Goal: Task Accomplishment & Management: Use online tool/utility

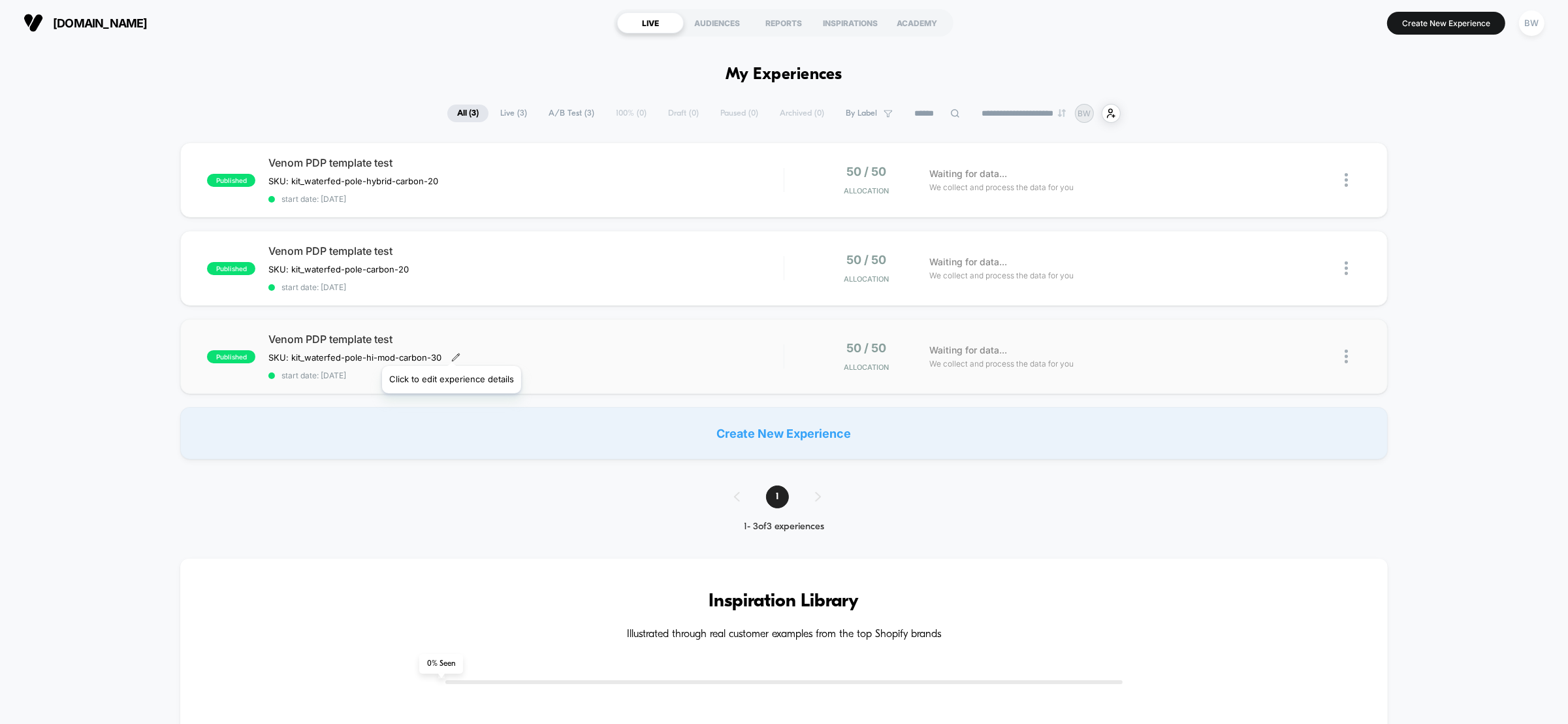
click at [452, 353] on icon at bounding box center [456, 357] width 9 height 9
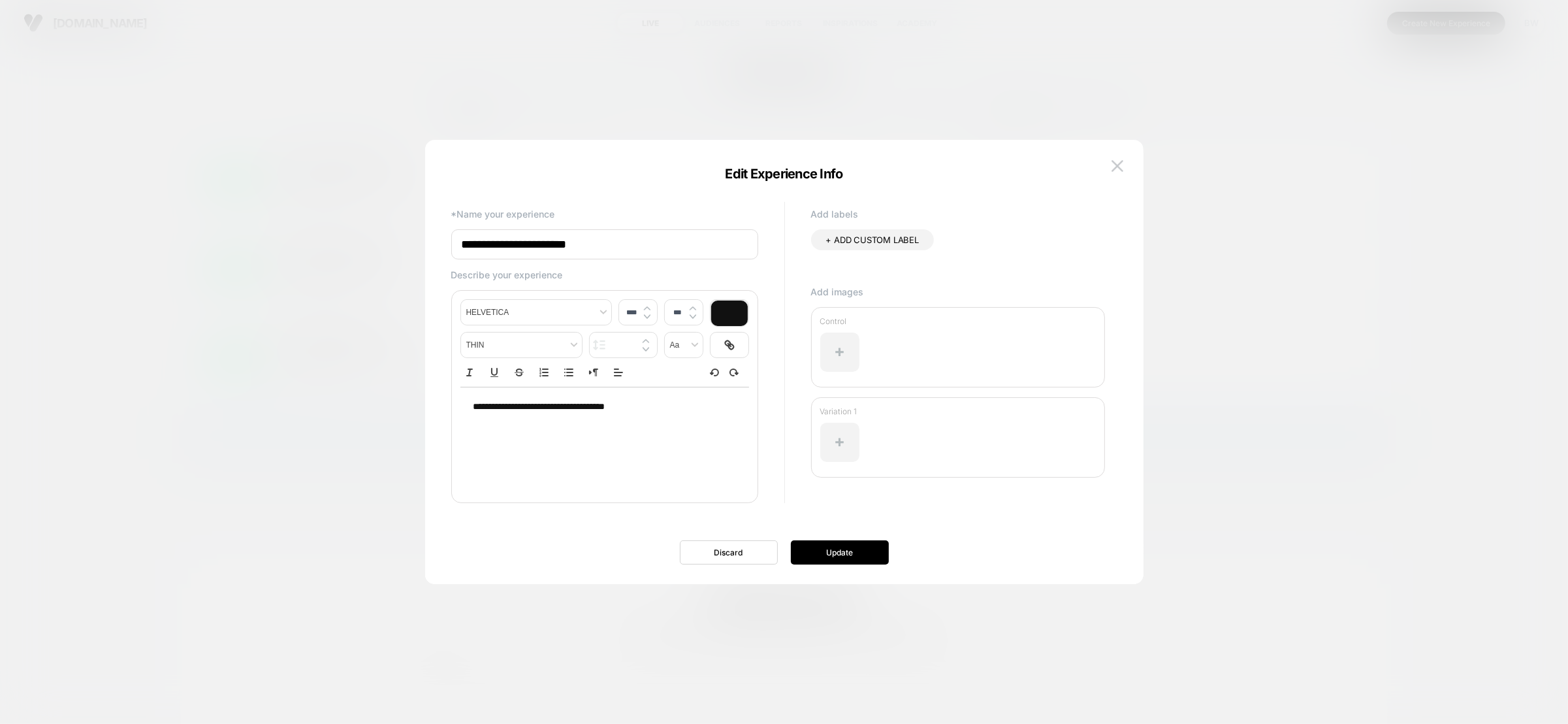
click at [309, 380] on div at bounding box center [784, 362] width 1568 height 724
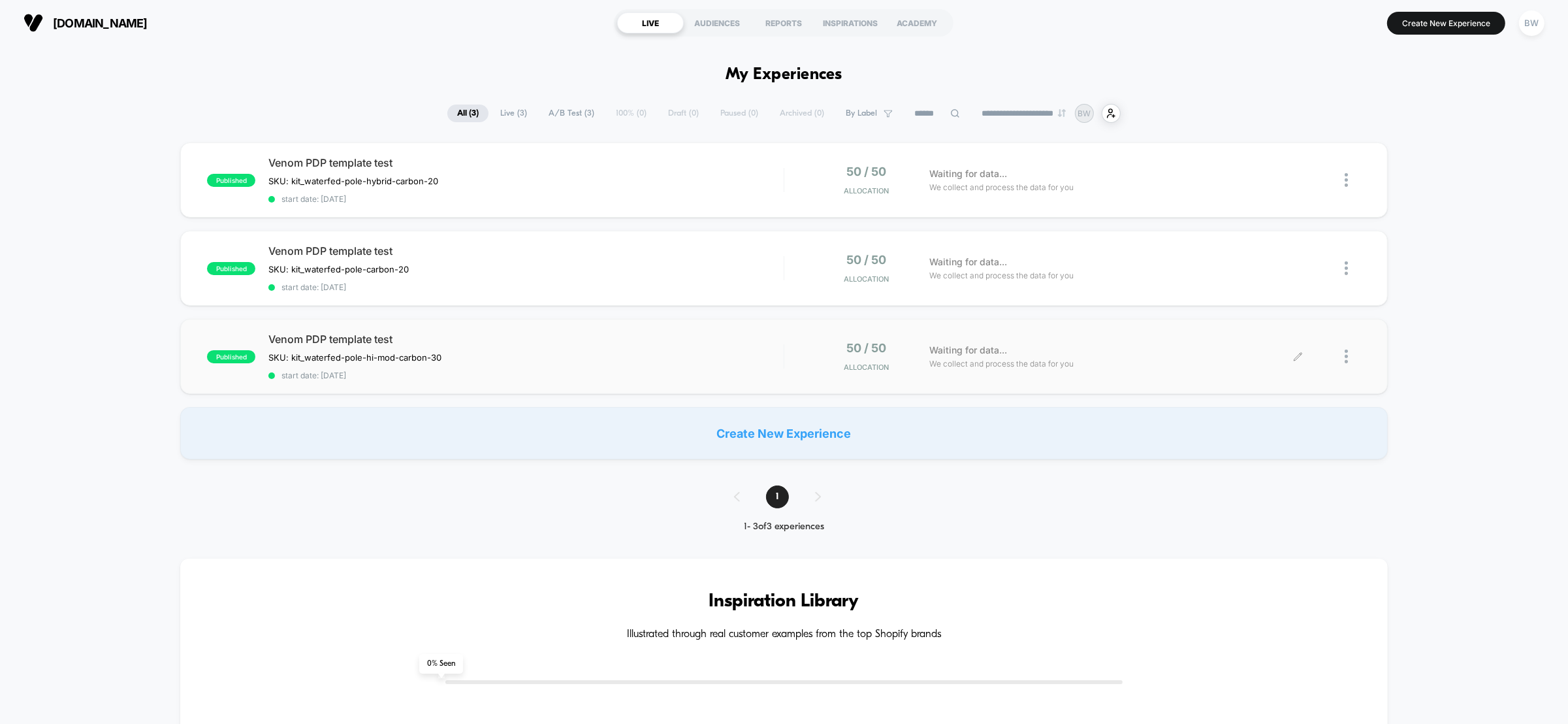
click at [1291, 351] on div "Waiting for data... We collect and process the data for you" at bounding box center [1111, 356] width 375 height 31
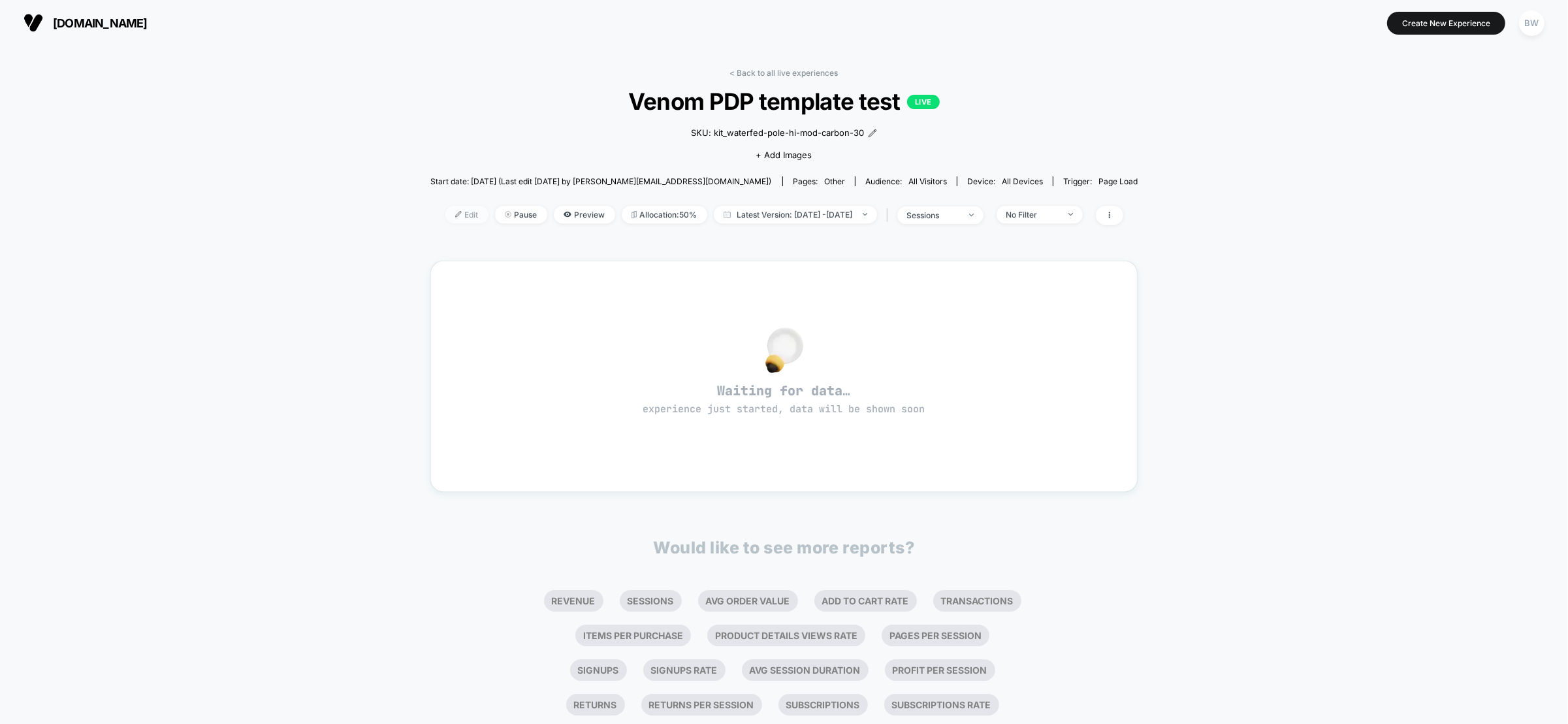
click at [445, 213] on span "Edit" at bounding box center [466, 214] width 43 height 18
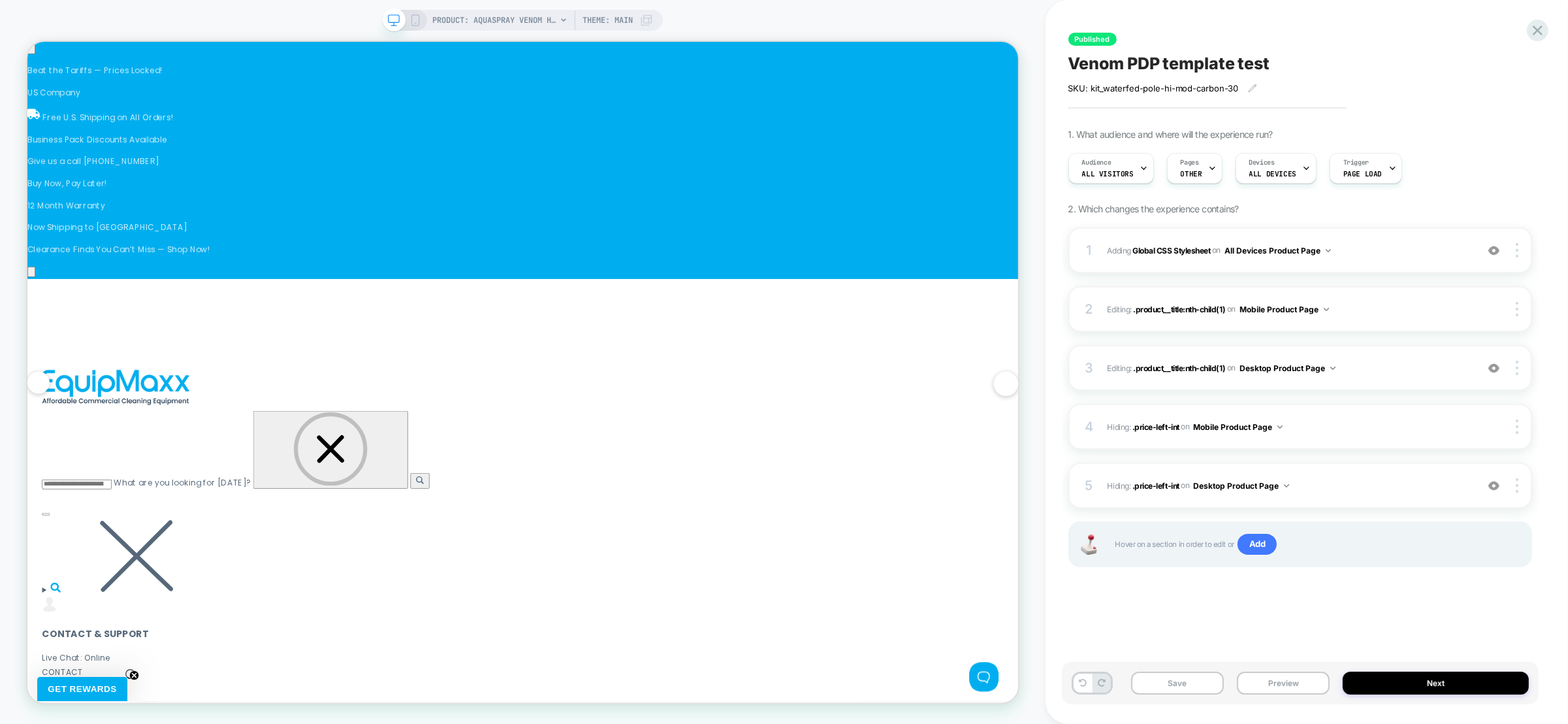
scroll to position [0, 848]
click at [1191, 368] on span ".product__title:nth-child(1)" at bounding box center [1180, 368] width 92 height 10
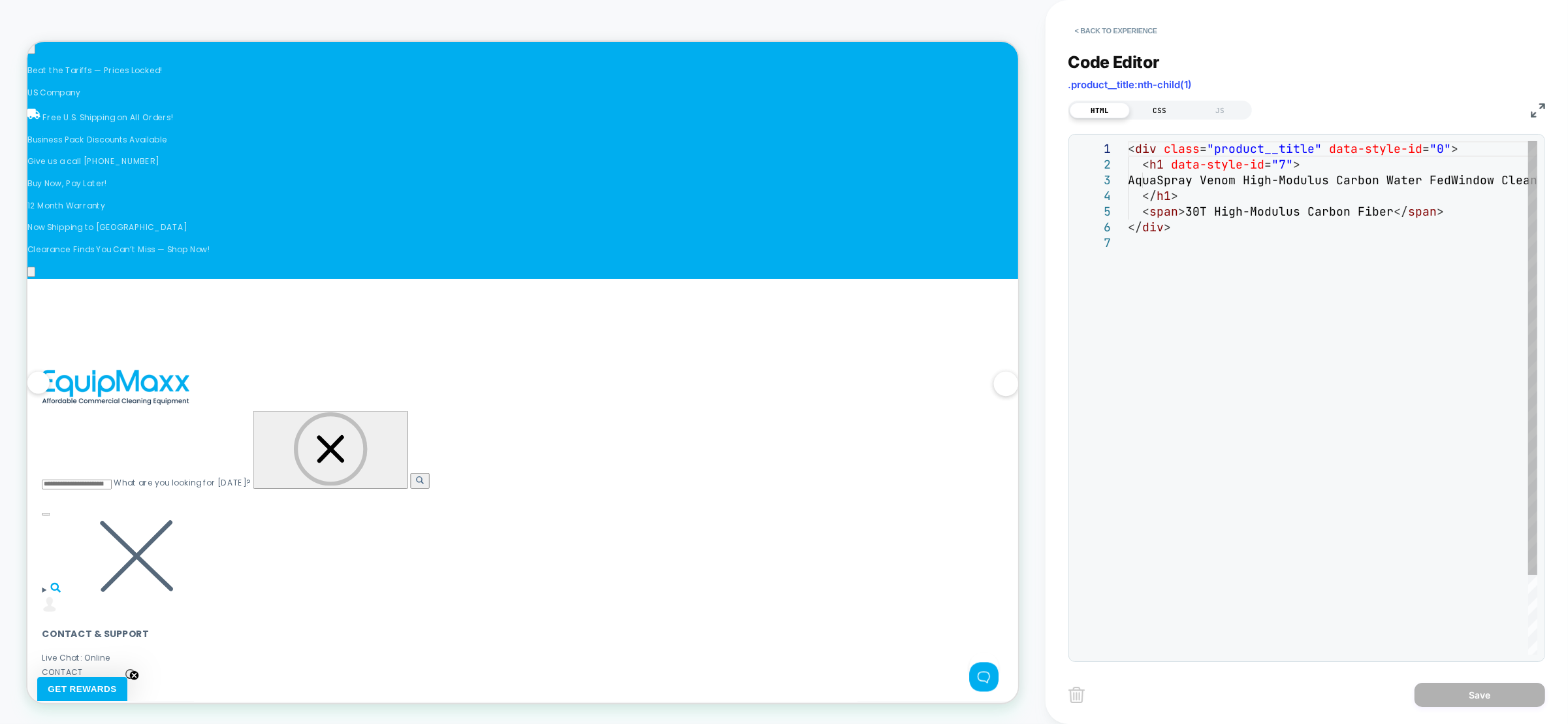
click at [1163, 110] on div "CSS" at bounding box center [1160, 110] width 60 height 16
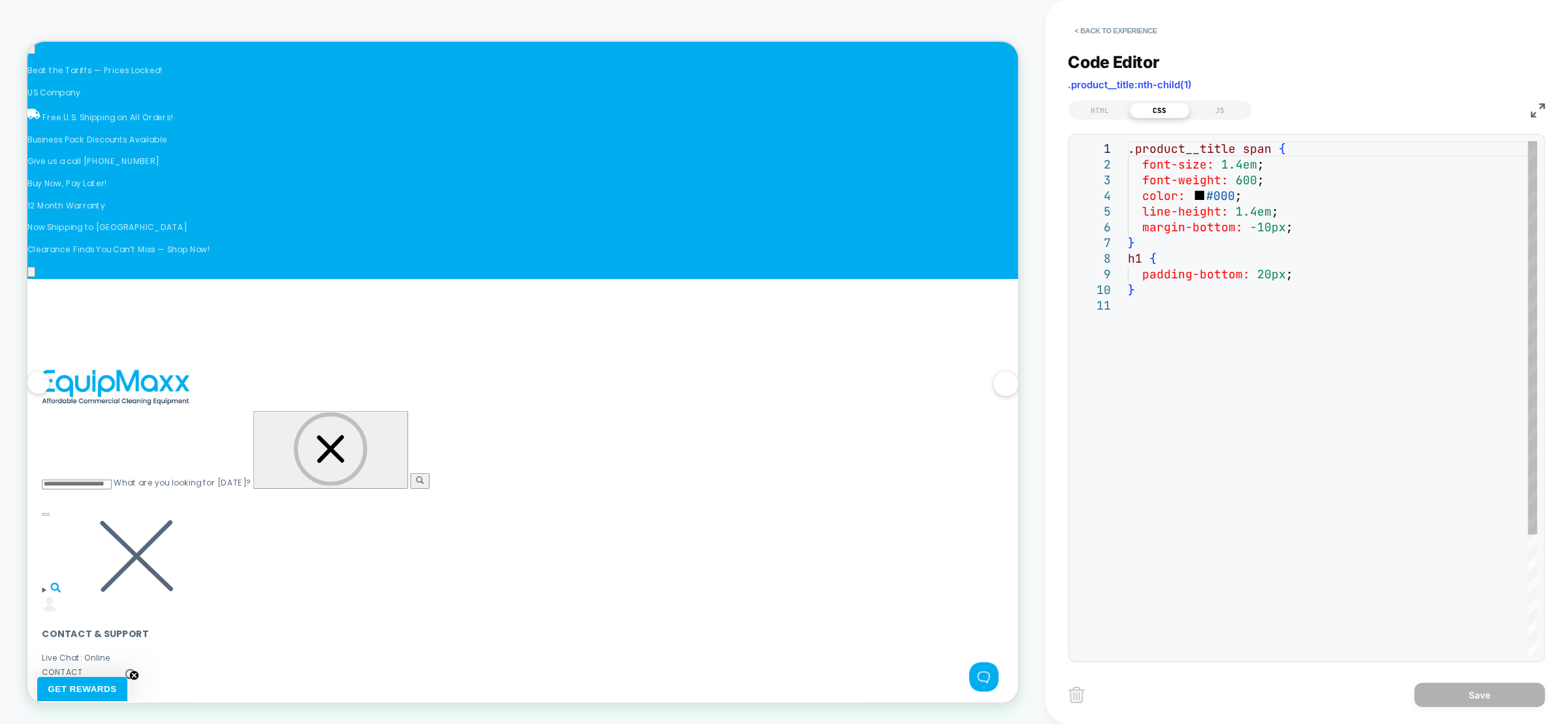
scroll to position [0, 1273]
click at [1118, 105] on div "HTML" at bounding box center [1099, 110] width 60 height 16
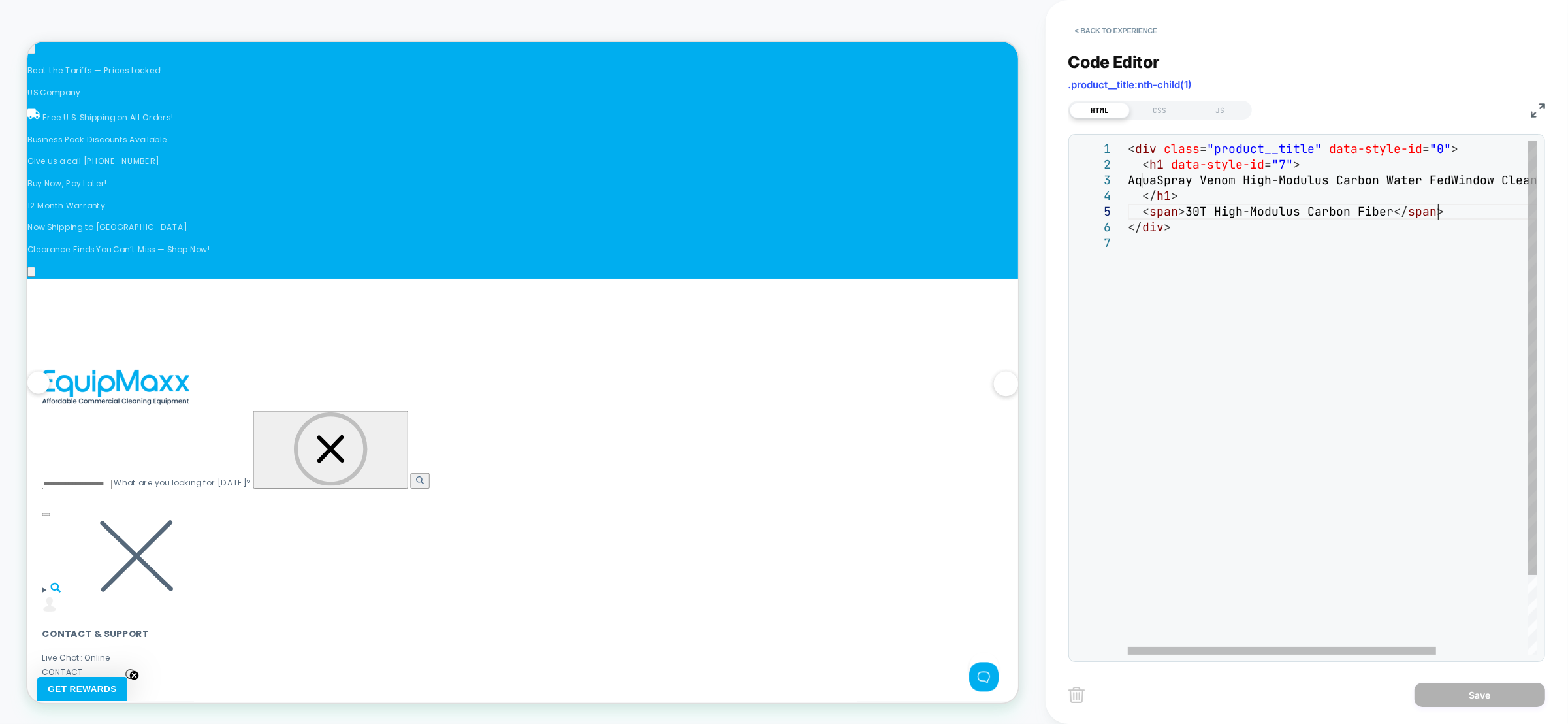
scroll to position [0, 0]
drag, startPoint x: 1442, startPoint y: 215, endPoint x: 1142, endPoint y: 213, distance: 300.0
click at [1142, 213] on div "< div class = "product__title" data-style-id = "0" > < h1 data-style-id = "7" >…" at bounding box center [1393, 444] width 531 height 607
click at [1143, 197] on div "< div class = "product__title" data-style-id = "0" > < h1 data-style-id = "7" >…" at bounding box center [1393, 444] width 531 height 607
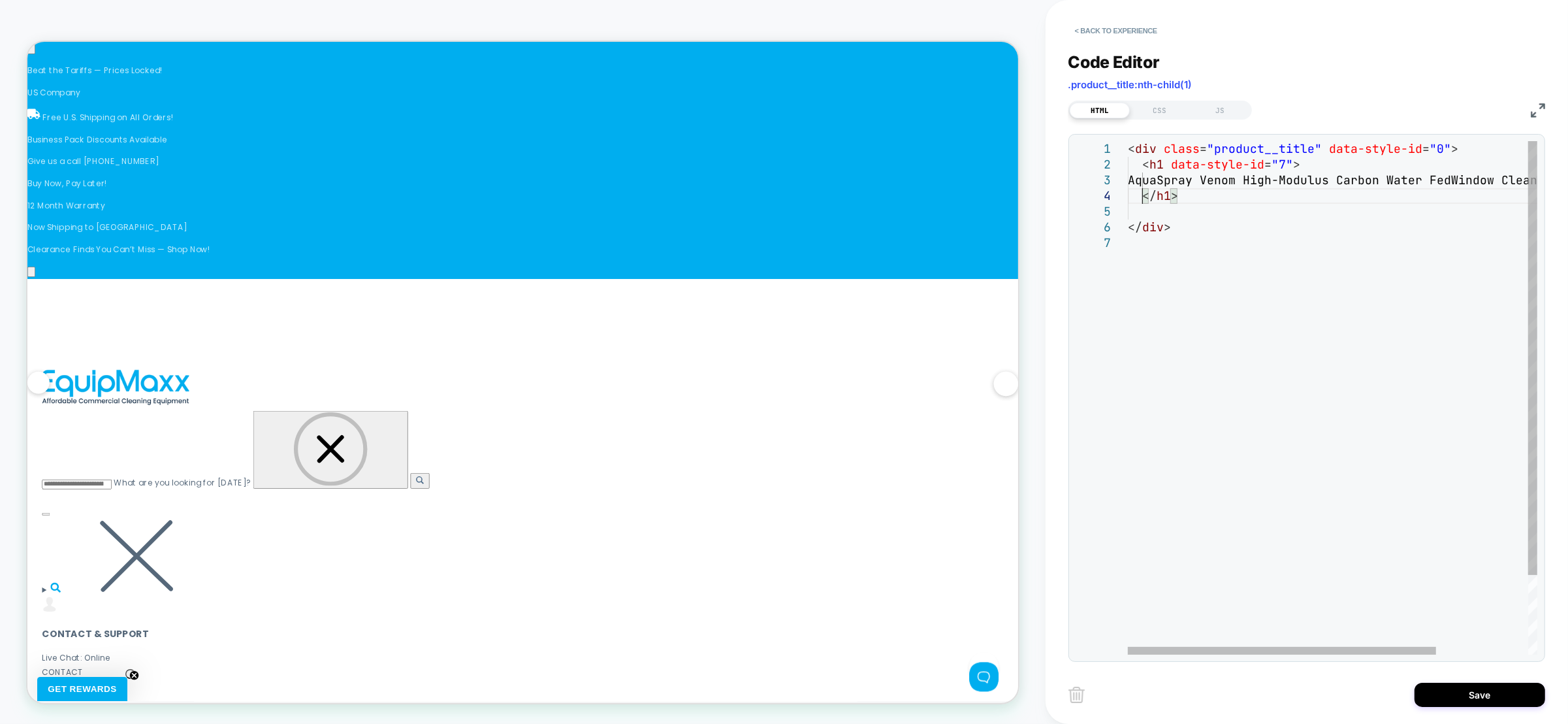
scroll to position [61, 14]
click at [1158, 227] on div "< div class = "product__title" data-style-id = "0" > < h1 data-style-id = "7" >…" at bounding box center [1393, 452] width 531 height 623
click at [1168, 198] on div "< div class = "product__title" data-style-id = "0" > < h1 data-style-id = "7" >…" at bounding box center [1393, 444] width 531 height 607
click at [1156, 198] on div "< div class = "product__title" data-style-id = "0" > < h1 data-style-id = "7" >…" at bounding box center [1393, 444] width 531 height 607
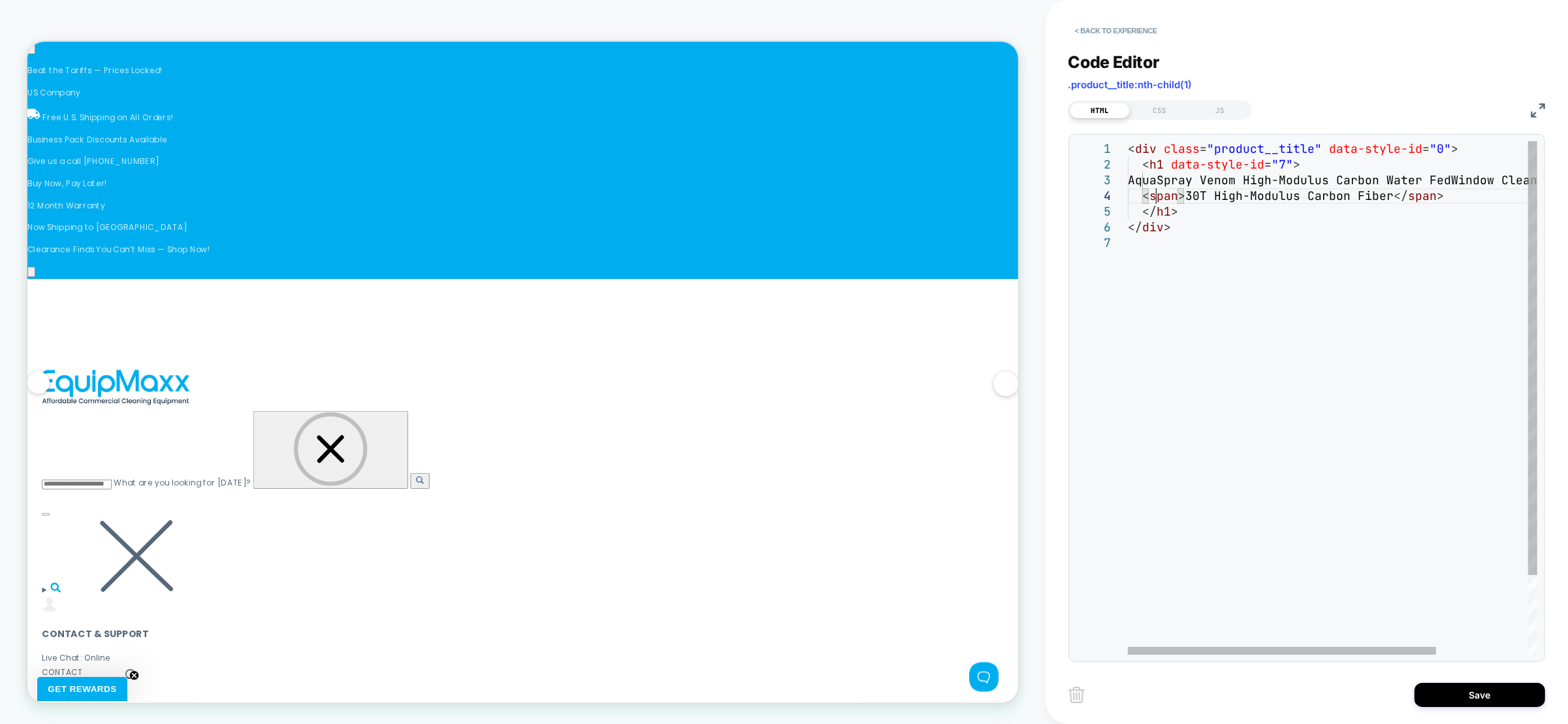
click at [1156, 198] on div "< div class = "product__title" data-style-id = "0" > < h1 data-style-id = "7" >…" at bounding box center [1393, 444] width 531 height 607
click at [1408, 198] on div "< div class = "product__title" data-style-id = "0" > < h1 data-style-id = "7" >…" at bounding box center [1393, 444] width 531 height 607
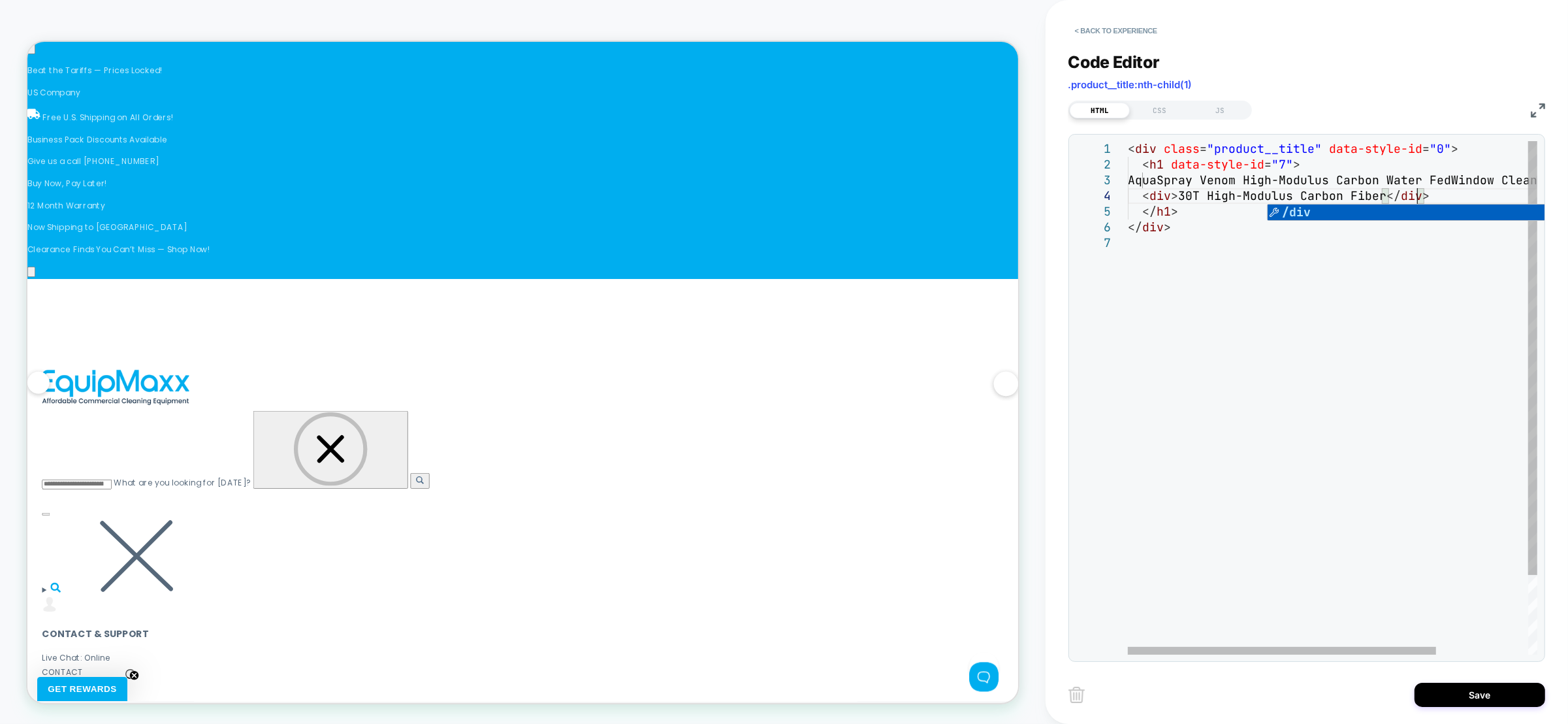
click at [1142, 196] on div "< div class = "product__title" data-style-id = "0" > < h1 data-style-id = "7" >…" at bounding box center [1393, 444] width 531 height 607
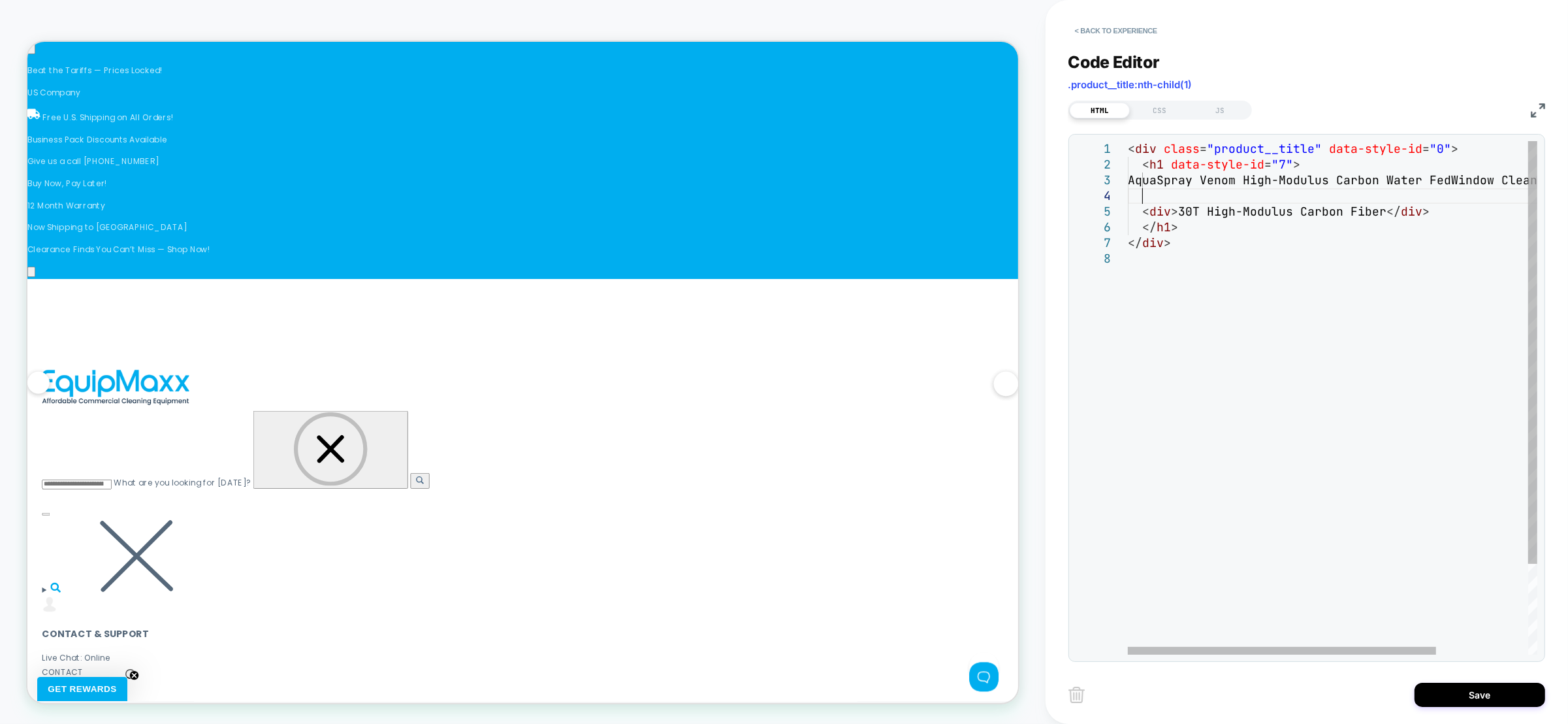
click at [1151, 192] on div "< div class = "product__title" data-style-id = "0" > < h1 data-style-id = "7" >…" at bounding box center [1393, 452] width 531 height 623
click at [1180, 201] on div "< div class = "product__title" data-style-id = "0" > < h1 data-style-id = "7" >…" at bounding box center [1393, 452] width 531 height 623
click at [1183, 198] on div "< div class = "product__title" data-style-id = "0" > < h1 data-style-id = "7" >…" at bounding box center [1393, 452] width 531 height 623
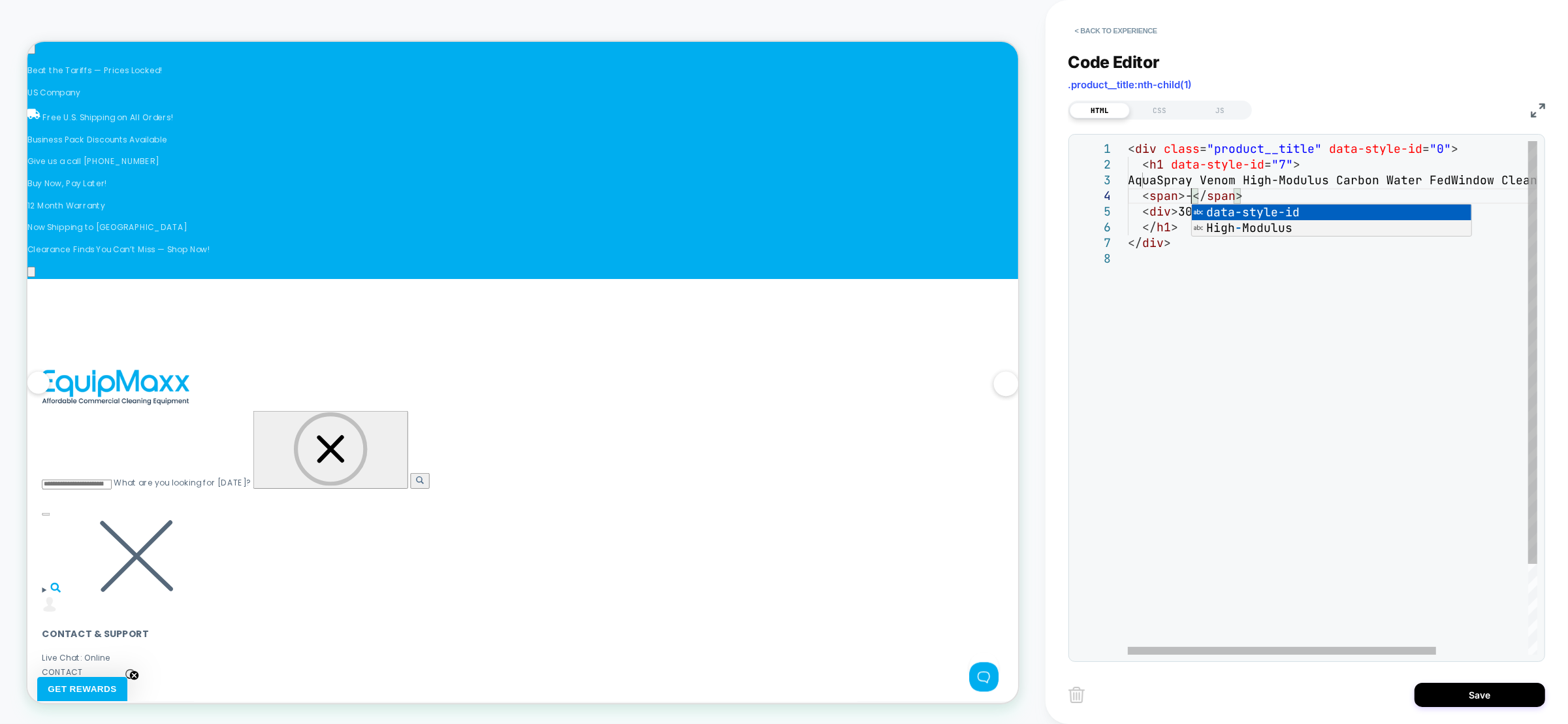
click at [1183, 198] on div "< div class = "product__title" data-style-id = "0" > < h1 data-style-id = "7" >…" at bounding box center [1393, 452] width 531 height 623
click at [1198, 196] on div "< div class = "product__title" data-style-id = "0" > < h1 data-style-id = "7" >…" at bounding box center [1393, 452] width 531 height 623
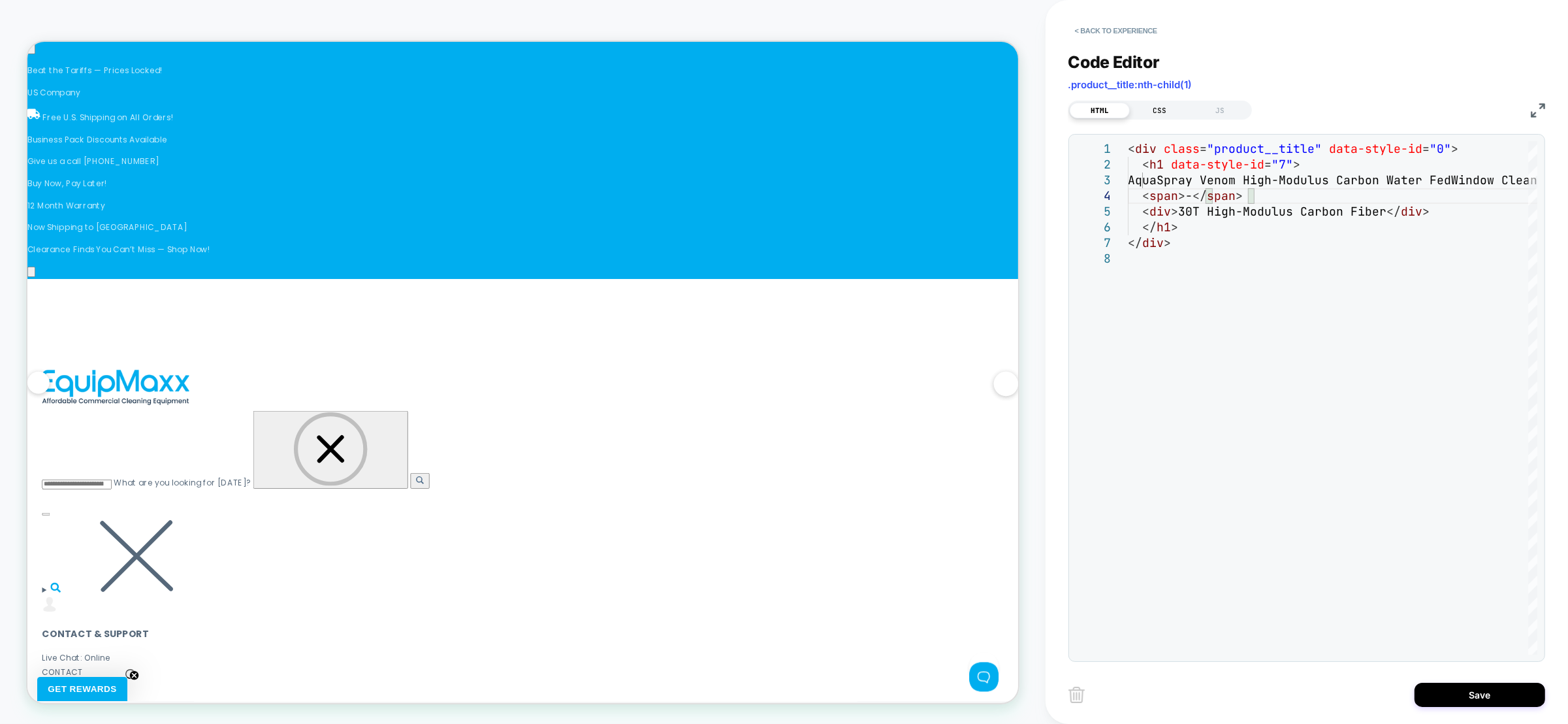
type textarea "**********"
click at [1166, 107] on div "CSS" at bounding box center [1160, 110] width 60 height 16
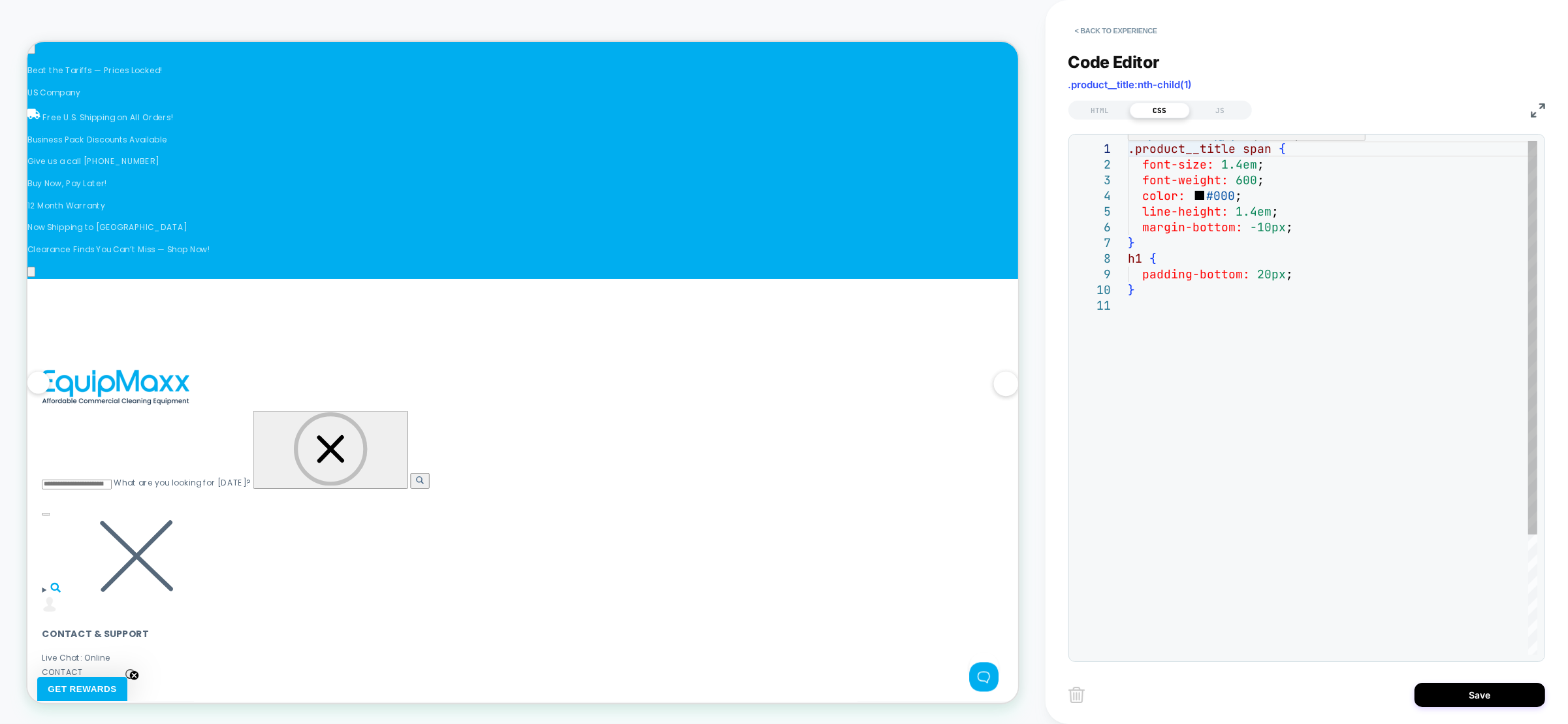
click at [1247, 150] on div ".product__title span { font-size: 1.4em ; font-weight: 600 ; color: #000 ; line…" at bounding box center [1333, 476] width 410 height 670
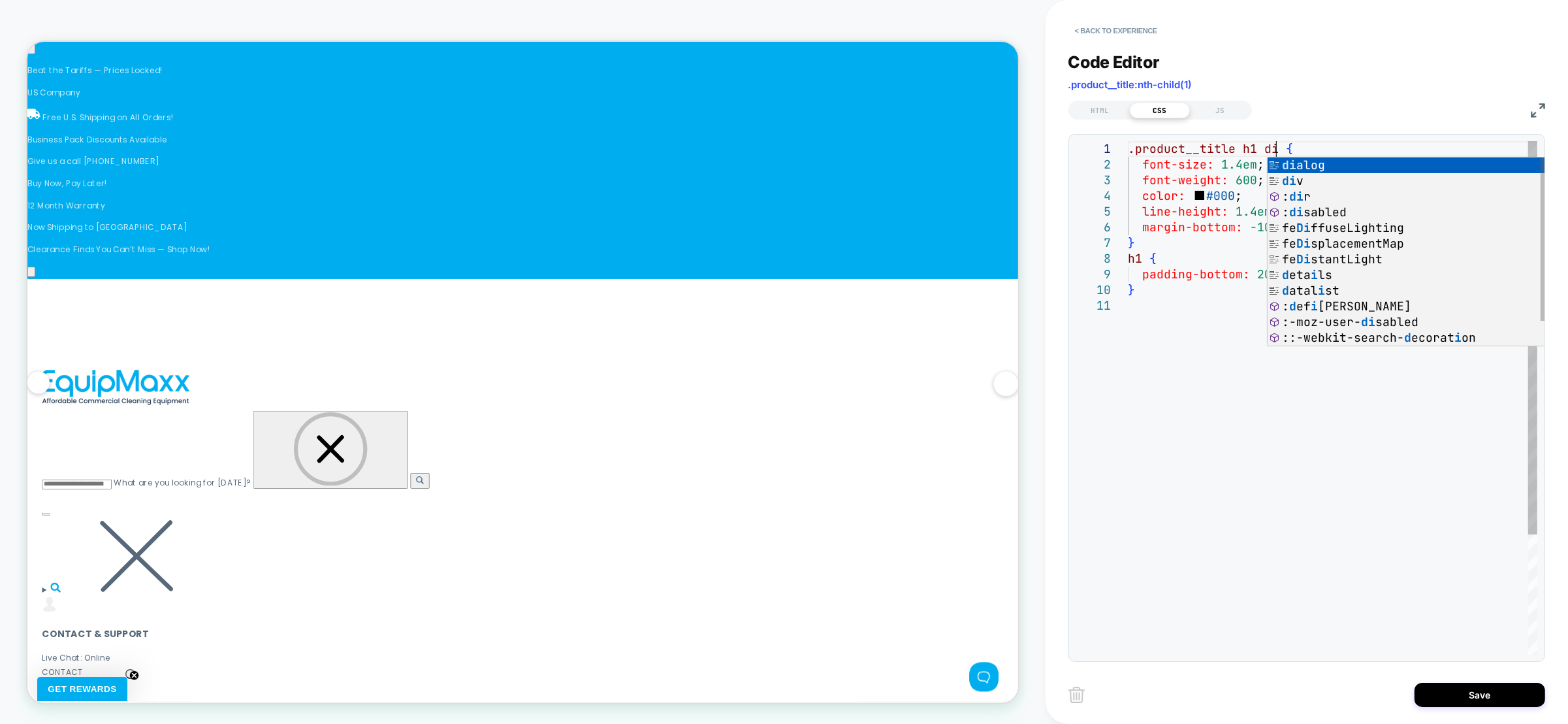
scroll to position [0, 154]
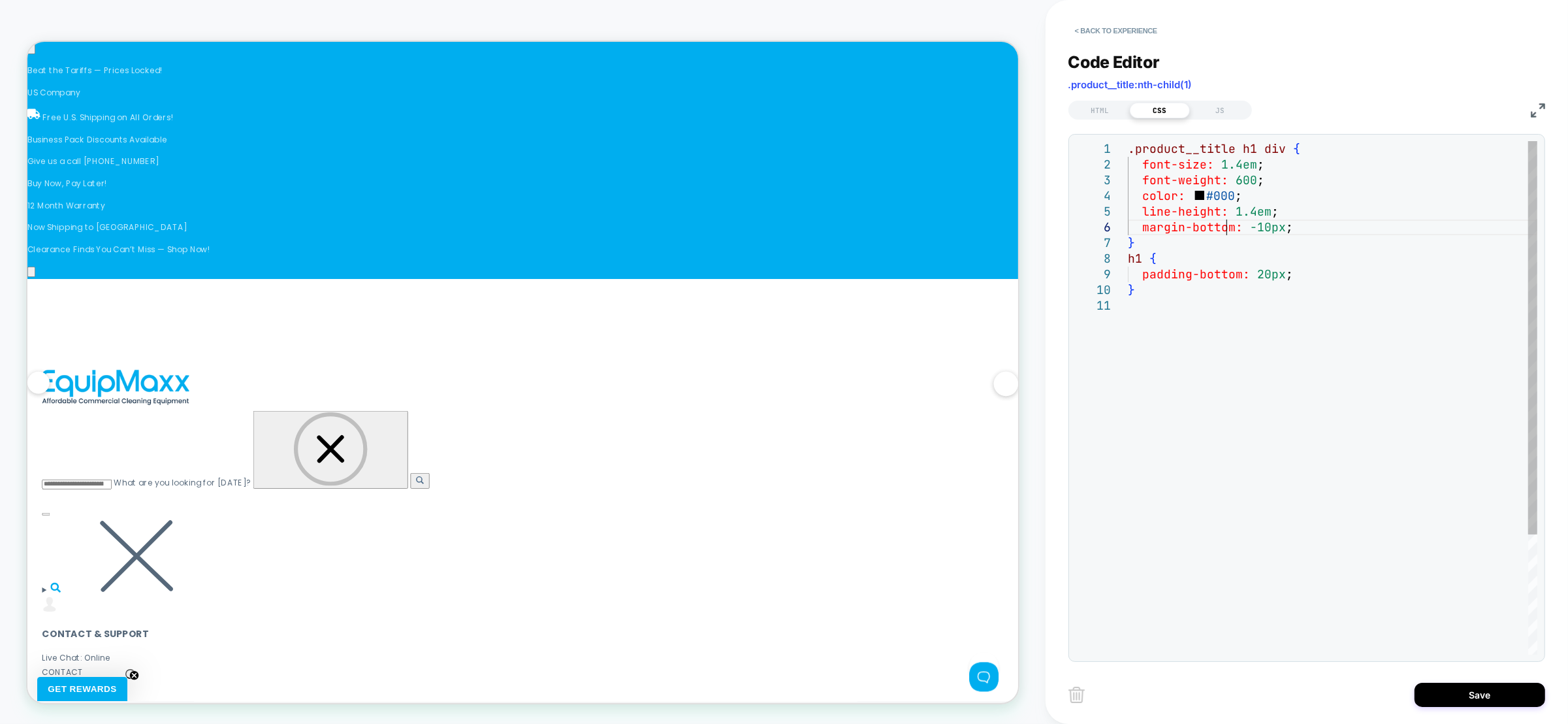
click at [1230, 225] on div ".product__title h1 div { font-size: 1.4em ; font-weight: 600 ; color: #000 ; li…" at bounding box center [1333, 476] width 410 height 670
drag, startPoint x: 1254, startPoint y: 167, endPoint x: 1219, endPoint y: 162, distance: 35.4
click at [1219, 162] on div ".product__title h1 div { font-size: 1.4em ; font-weight: 600 ; color: #000 ; li…" at bounding box center [1333, 476] width 410 height 670
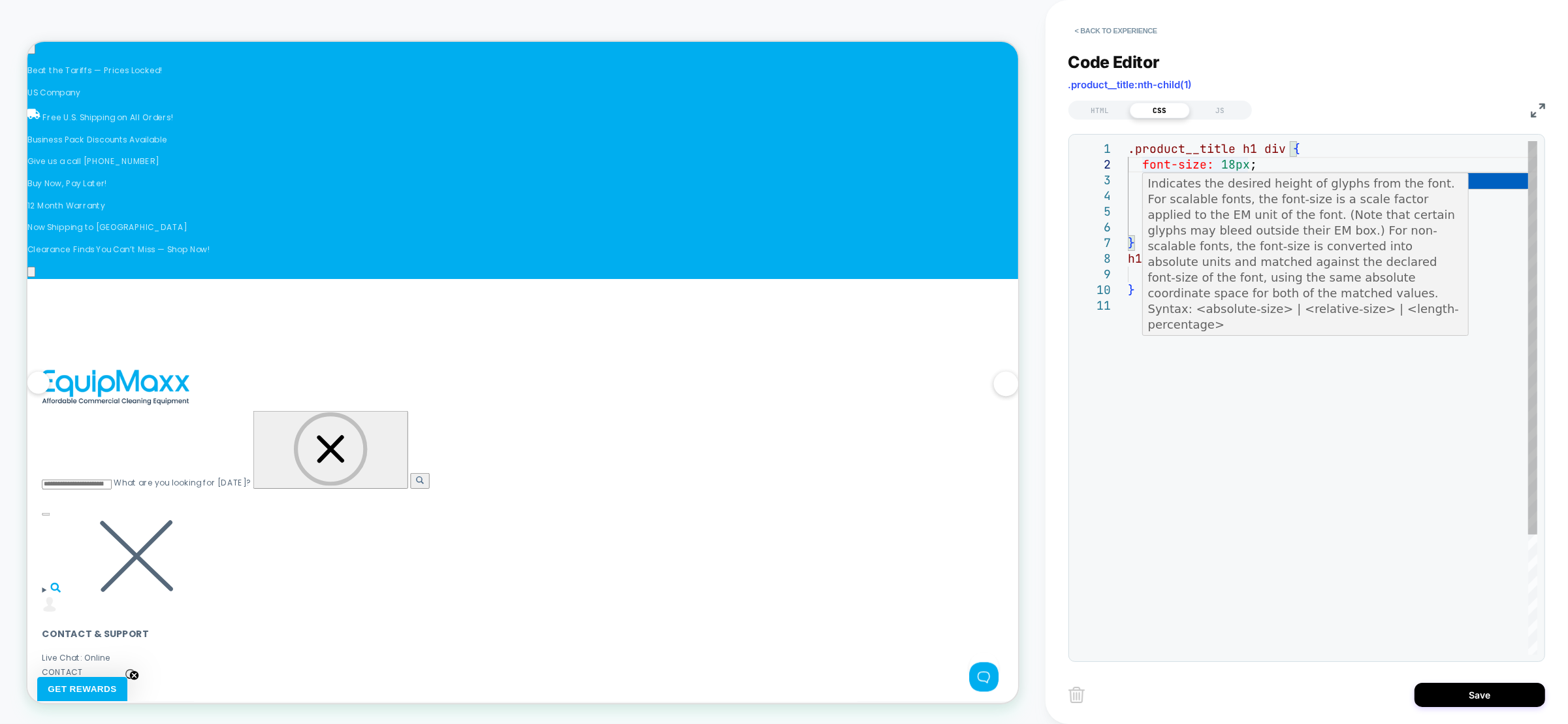
scroll to position [0, 1697]
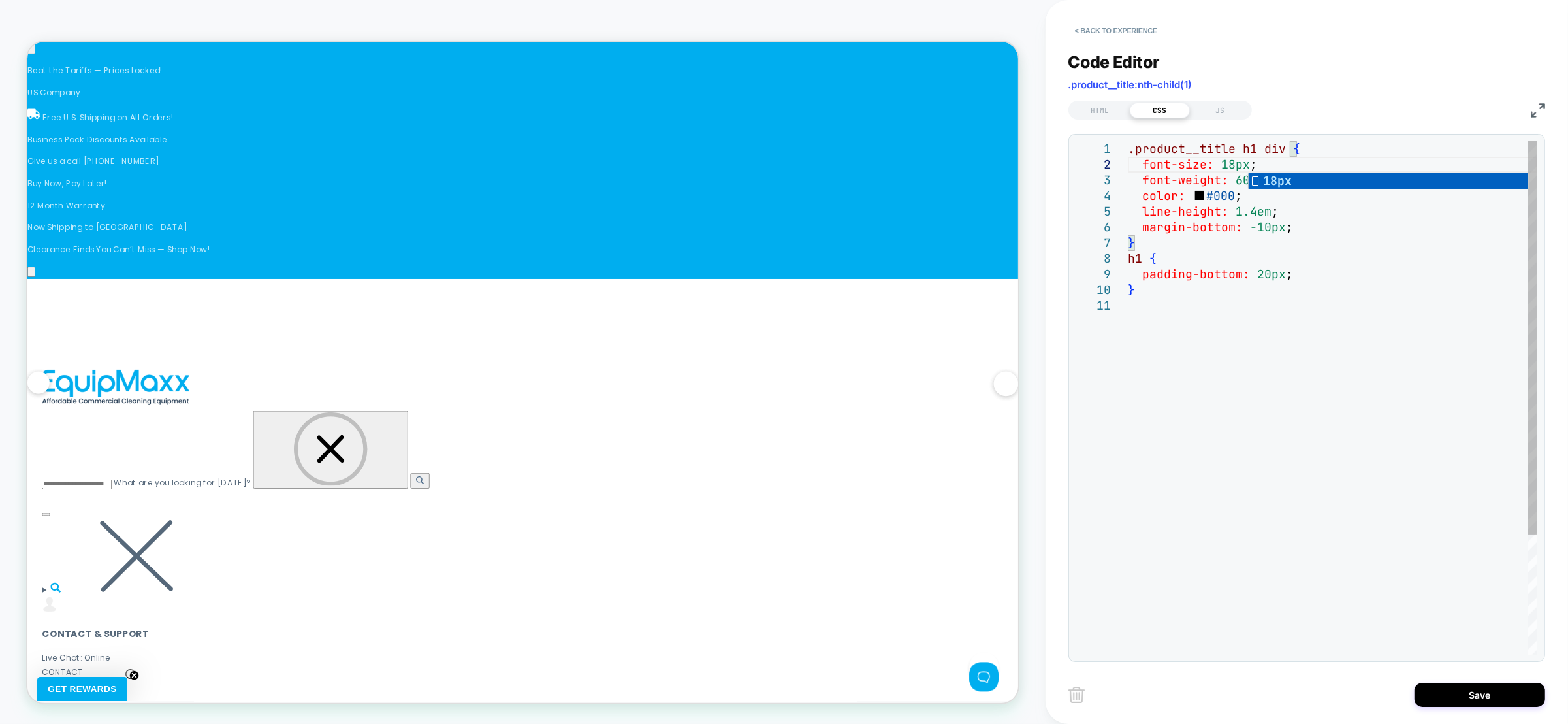
click at [1278, 165] on div ".product__title h1 div { font-size: 18px ; font-weight: 600 ; color: #000 ; lin…" at bounding box center [1333, 476] width 410 height 670
drag, startPoint x: 1216, startPoint y: 292, endPoint x: 1220, endPoint y: 247, distance: 45.2
click at [1220, 247] on div ".product__title h1 div { font-size: 18px ; font-weight: 600 ; color: #000 ; lin…" at bounding box center [1333, 476] width 410 height 670
click at [1171, 146] on div ".product__title h1 div { font-size: 18px ; font-weight: 600 ; color: #000 ; lin…" at bounding box center [1333, 460] width 410 height 639
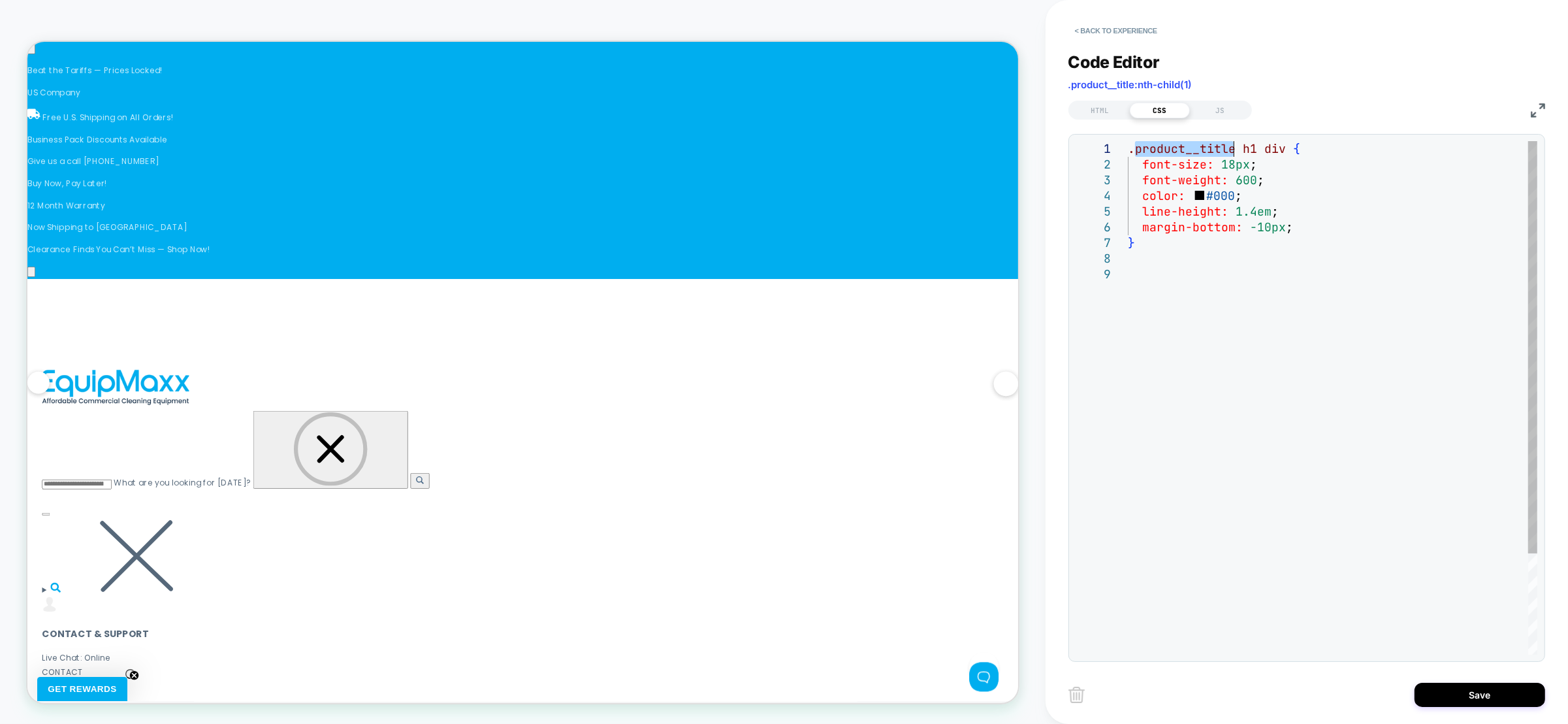
click at [1171, 146] on div ".product__title h1 div { font-size: 18px ; font-weight: 600 ; color: #000 ; lin…" at bounding box center [1333, 460] width 410 height 639
click at [1157, 268] on div ".product__title h1 div { font-size: 18px ; font-weight: 600 ; color: #000 ; lin…" at bounding box center [1333, 460] width 410 height 639
click at [1157, 256] on div ".product__title h1 div { font-size: 18px ; font-weight: 600 ; color: #000 ; lin…" at bounding box center [1333, 460] width 410 height 639
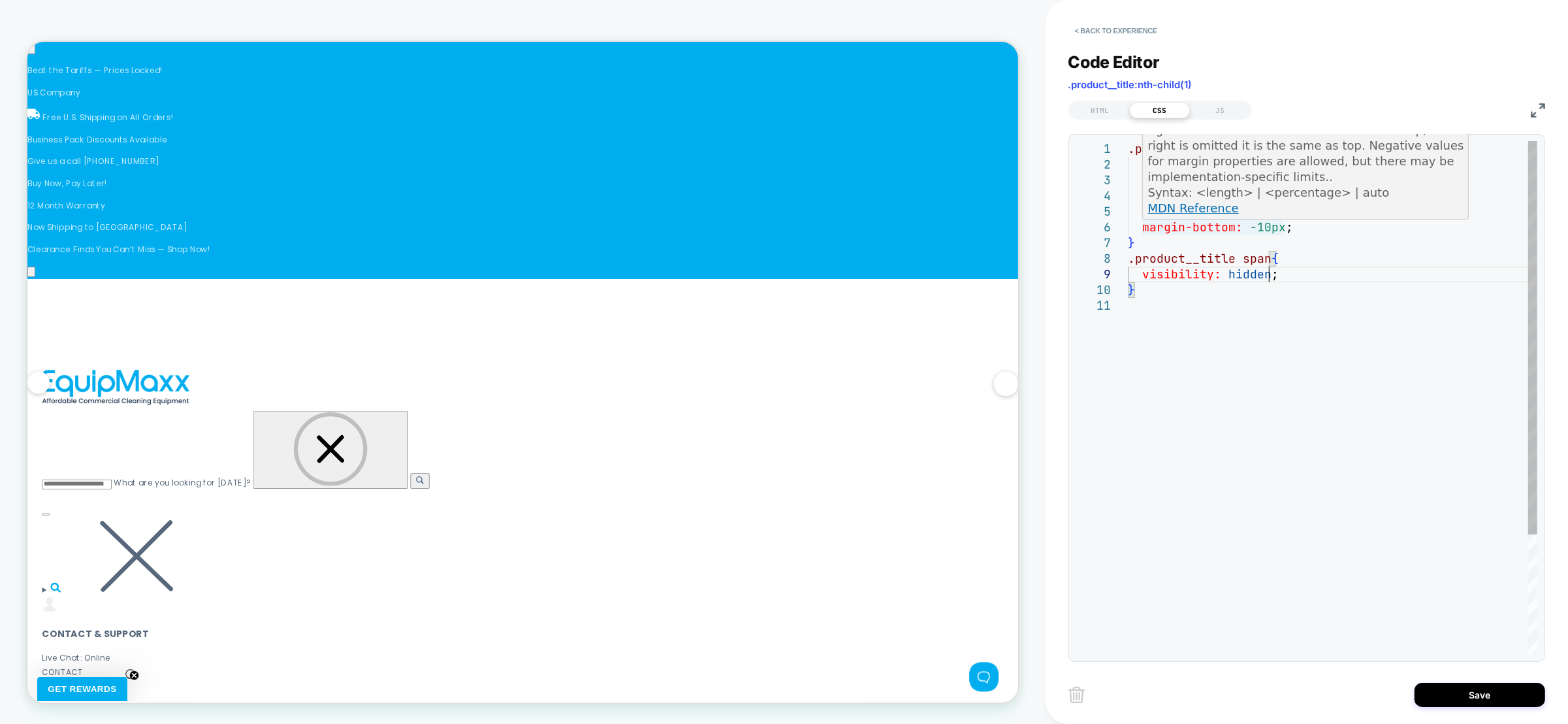
scroll to position [0, 0]
click at [1257, 223] on div ".product__title h1 div { font-size: 18px ; font-weight: 600 ; color: #000 ; lin…" at bounding box center [1333, 476] width 410 height 670
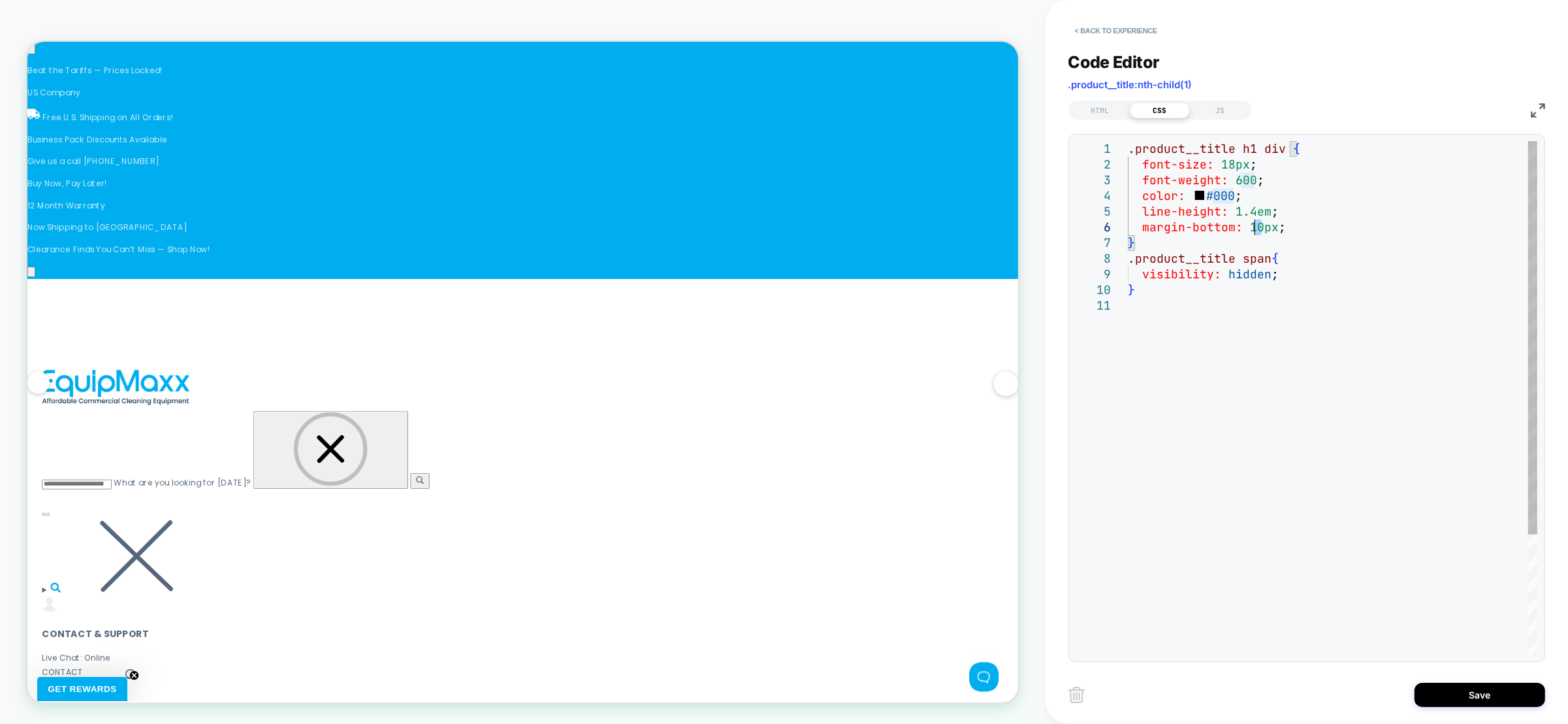
scroll to position [0, 424]
drag, startPoint x: 1259, startPoint y: 225, endPoint x: 1249, endPoint y: 225, distance: 10.0
click at [1249, 225] on div ".product__title h1 div { font-size: 18px ; font-weight: 600 ; color: #000 ; lin…" at bounding box center [1333, 476] width 410 height 670
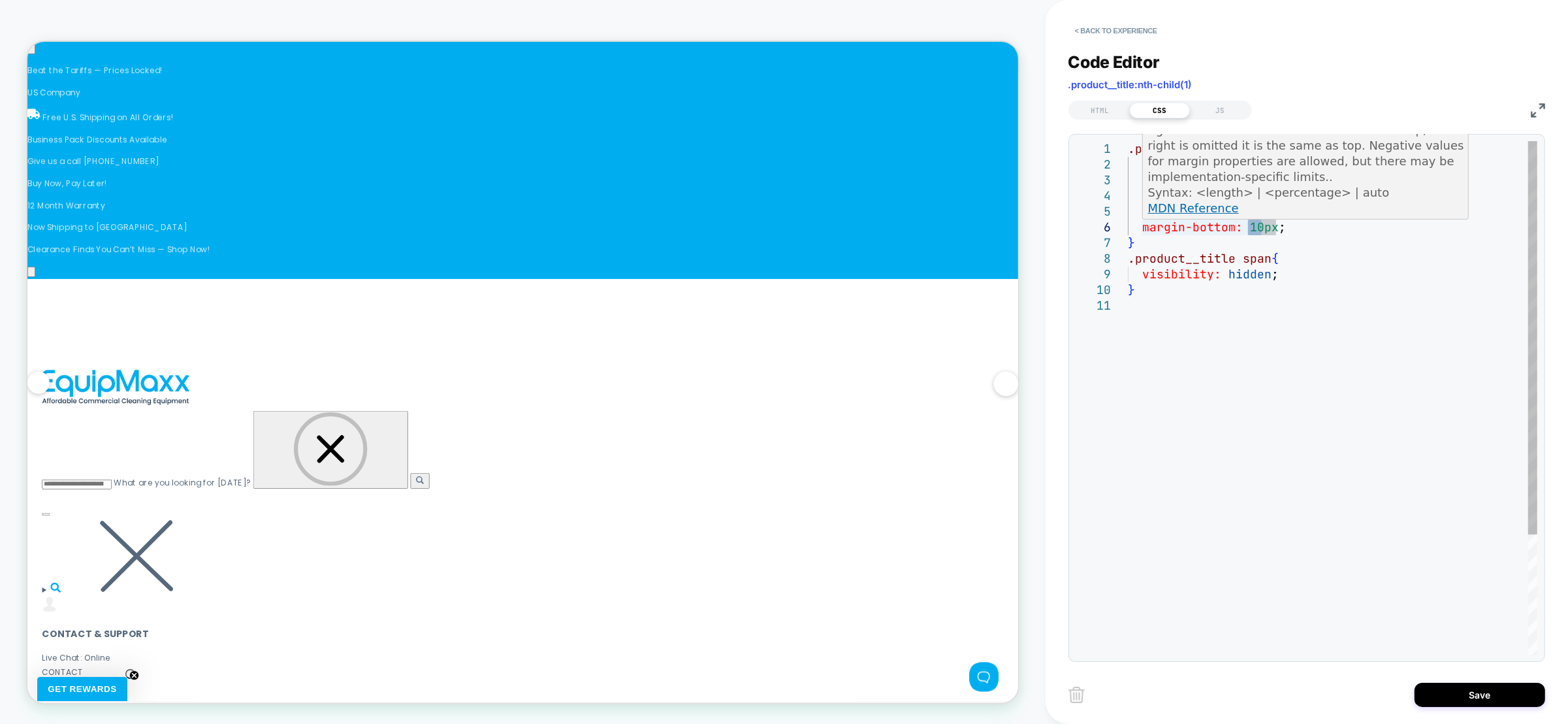
scroll to position [93, 125]
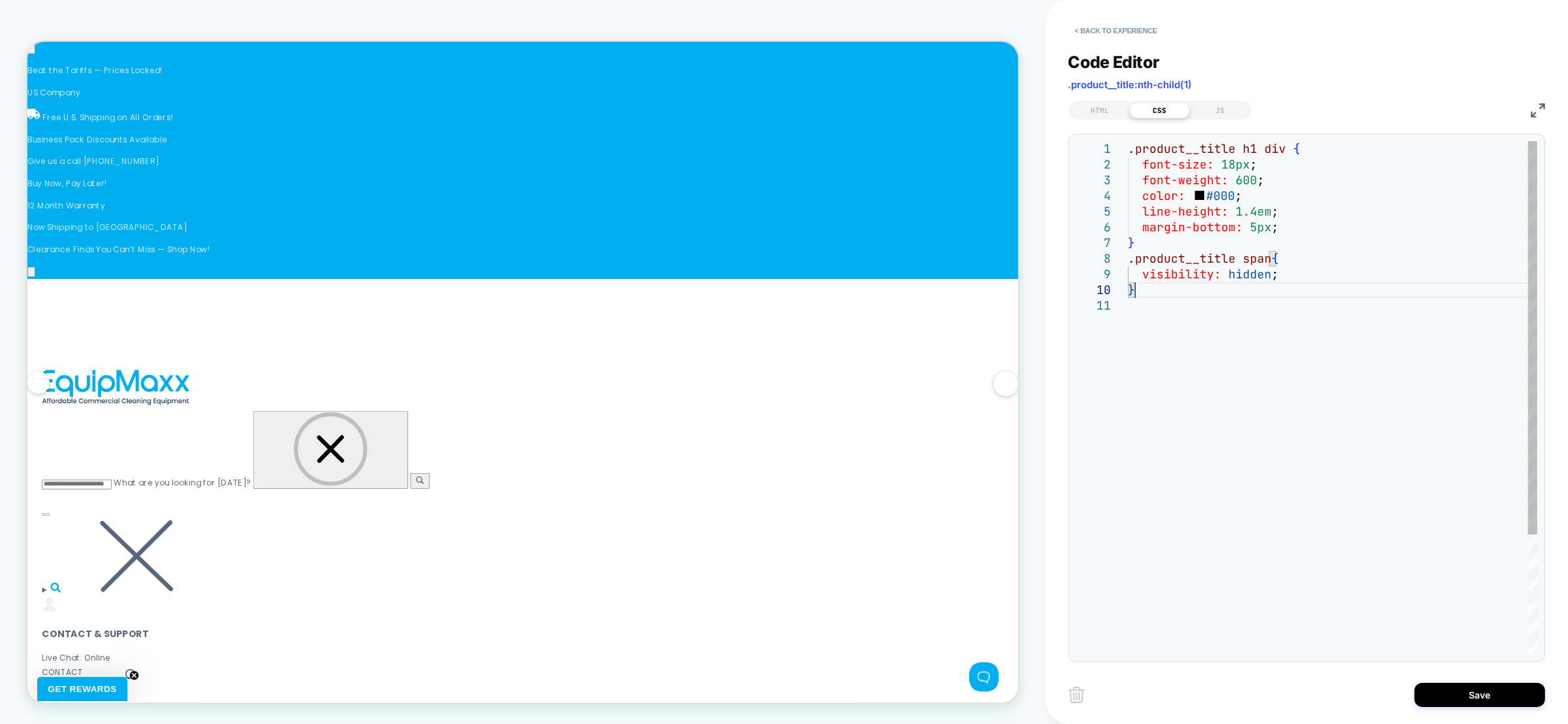
click at [1198, 289] on div ".product__title h1 div { font-size: 18px ; font-weight: 600 ; color: #000 ; lin…" at bounding box center [1333, 476] width 410 height 670
click at [1278, 228] on div ".product__title h1 div { font-size: 18px ; font-weight: 600 ; color: #000 ; lin…" at bounding box center [1333, 476] width 410 height 670
click at [1269, 237] on div ".product__title h1 div { font-size: 18px ; font-weight: 600 ; color: #000 ; lin…" at bounding box center [1333, 484] width 410 height 686
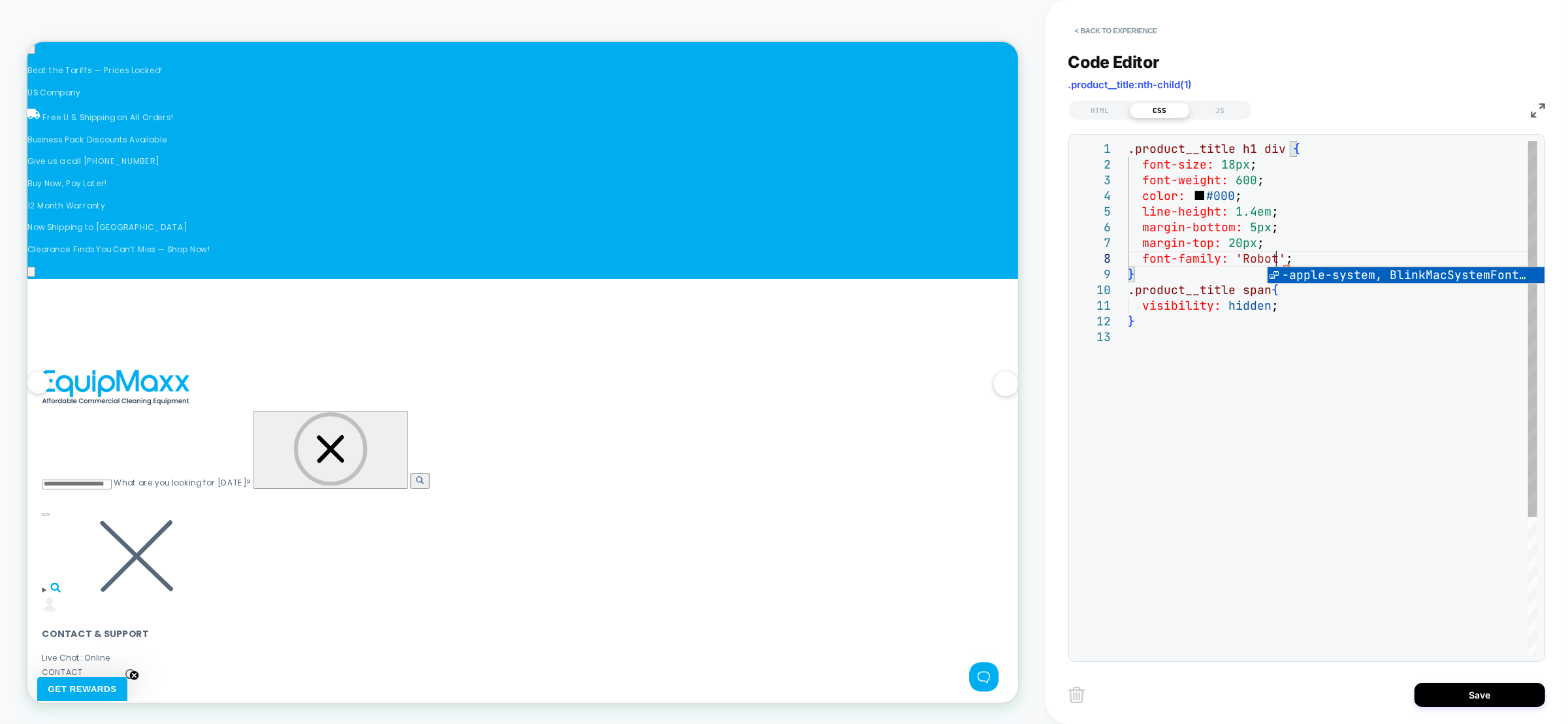
scroll to position [109, 154]
click at [1284, 214] on div ".product__title h1 div { font-size: 18px ; font-weight: 600 ; color: #000 ; lin…" at bounding box center [1333, 491] width 410 height 701
drag, startPoint x: 1323, startPoint y: 257, endPoint x: 1324, endPoint y: 245, distance: 12.0
click at [1324, 245] on div ".product__title h1 div { font-size: 18px ; font-weight: 600 ; color: #000 ; lin…" at bounding box center [1333, 491] width 410 height 701
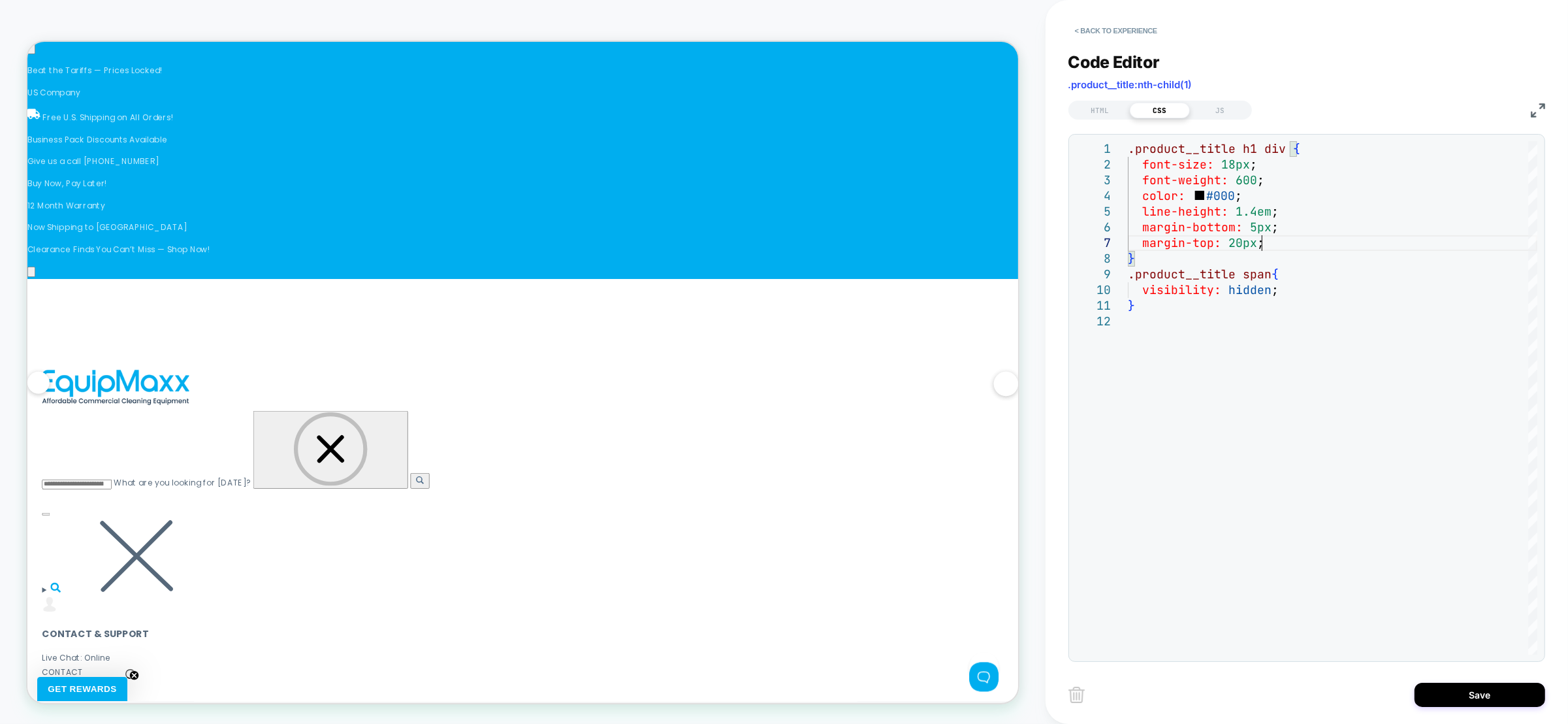
type textarea "**********"
click at [1493, 708] on div "Save" at bounding box center [1307, 694] width 476 height 33
click at [1493, 703] on button "Save" at bounding box center [1480, 695] width 131 height 24
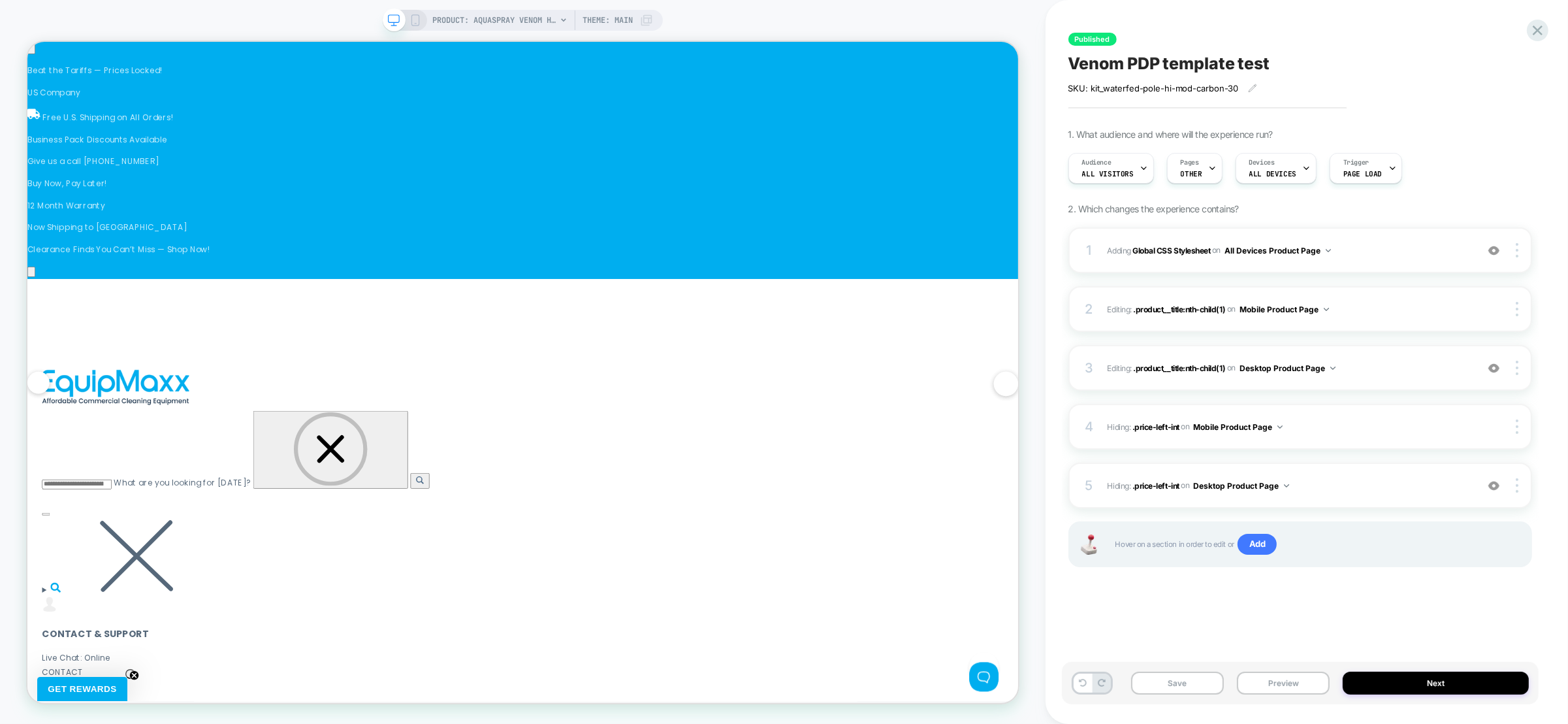
scroll to position [0, 3396]
click at [412, 19] on icon at bounding box center [415, 20] width 12 height 12
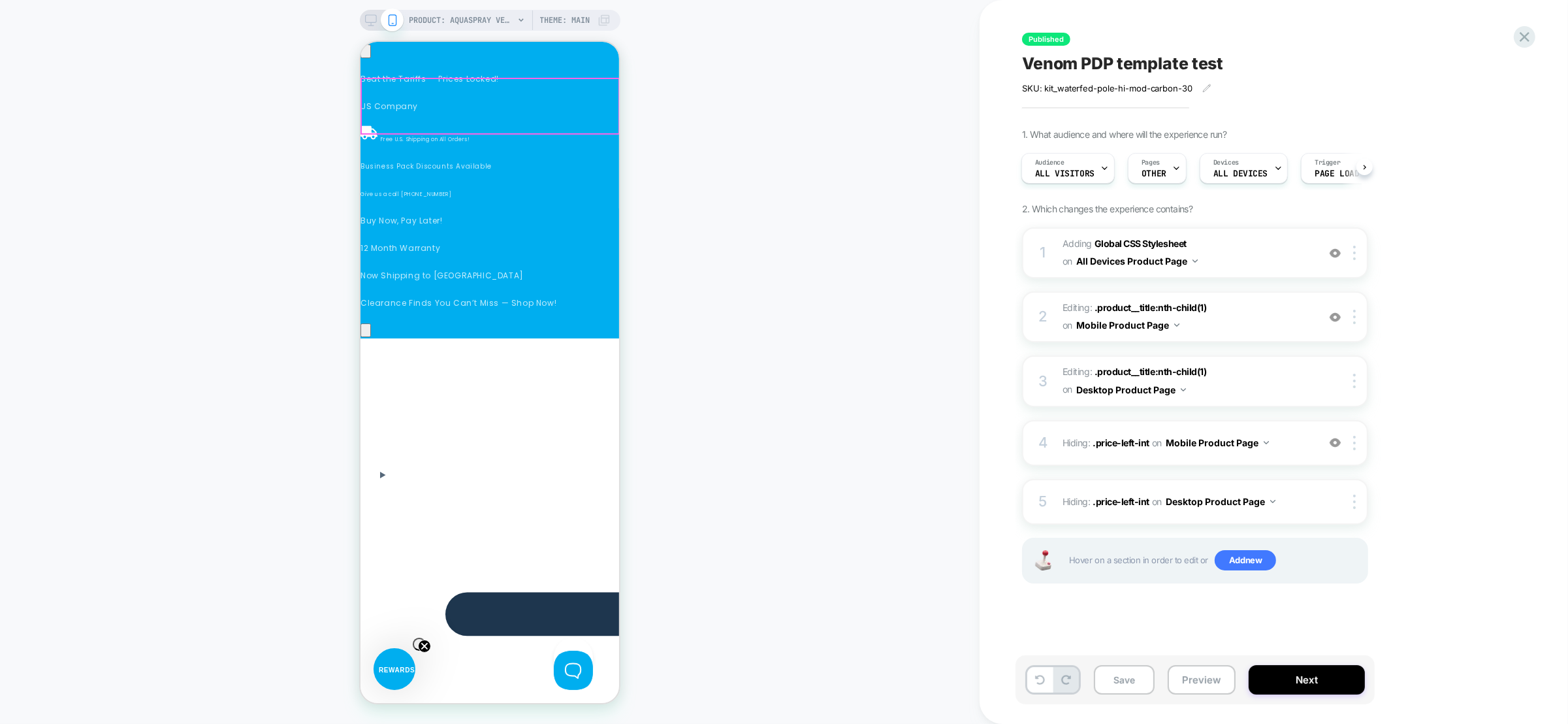
scroll to position [0, 185]
click at [1170, 309] on span ".product__title:nth-child(1)" at bounding box center [1151, 307] width 112 height 11
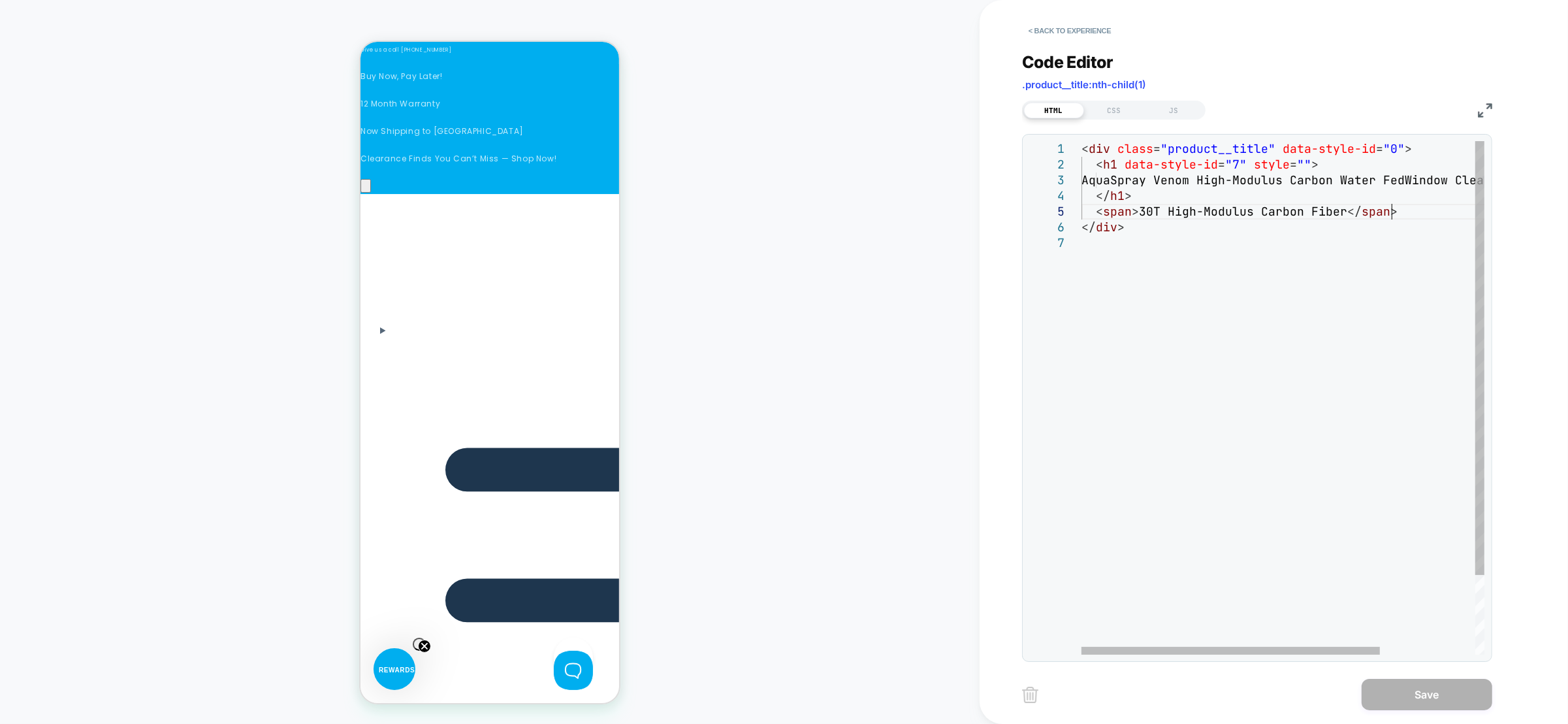
scroll to position [0, 0]
drag, startPoint x: 1391, startPoint y: 212, endPoint x: 1393, endPoint y: 205, distance: 7.3
click at [1393, 205] on div "< div class = "product__title" data-style-id = "0" > < h1 data-style-id = "7" s…" at bounding box center [1347, 444] width 531 height 607
click at [1395, 210] on div "< div class = "product__title" data-style-id = "0" > < h1 data-style-id = "7" s…" at bounding box center [1347, 444] width 531 height 607
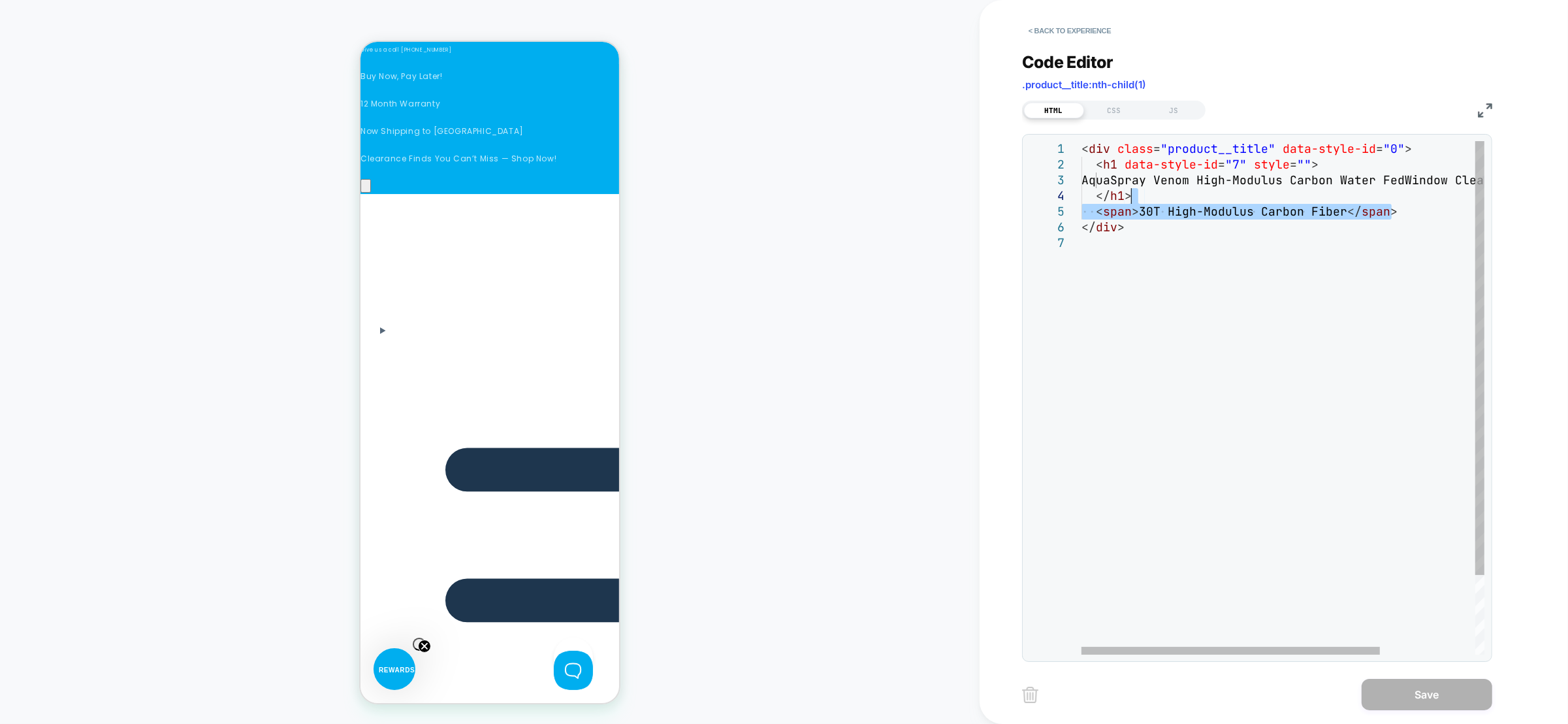
drag, startPoint x: 1396, startPoint y: 210, endPoint x: 1397, endPoint y: 198, distance: 12.0
click at [1397, 198] on div "< div class = "product__title" data-style-id = "0" > < h1 data-style-id = "7" s…" at bounding box center [1347, 444] width 531 height 607
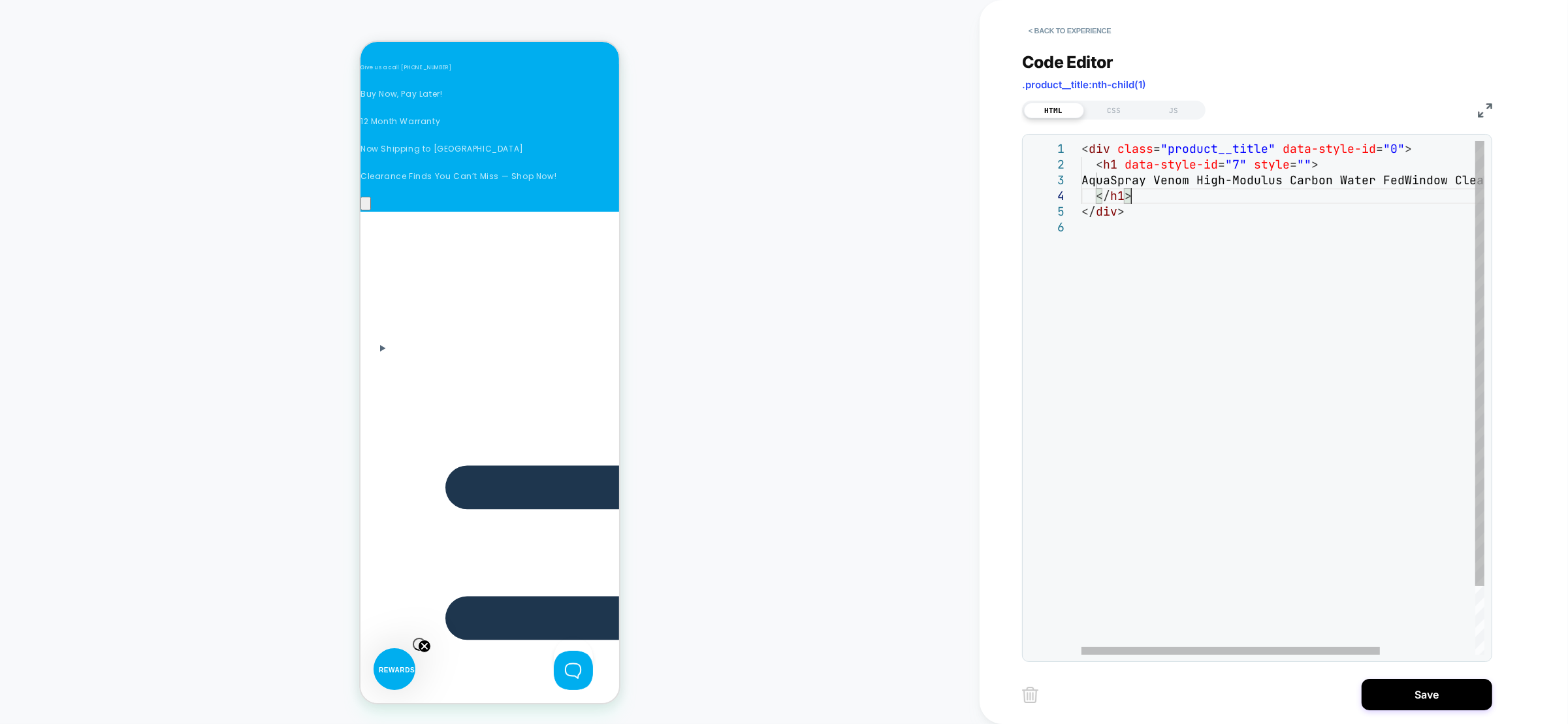
click at [1096, 191] on div "< div class = "product__title" data-style-id = "0" > < h1 data-style-id = "7" s…" at bounding box center [1347, 437] width 531 height 592
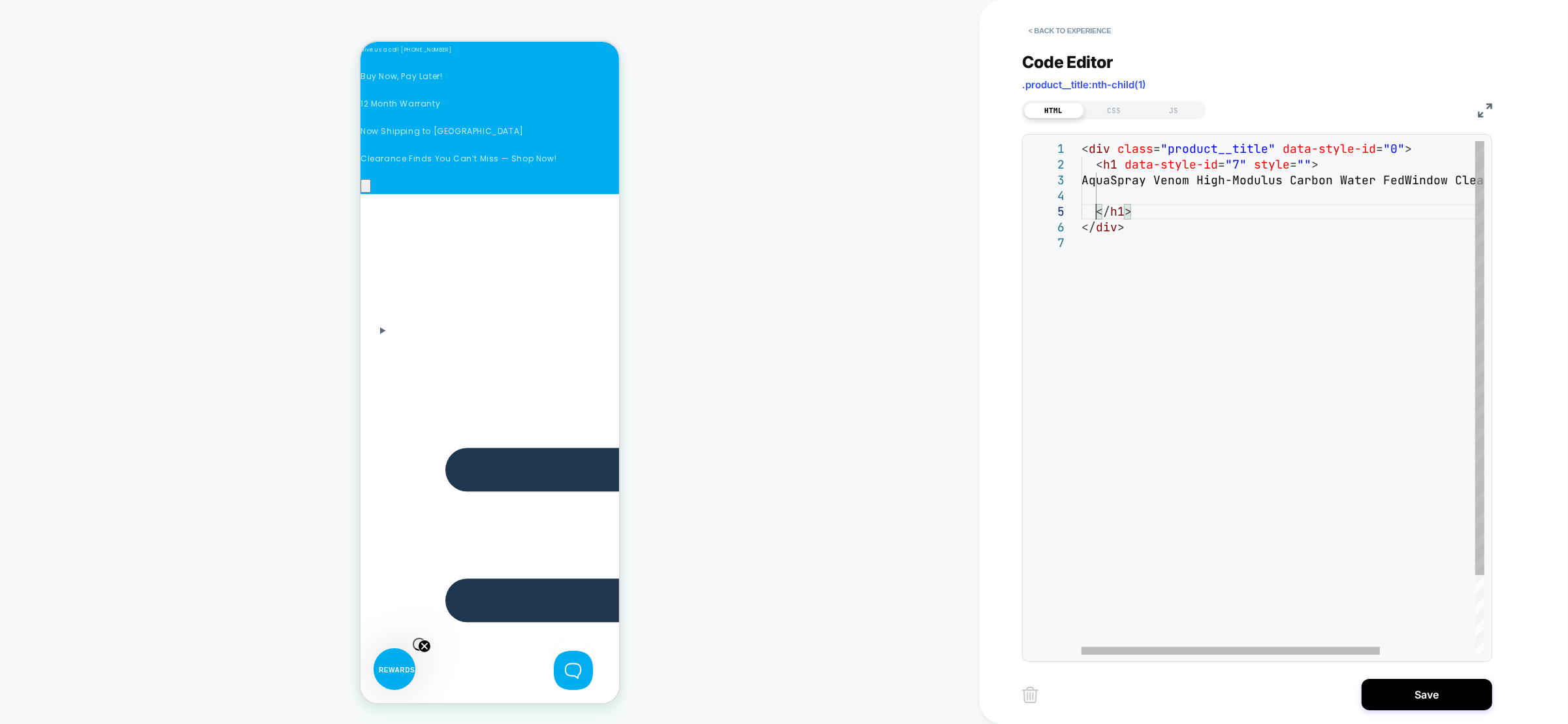
scroll to position [61, 12]
click at [1126, 195] on div "< div class = "product__title" data-style-id = "0" > < h1 data-style-id = "7" s…" at bounding box center [1347, 444] width 531 height 607
click at [1116, 213] on div "< div class = "product__title" data-style-id = "0" > < h1 data-style-id = "7" s…" at bounding box center [1347, 452] width 531 height 623
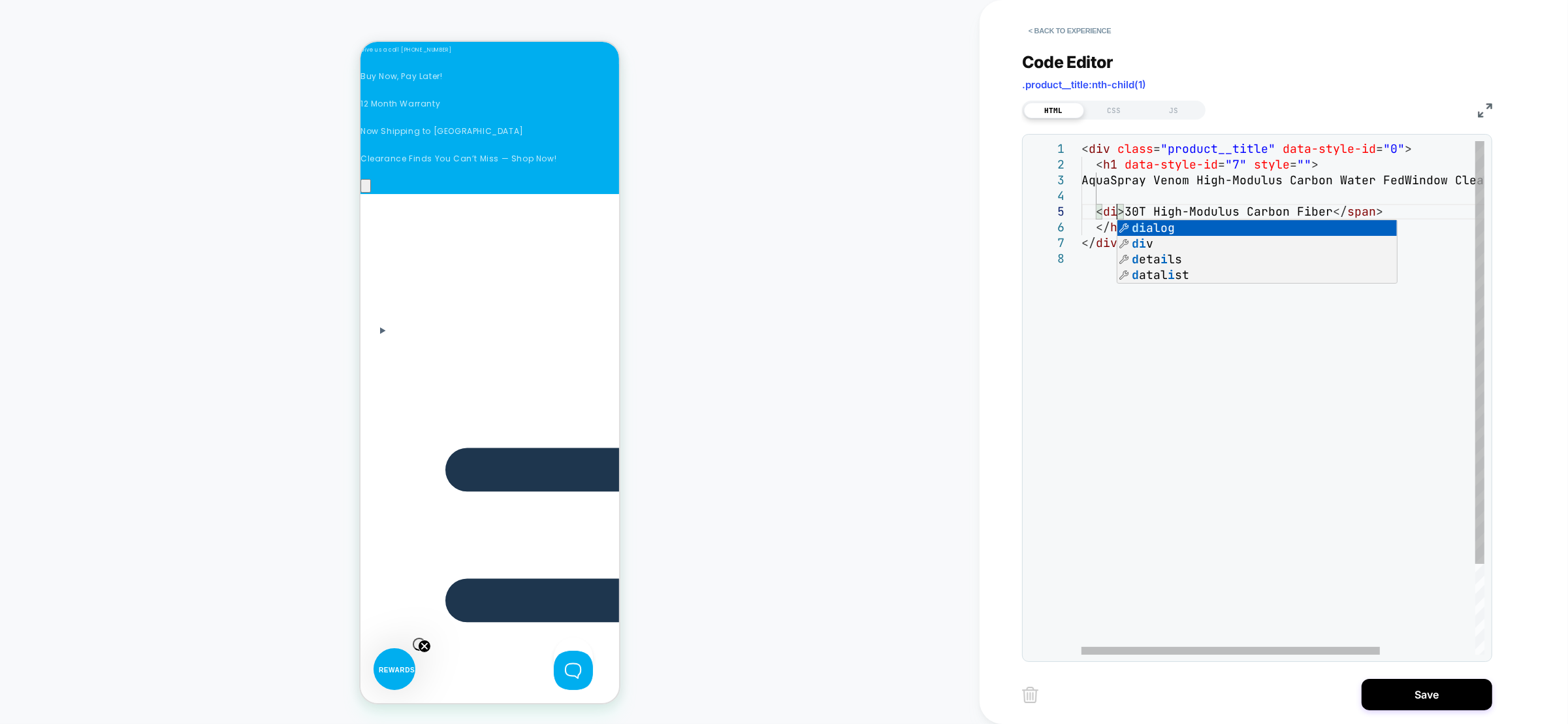
scroll to position [61, 41]
click at [1367, 211] on div "< div class = "product__title" data-style-id = "0" > < h1 data-style-id = "7" s…" at bounding box center [1347, 452] width 531 height 623
click at [1350, 201] on div "< div class = "product__title" data-style-id = "0" > < h1 data-style-id = "7" s…" at bounding box center [1347, 452] width 531 height 623
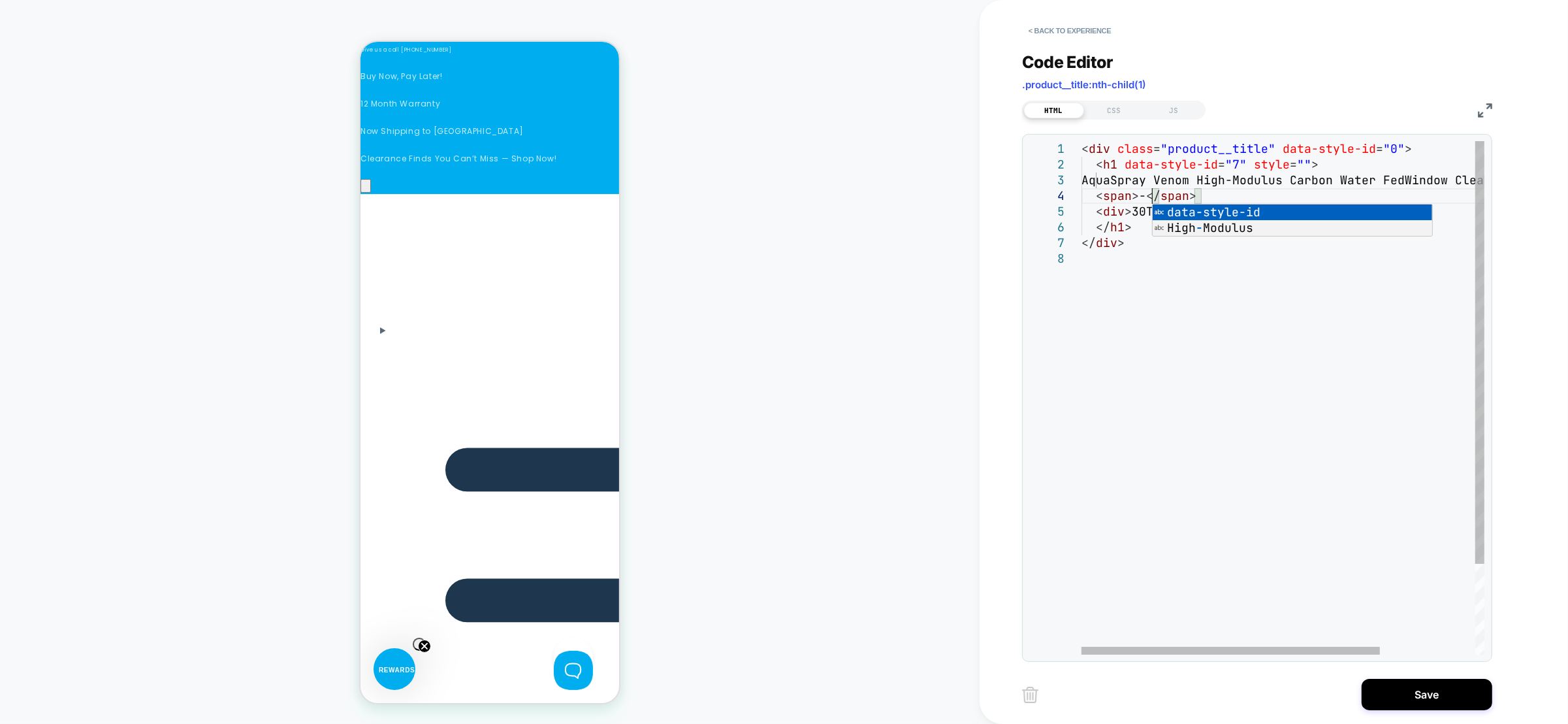
scroll to position [61, 76]
click at [1382, 207] on div "< div class = "product__title" data-style-id = "0" > < h1 data-style-id = "7" s…" at bounding box center [1347, 452] width 531 height 623
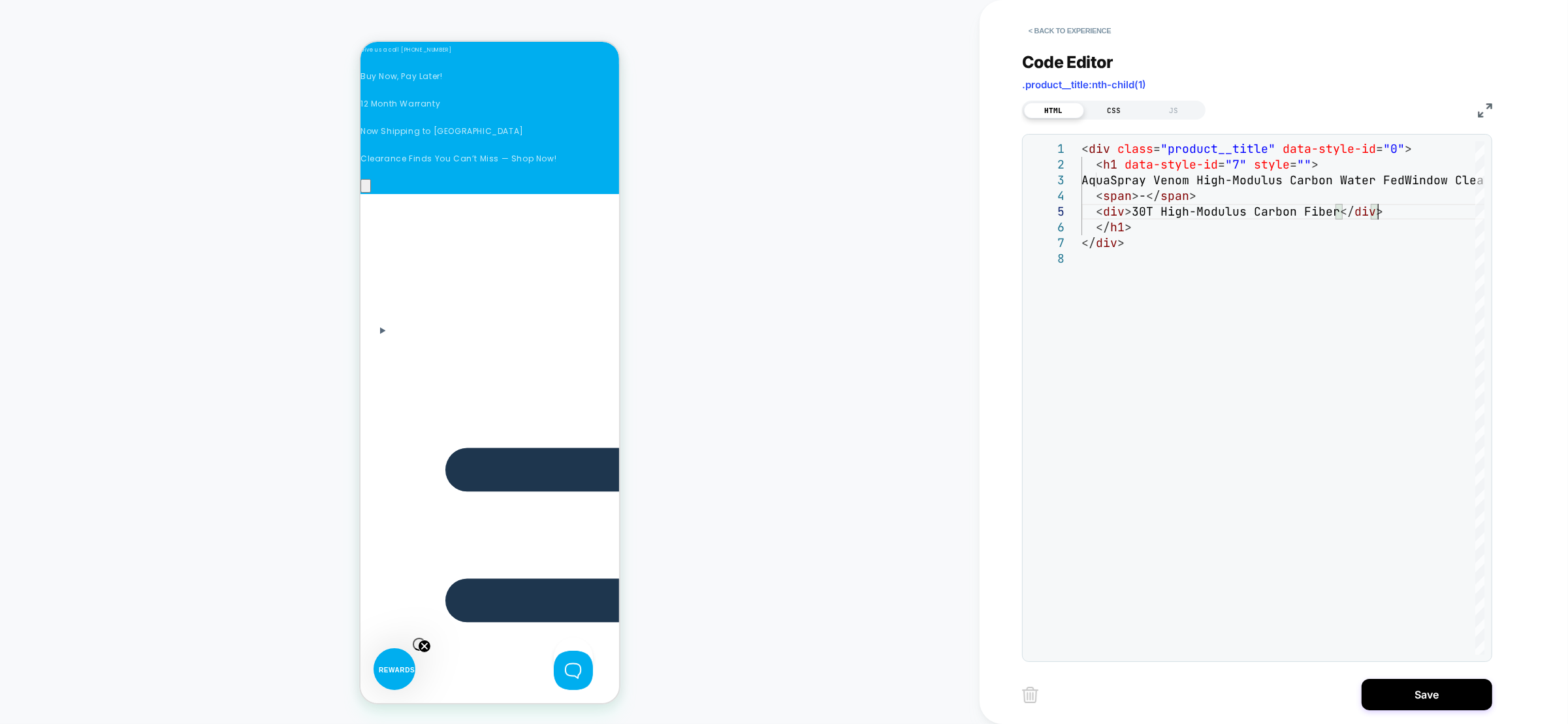
type textarea "**********"
click at [1112, 114] on div "CSS" at bounding box center [1114, 110] width 60 height 16
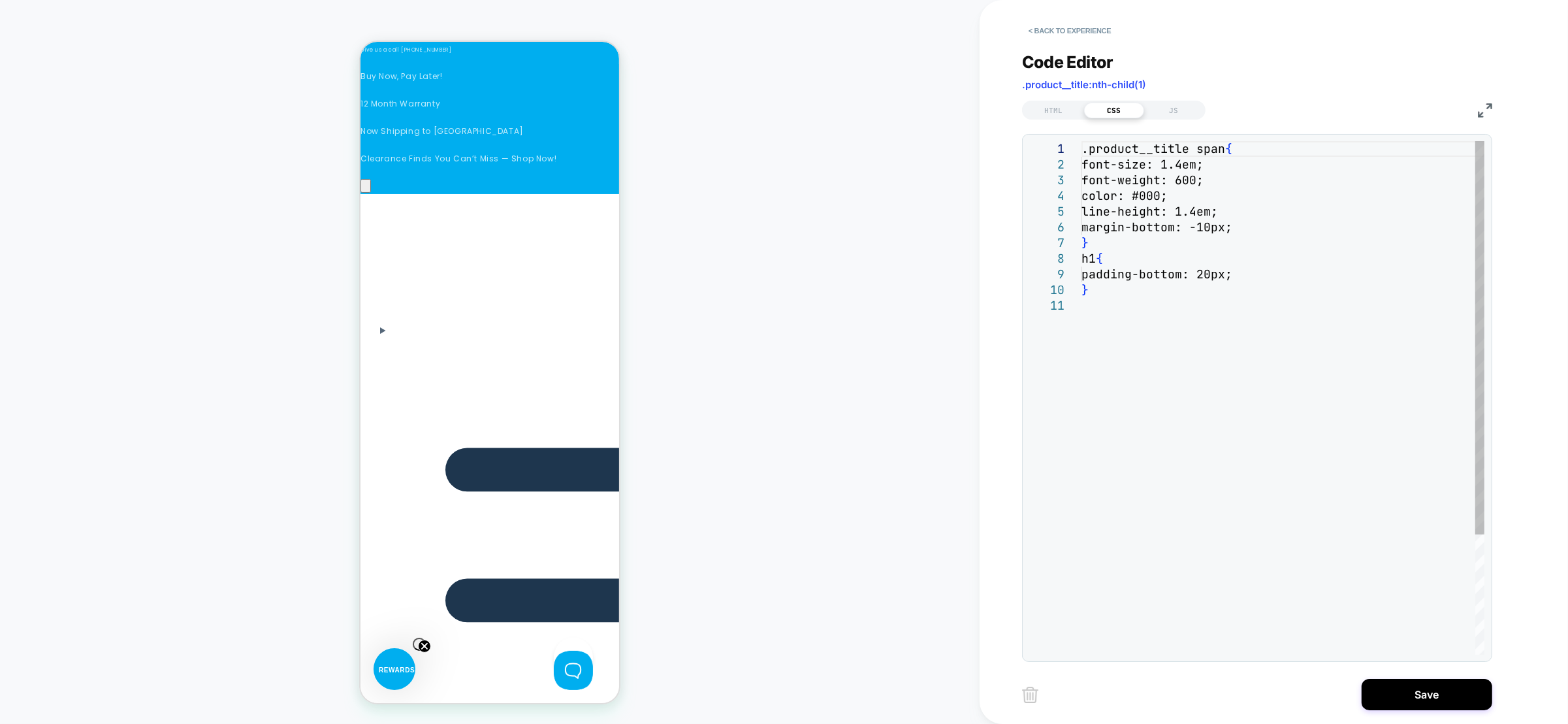
scroll to position [0, 1296]
click at [1199, 152] on div ".product__title span { font-size: 1.4em ; font-weight: 600 ; color: #000 ; line…" at bounding box center [1283, 476] width 403 height 670
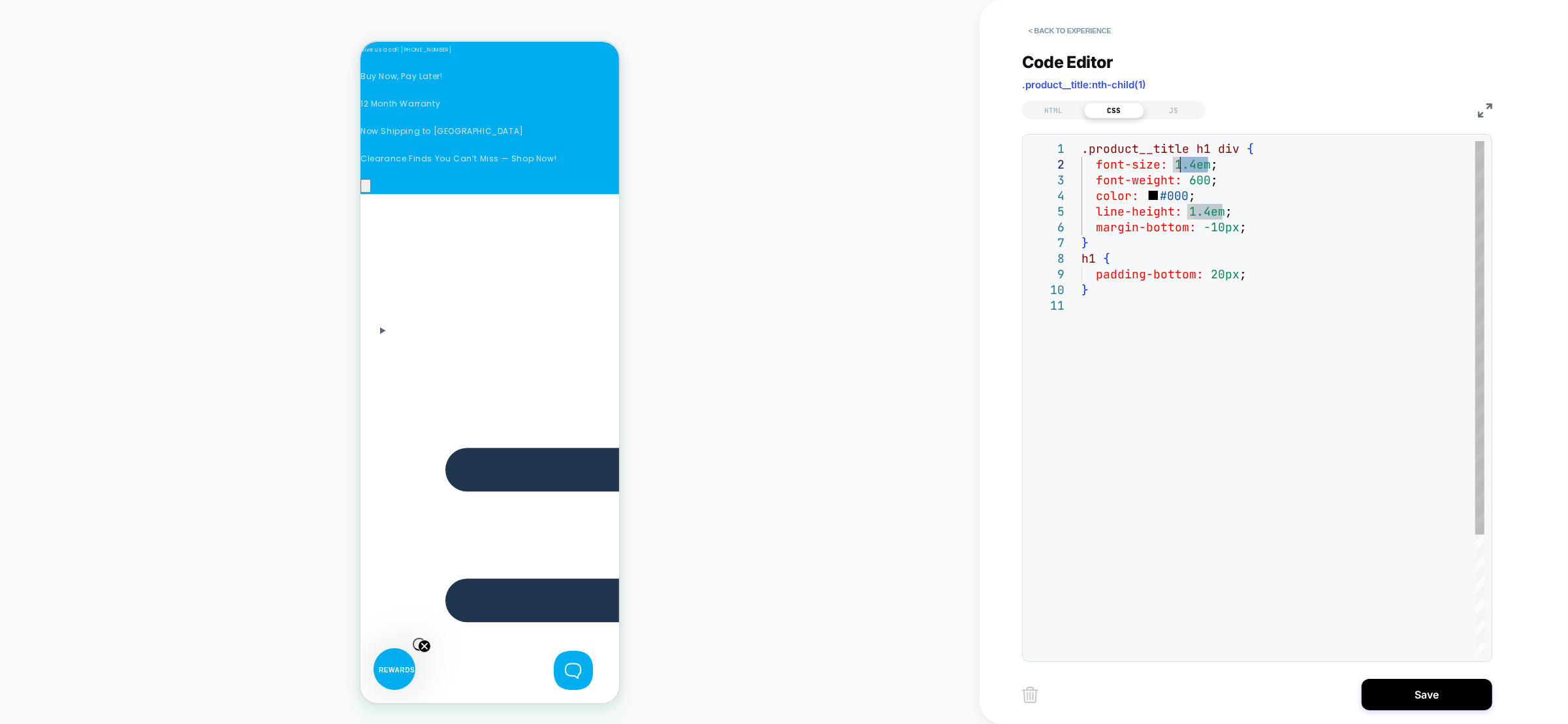
drag, startPoint x: 1210, startPoint y: 168, endPoint x: 1178, endPoint y: 169, distance: 32.0
click at [1178, 169] on div ".product__title h1 div { font-size: 1.4em ; font-weight: 600 ; color: #000 ; li…" at bounding box center [1283, 476] width 403 height 670
drag, startPoint x: 1222, startPoint y: 229, endPoint x: 1202, endPoint y: 228, distance: 20.0
click at [1202, 228] on div ".product__title h1 div { font-size: 18px ; font-weight: 600 ; color: #000 ; lin…" at bounding box center [1283, 476] width 403 height 670
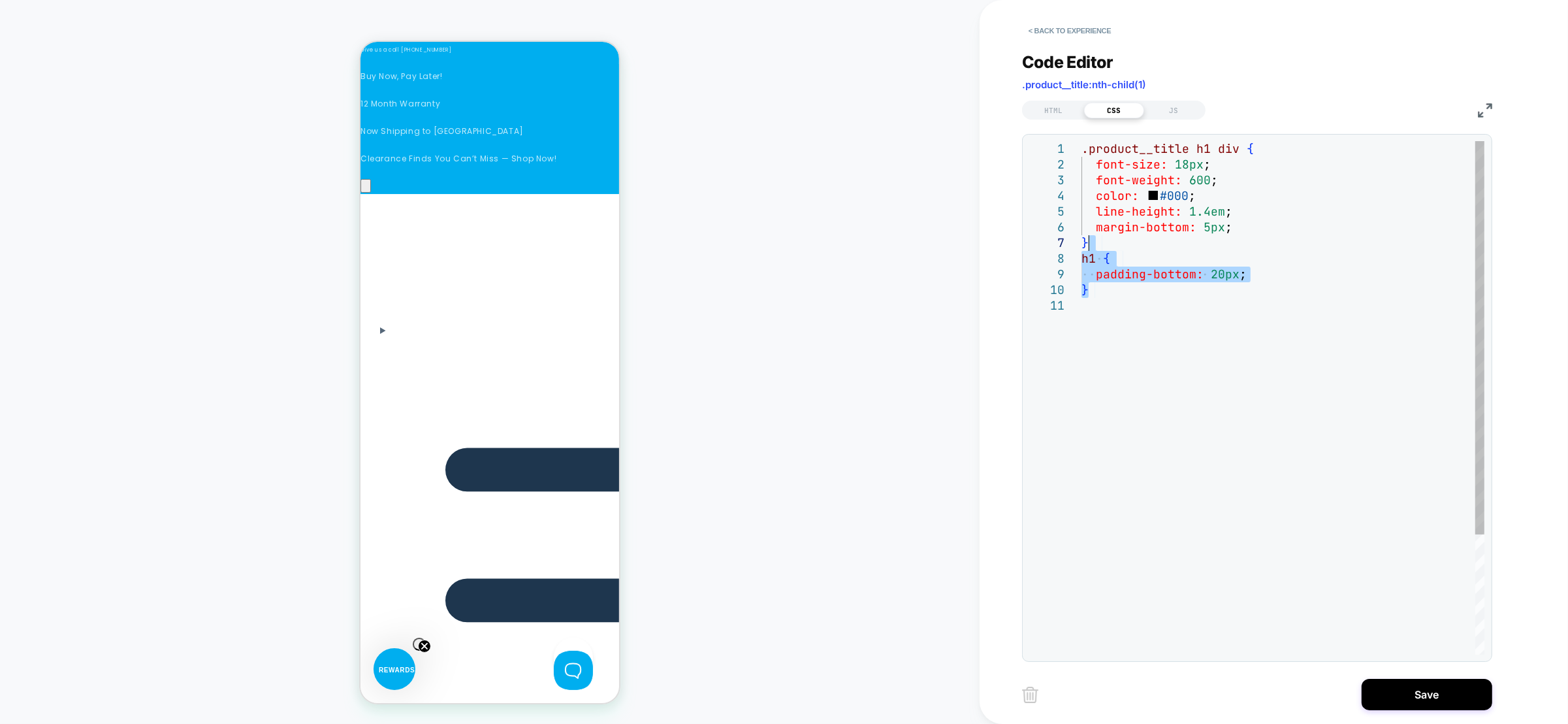
scroll to position [0, 370]
drag, startPoint x: 1139, startPoint y: 295, endPoint x: 1148, endPoint y: 245, distance: 50.8
click at [1148, 245] on div ".product__title h1 div { font-size: 18px ; font-weight: 600 ; color: #000 ; lin…" at bounding box center [1283, 476] width 403 height 670
click at [1148, 151] on div ".product__title h1 div { font-size: 18px ; font-weight: 600 ; color: #000 ; lin…" at bounding box center [1283, 452] width 403 height 623
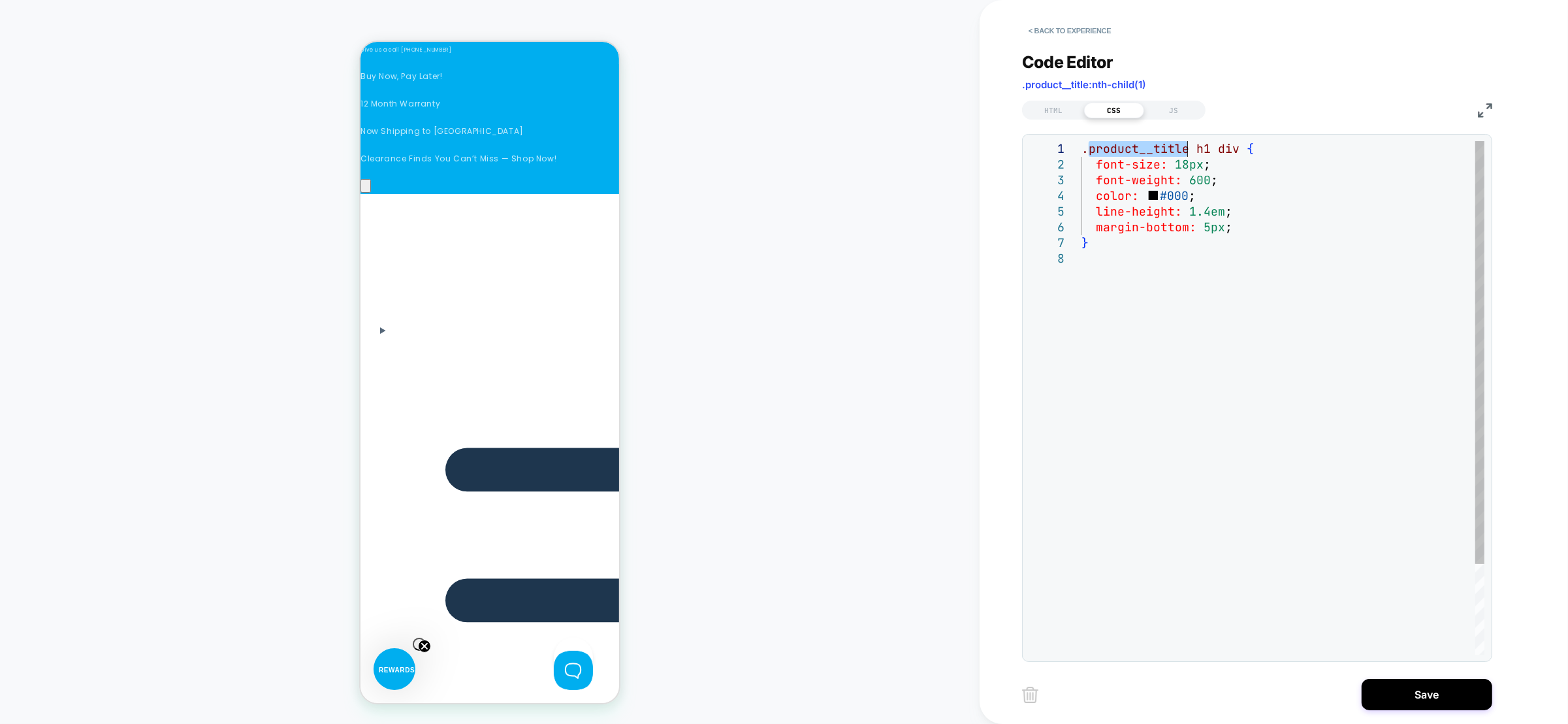
click at [1148, 151] on div ".product__title h1 div { font-size: 18px ; font-weight: 600 ; color: #000 ; lin…" at bounding box center [1283, 452] width 403 height 623
click at [1096, 263] on div ".product__title h1 div { font-size: 18px ; font-weight: 600 ; color: #000 ; lin…" at bounding box center [1283, 452] width 403 height 623
click at [1109, 307] on div ".product__title h1 div { font-size: 18px ; font-weight: 600 ; color: #000 ; lin…" at bounding box center [1283, 468] width 403 height 654
click at [1232, 230] on div ".product__title h1 div { font-size: 18px ; font-weight: 600 ; color: #000 ; lin…" at bounding box center [1283, 468] width 403 height 654
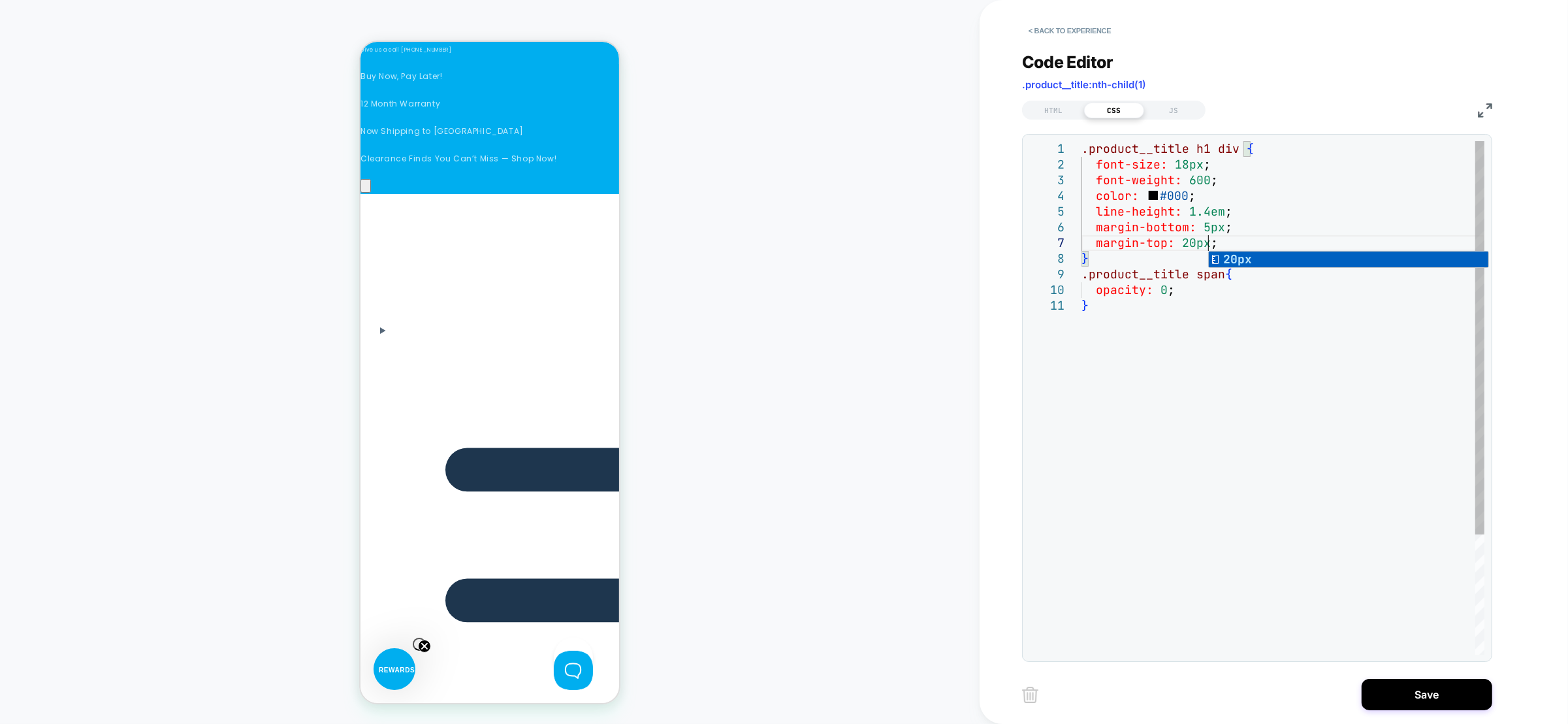
scroll to position [0, 1296]
type textarea "**********"
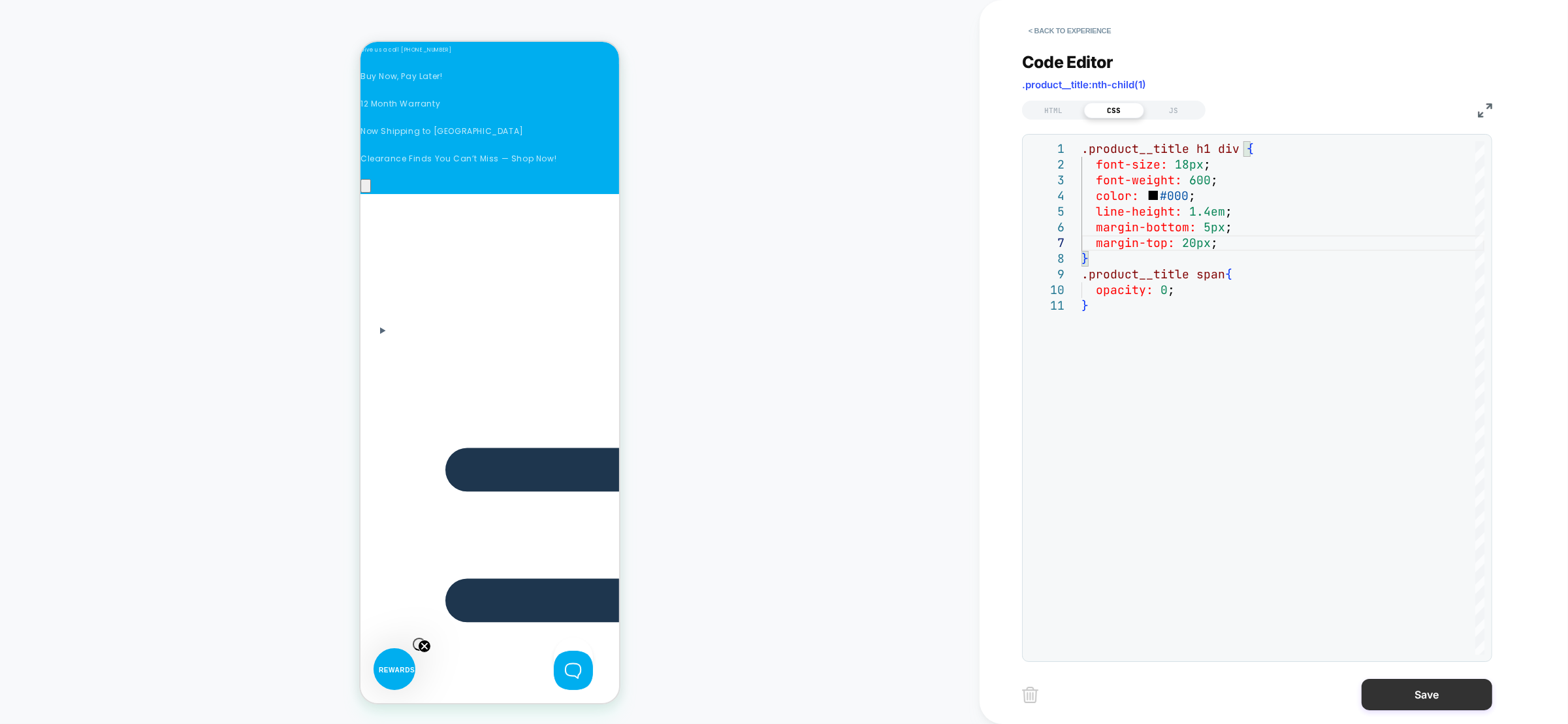
click at [1424, 698] on button "Save" at bounding box center [1427, 694] width 131 height 31
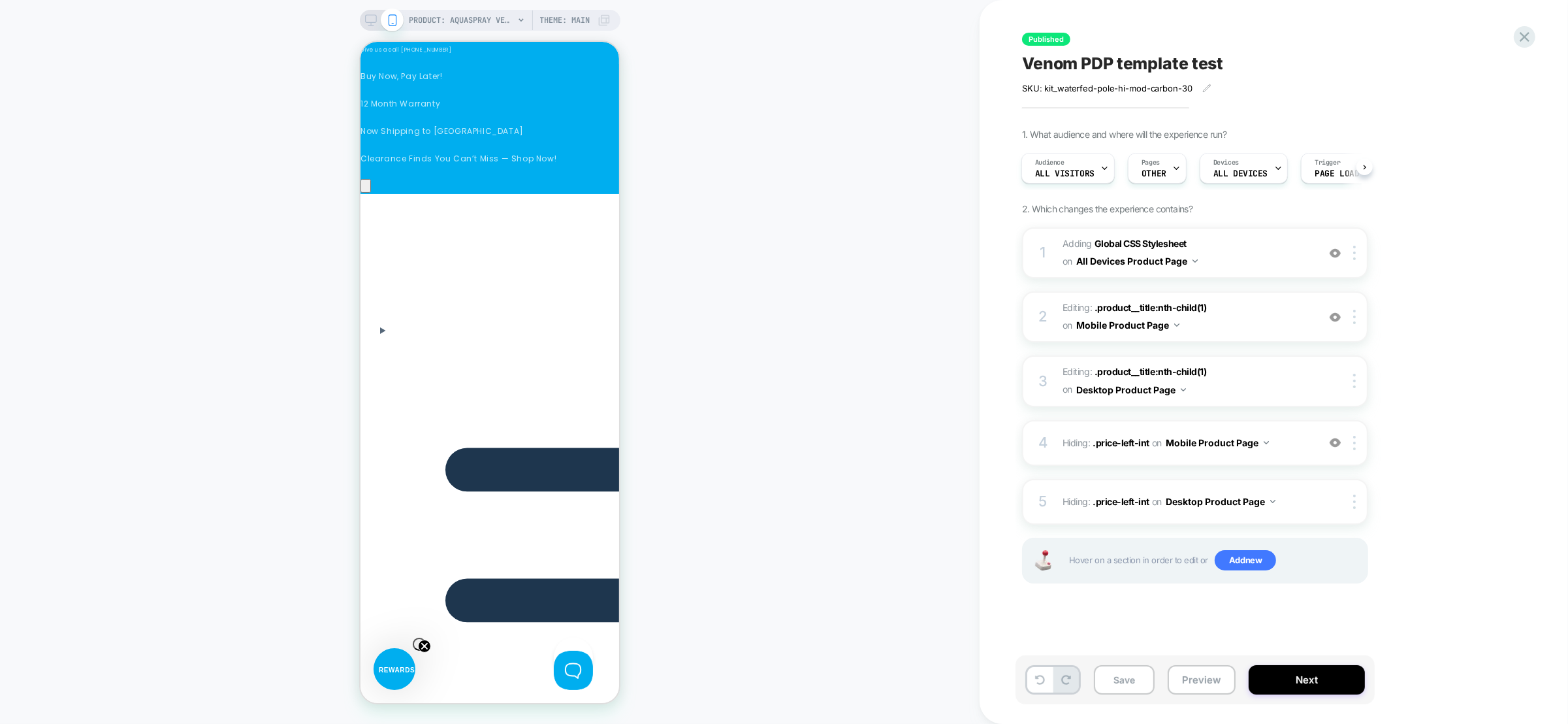
scroll to position [0, 1481]
click at [1313, 683] on button "Next" at bounding box center [1306, 679] width 116 height 29
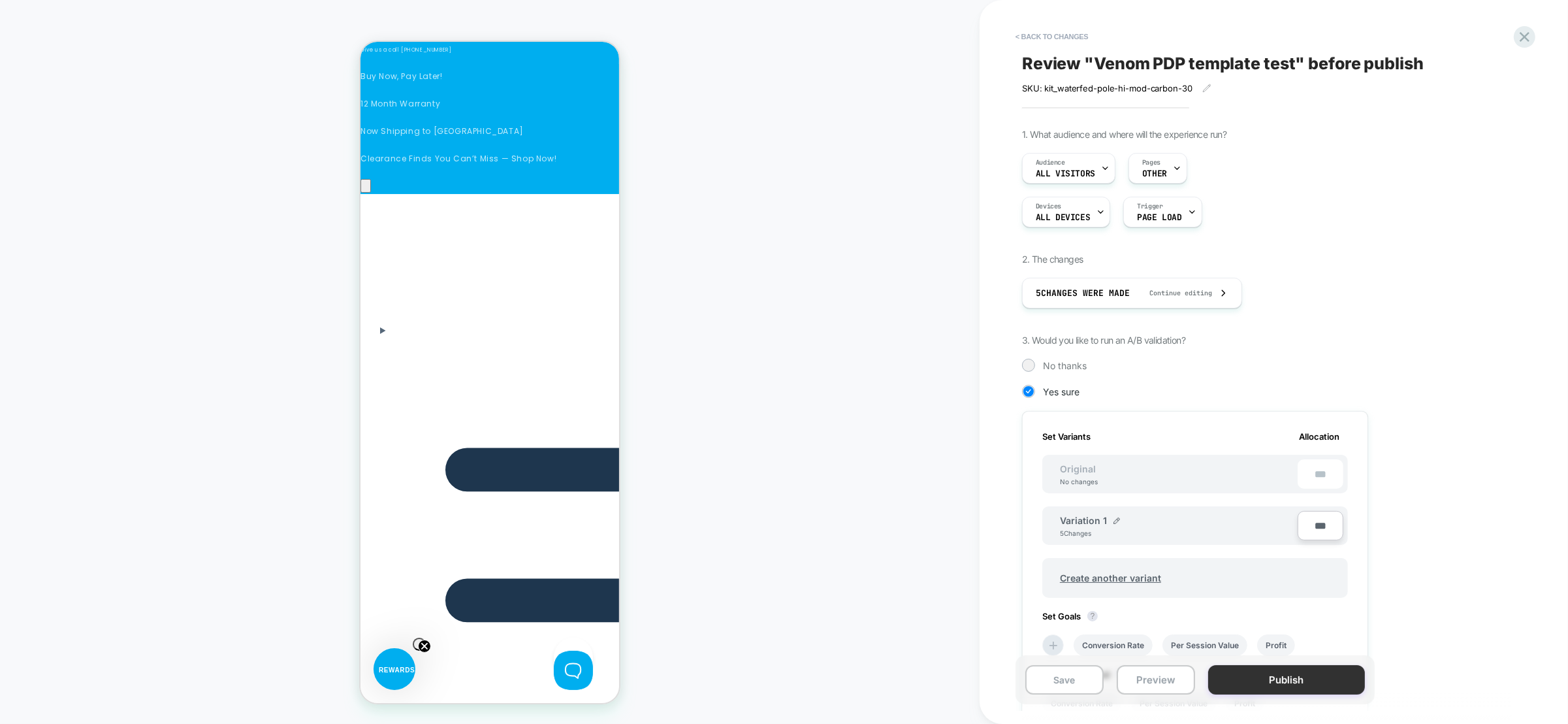
click at [1285, 684] on button "Publish" at bounding box center [1286, 679] width 156 height 29
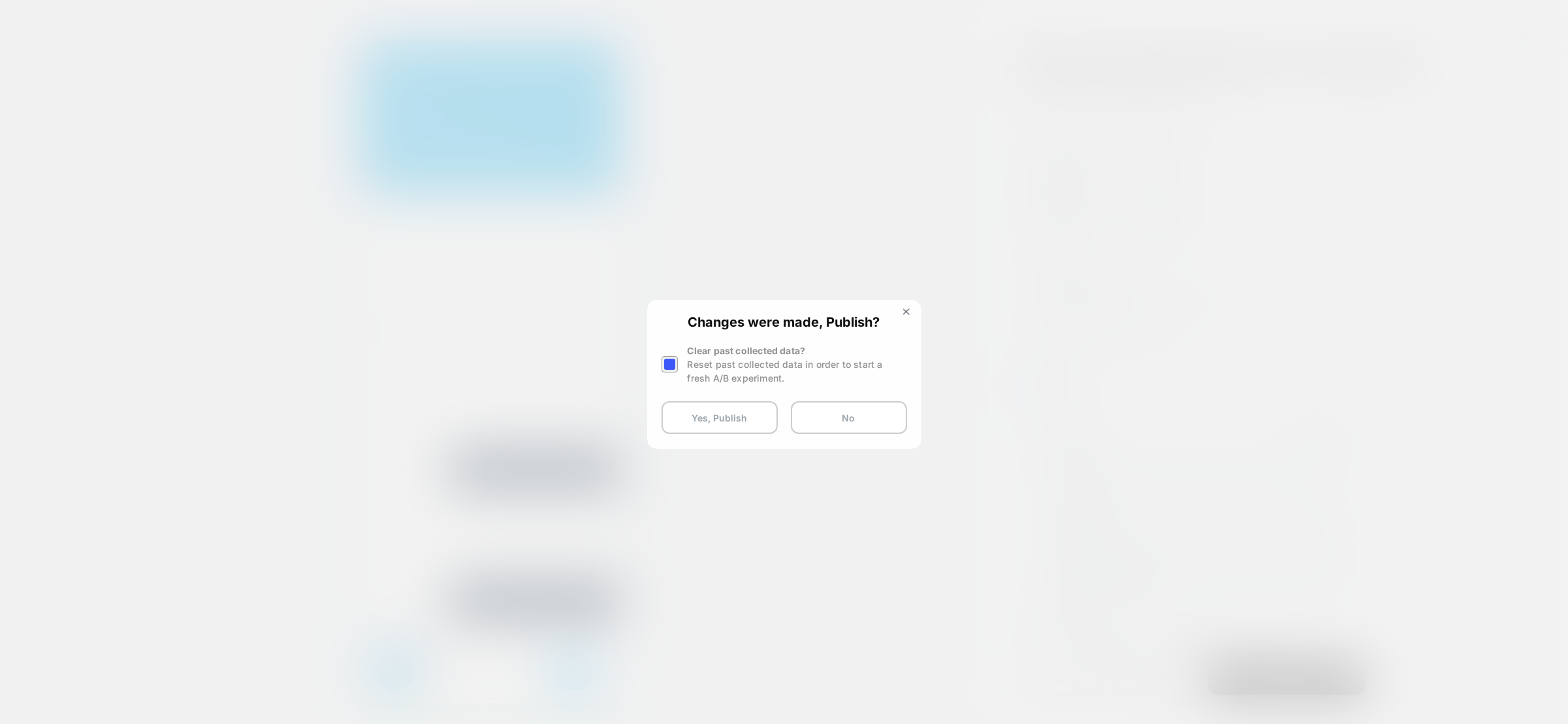
scroll to position [0, 0]
click at [678, 359] on div at bounding box center [671, 364] width 20 height 41
click at [662, 362] on div at bounding box center [669, 364] width 16 height 16
click at [713, 424] on button "Yes, Publish" at bounding box center [719, 417] width 116 height 33
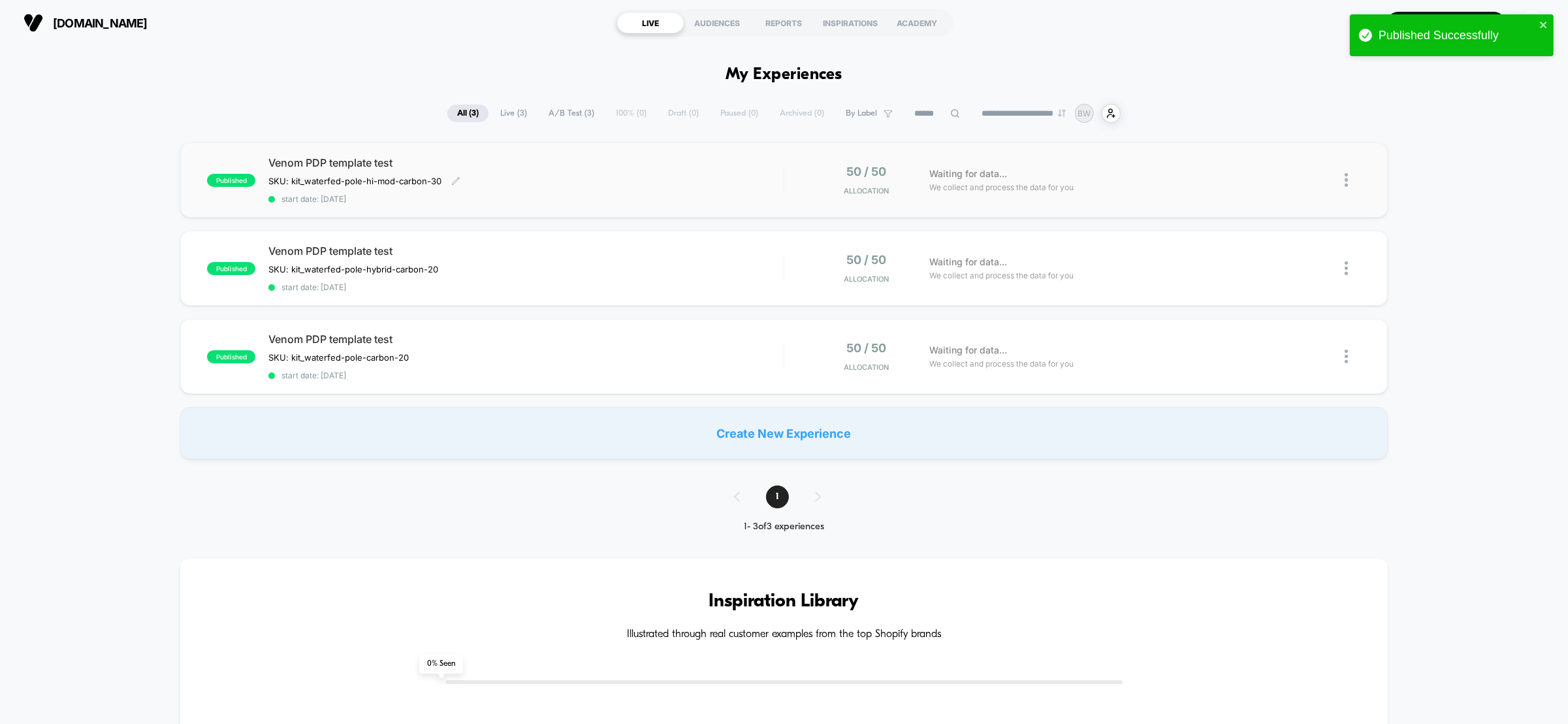
click at [723, 175] on div "Venom PDP template test SKU: kit_waterfed-pole-hi-mod-carbon-30﻿ Click to edit …" at bounding box center [526, 180] width 516 height 48
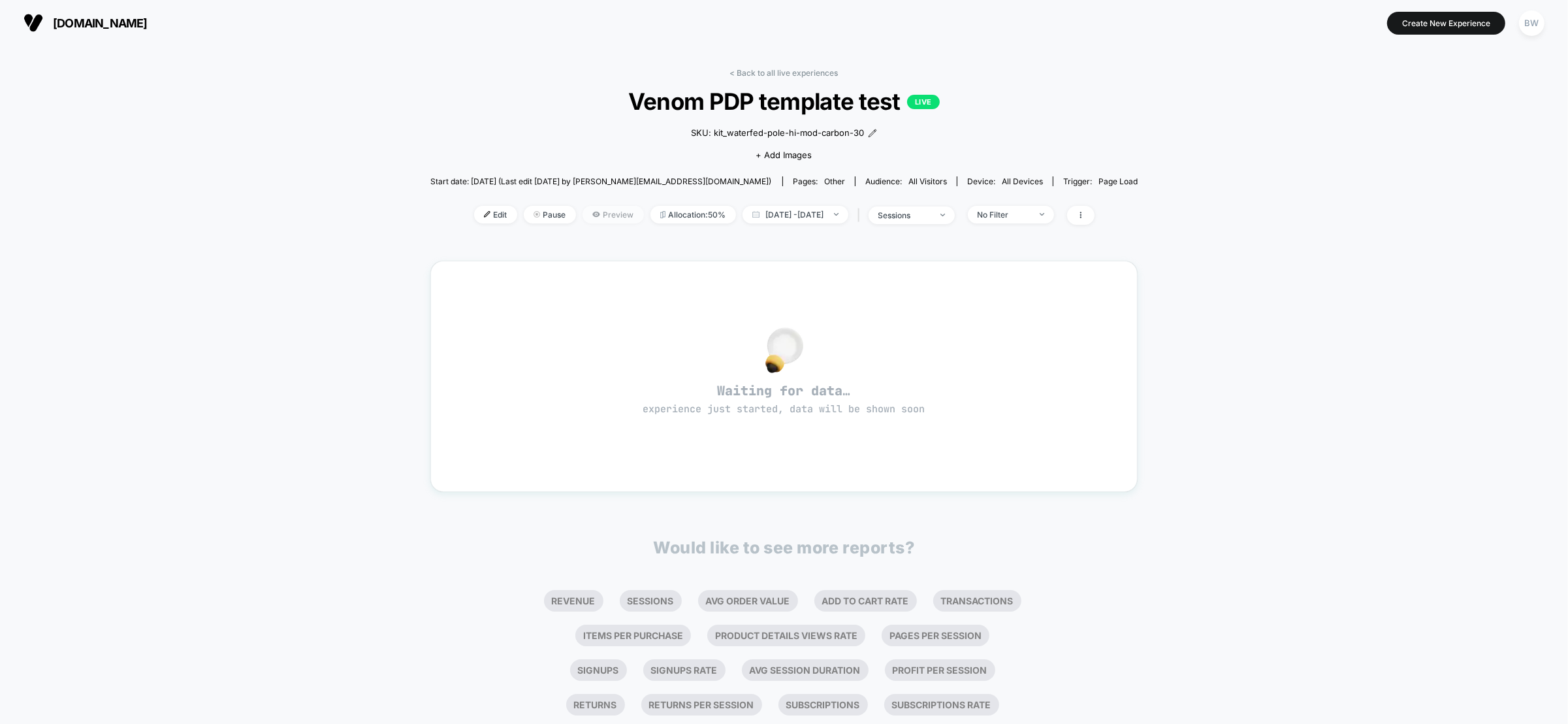
click at [590, 213] on span "Preview" at bounding box center [613, 214] width 61 height 18
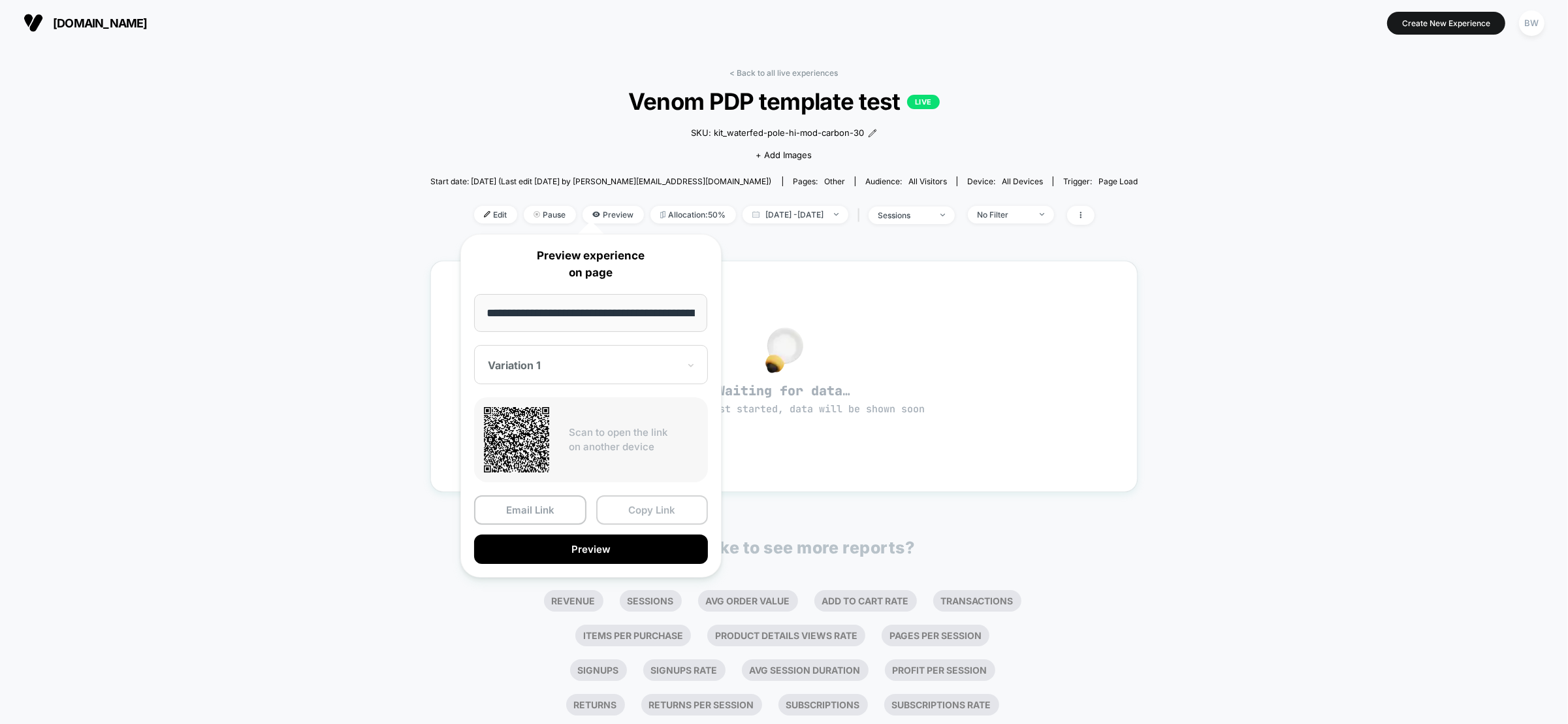
click at [643, 511] on button "Copy Link" at bounding box center [653, 509] width 112 height 29
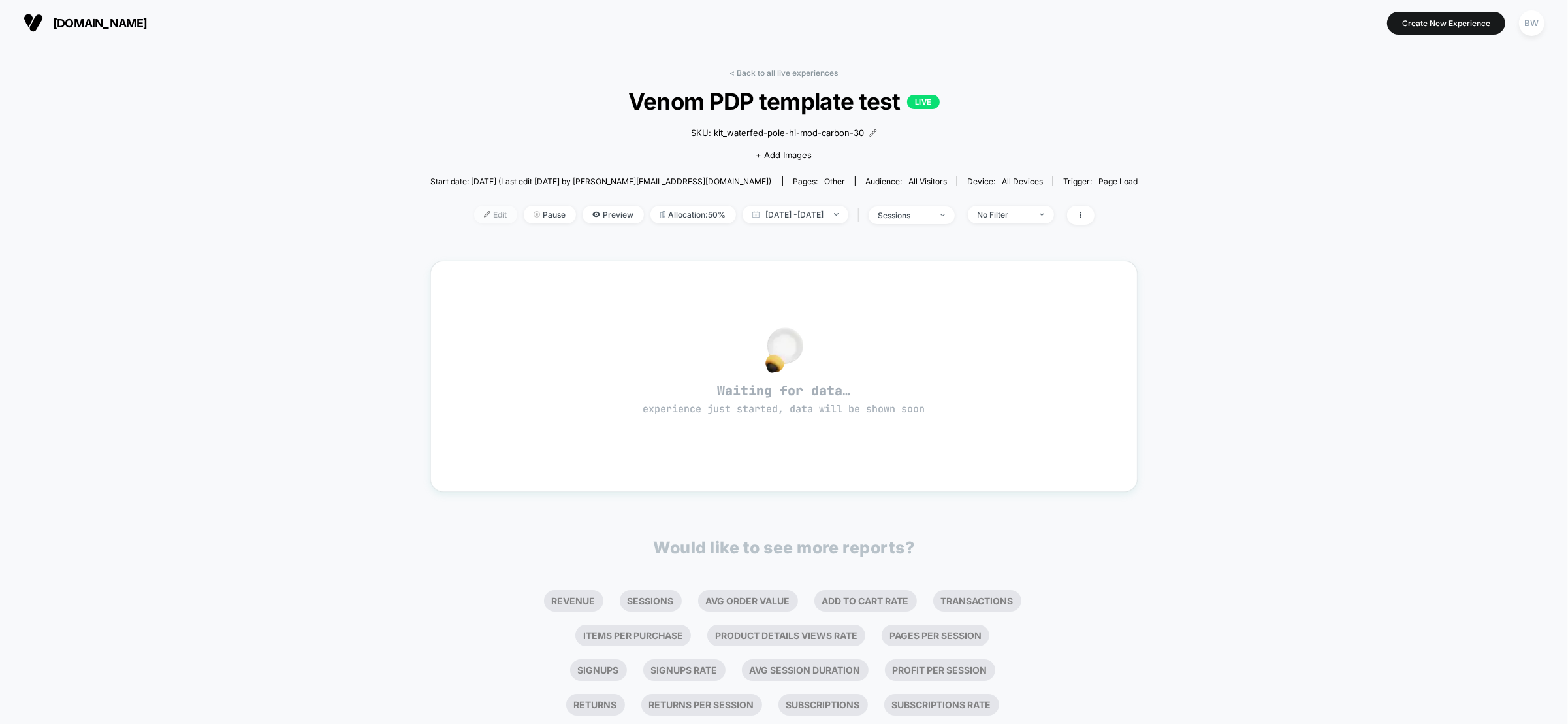
click at [476, 214] on span "Edit" at bounding box center [496, 214] width 43 height 18
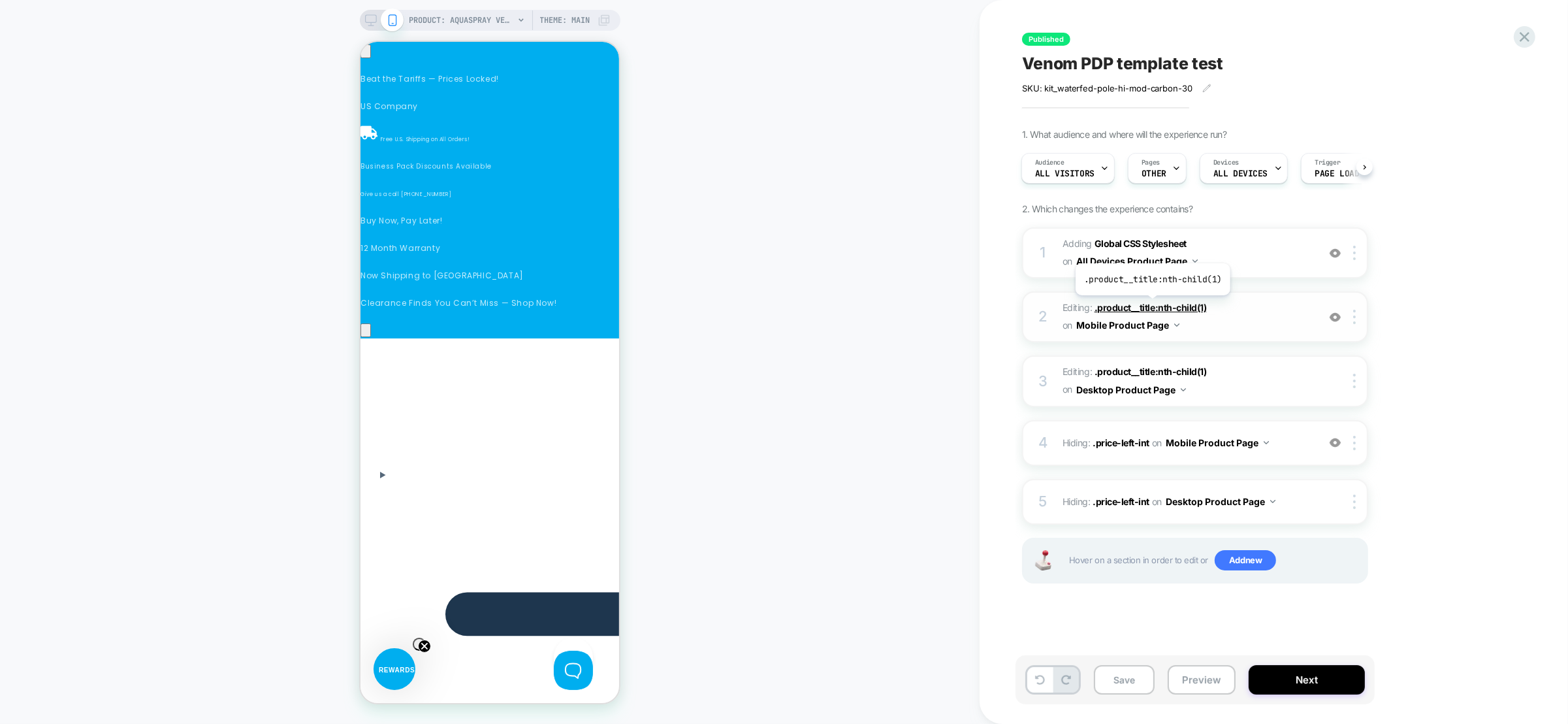
click at [1151, 305] on span ".product__title:nth-child(1)" at bounding box center [1151, 307] width 112 height 11
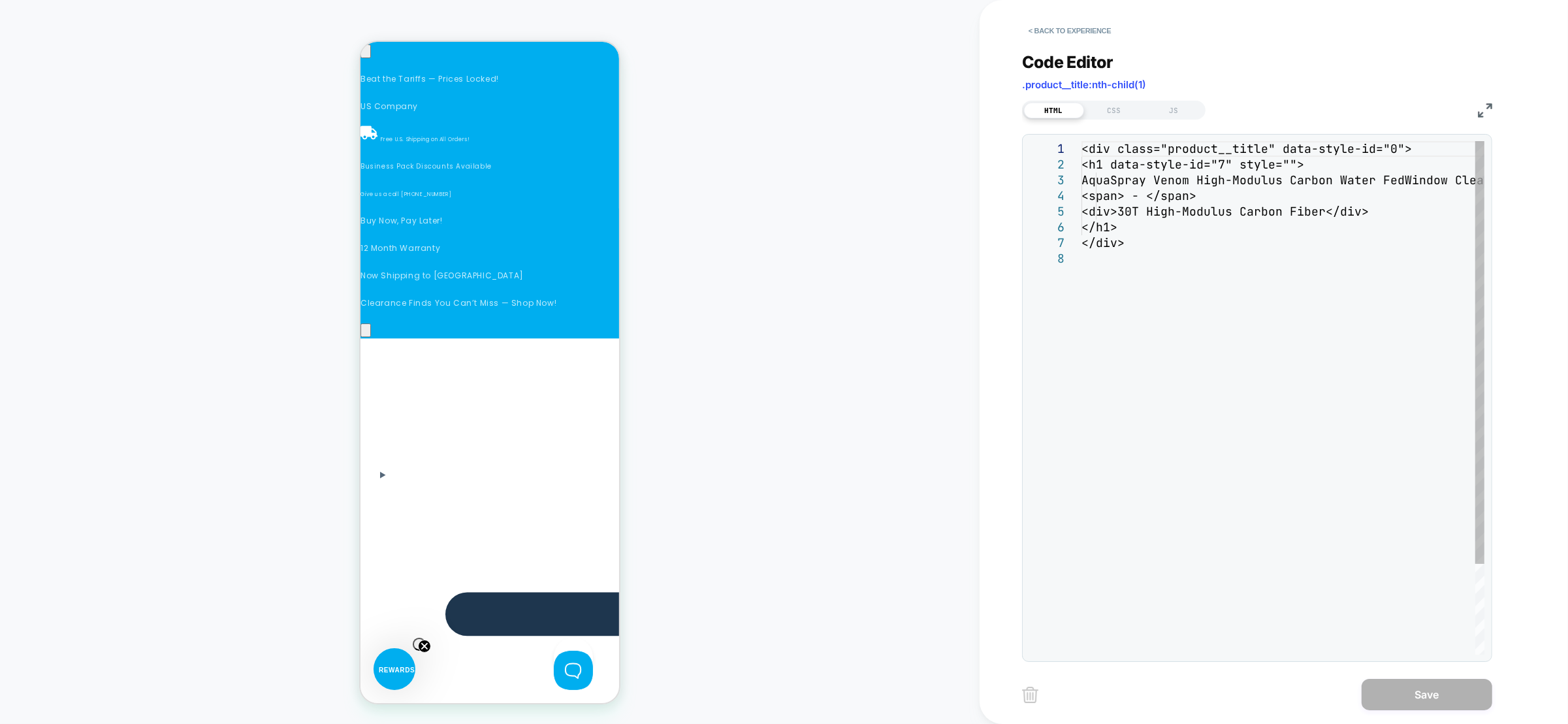
scroll to position [142, 0]
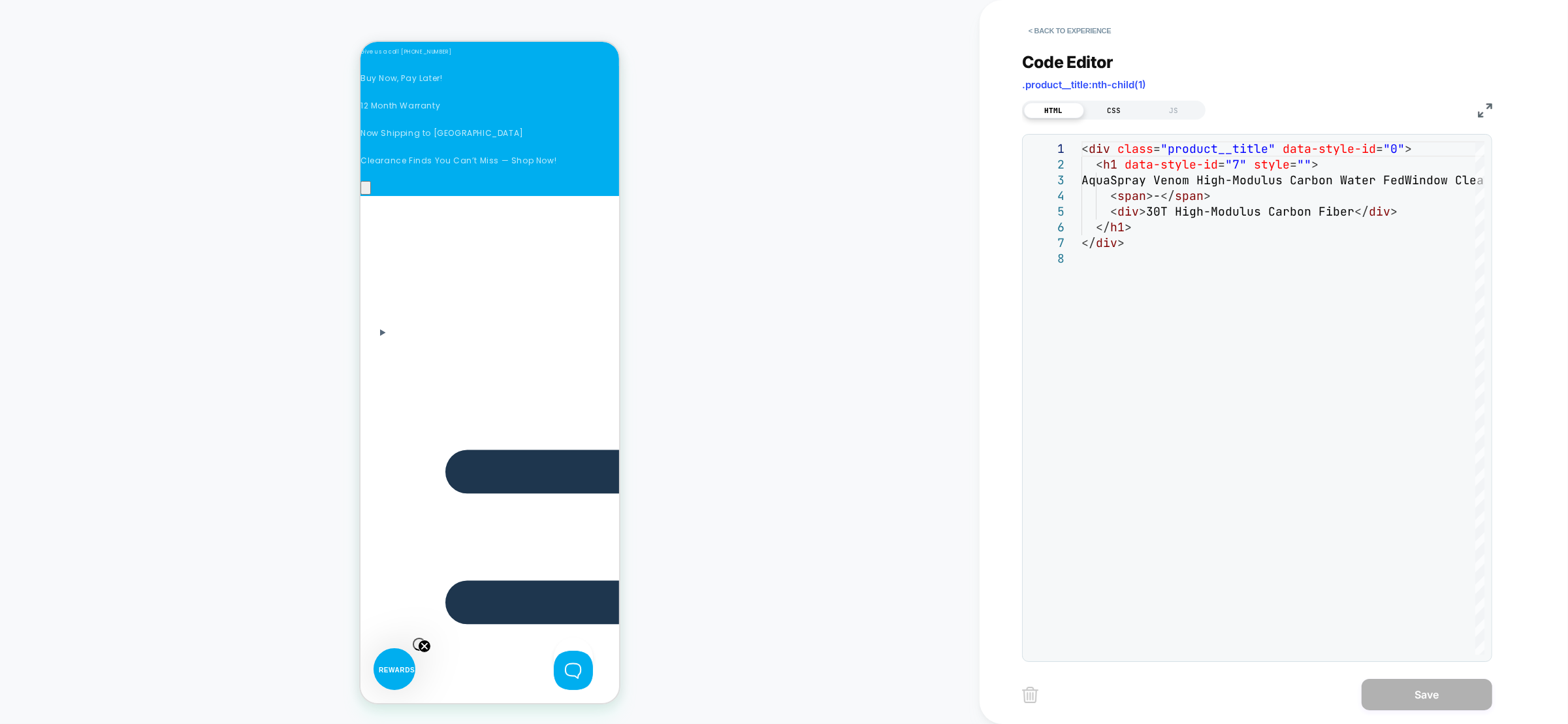
click at [1121, 109] on div "CSS" at bounding box center [1114, 110] width 60 height 16
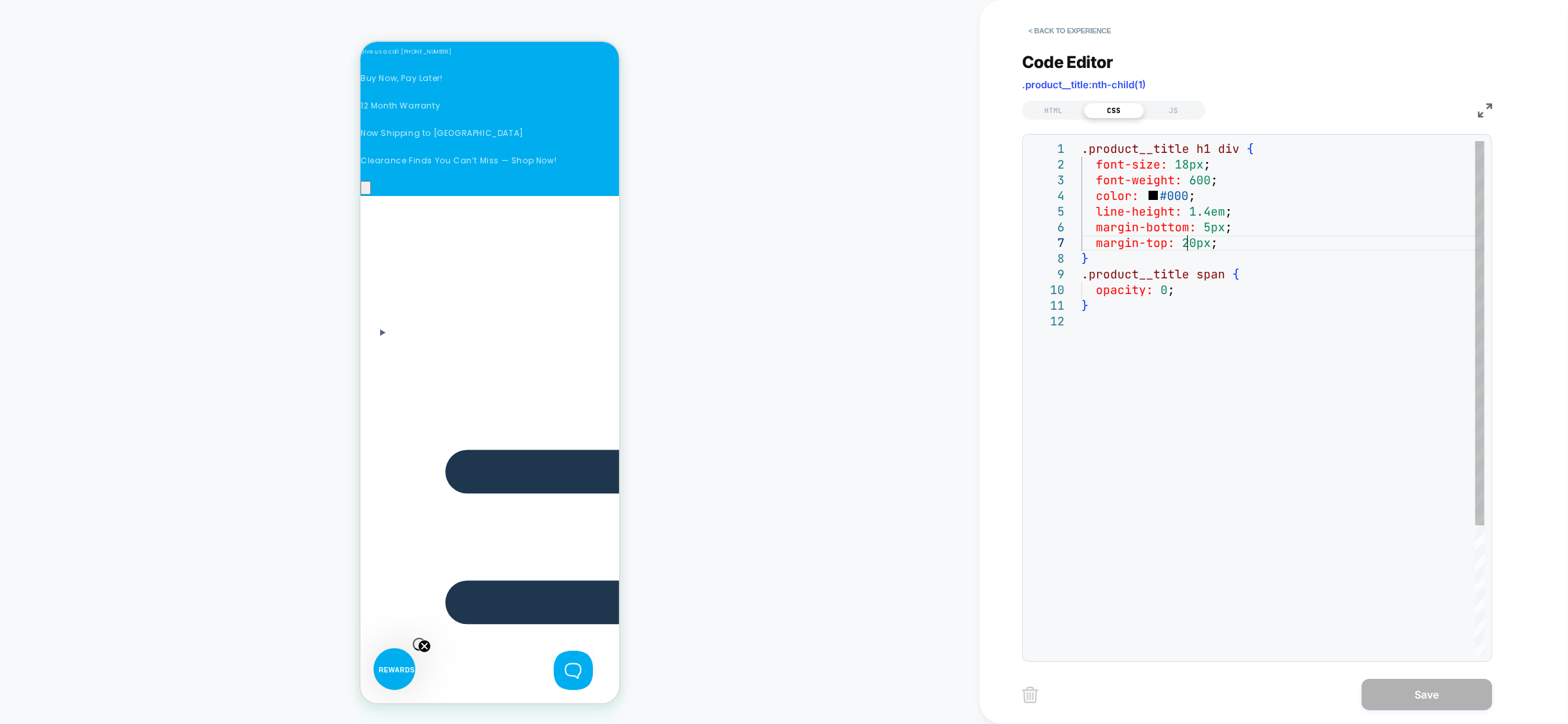
scroll to position [0, 0]
click at [1188, 241] on div ".product__title h1 div { font-size: 18px ; font-weight: 600 ; color: #000 ; lin…" at bounding box center [1283, 484] width 403 height 686
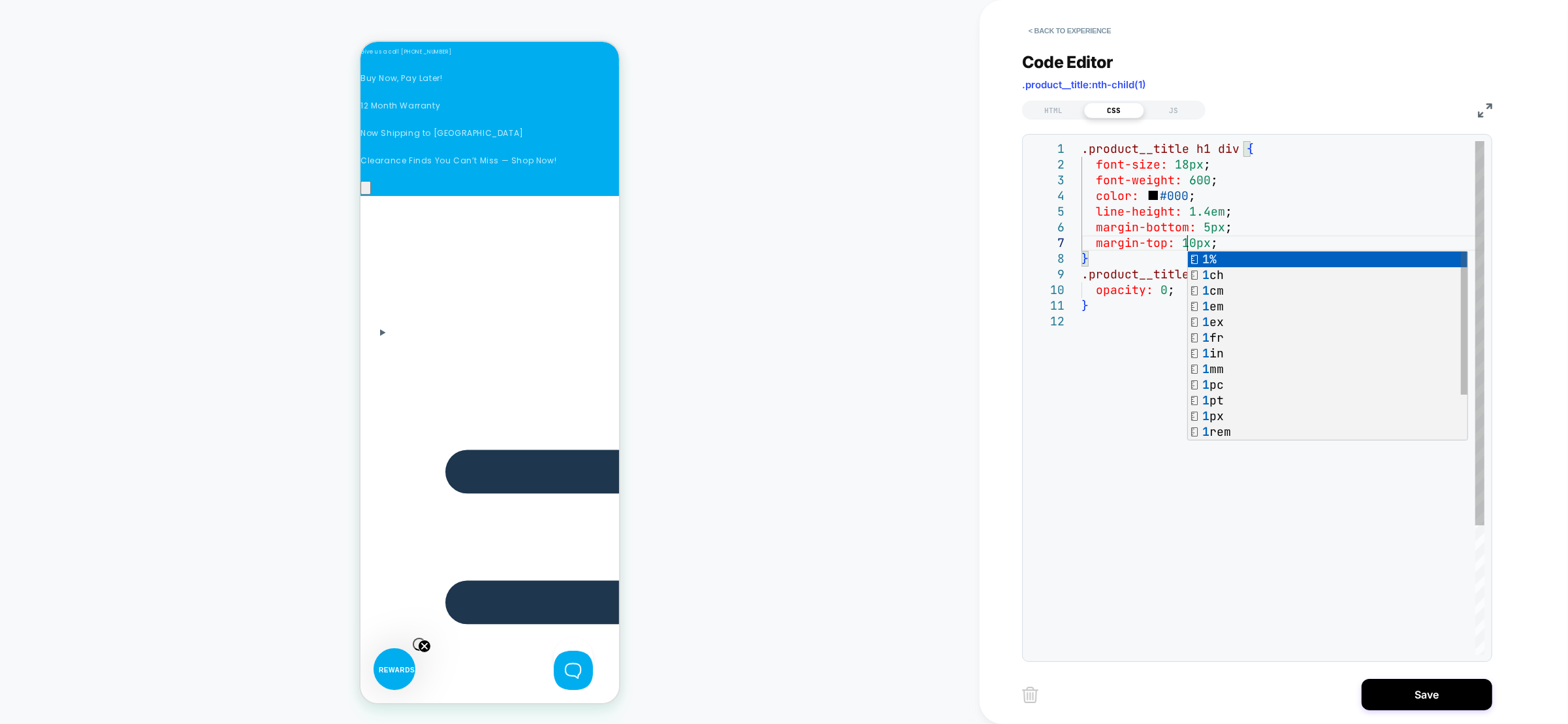
scroll to position [93, 104]
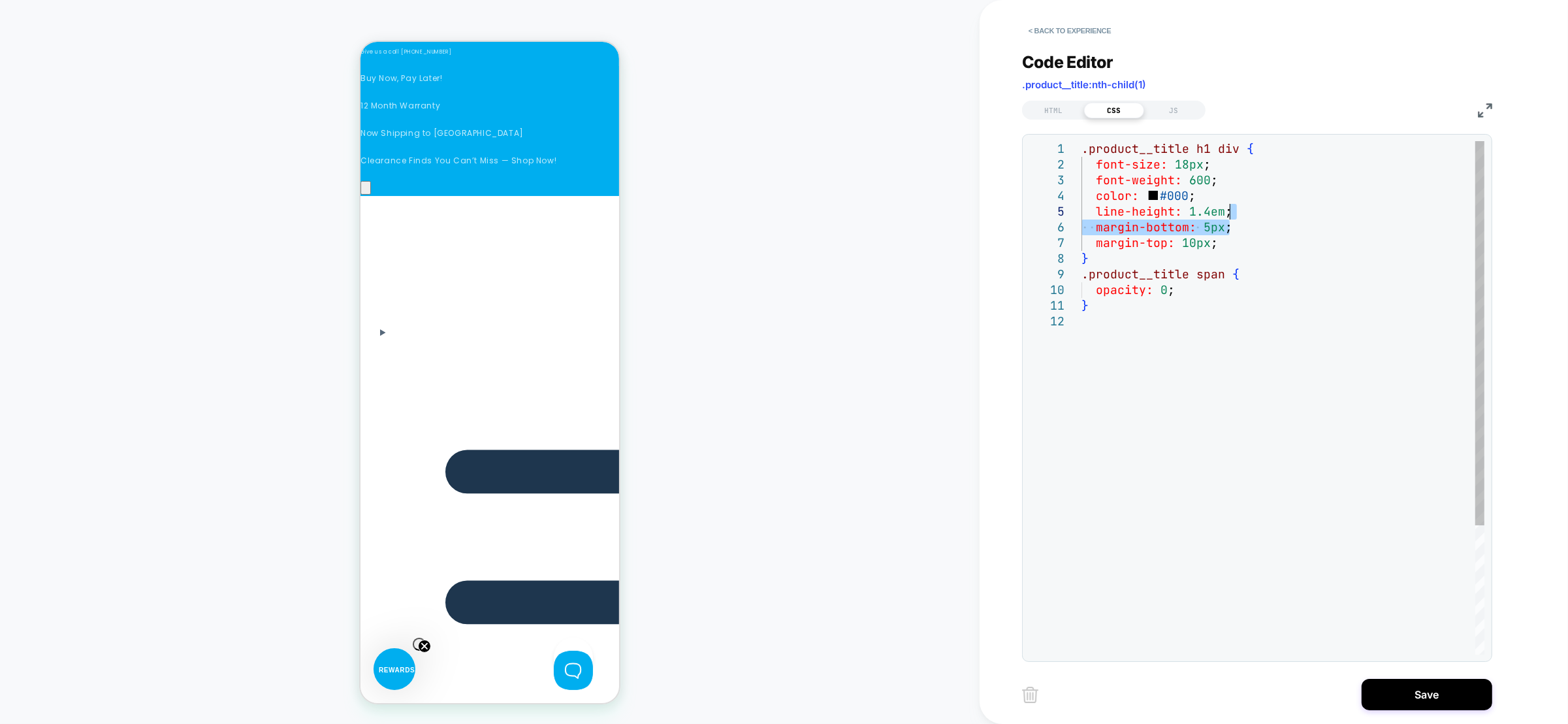
drag, startPoint x: 1256, startPoint y: 228, endPoint x: 1259, endPoint y: 218, distance: 10.4
click at [1259, 218] on div ".product__title h1 div { font-size: 18px ; font-weight: 600 ; color: #000 ; lin…" at bounding box center [1283, 484] width 403 height 686
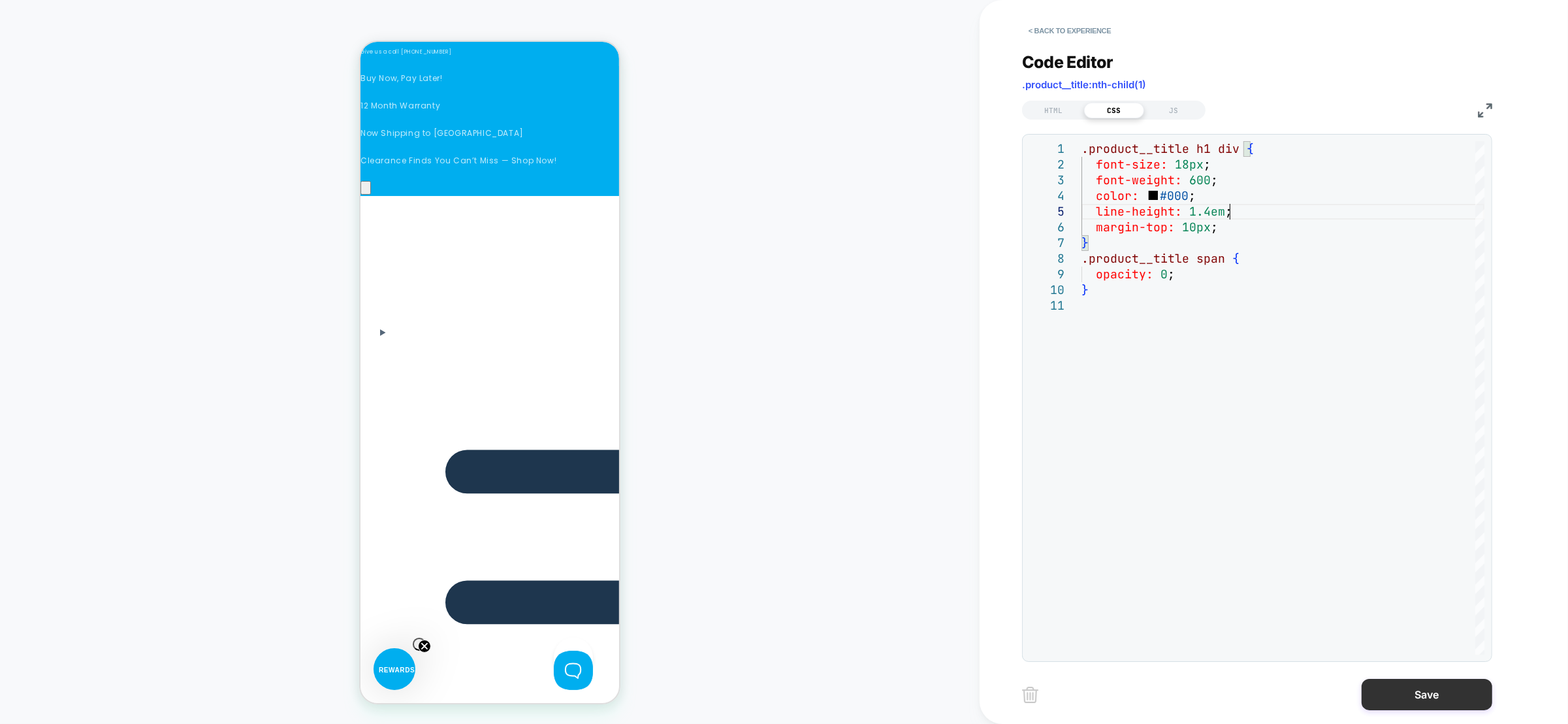
type textarea "**********"
click at [1414, 694] on button "Save" at bounding box center [1427, 694] width 131 height 31
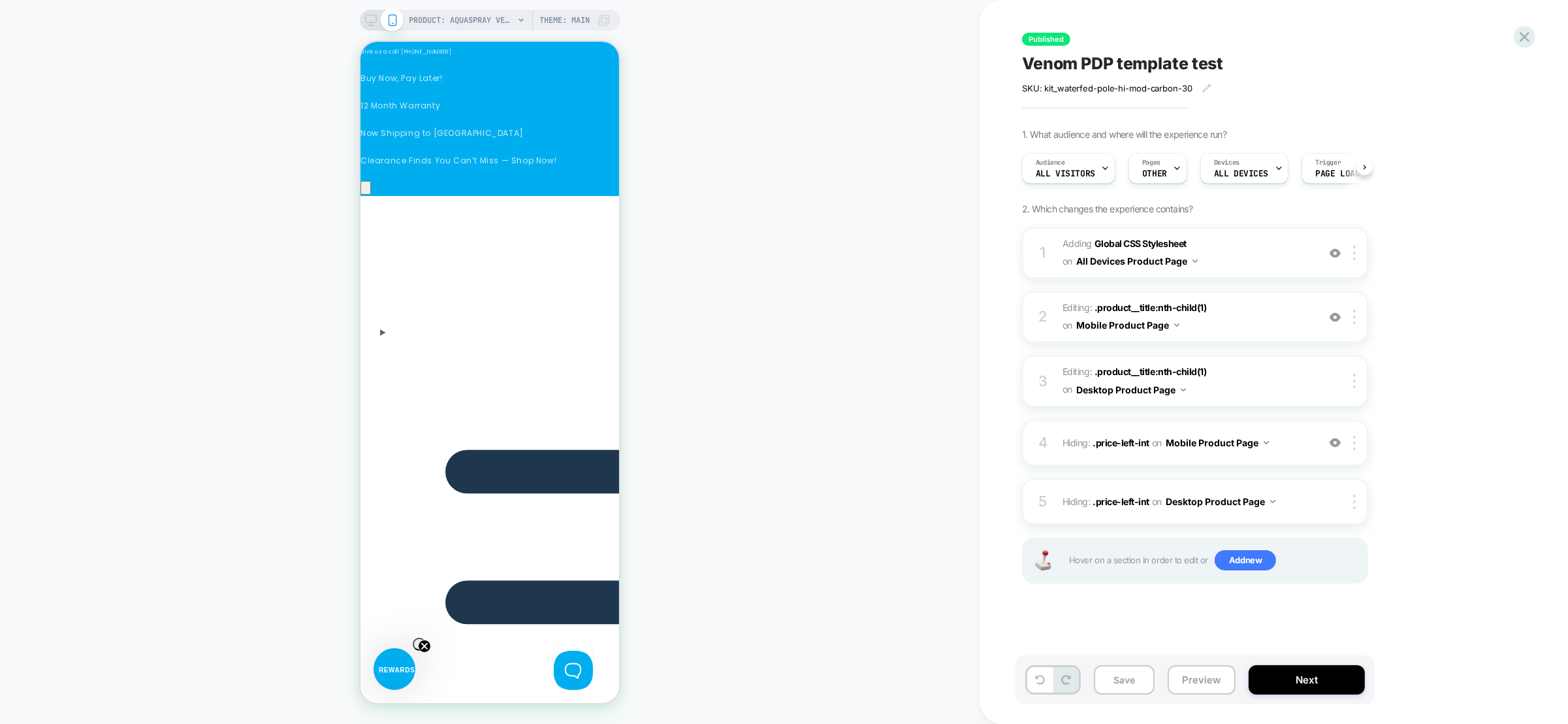
scroll to position [0, 1]
click at [366, 14] on icon at bounding box center [370, 20] width 12 height 12
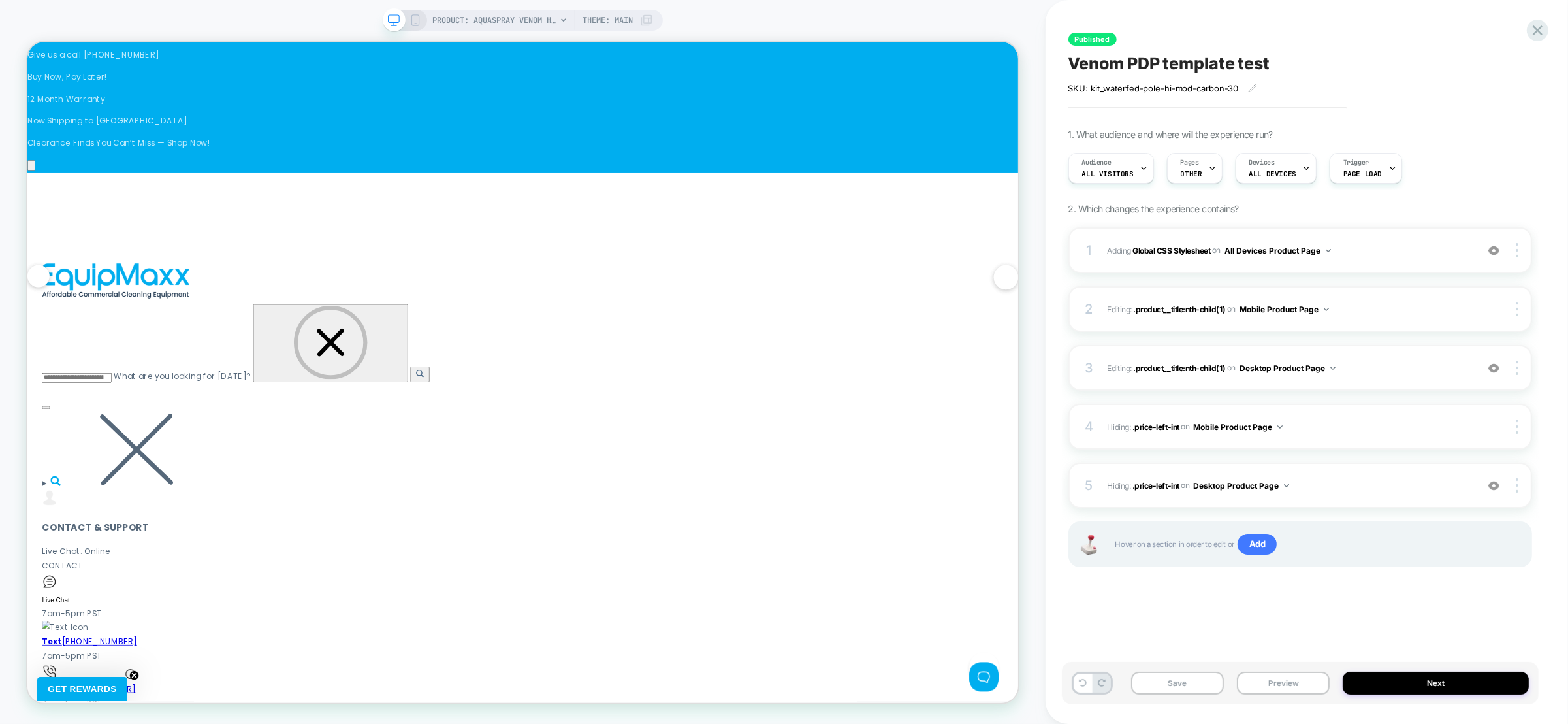
scroll to position [0, 424]
click at [1188, 368] on span ".product__title:nth-child(1)" at bounding box center [1180, 368] width 92 height 10
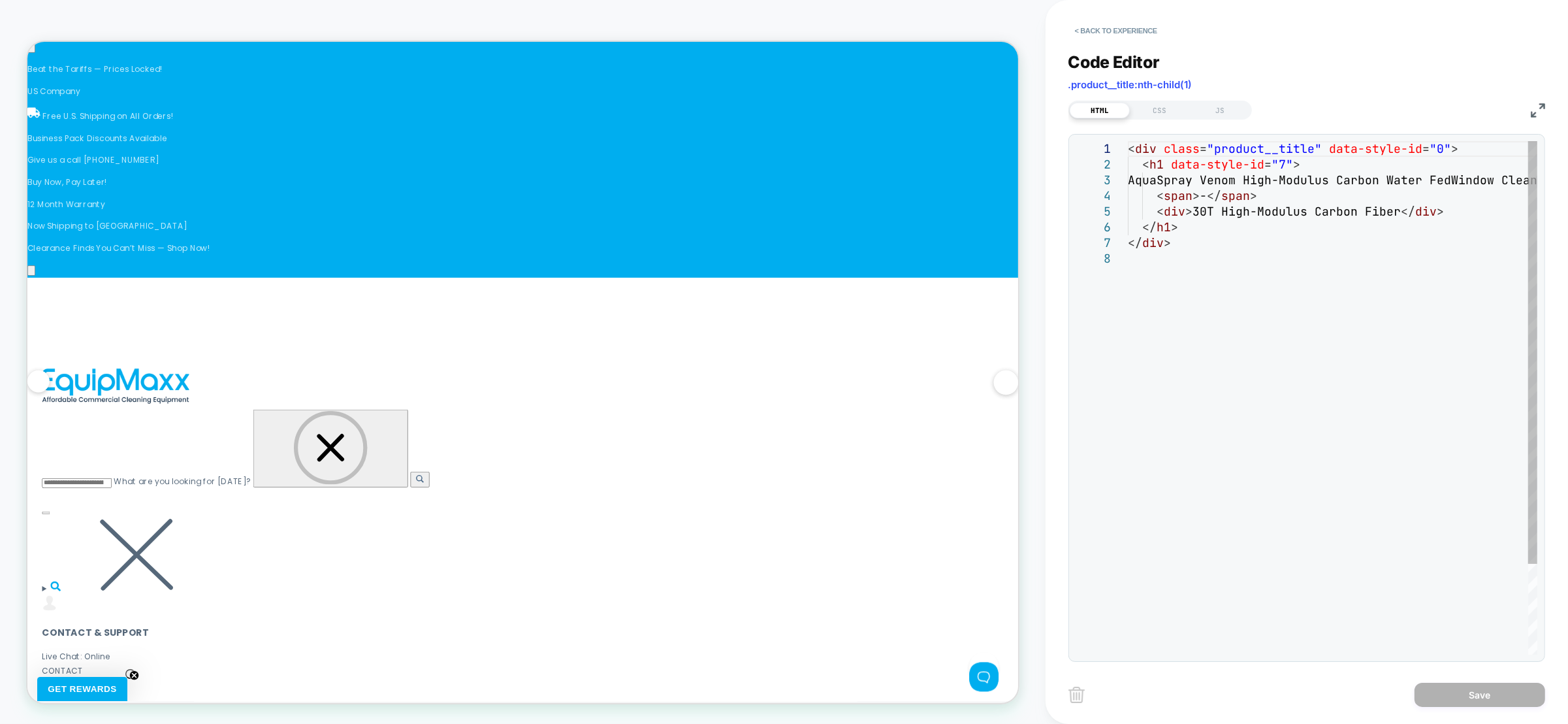
scroll to position [0, 0]
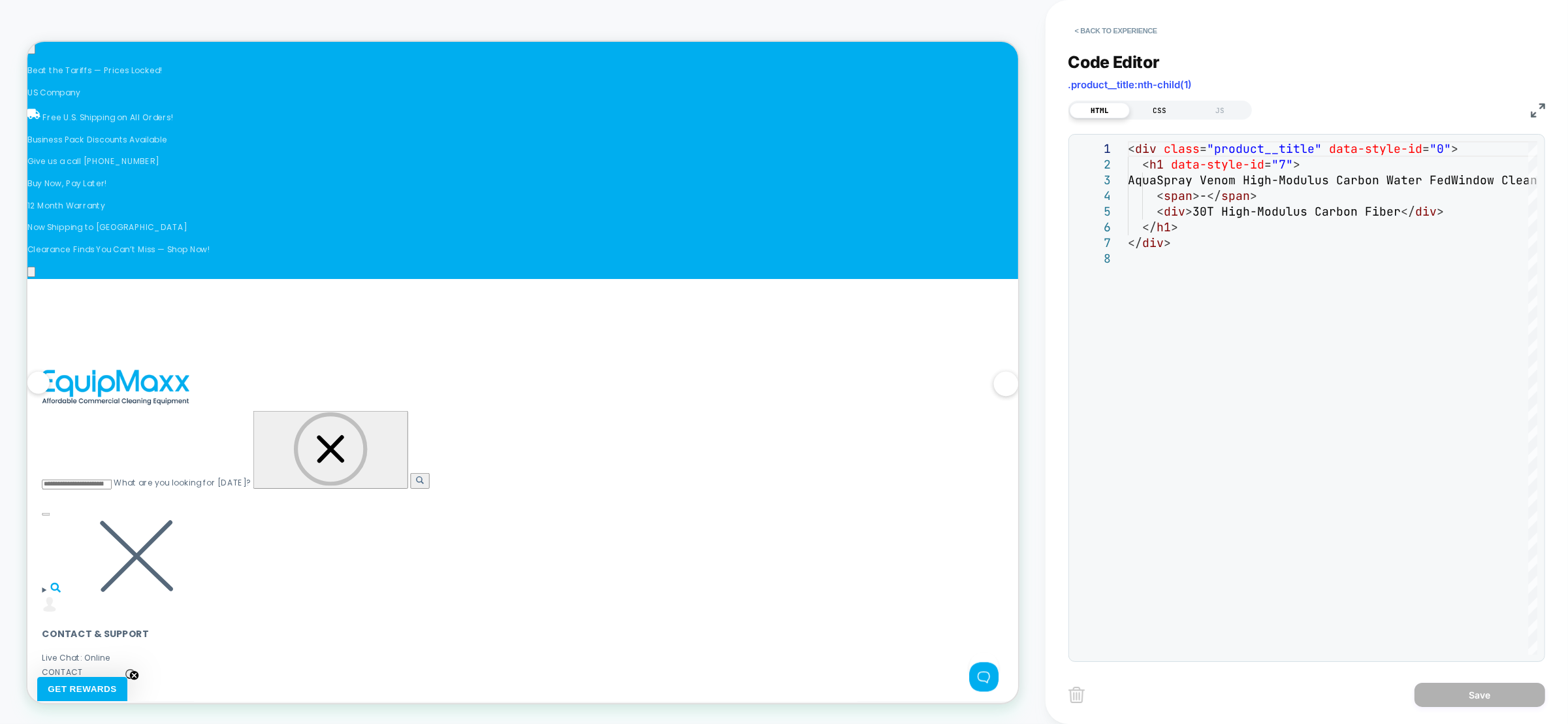
click at [1163, 109] on div "CSS" at bounding box center [1160, 110] width 60 height 16
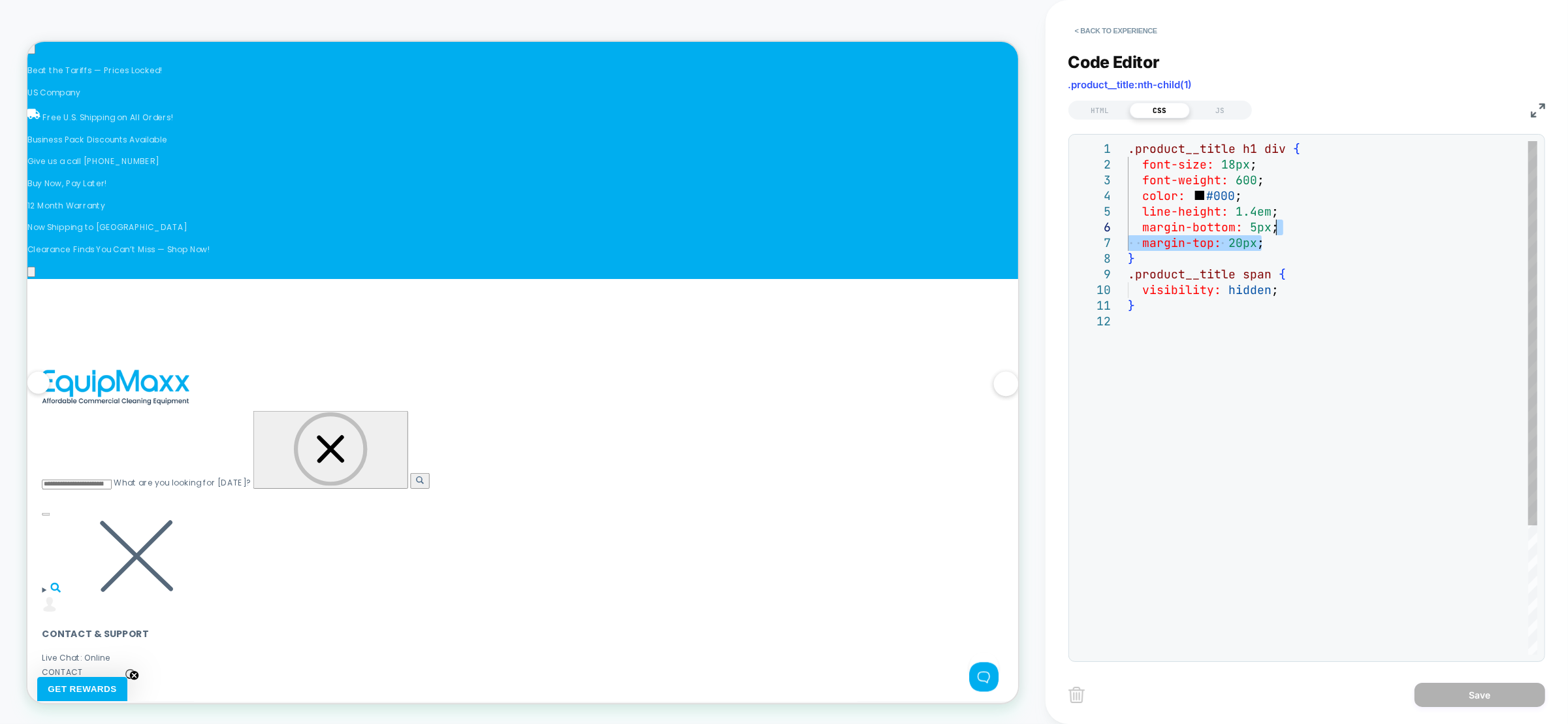
drag, startPoint x: 1279, startPoint y: 244, endPoint x: 1291, endPoint y: 231, distance: 17.7
click at [1291, 231] on div ".product__title h1 div { font-size: 18px ; font-weight: 600 ; color: #000 ; lin…" at bounding box center [1333, 484] width 410 height 686
click at [1236, 244] on div ".product__title h1 div { font-size: 18px ; font-weight: 600 ; color: #000 ; lin…" at bounding box center [1333, 484] width 410 height 686
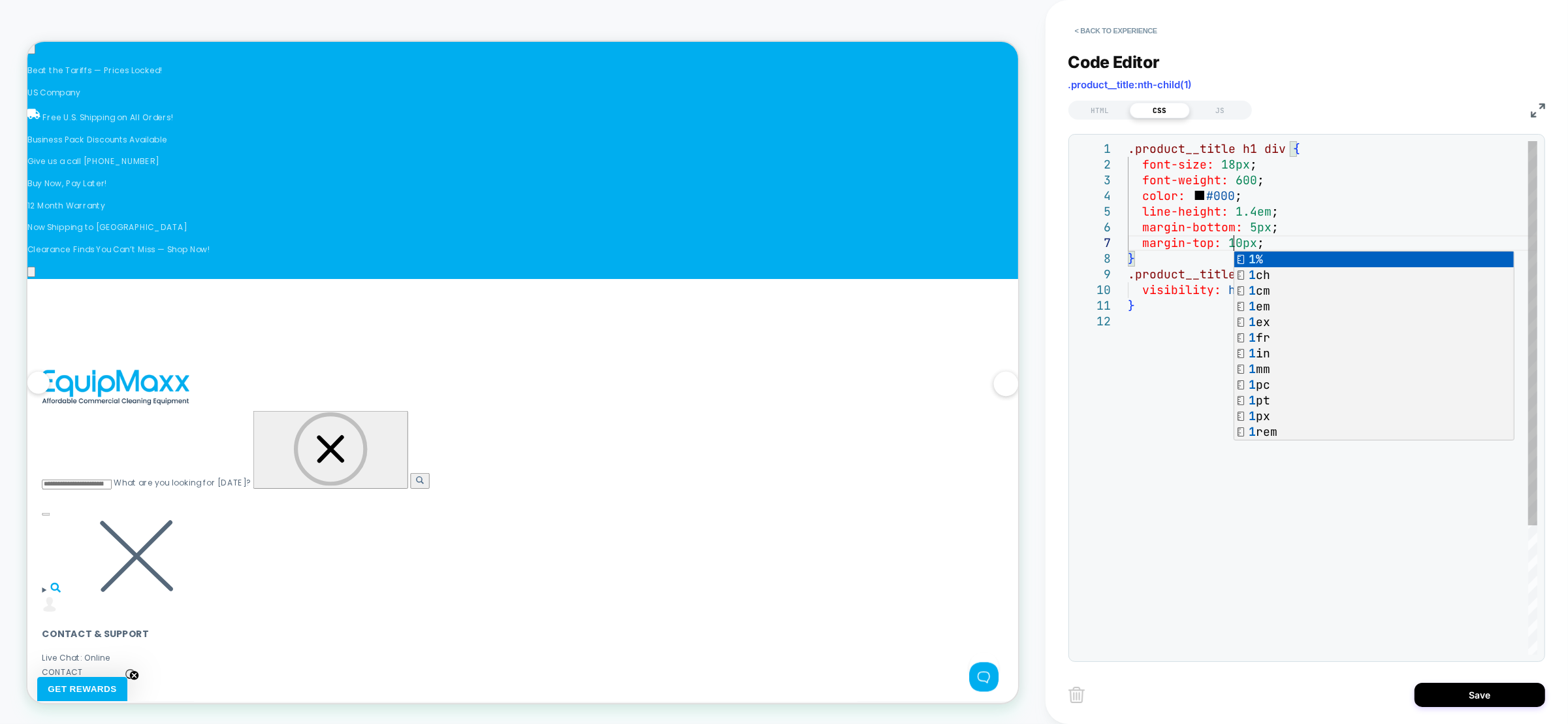
scroll to position [0, 1273]
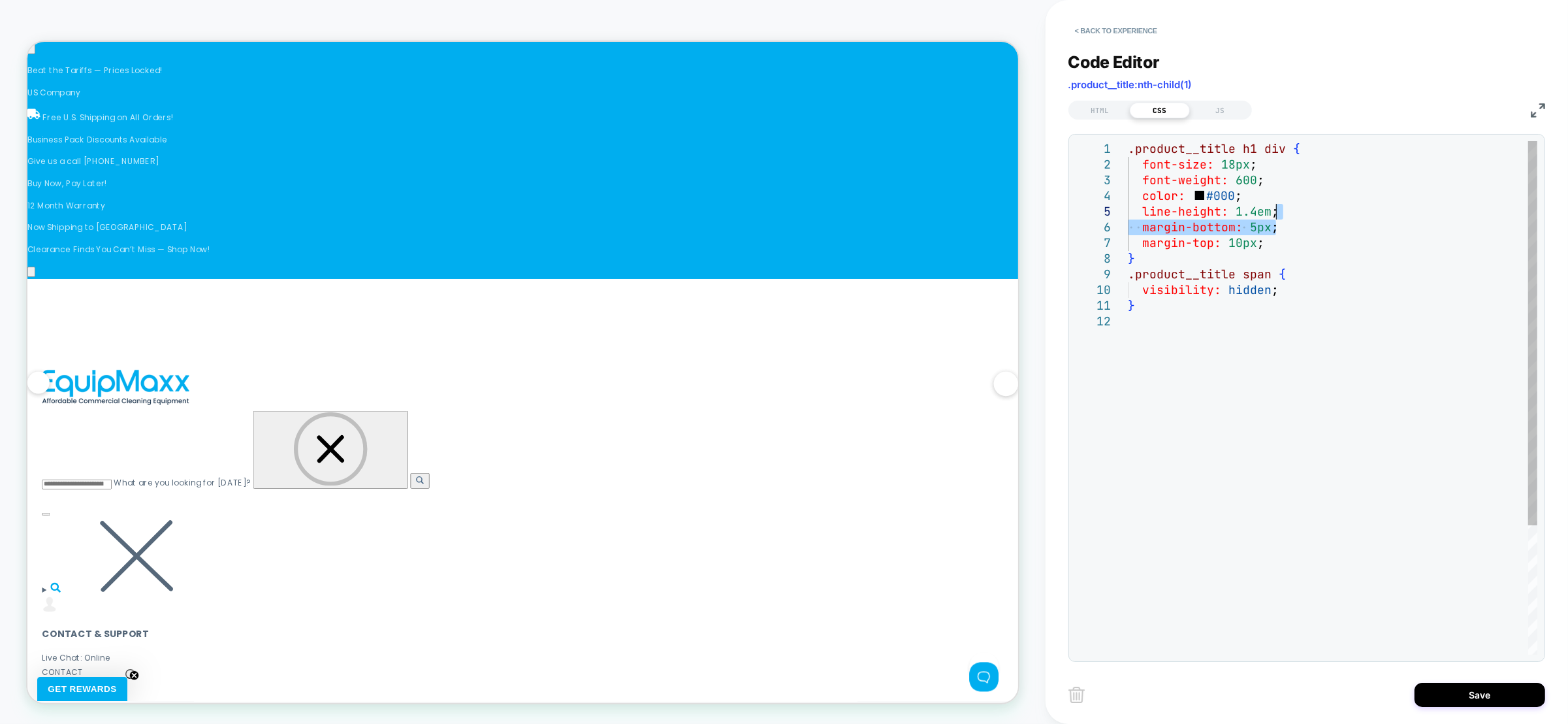
drag, startPoint x: 1318, startPoint y: 227, endPoint x: 1323, endPoint y: 214, distance: 13.9
click at [1323, 214] on div ".product__title h1 div { font-size: 18px ; font-weight: 600 ; color: #000 ; lin…" at bounding box center [1333, 484] width 410 height 686
drag, startPoint x: 1233, startPoint y: 164, endPoint x: 1220, endPoint y: 164, distance: 13.0
click at [1220, 164] on div ".product__title h1 div { font-size: 18px ; font-weight: 600 ; color: #000 ; lin…" at bounding box center [1333, 476] width 410 height 670
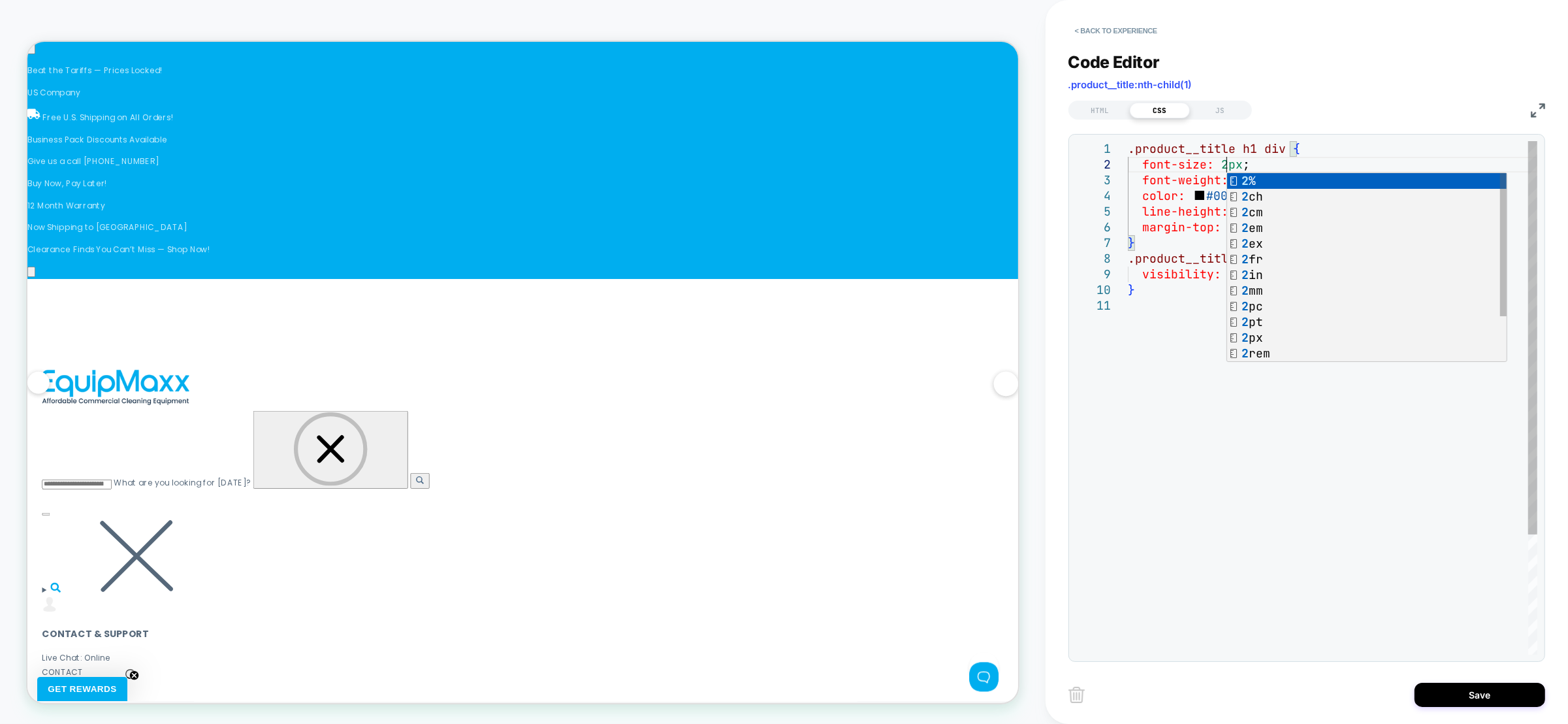
scroll to position [31, 105]
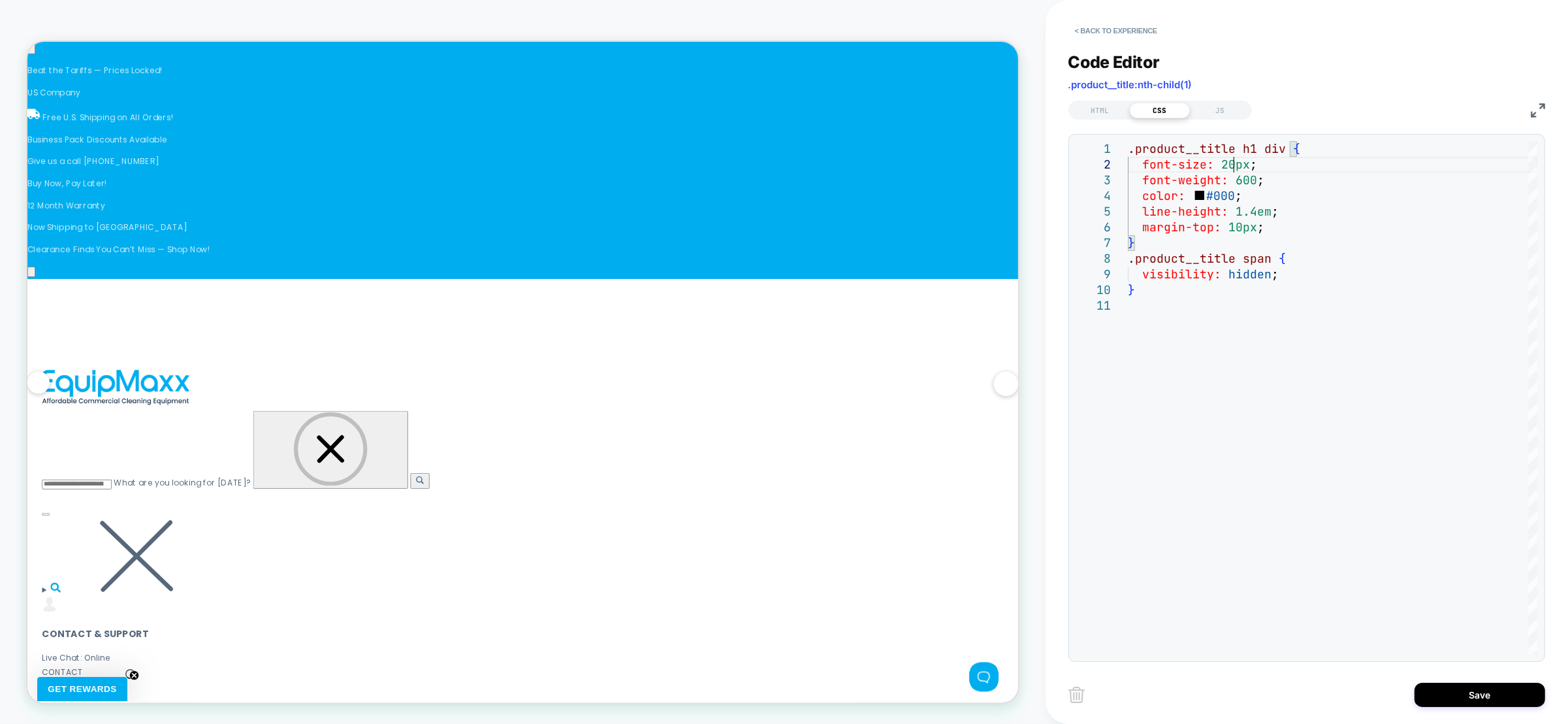
type textarea "**********"
click at [1500, 692] on button "Save" at bounding box center [1480, 695] width 131 height 24
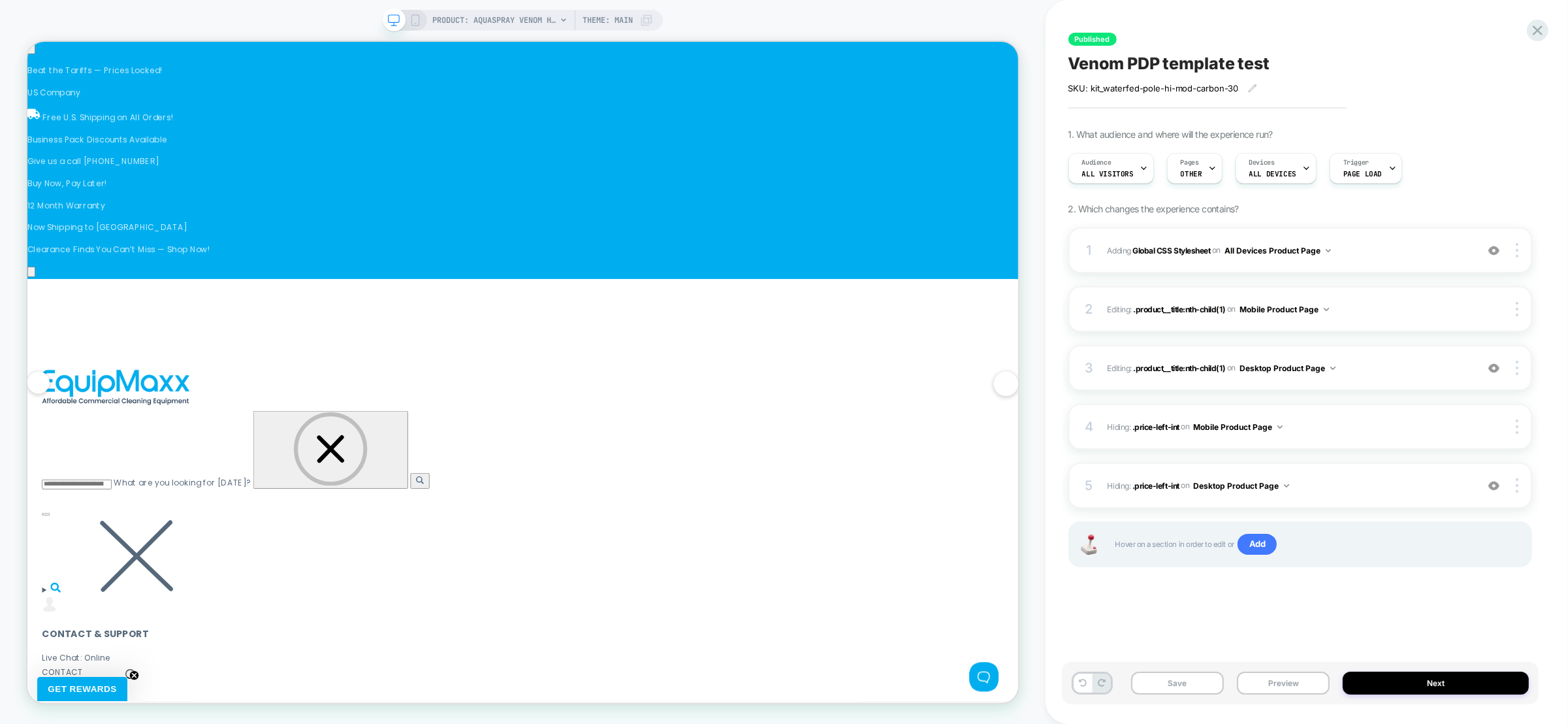
click at [403, 19] on span at bounding box center [394, 20] width 23 height 23
click at [410, 18] on icon at bounding box center [415, 20] width 12 height 12
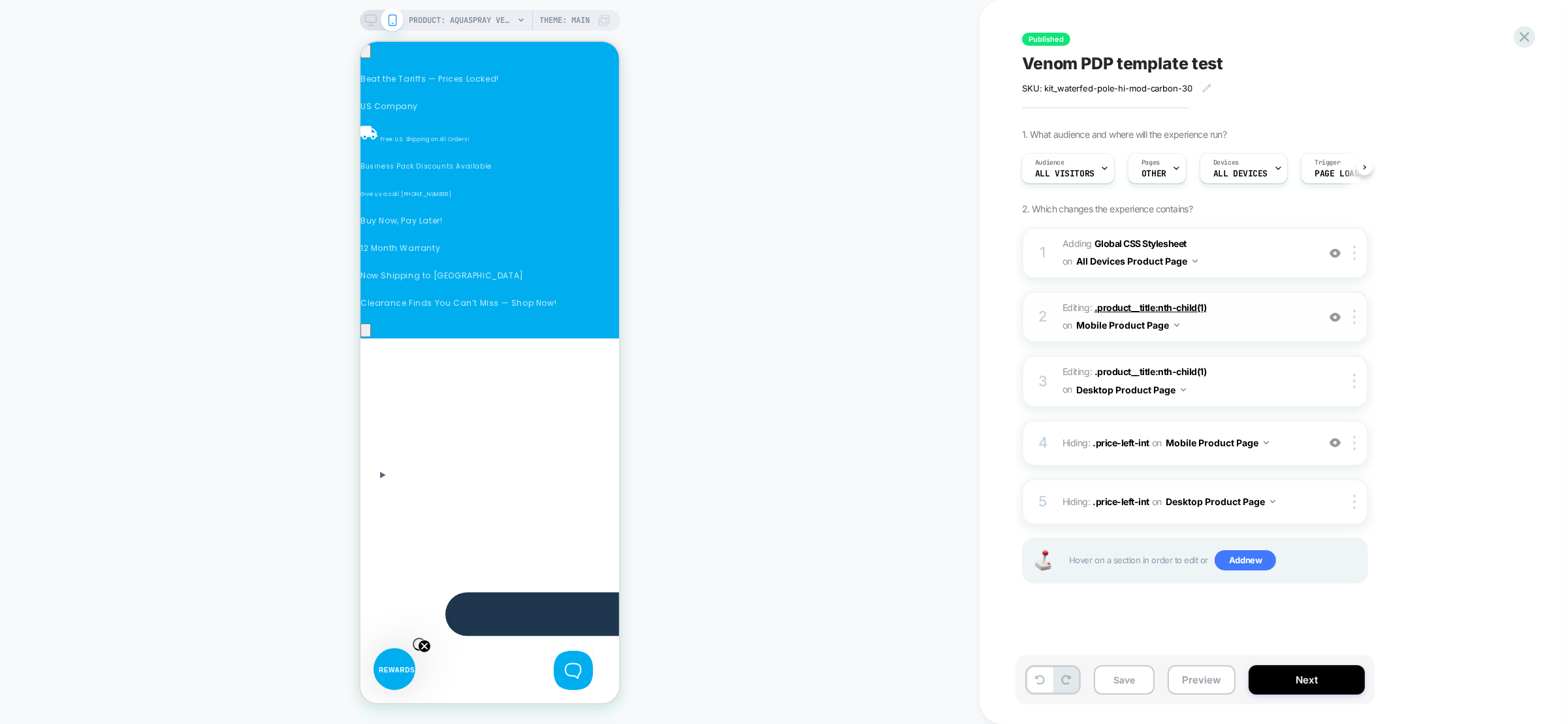
scroll to position [0, 185]
click at [1150, 309] on span ".product__title:nth-child(1)" at bounding box center [1151, 307] width 112 height 11
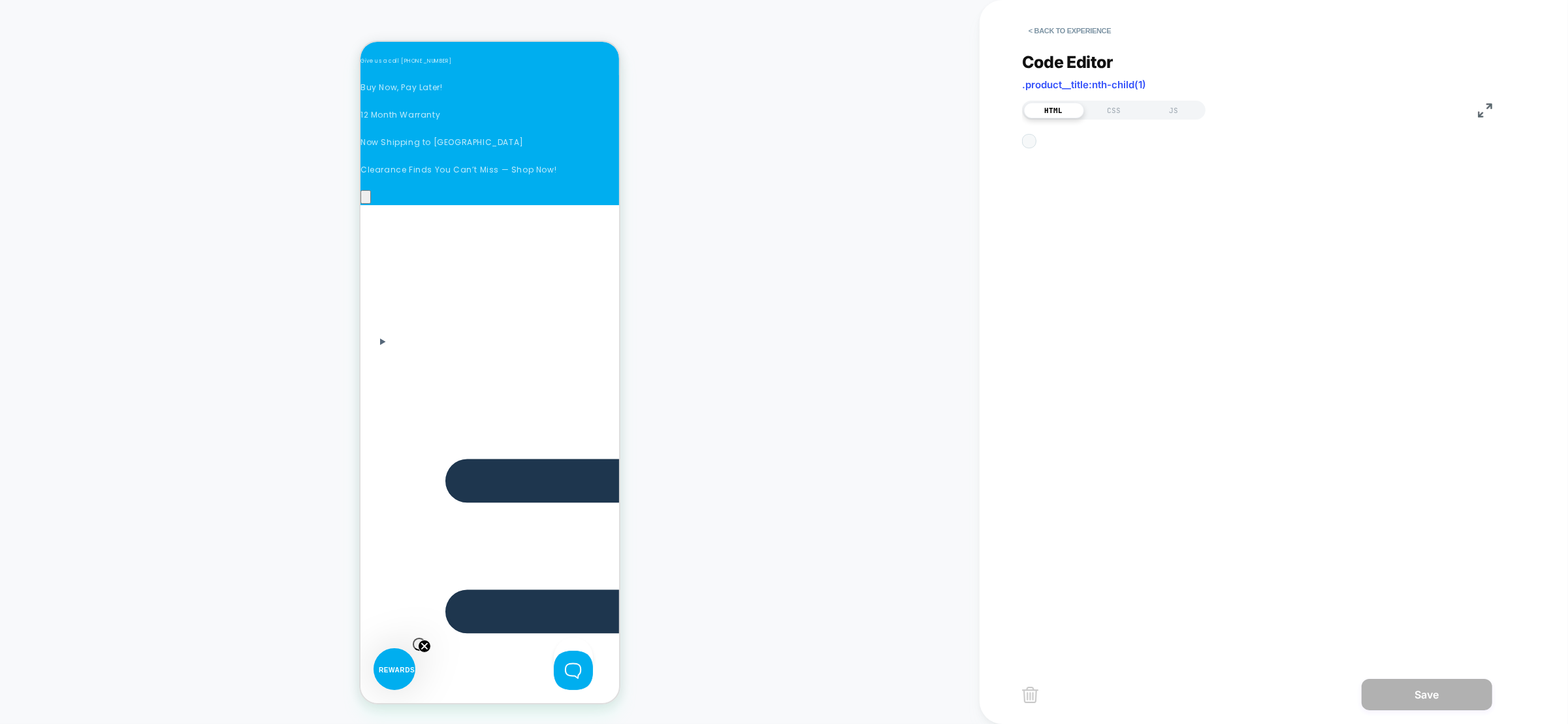
scroll to position [139, 0]
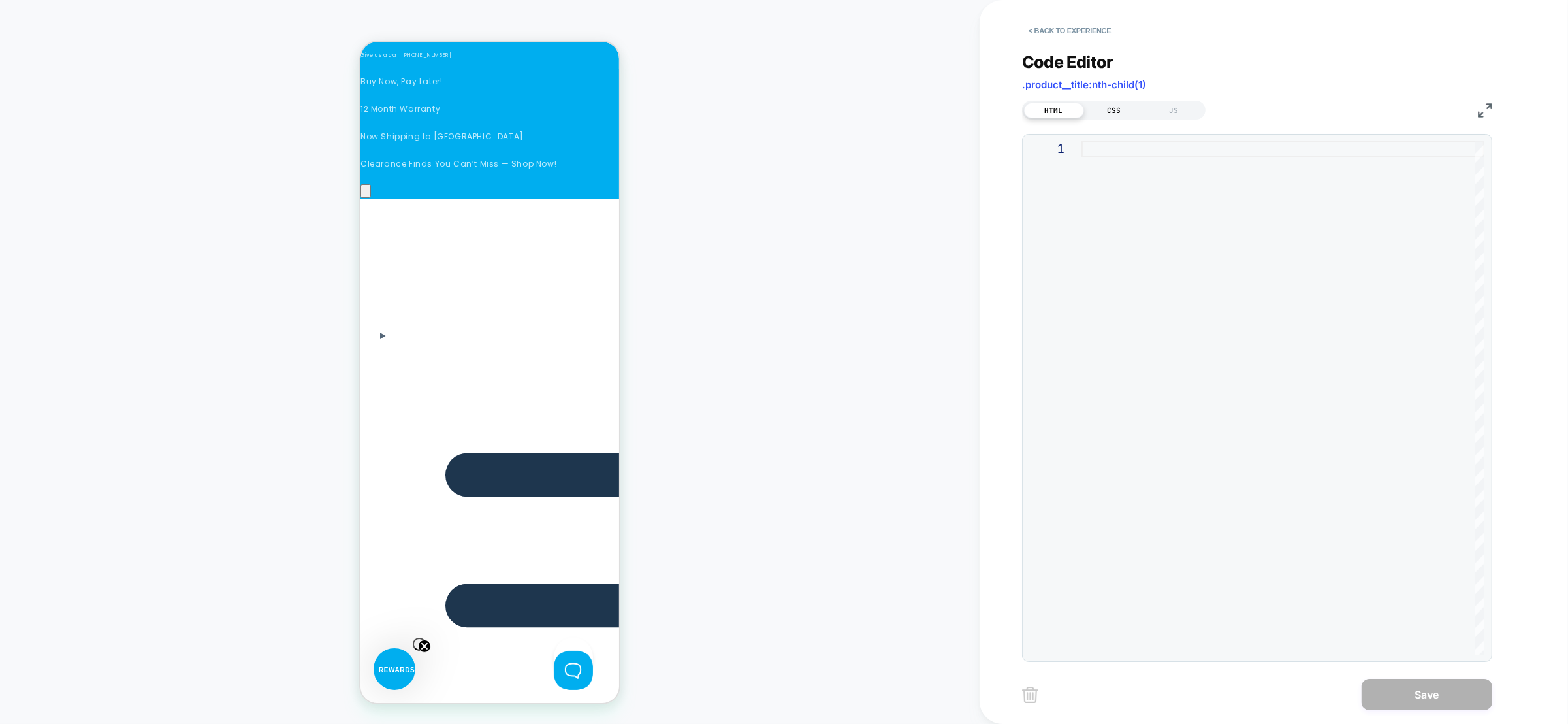
click at [1114, 108] on div "CSS" at bounding box center [1114, 110] width 60 height 16
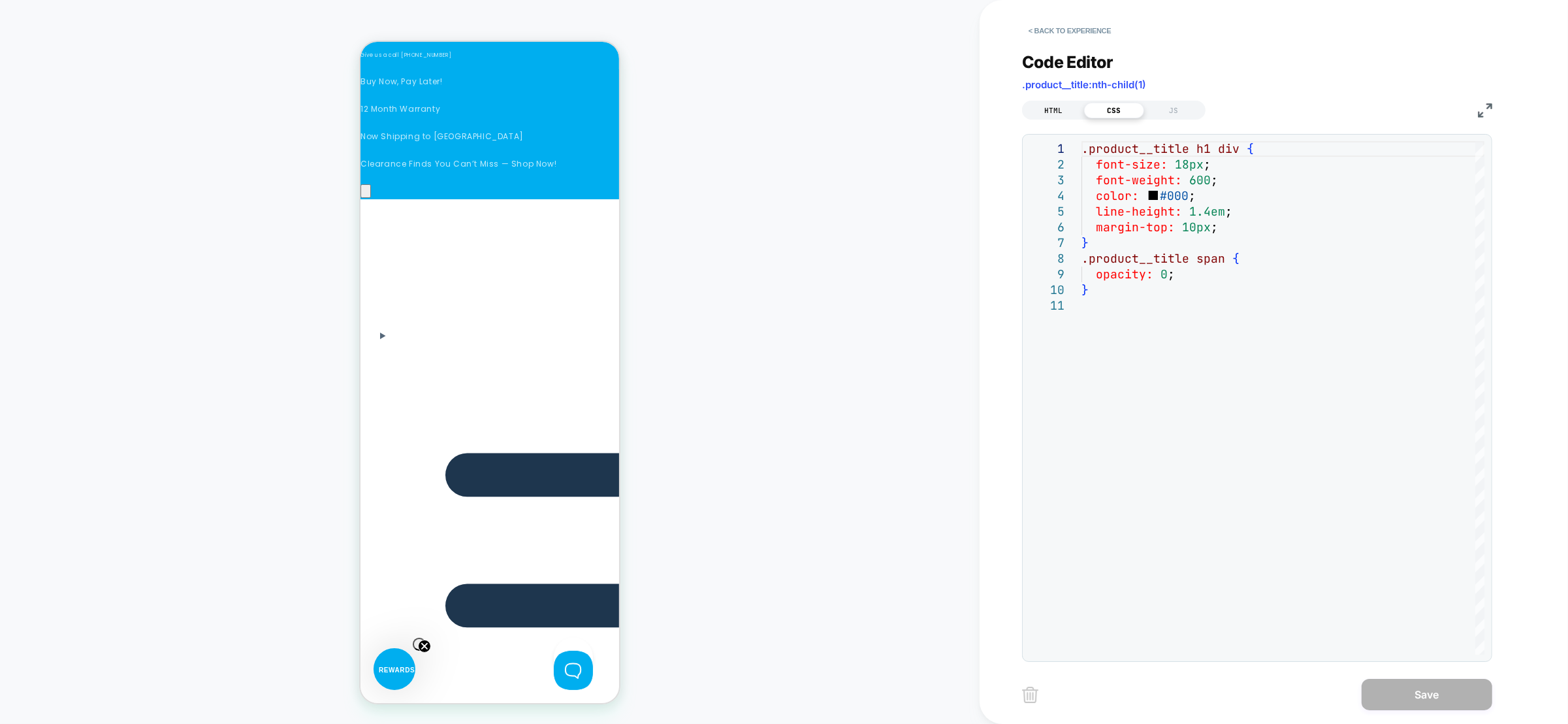
click at [1047, 110] on div "HTML" at bounding box center [1054, 110] width 60 height 16
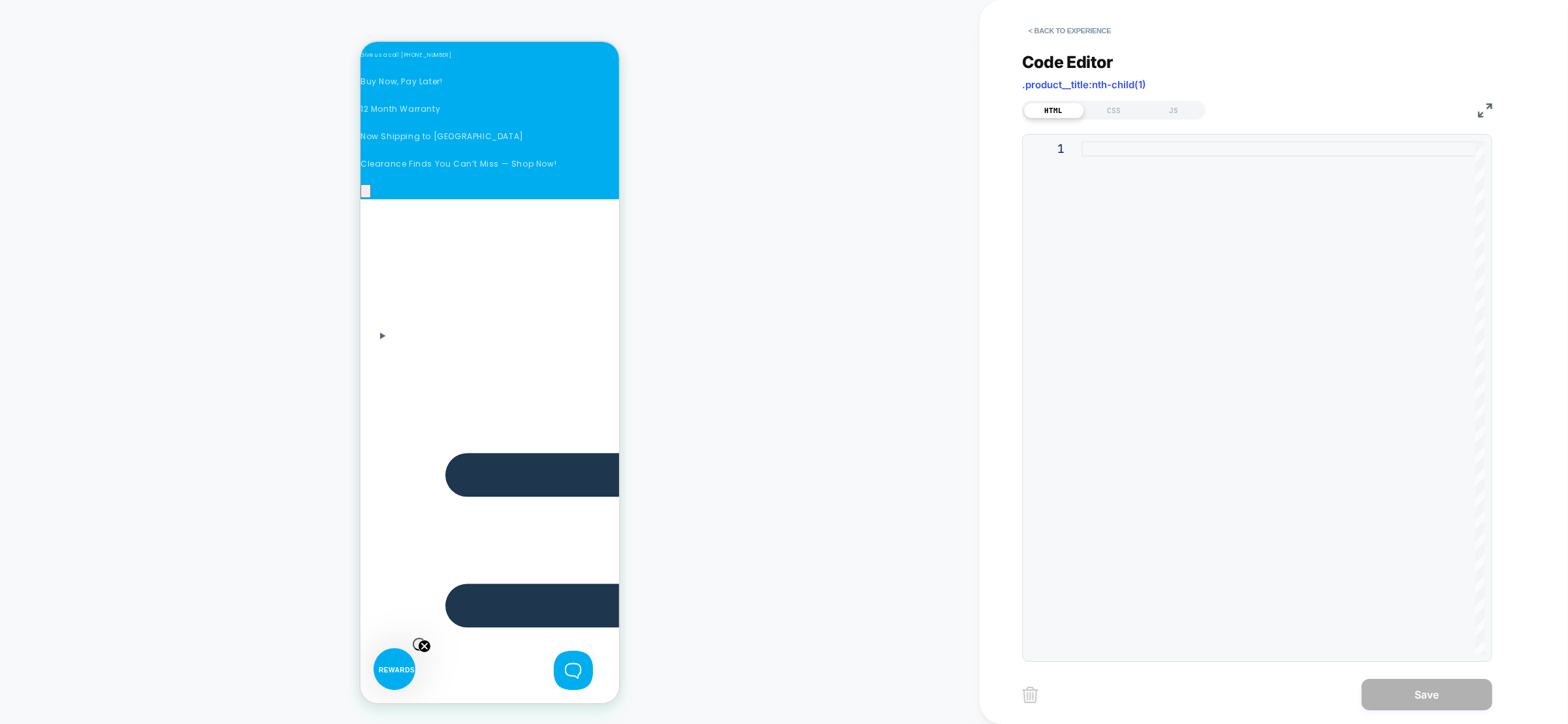
scroll to position [0, 370]
click at [1065, 31] on button "< Back to experience" at bounding box center [1070, 30] width 95 height 21
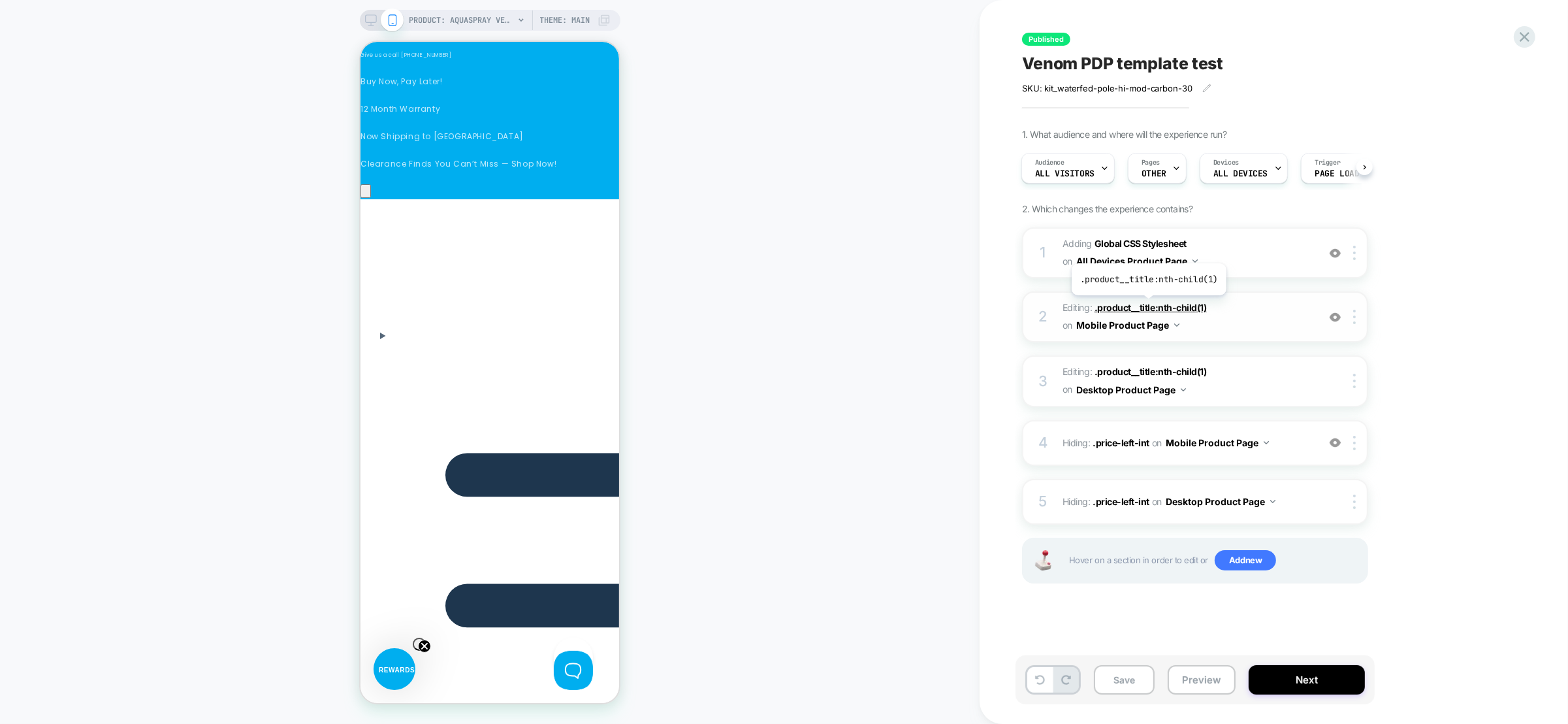
scroll to position [0, 555]
click at [1148, 305] on span ".product__title:nth-child(1)" at bounding box center [1151, 307] width 112 height 11
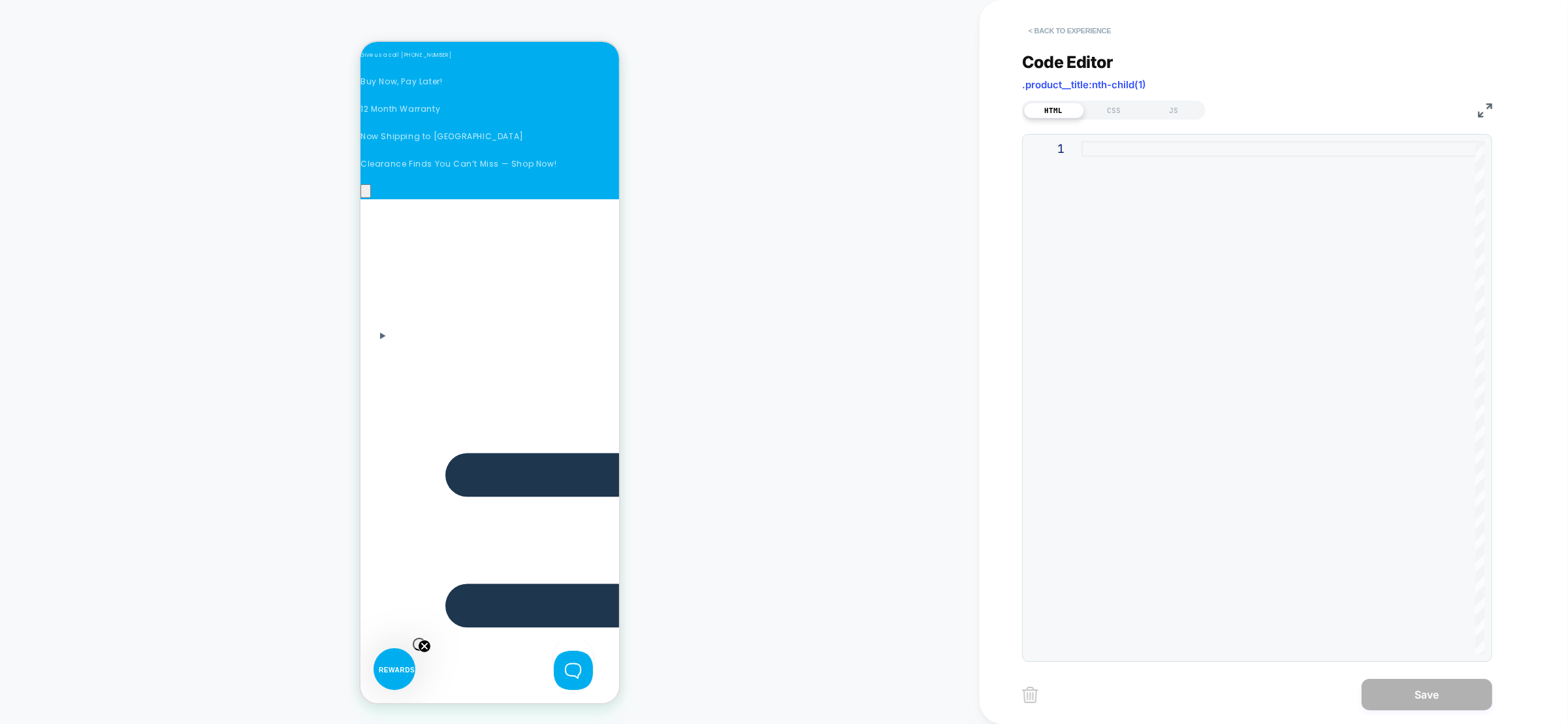
click at [1034, 28] on button "< Back to experience" at bounding box center [1070, 30] width 95 height 21
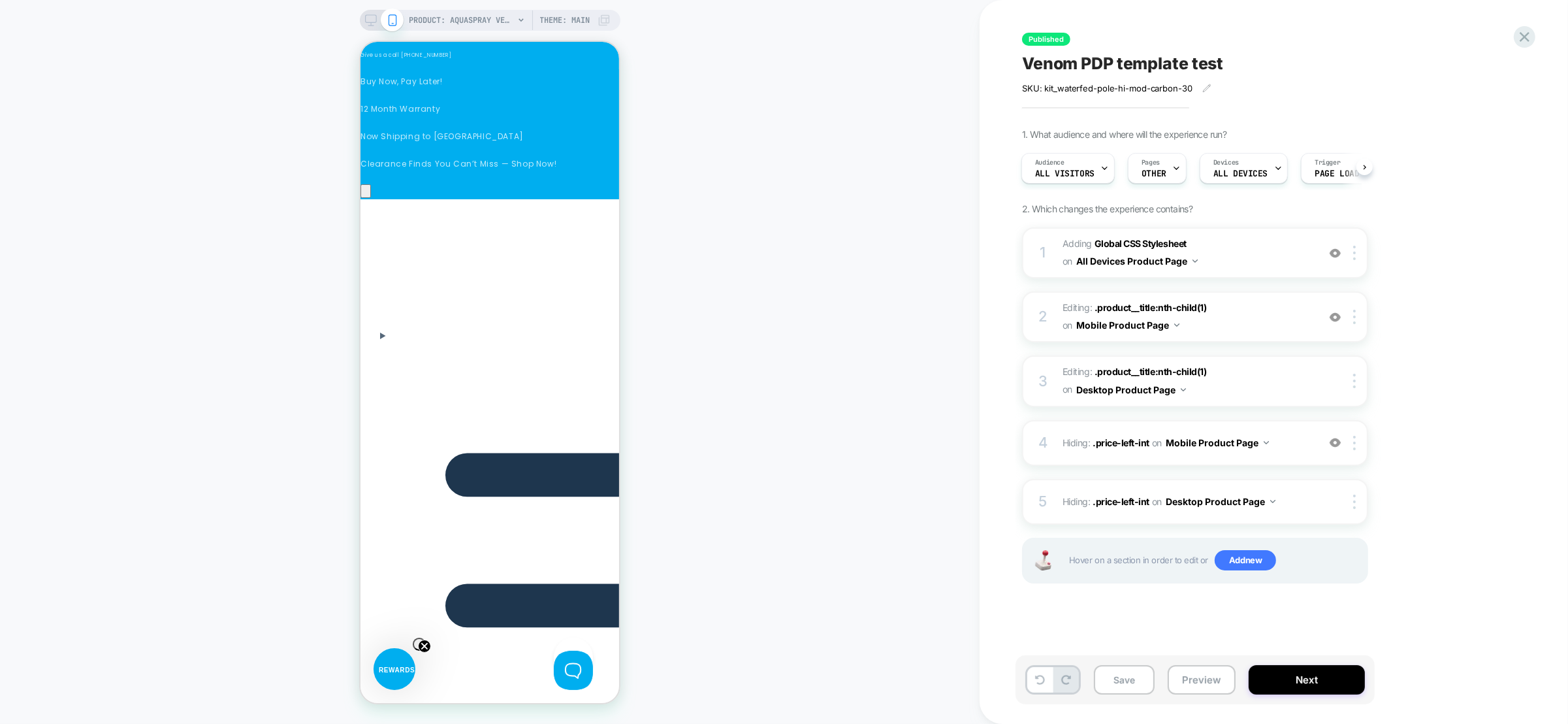
scroll to position [0, 740]
click at [1526, 33] on icon at bounding box center [1525, 36] width 18 height 18
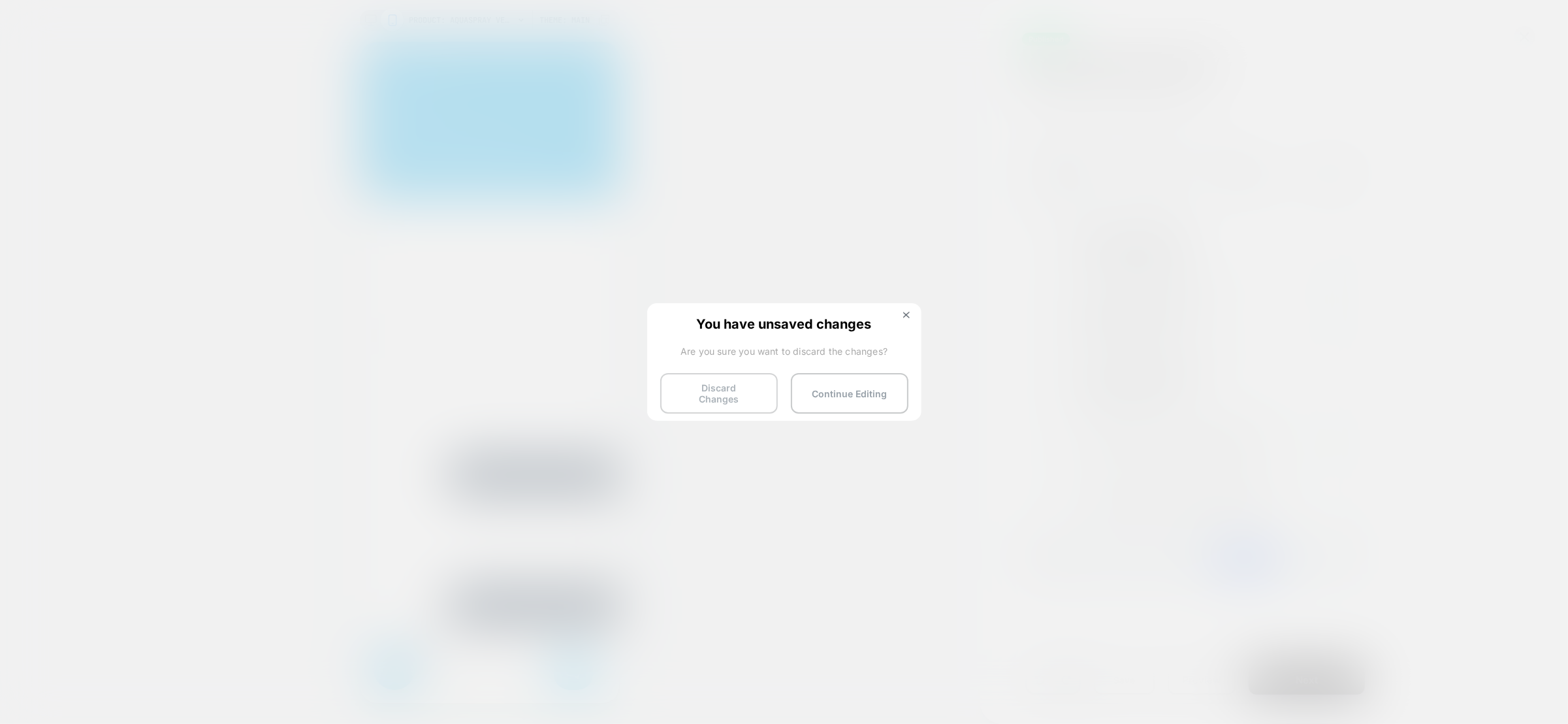
click at [727, 395] on button "Discard Changes" at bounding box center [719, 393] width 117 height 41
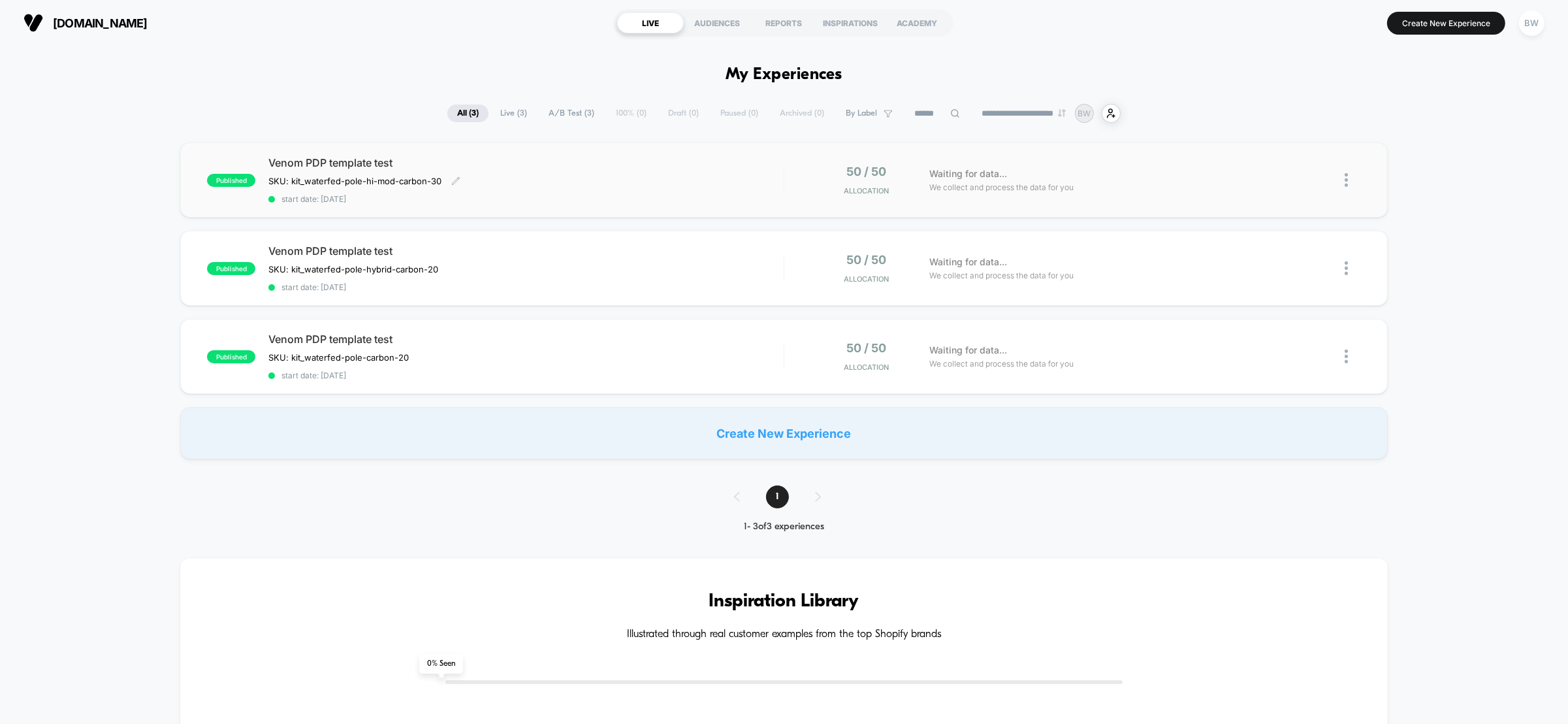
click at [729, 172] on div "Venom PDP template test SKU: kit_waterfed-pole-hi-mod-carbon-30﻿ Click to edit …" at bounding box center [526, 180] width 516 height 48
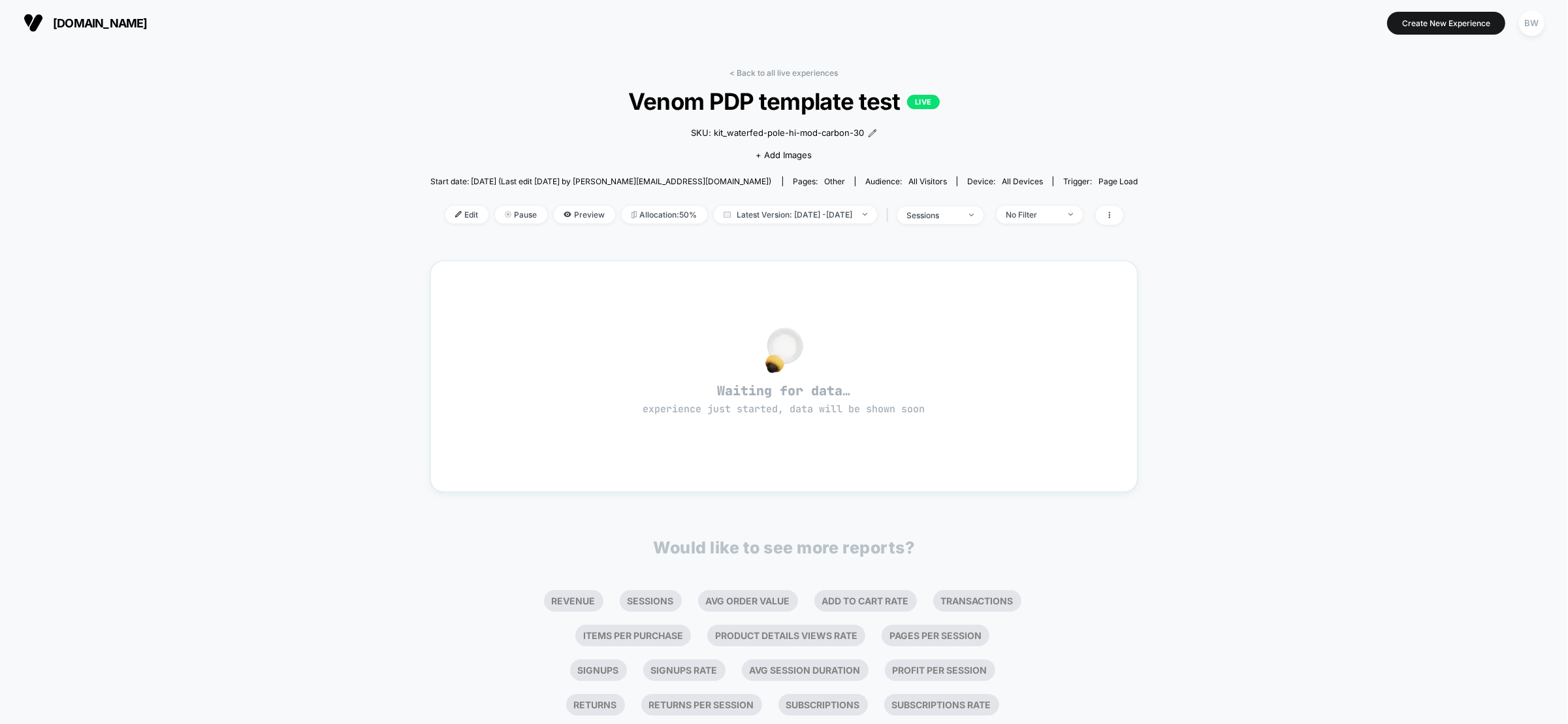
click at [455, 211] on img at bounding box center [458, 214] width 6 height 6
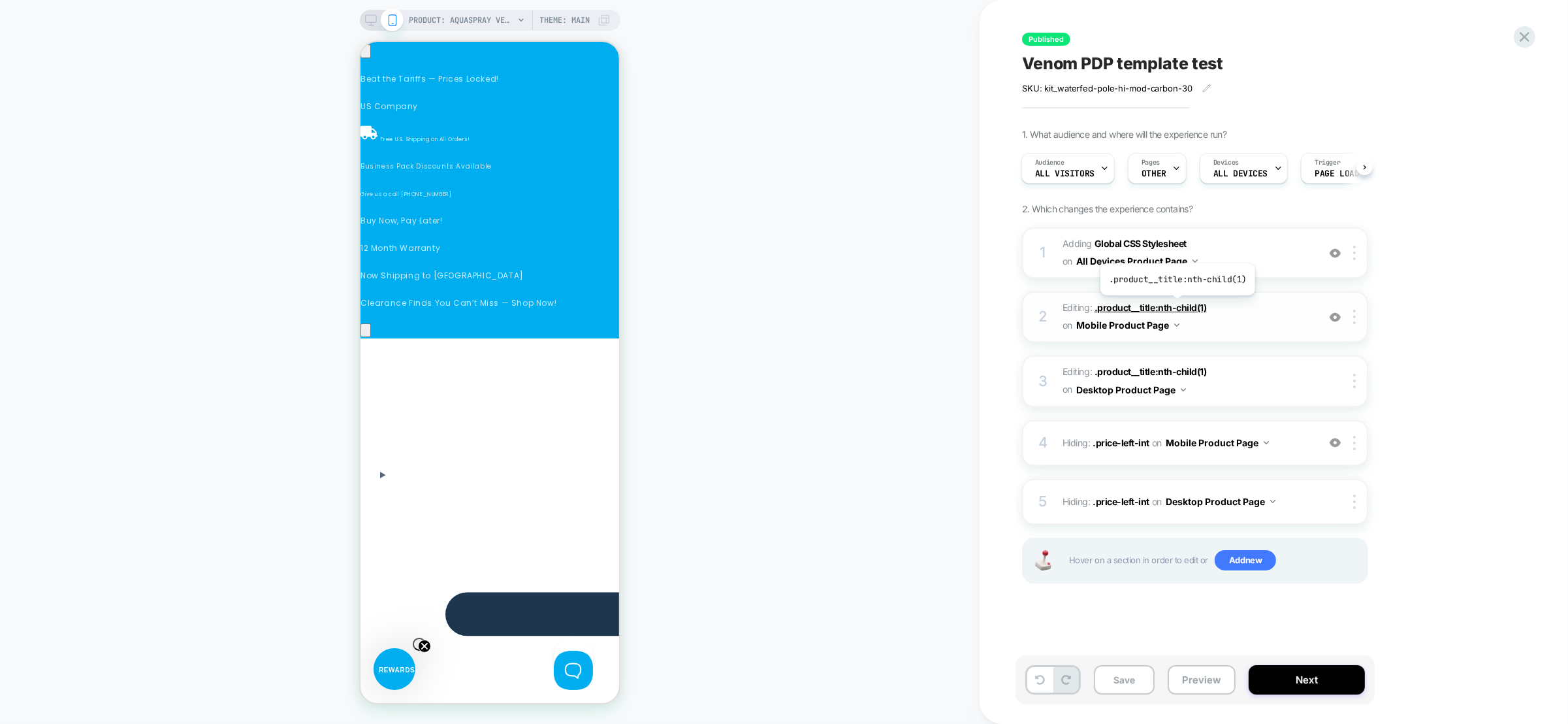
click at [1176, 305] on span ".product__title:nth-child(1)" at bounding box center [1151, 307] width 112 height 11
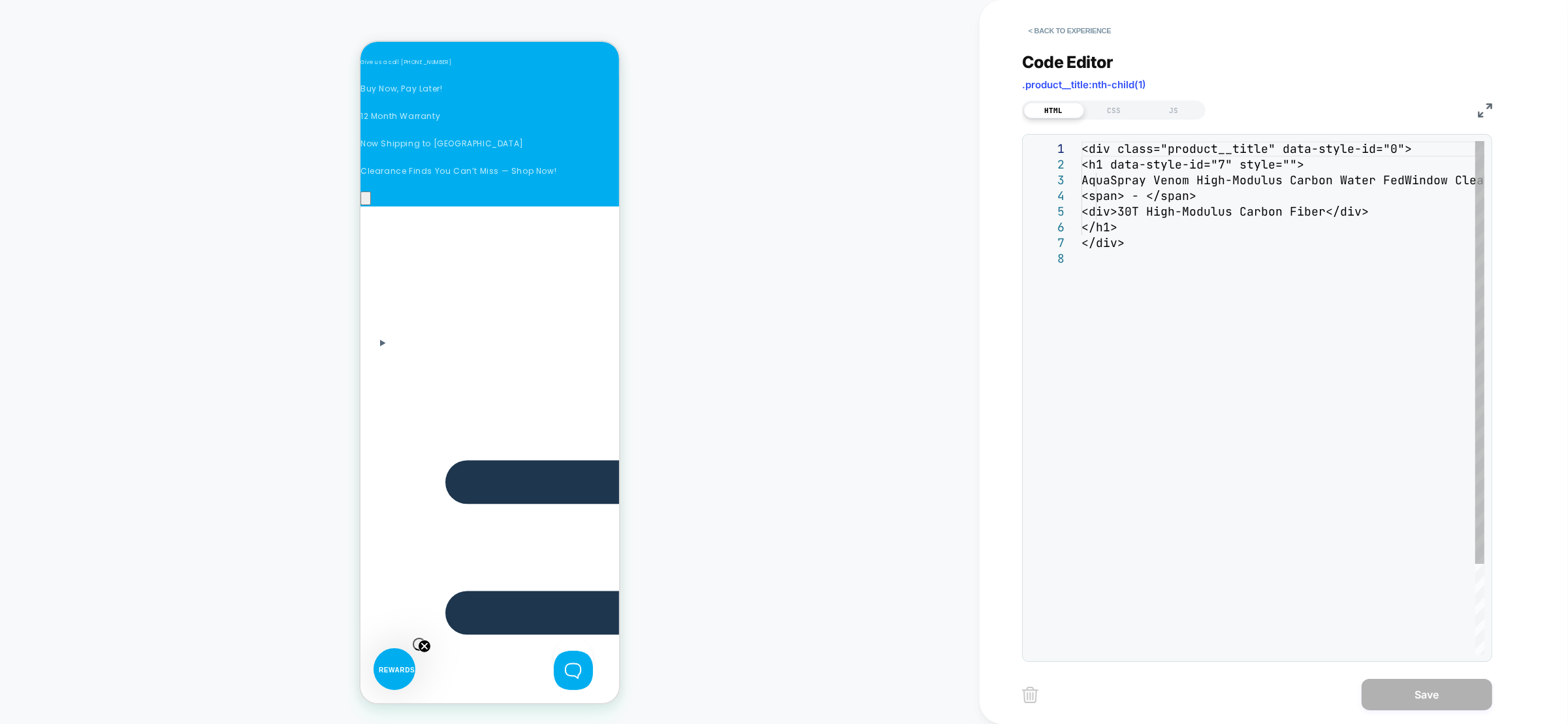
scroll to position [142, 0]
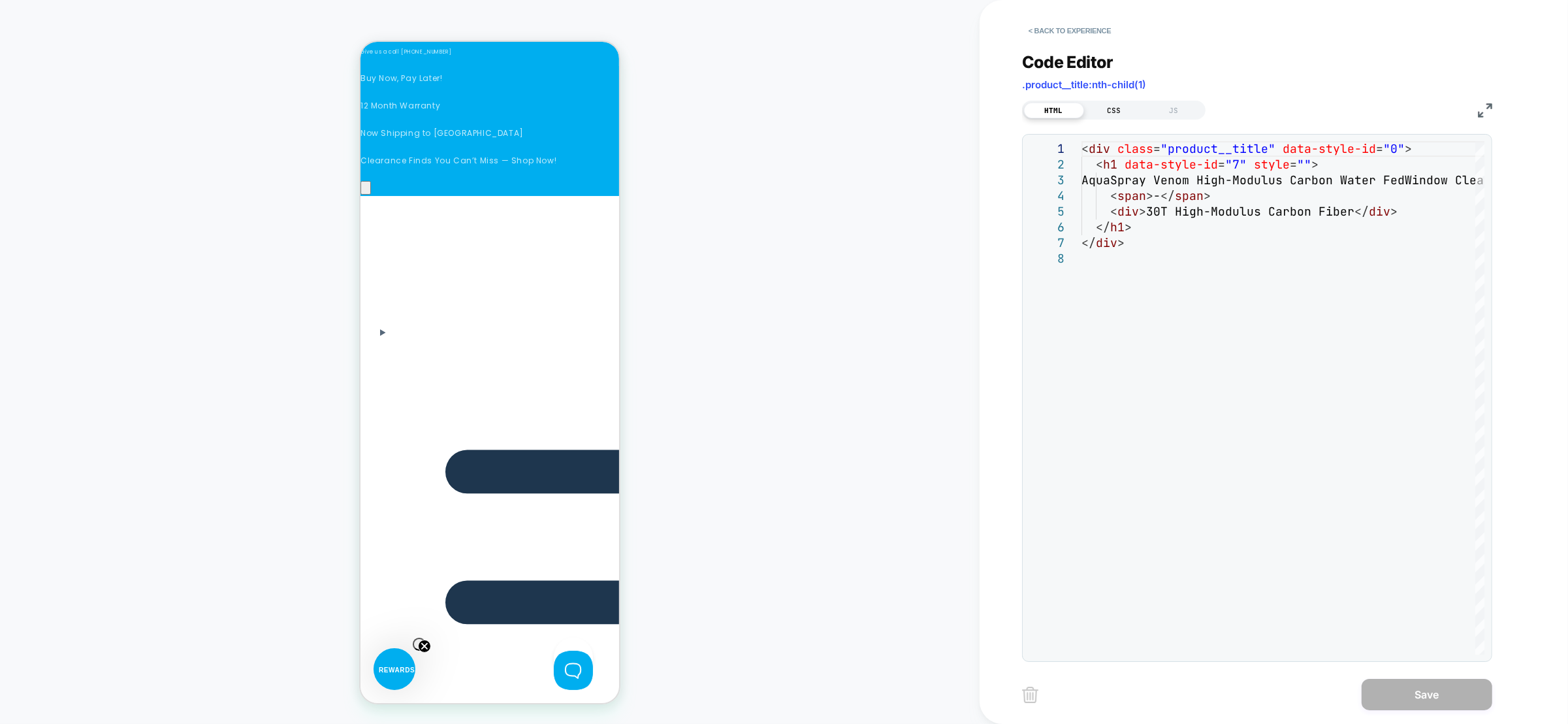
click at [1121, 112] on div "CSS" at bounding box center [1114, 110] width 60 height 16
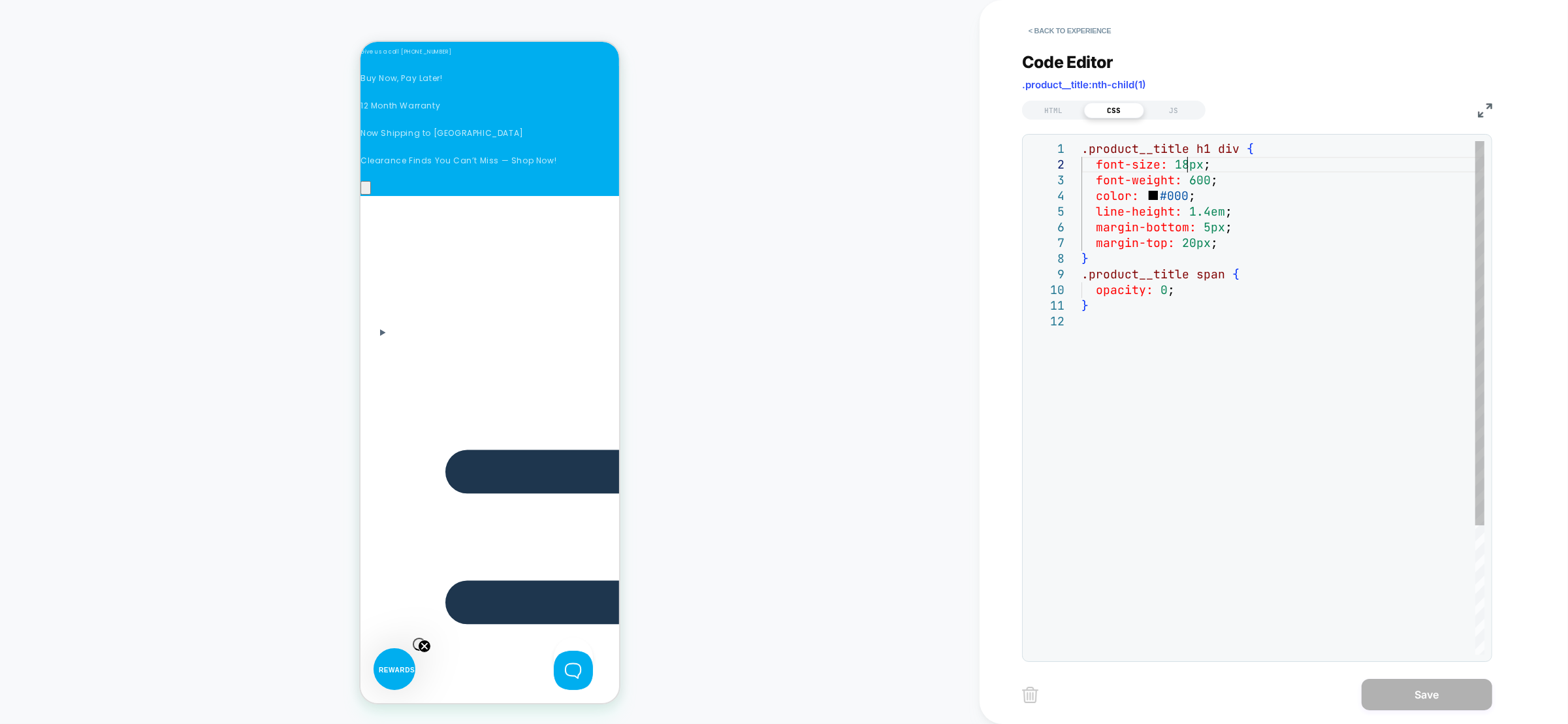
scroll to position [0, 0]
drag, startPoint x: 1187, startPoint y: 165, endPoint x: 1175, endPoint y: 164, distance: 12.0
click at [1175, 164] on div ".product__title h1 div { font-size: 18px ; font-weight: 600 ; color: #000 ; lin…" at bounding box center [1283, 484] width 403 height 686
drag, startPoint x: 1242, startPoint y: 227, endPoint x: 1246, endPoint y: 217, distance: 10.8
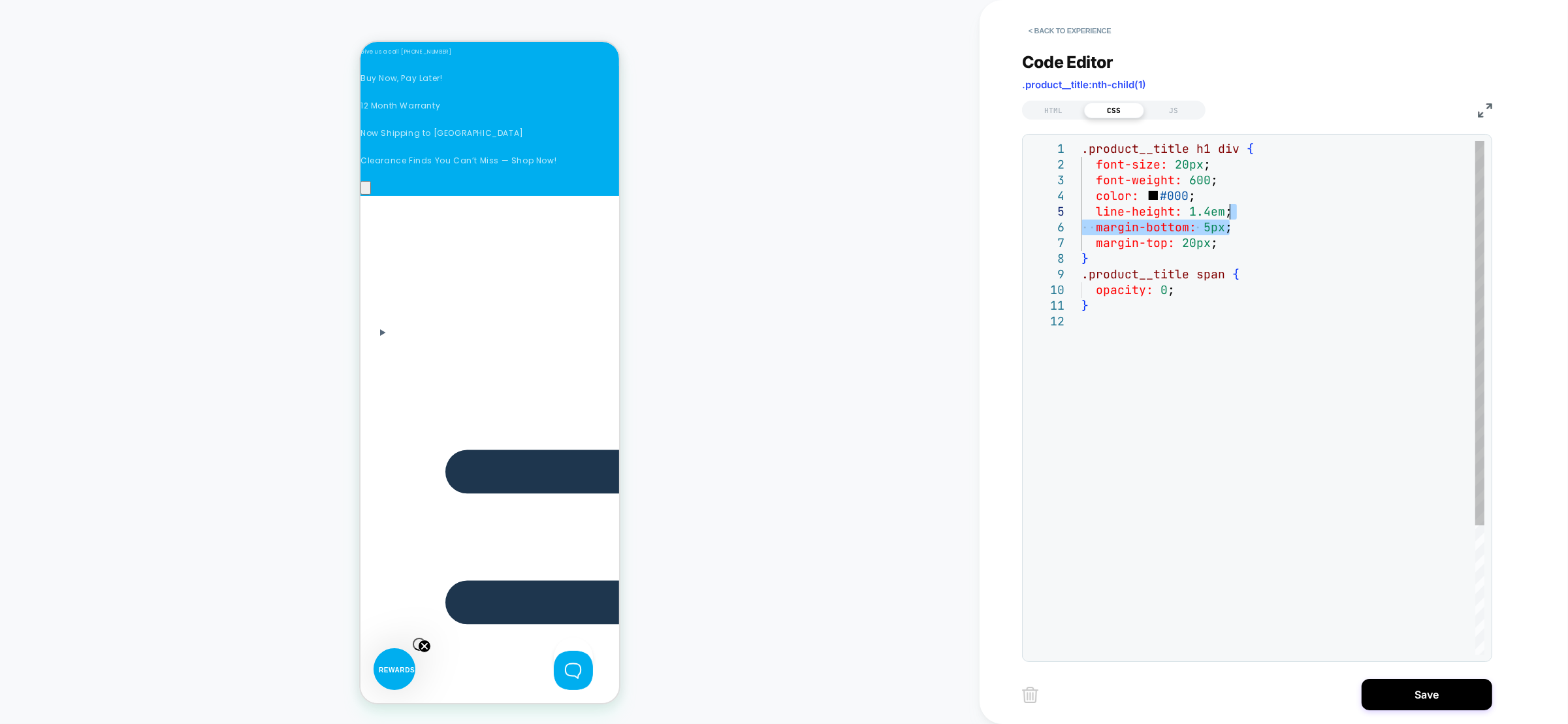
click at [1246, 217] on div ".product__title h1 div { font-size: 20px ; font-weight: 600 ; color: #000 ; lin…" at bounding box center [1283, 484] width 403 height 686
click at [1182, 230] on div ".product__title h1 div { font-size: 20px ; font-weight: 600 ; color: #000 ; lin…" at bounding box center [1283, 476] width 403 height 670
type textarea "**********"
click at [1129, 385] on div ".product__title h1 div { font-size: 20px ; font-weight: 600 ; color: #000 ; lin…" at bounding box center [1283, 476] width 403 height 670
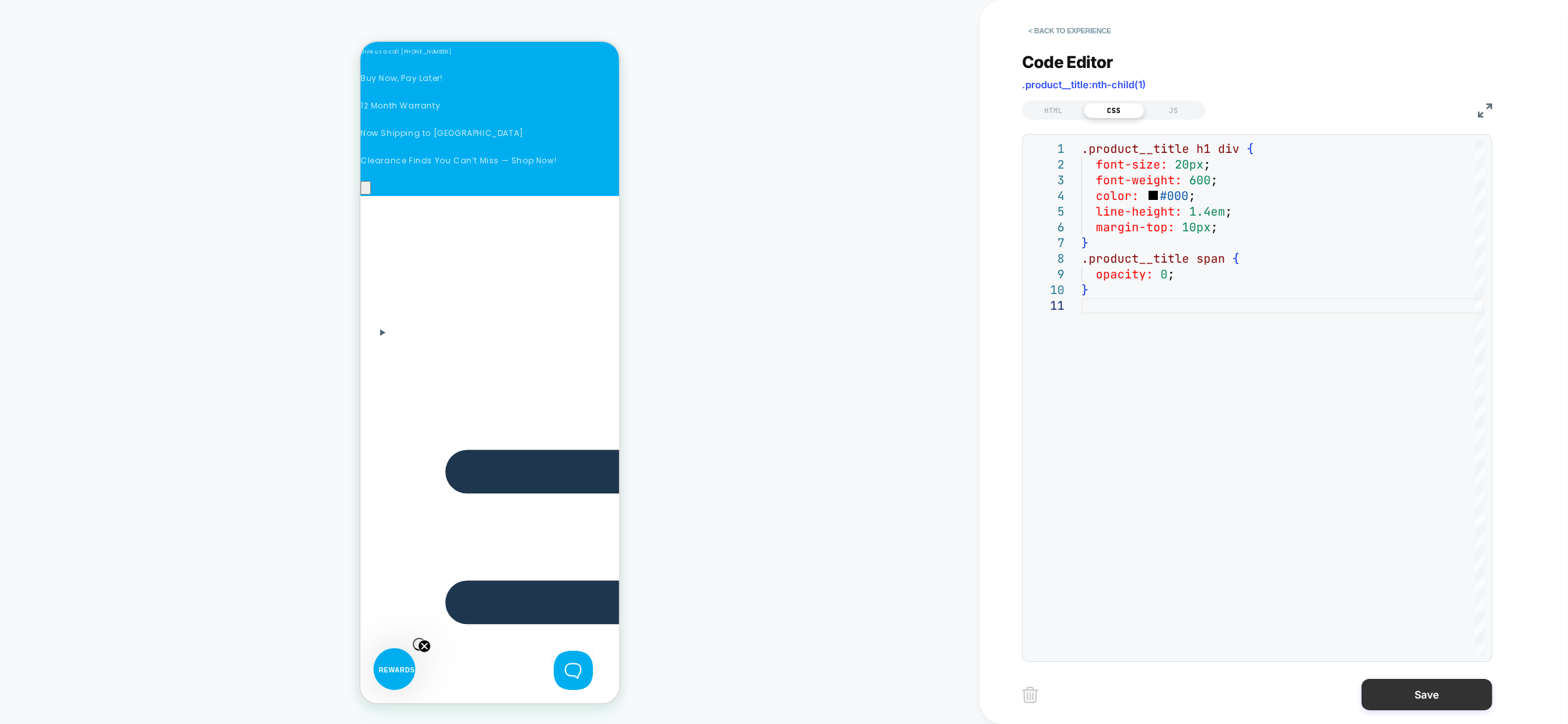
click at [1411, 701] on button "Save" at bounding box center [1427, 694] width 131 height 31
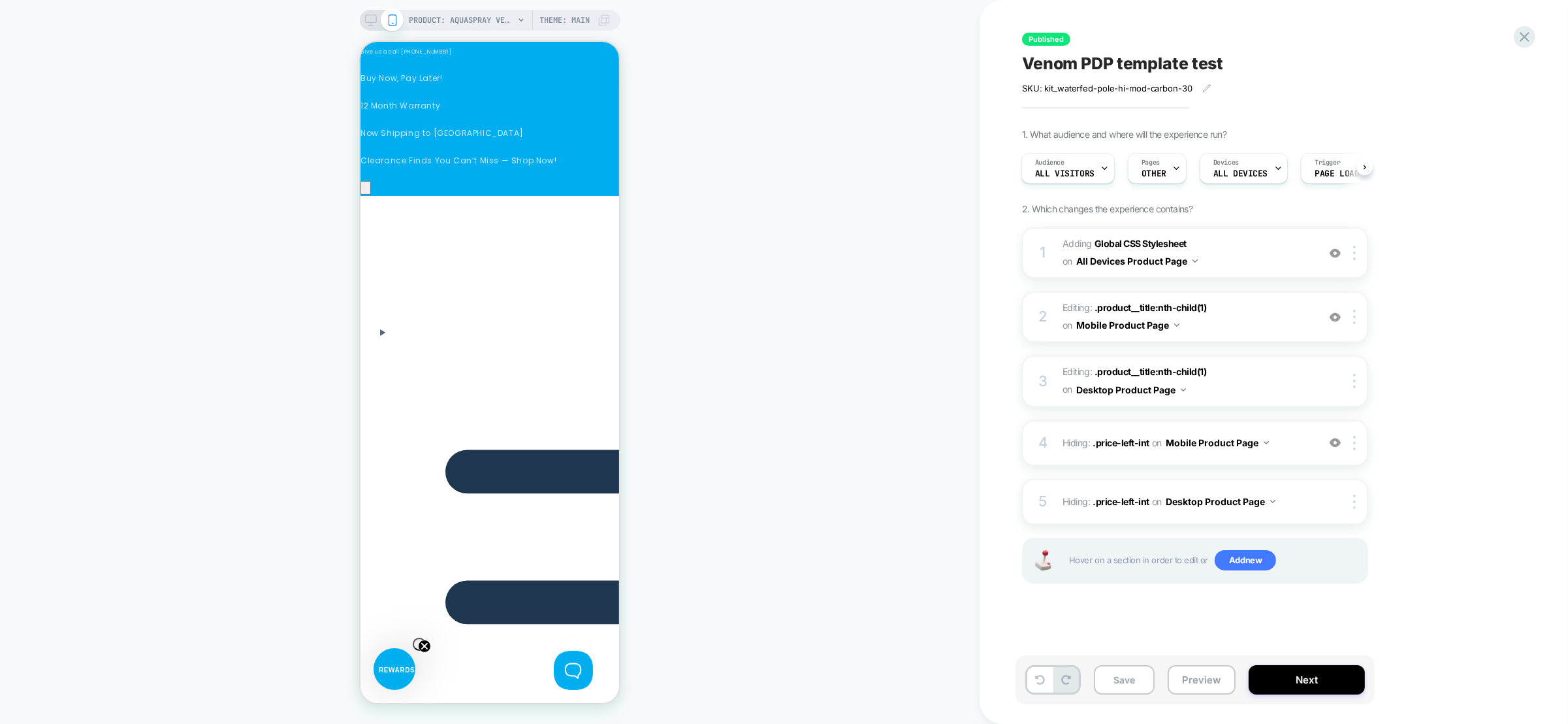
scroll to position [0, 740]
click at [365, 28] on div "PRODUCT: AquaSpray Venom High-Modulus Carbon Water Fed Window Cleaning Pole – 3…" at bounding box center [490, 20] width 260 height 21
click at [370, 22] on rect at bounding box center [370, 18] width 11 height 7
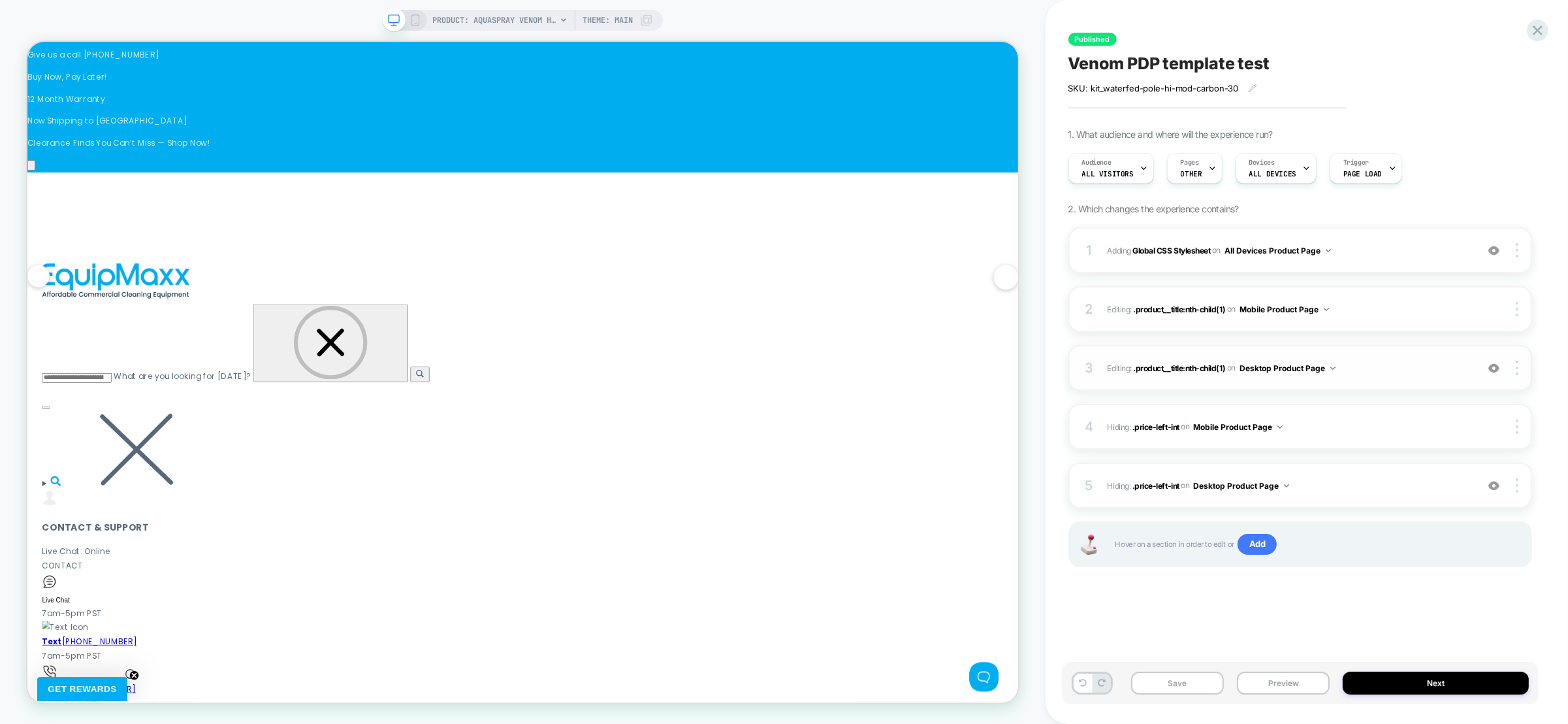
scroll to position [0, 424]
click at [1198, 371] on span ".product__title:nth-child(1)" at bounding box center [1180, 368] width 92 height 10
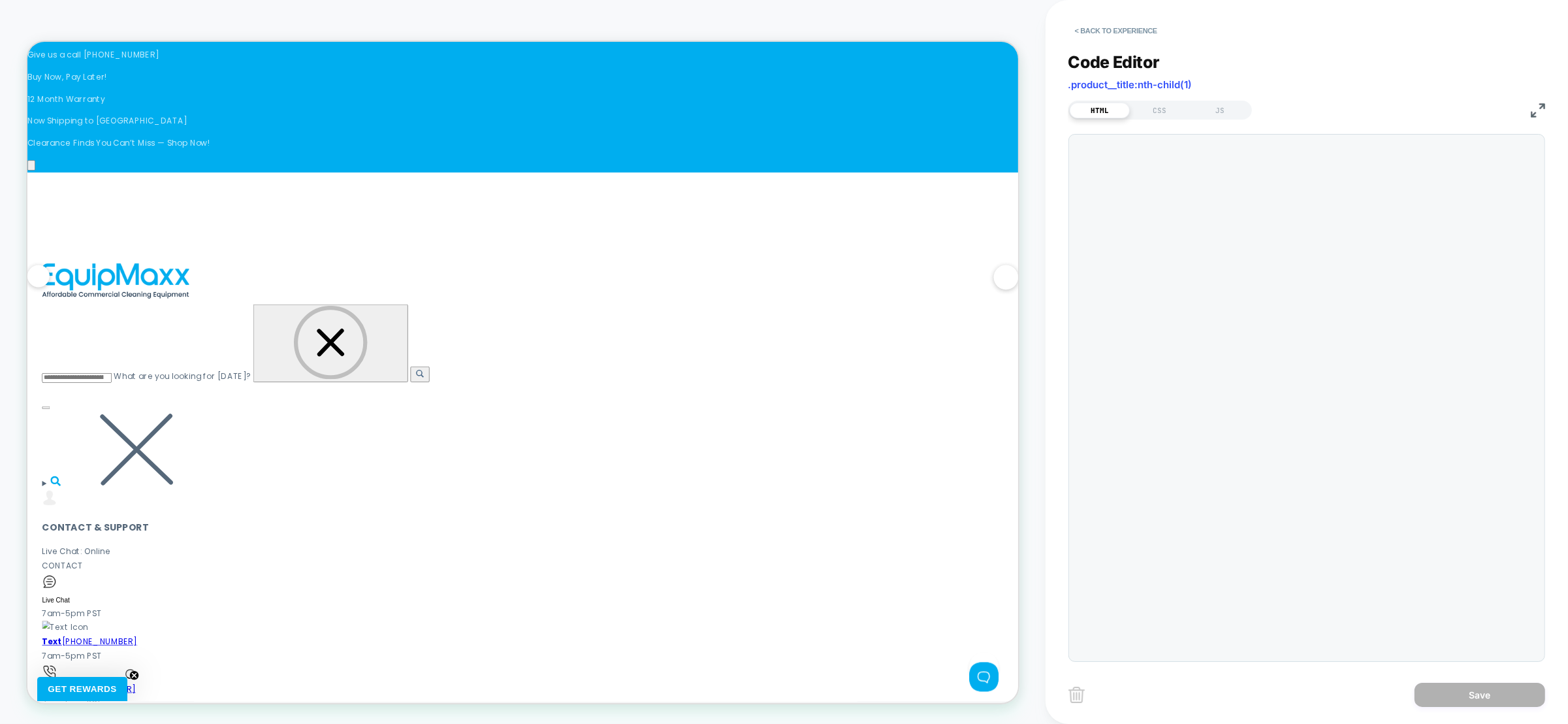
scroll to position [11, 0]
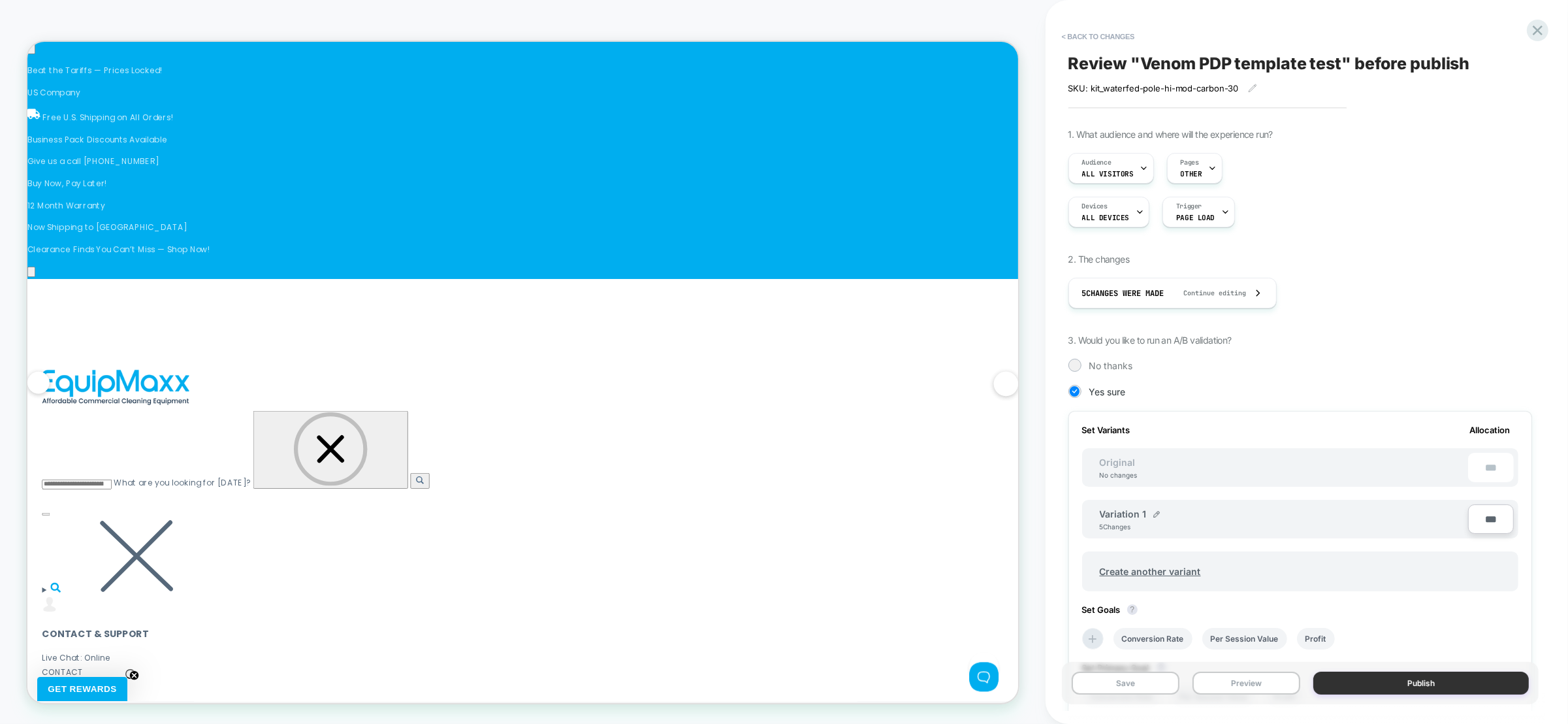
scroll to position [0, 2971]
click at [1414, 681] on button "Publish" at bounding box center [1421, 683] width 215 height 23
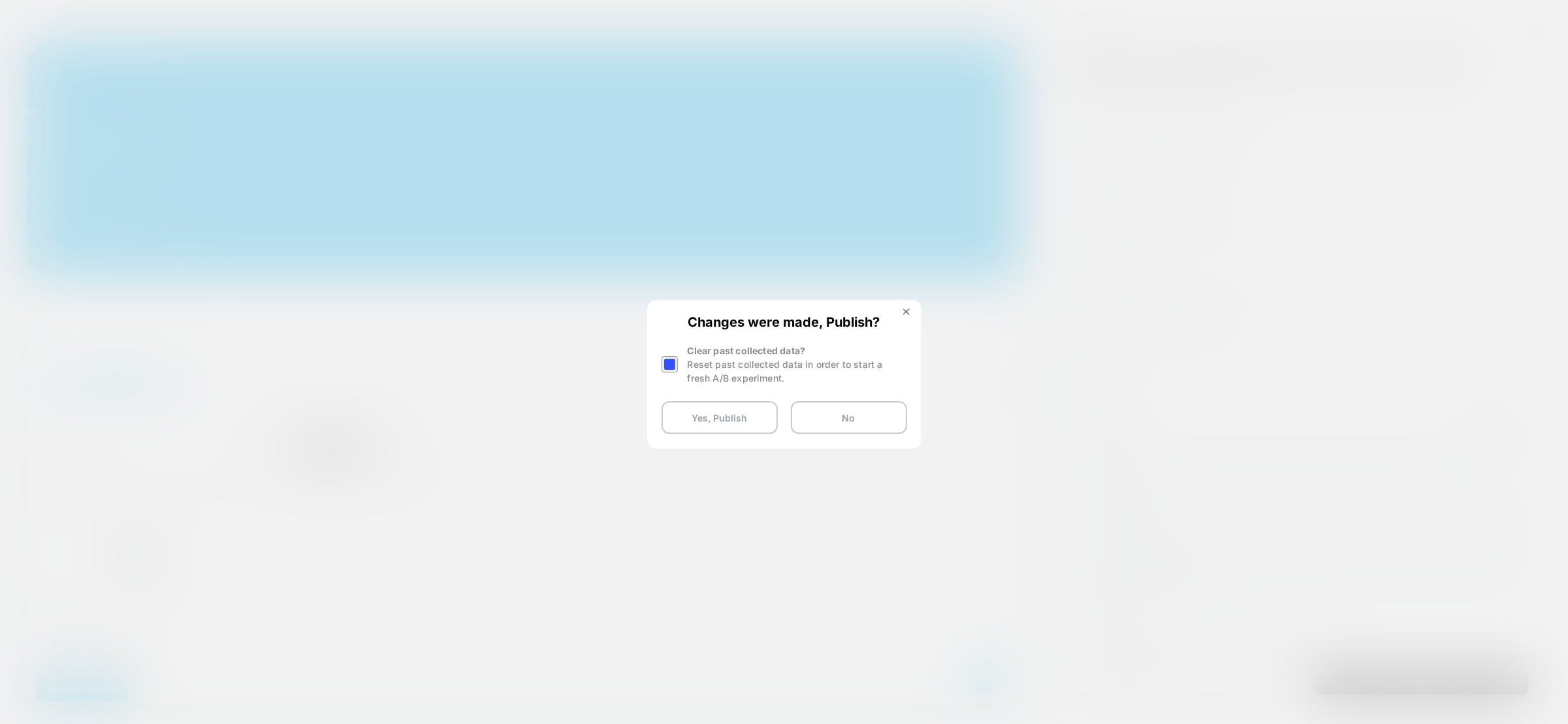
click at [692, 359] on div "Reset past collected data in order to start a fresh A/B experiment." at bounding box center [797, 371] width 220 height 28
click at [668, 367] on div at bounding box center [669, 364] width 16 height 16
click at [703, 418] on button "Yes, Publish" at bounding box center [719, 417] width 116 height 33
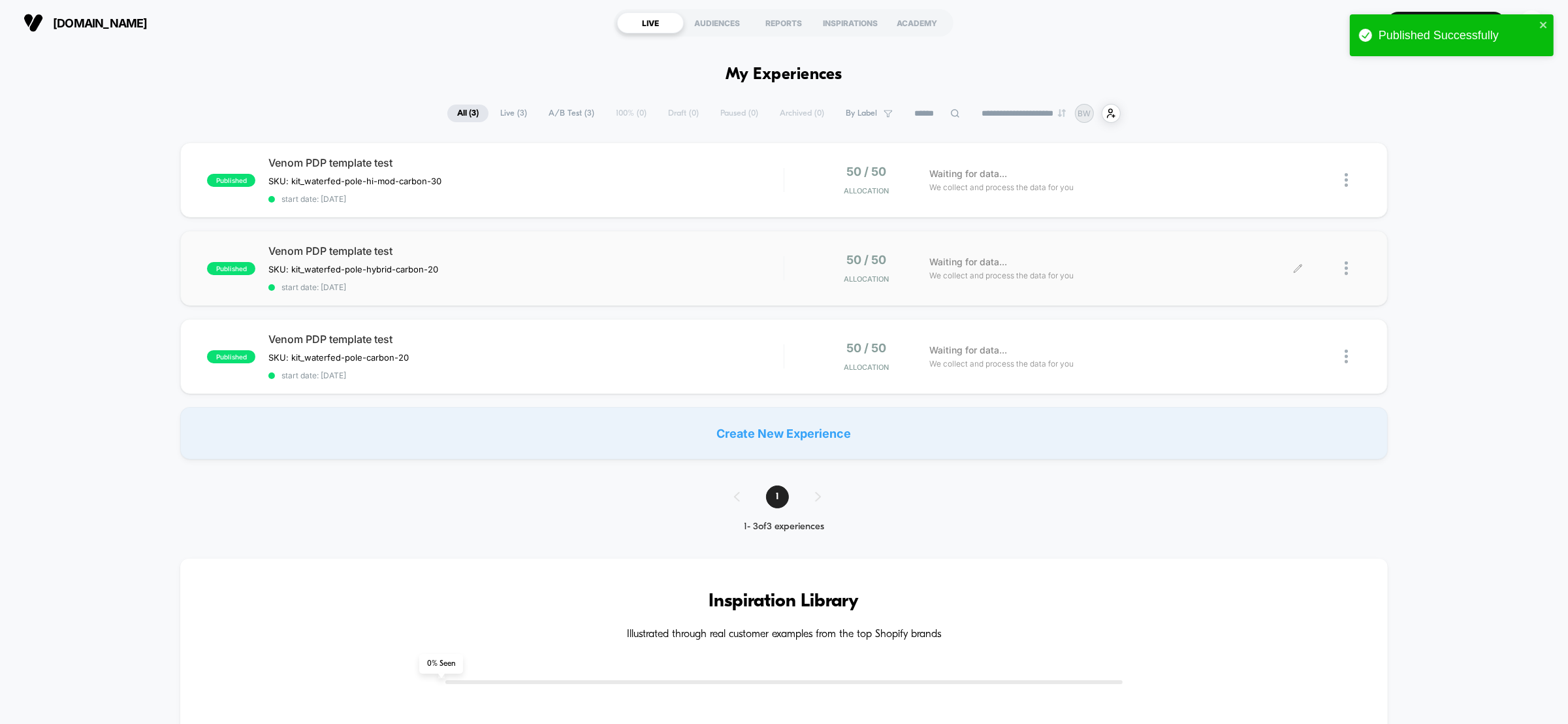
click at [1296, 267] on icon at bounding box center [1298, 267] width 8 height 8
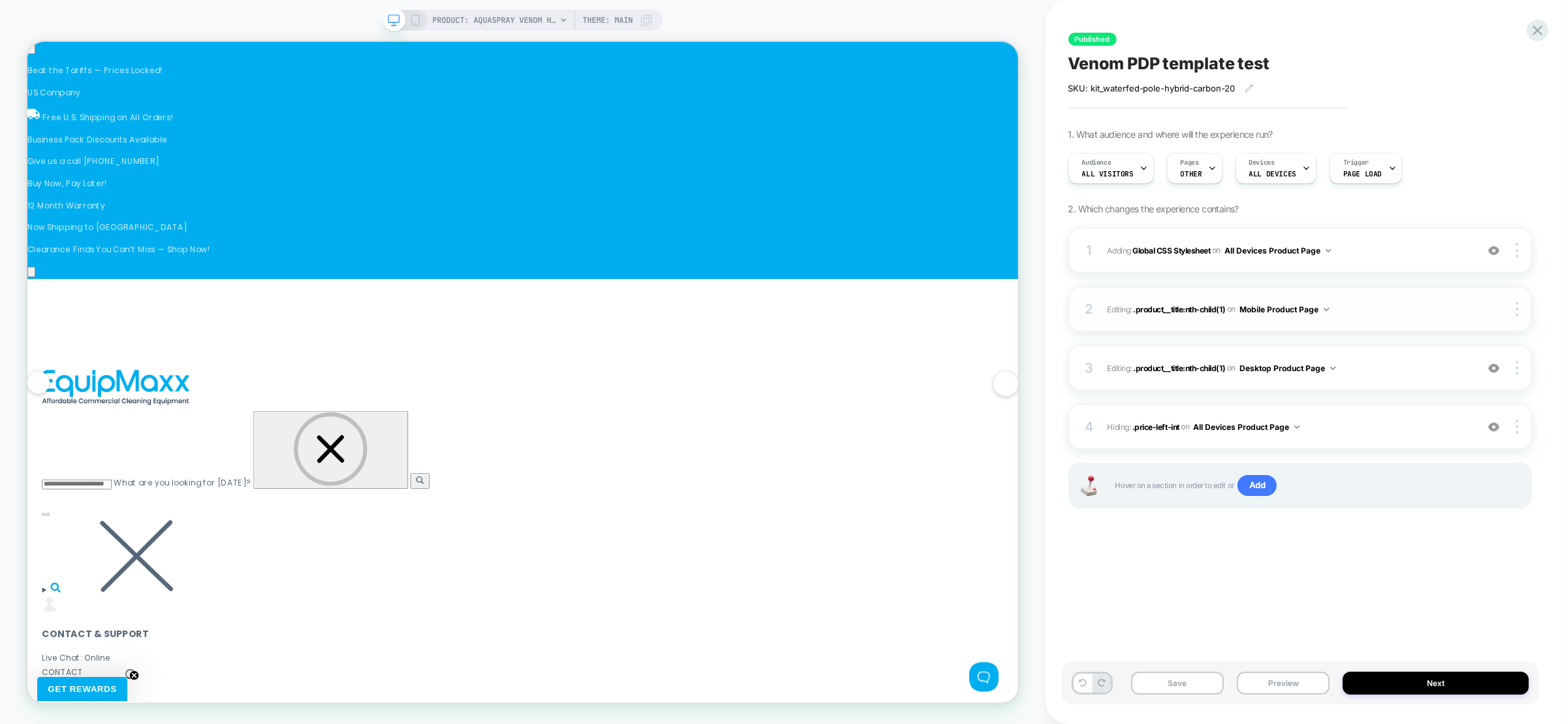
scroll to position [0, 424]
click at [1184, 368] on span ".product__title:nth-child(1)" at bounding box center [1180, 368] width 92 height 10
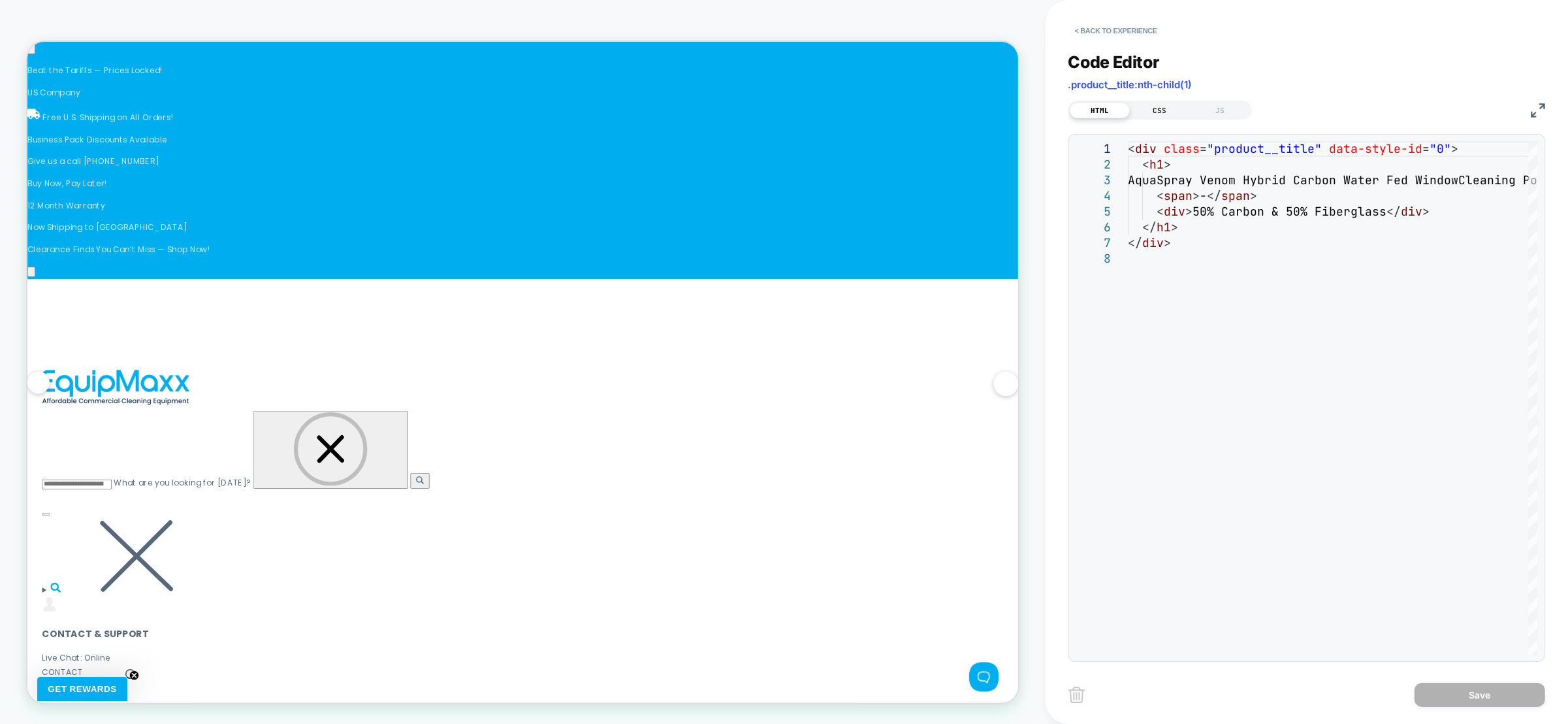
click at [1147, 107] on div "CSS" at bounding box center [1160, 110] width 60 height 16
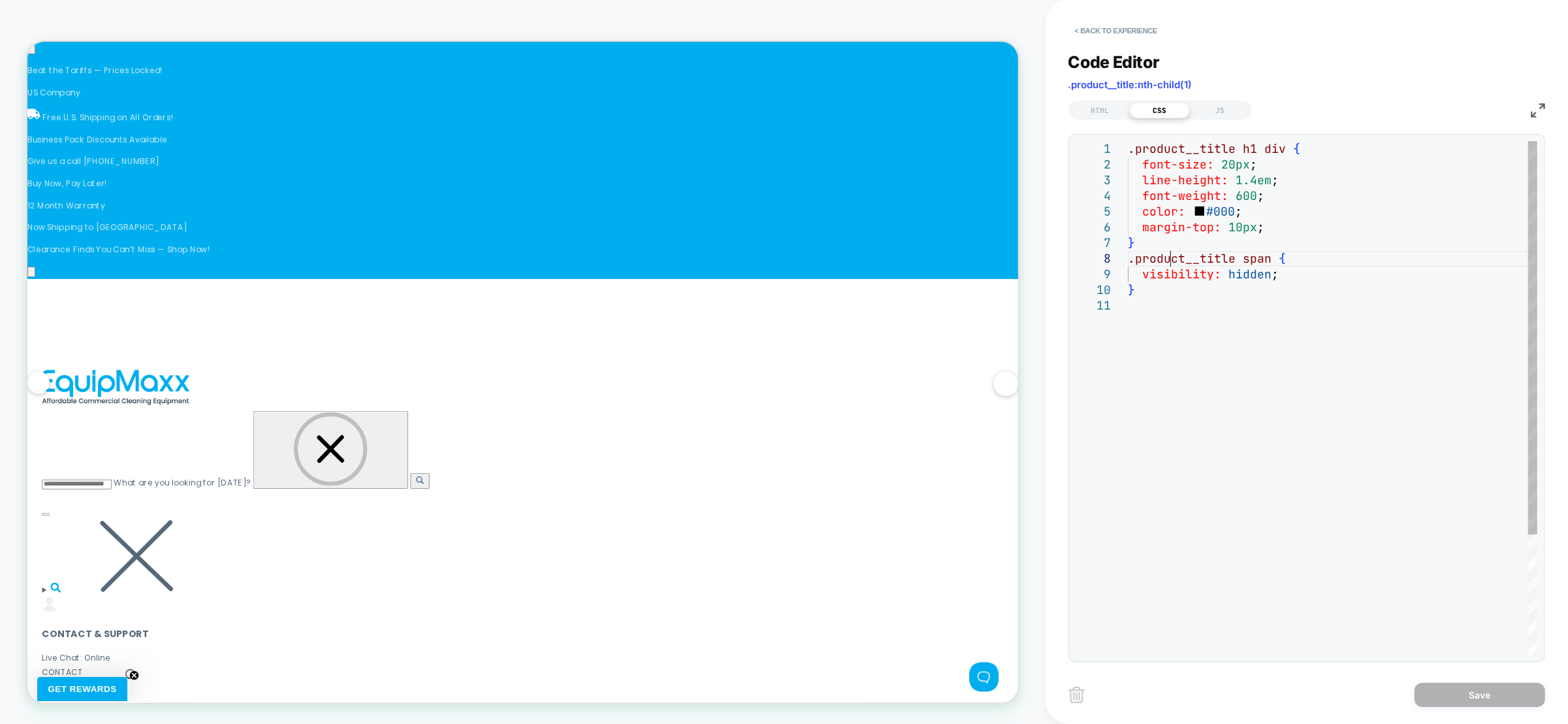
scroll to position [0, 0]
click at [1173, 263] on div ".product__title h1 div { font-size: 20px ; line-height: 1.4em ; font-weight: 60…" at bounding box center [1333, 476] width 410 height 670
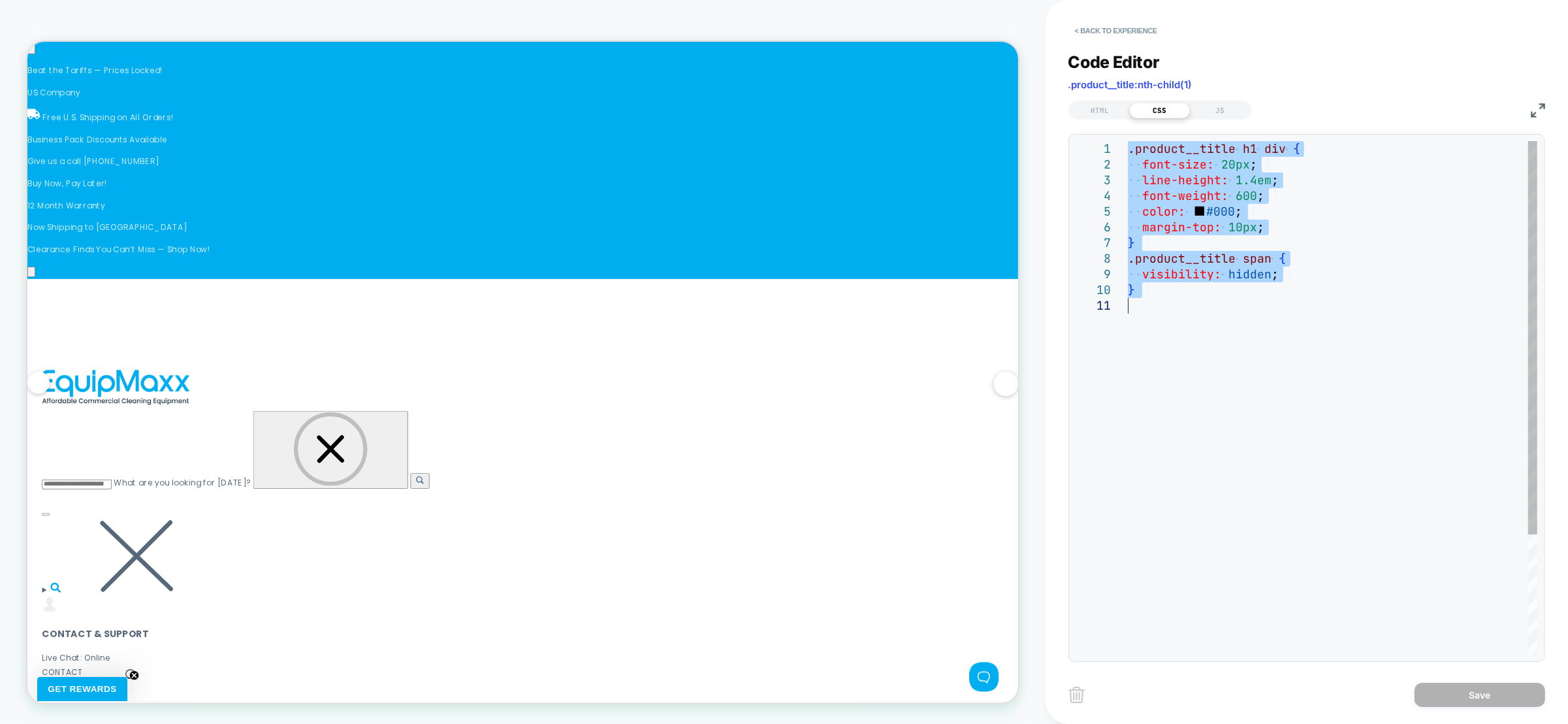
scroll to position [0, 848]
click at [1195, 280] on div ".product__title h1 div { font-size: 20px ; line-height: 1.4em ; font-weight: 60…" at bounding box center [1333, 476] width 410 height 670
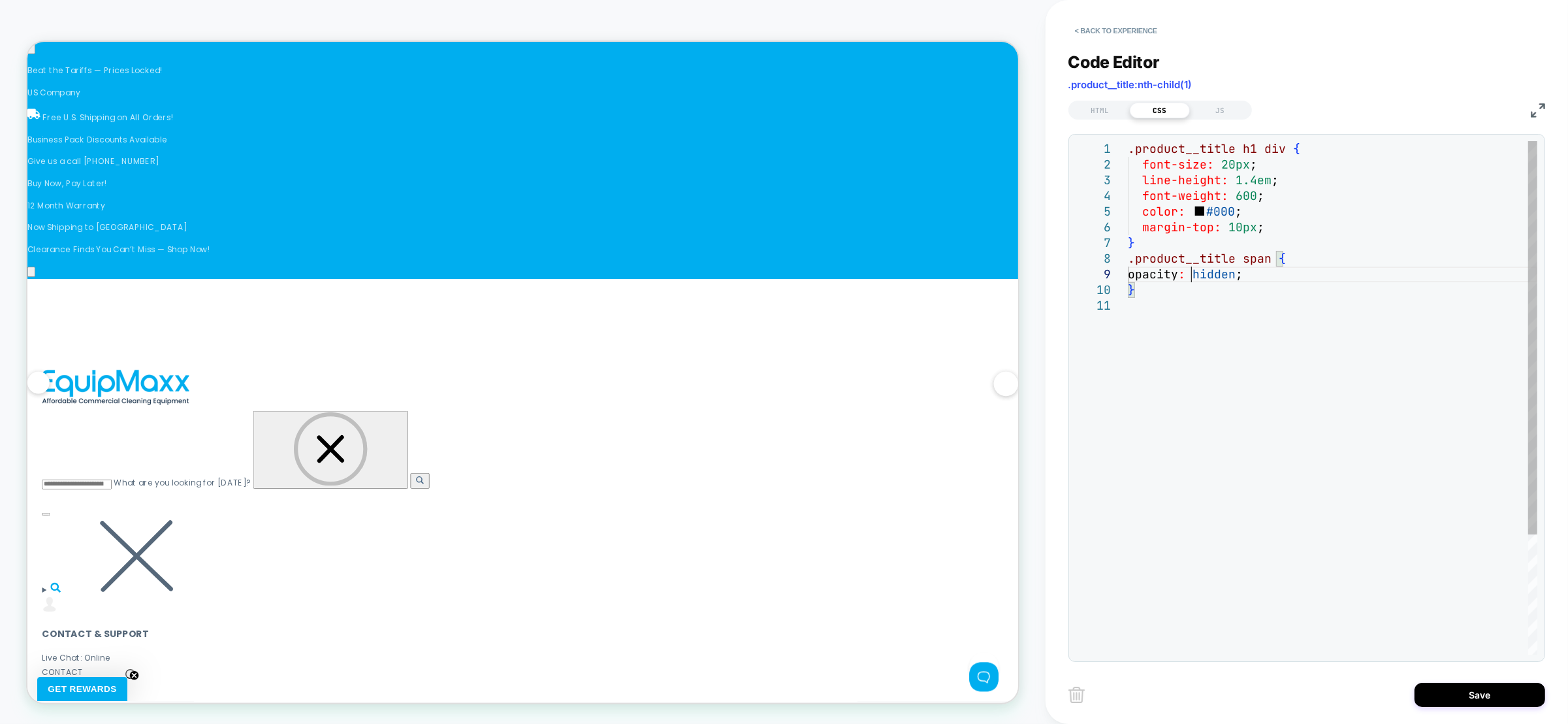
scroll to position [0, 1273]
click at [1220, 277] on div ".product__title h1 div { font-size: 20px ; line-height: 1.4em ; font-weight: 60…" at bounding box center [1333, 476] width 410 height 670
type textarea "**********"
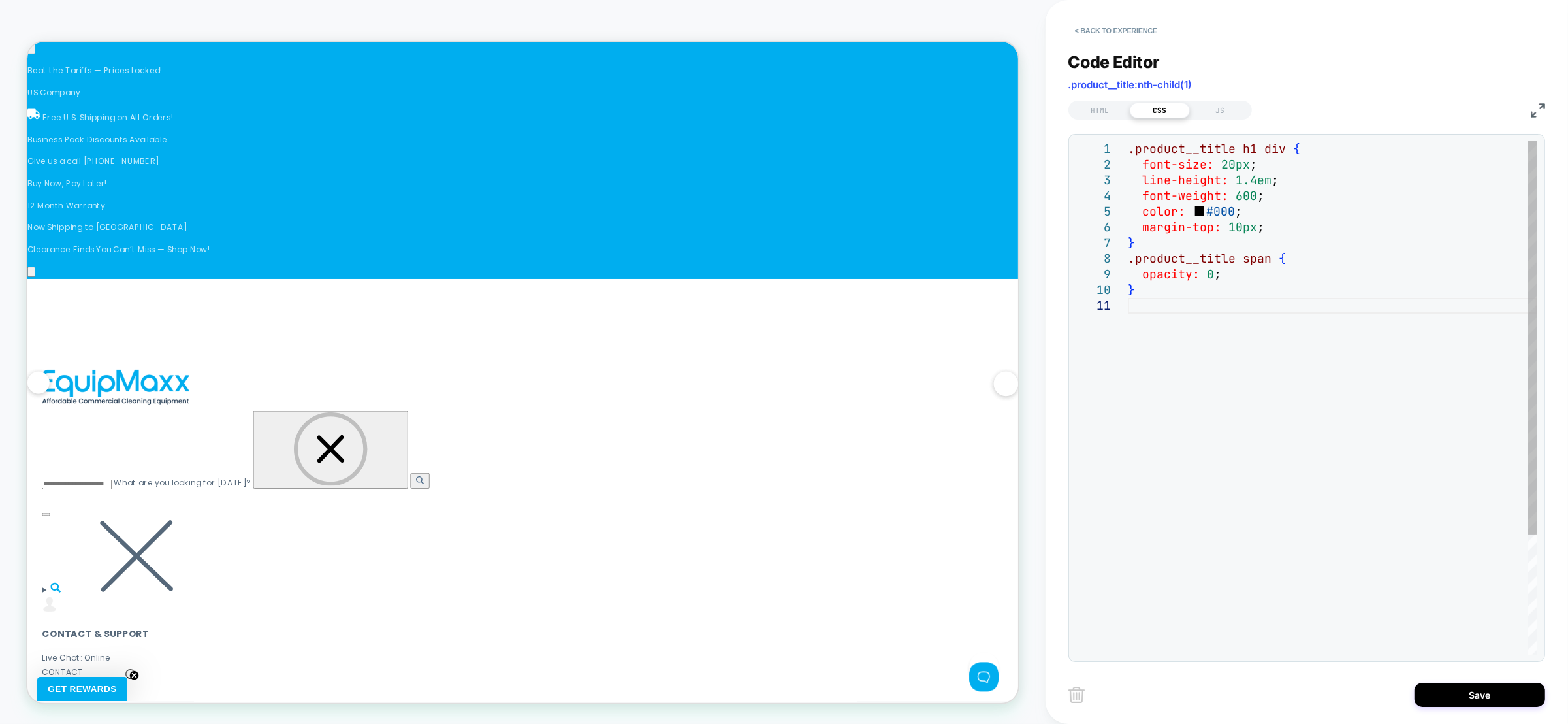
click at [1239, 314] on div ".product__title h1 div { font-size: 20px ; line-height: 1.4em ; font-weight: 60…" at bounding box center [1333, 476] width 410 height 670
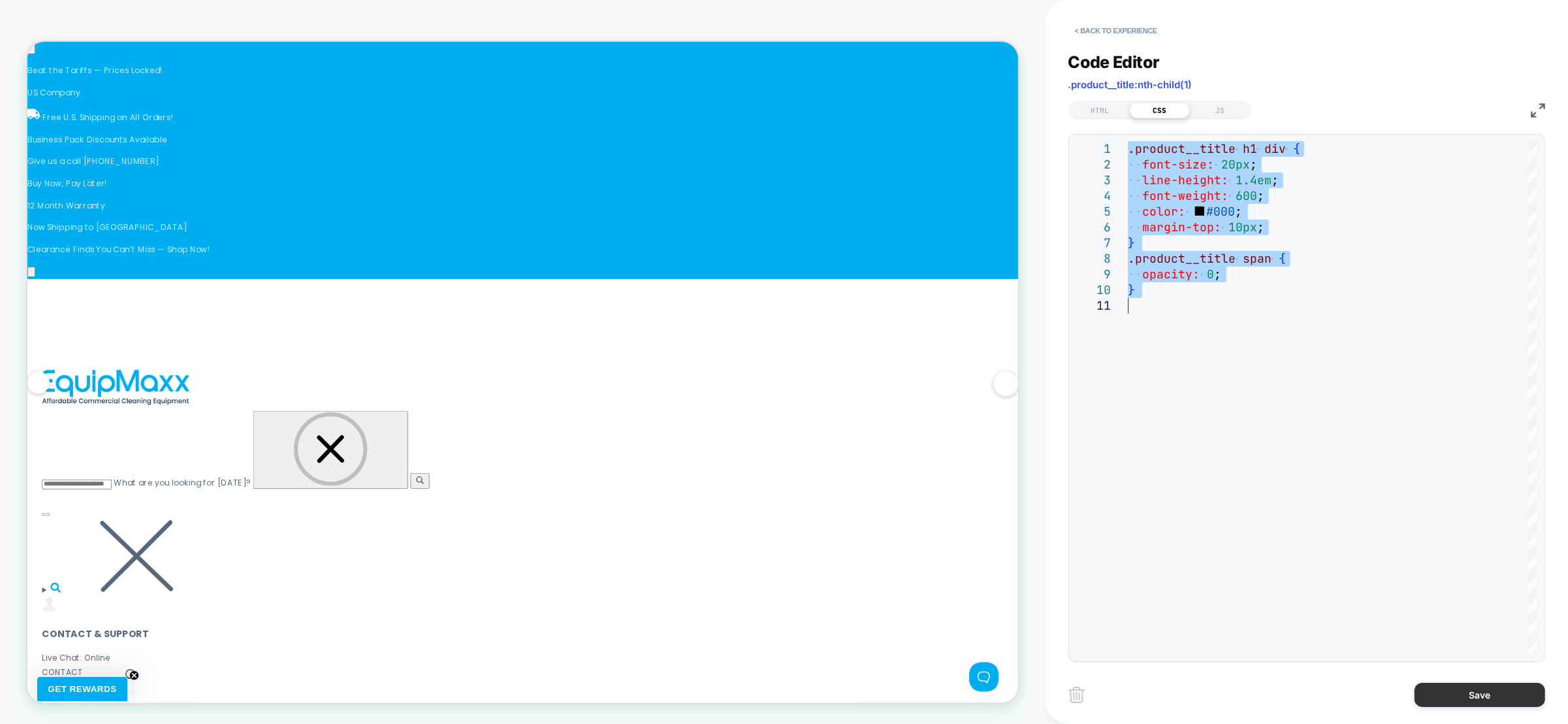
type textarea "**********"
click at [1475, 698] on button "Save" at bounding box center [1480, 695] width 131 height 24
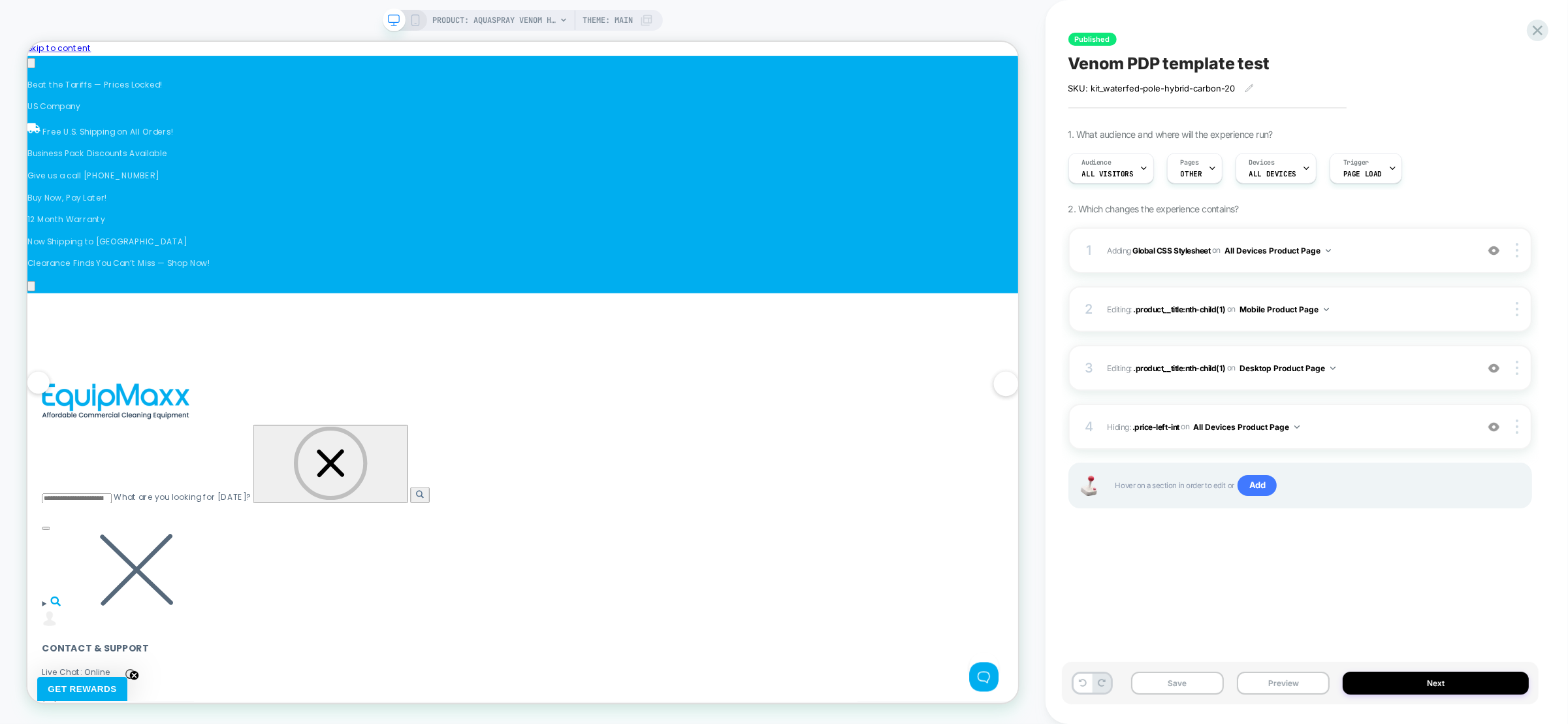
scroll to position [0, 1697]
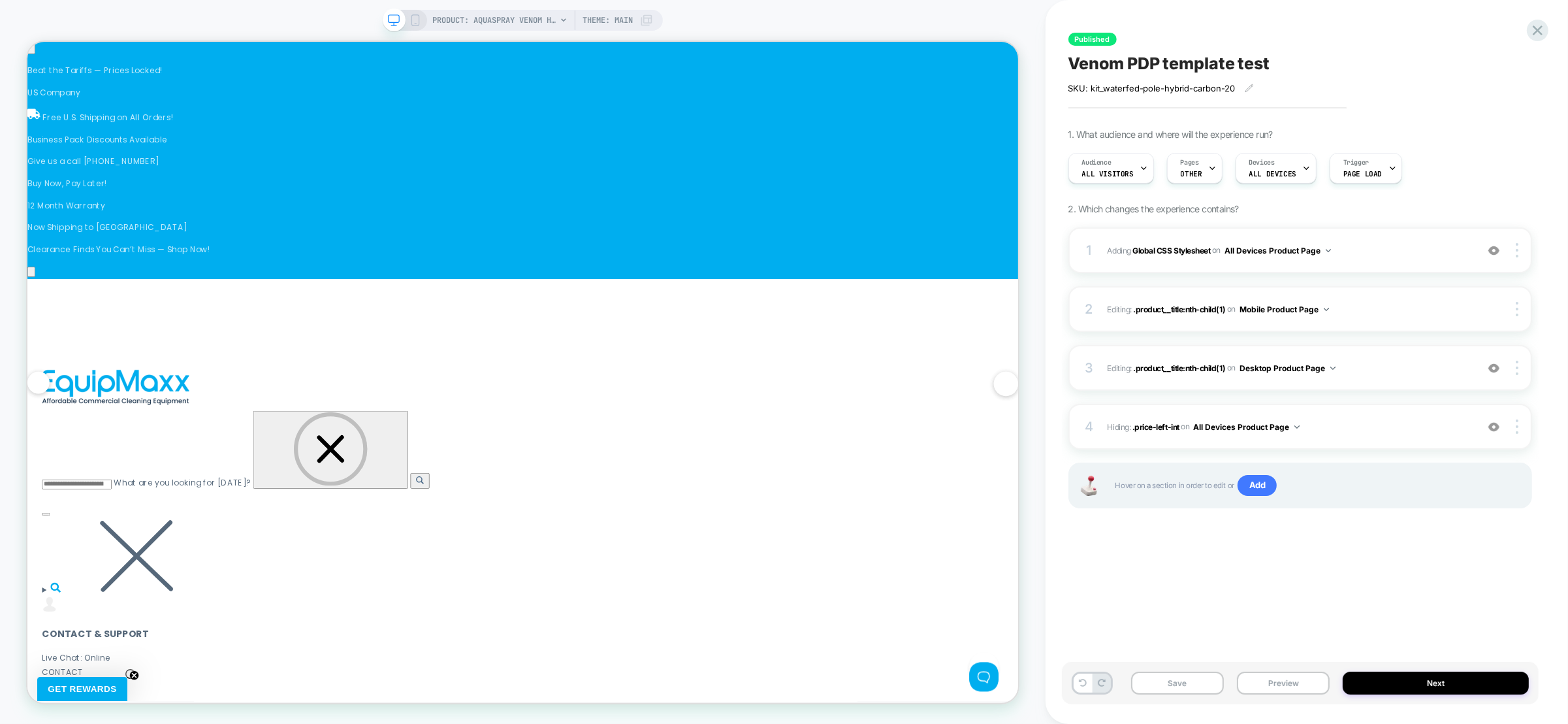
click at [410, 22] on icon at bounding box center [415, 20] width 12 height 12
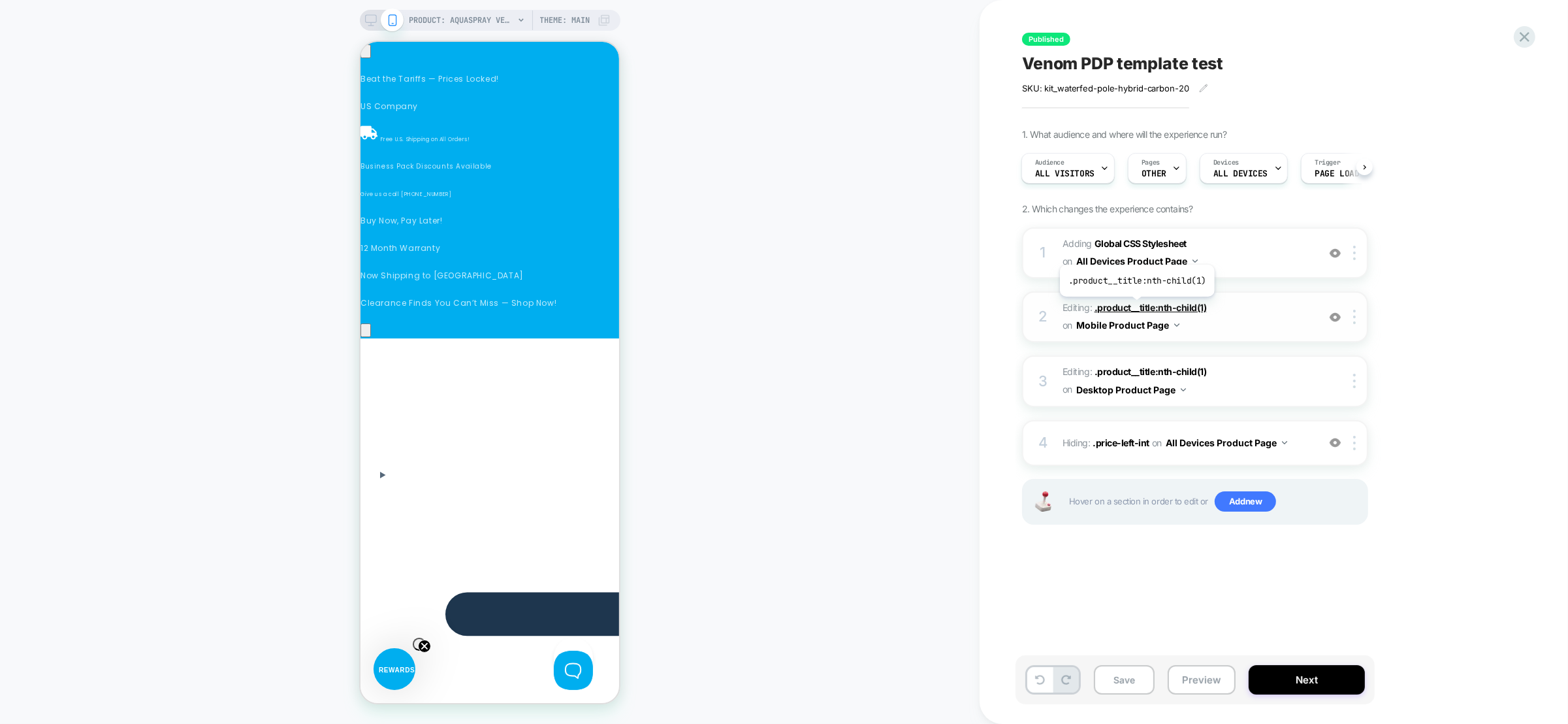
scroll to position [0, 185]
click at [1137, 307] on span ".product__title:nth-child(1)" at bounding box center [1151, 307] width 112 height 11
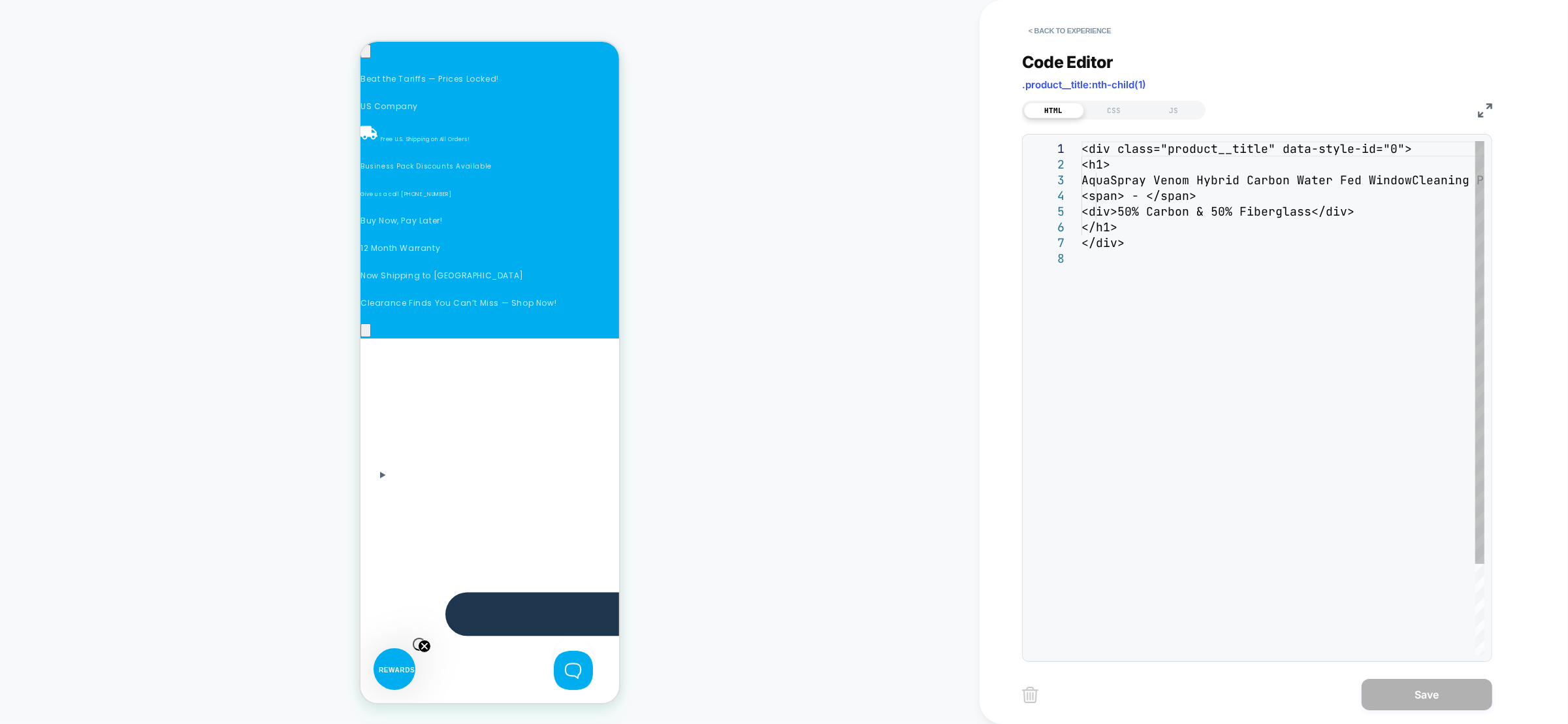
scroll to position [129, 0]
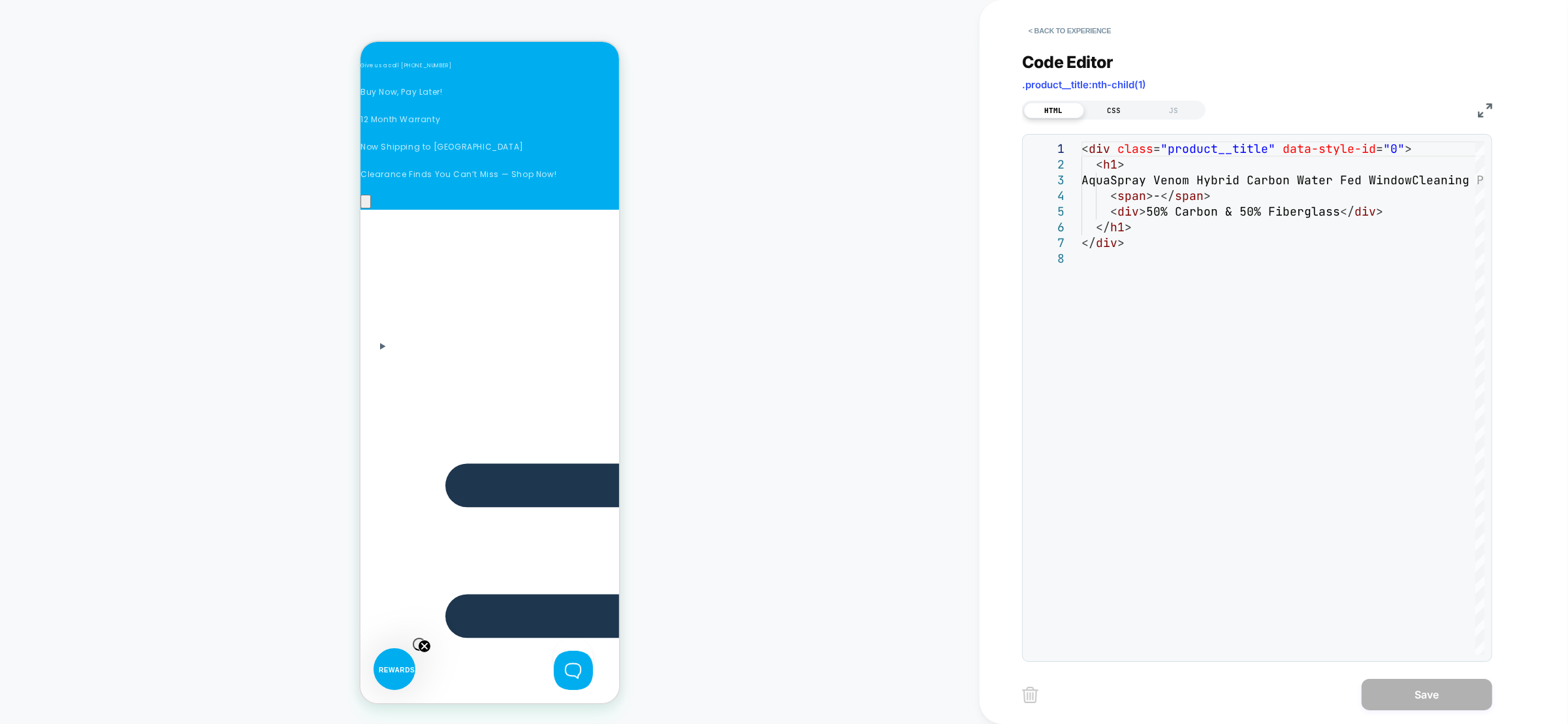
click at [1111, 102] on div "CSS" at bounding box center [1114, 110] width 60 height 16
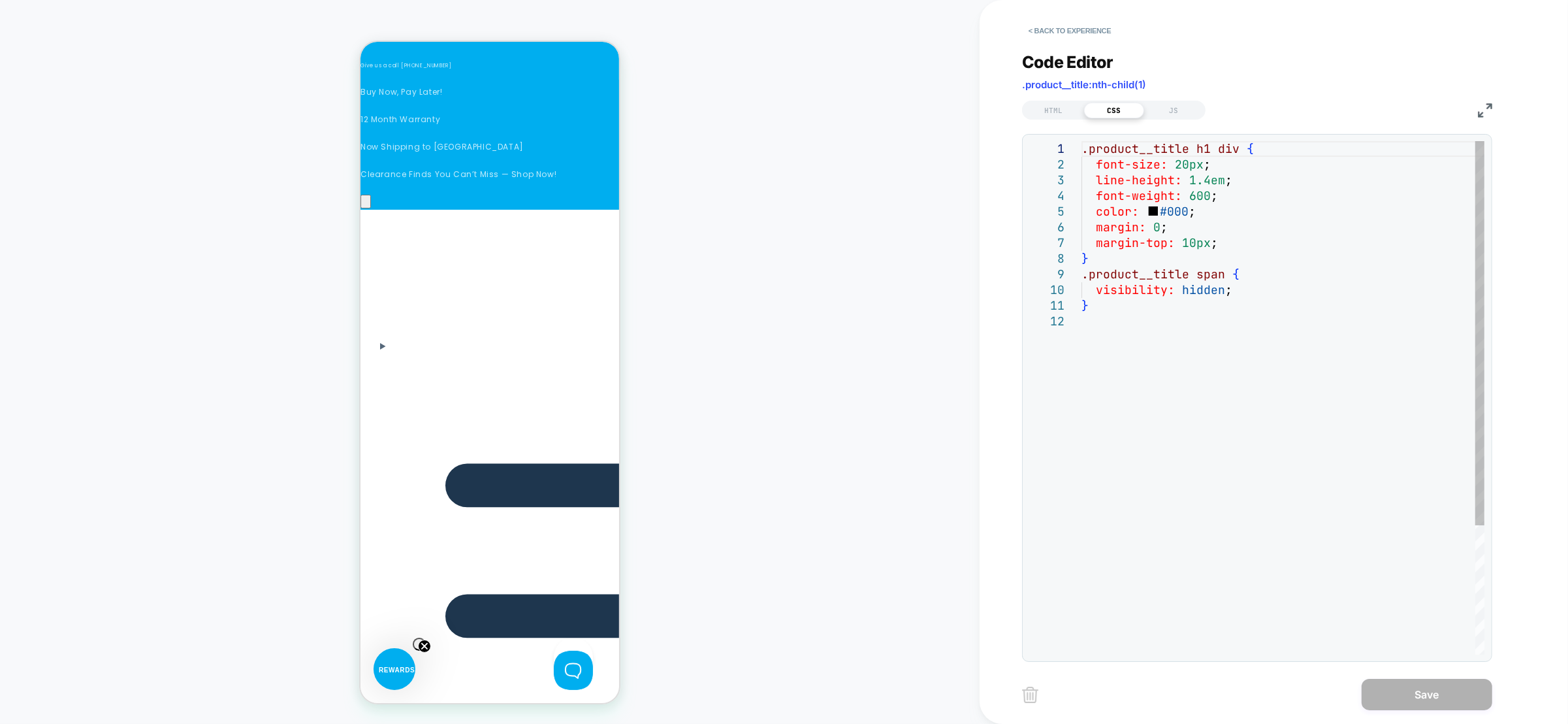
scroll to position [0, 0]
click at [1183, 228] on div ".product__title h1 div { font-size: 20px ; line-height: 1.4em ; font-weight: 60…" at bounding box center [1283, 484] width 403 height 686
type textarea "**********"
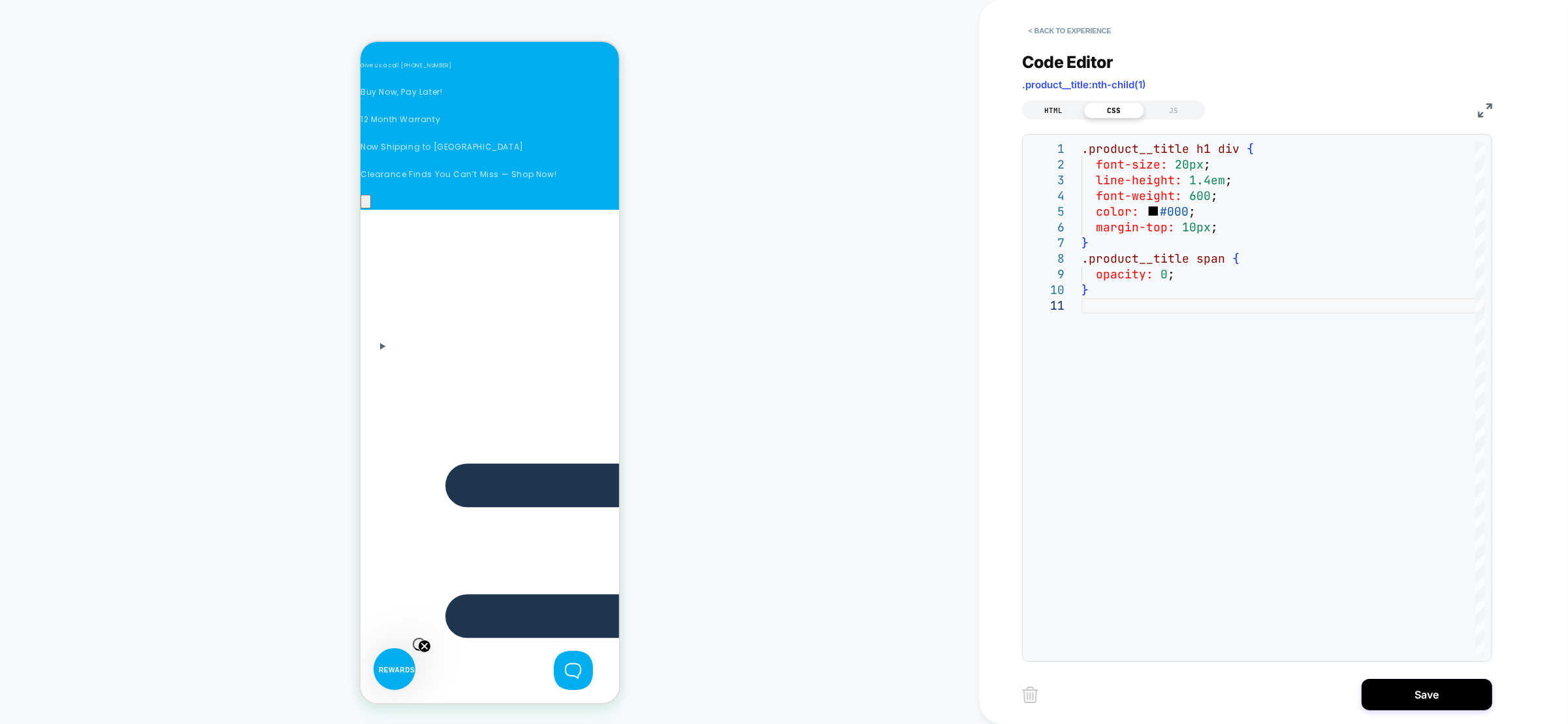
click at [1053, 109] on div "HTML" at bounding box center [1054, 110] width 60 height 16
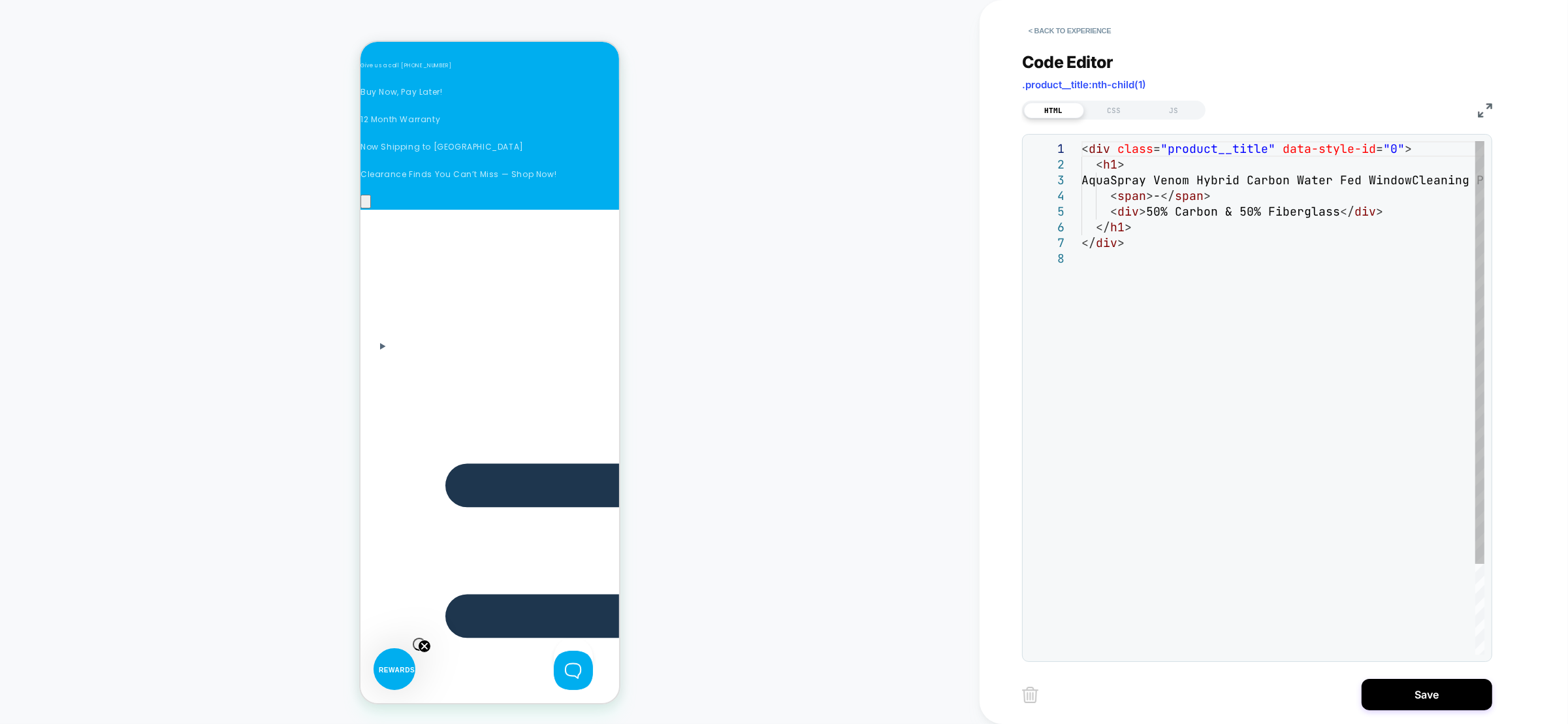
scroll to position [0, 370]
click at [1426, 693] on button "Save" at bounding box center [1427, 694] width 131 height 31
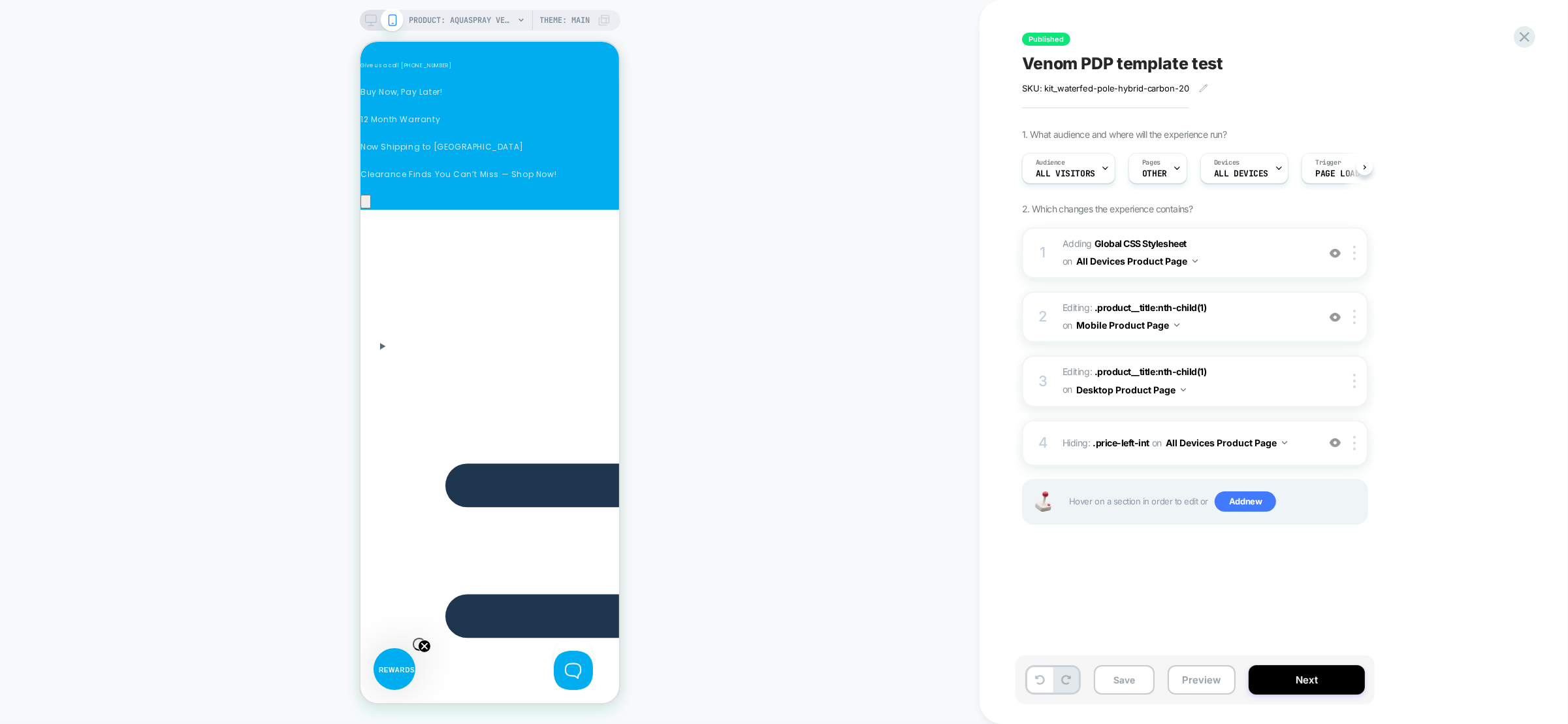
scroll to position [0, 1]
click at [1305, 684] on button "Next" at bounding box center [1306, 679] width 116 height 29
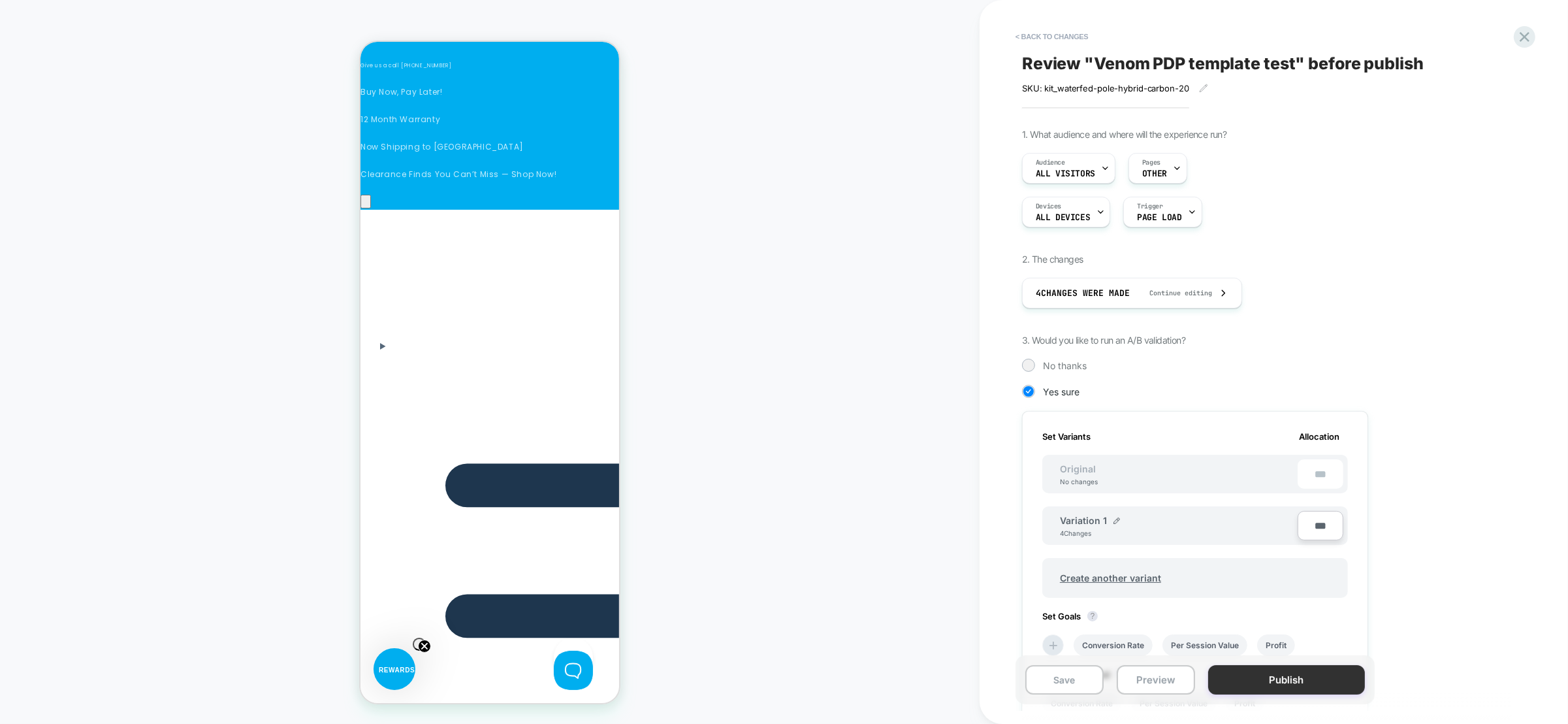
scroll to position [0, 555]
click at [1284, 678] on button "Publish" at bounding box center [1286, 679] width 156 height 29
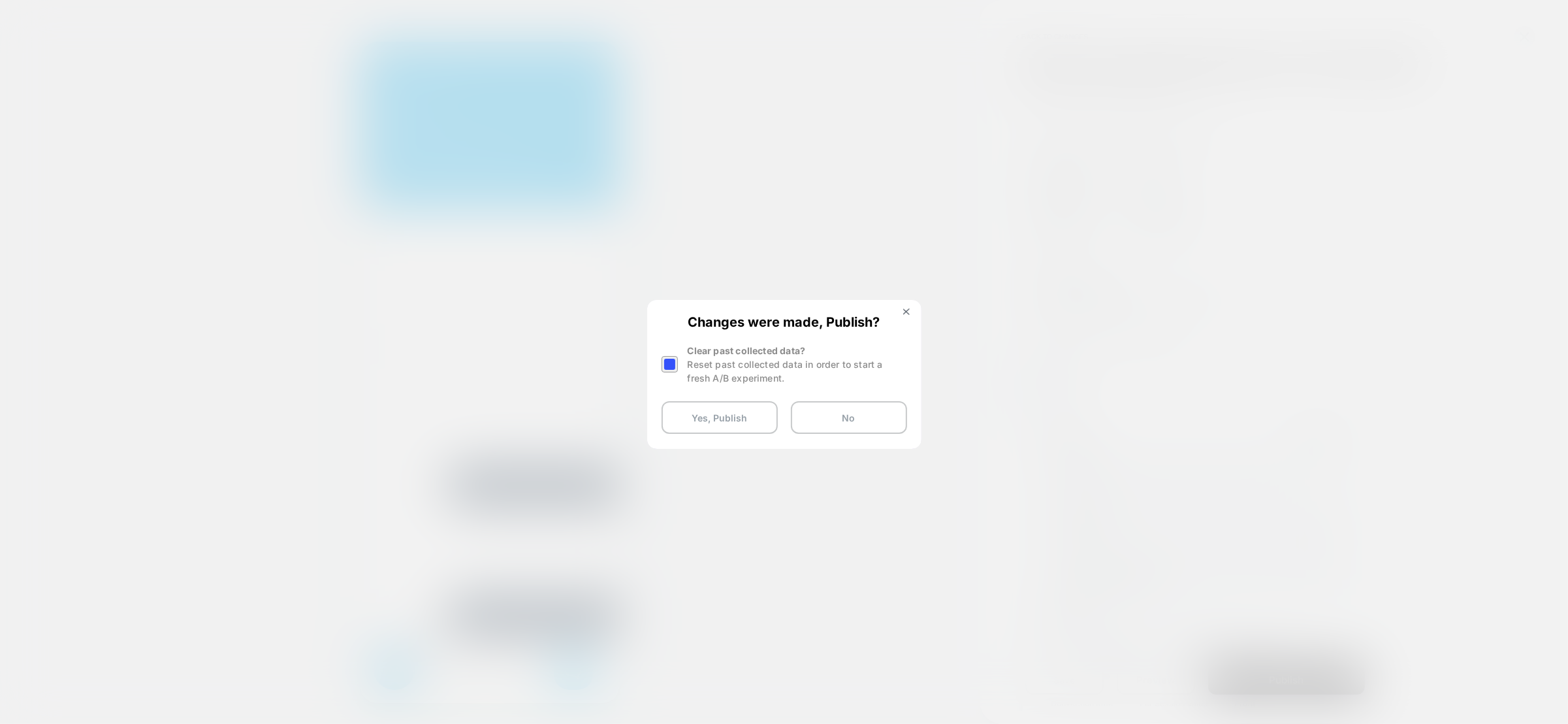
click at [672, 358] on div at bounding box center [669, 364] width 16 height 16
click at [700, 413] on button "Yes, Publish" at bounding box center [719, 417] width 116 height 33
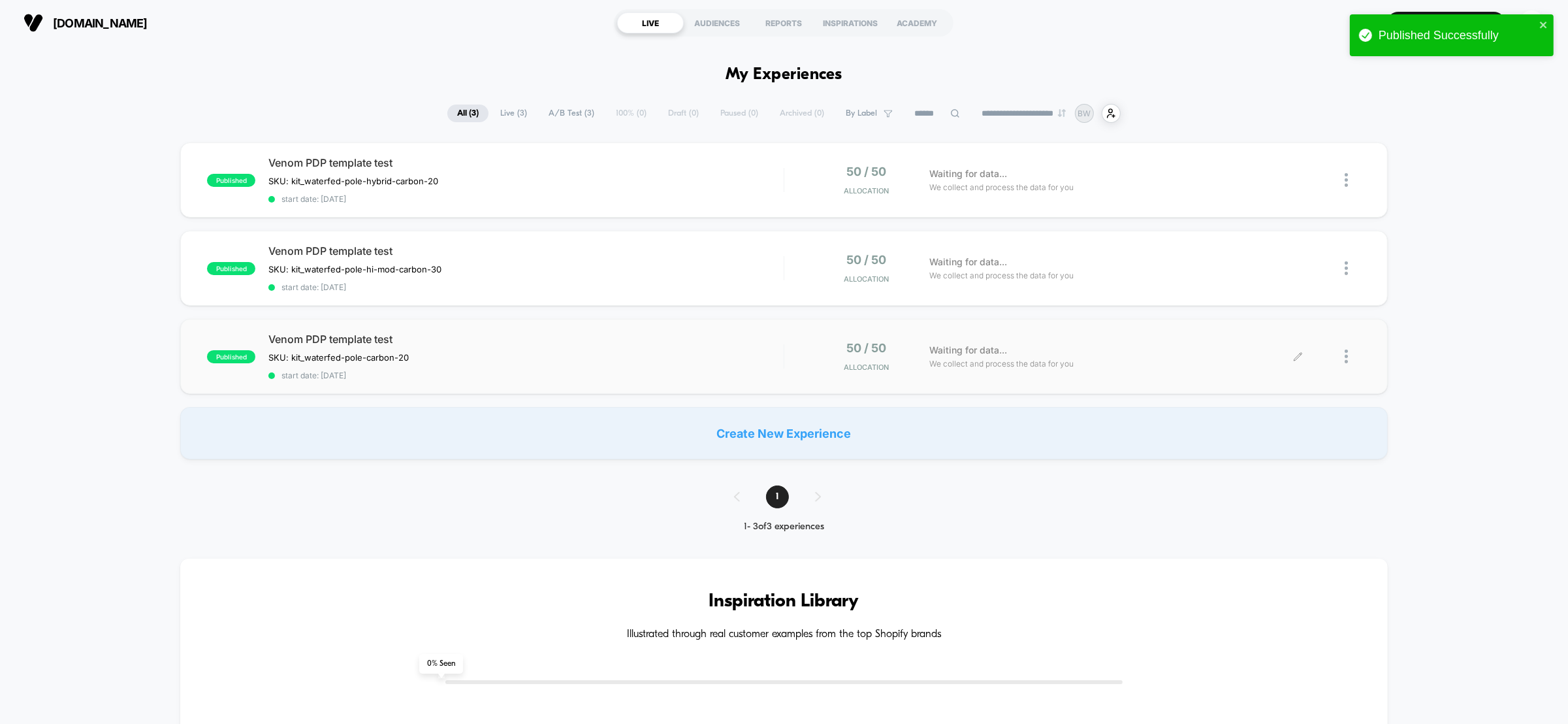
click at [1296, 351] on icon at bounding box center [1298, 356] width 10 height 10
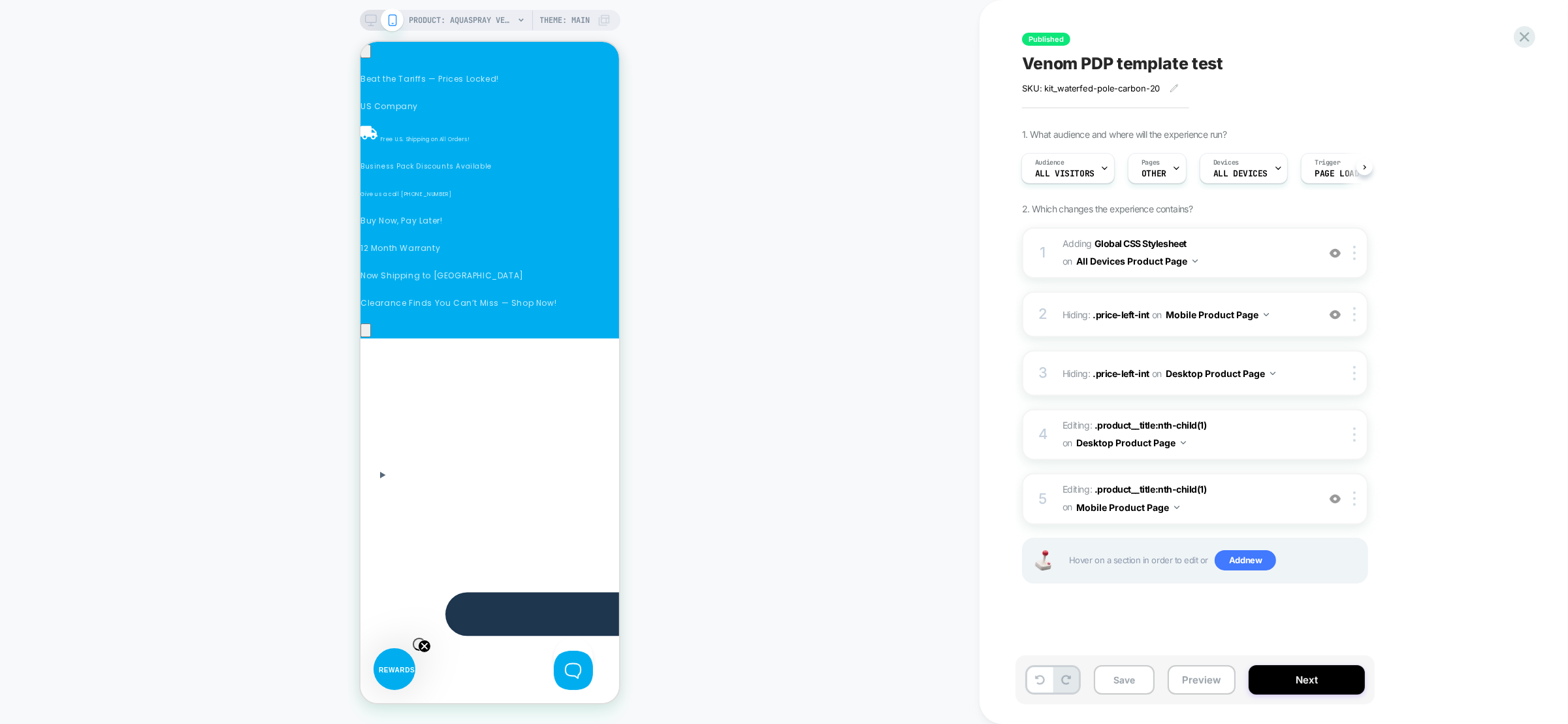
scroll to position [0, 185]
click at [1154, 426] on span ".product__title:nth-child(1)" at bounding box center [1151, 425] width 112 height 11
click at [1180, 485] on span ".product__title:nth-child(1)" at bounding box center [1151, 489] width 112 height 11
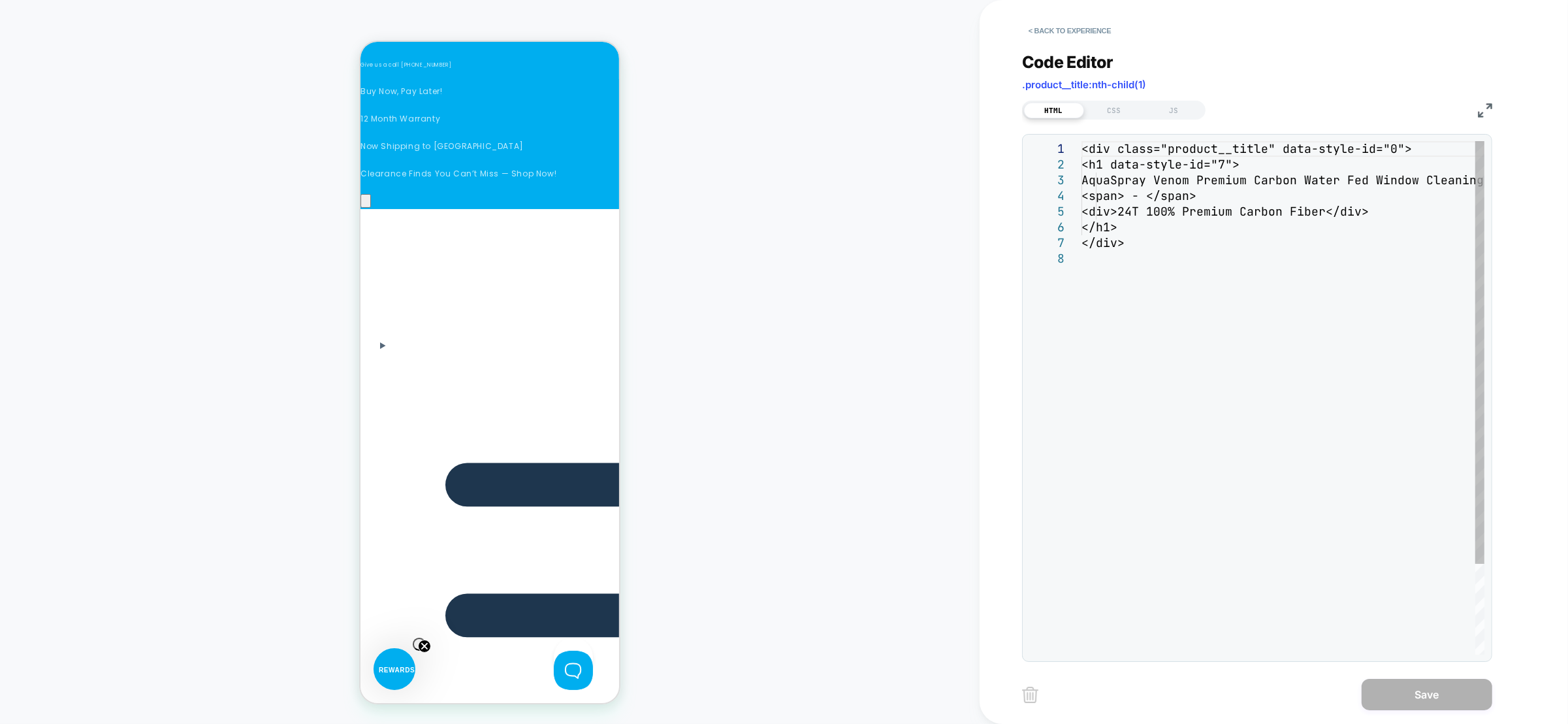
scroll to position [139, 0]
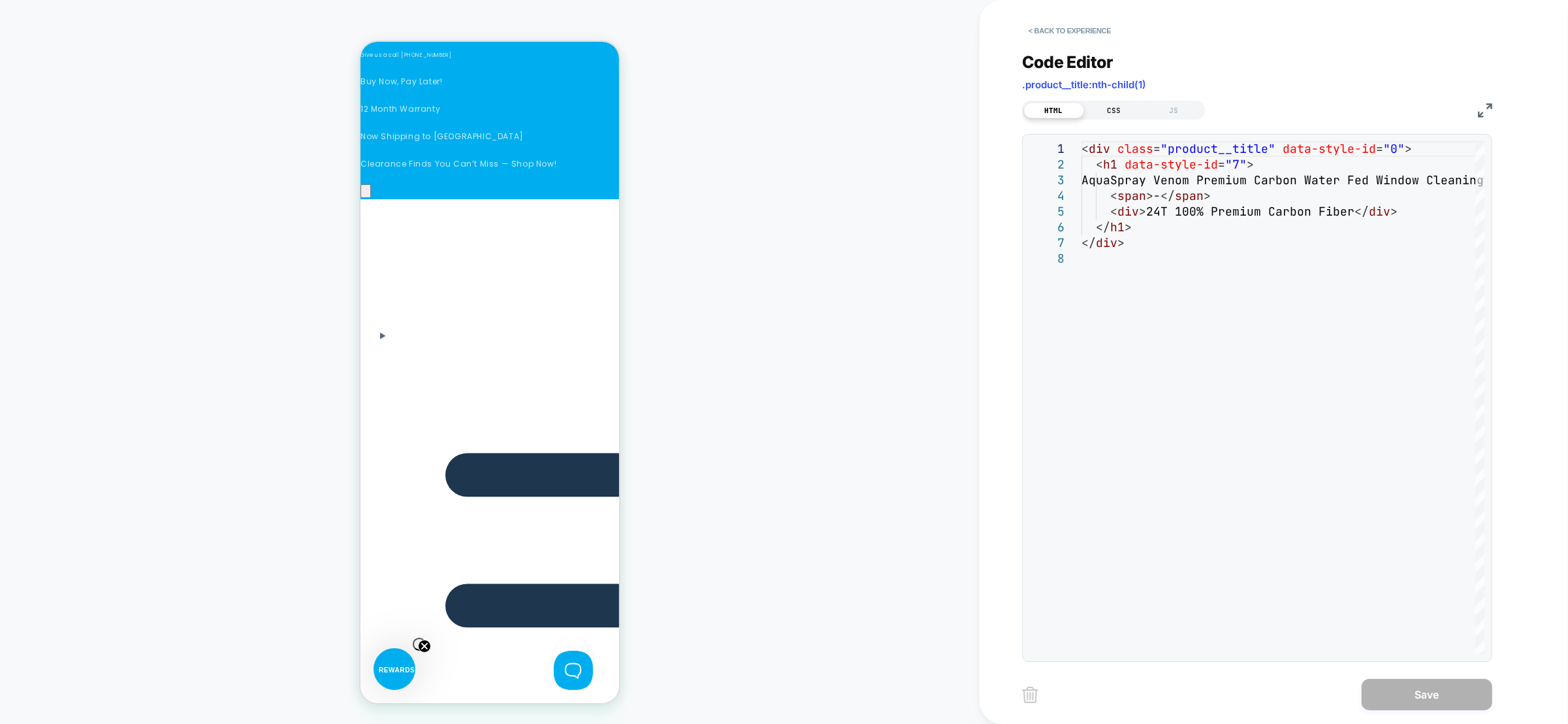
click at [1113, 114] on div "CSS" at bounding box center [1114, 110] width 60 height 16
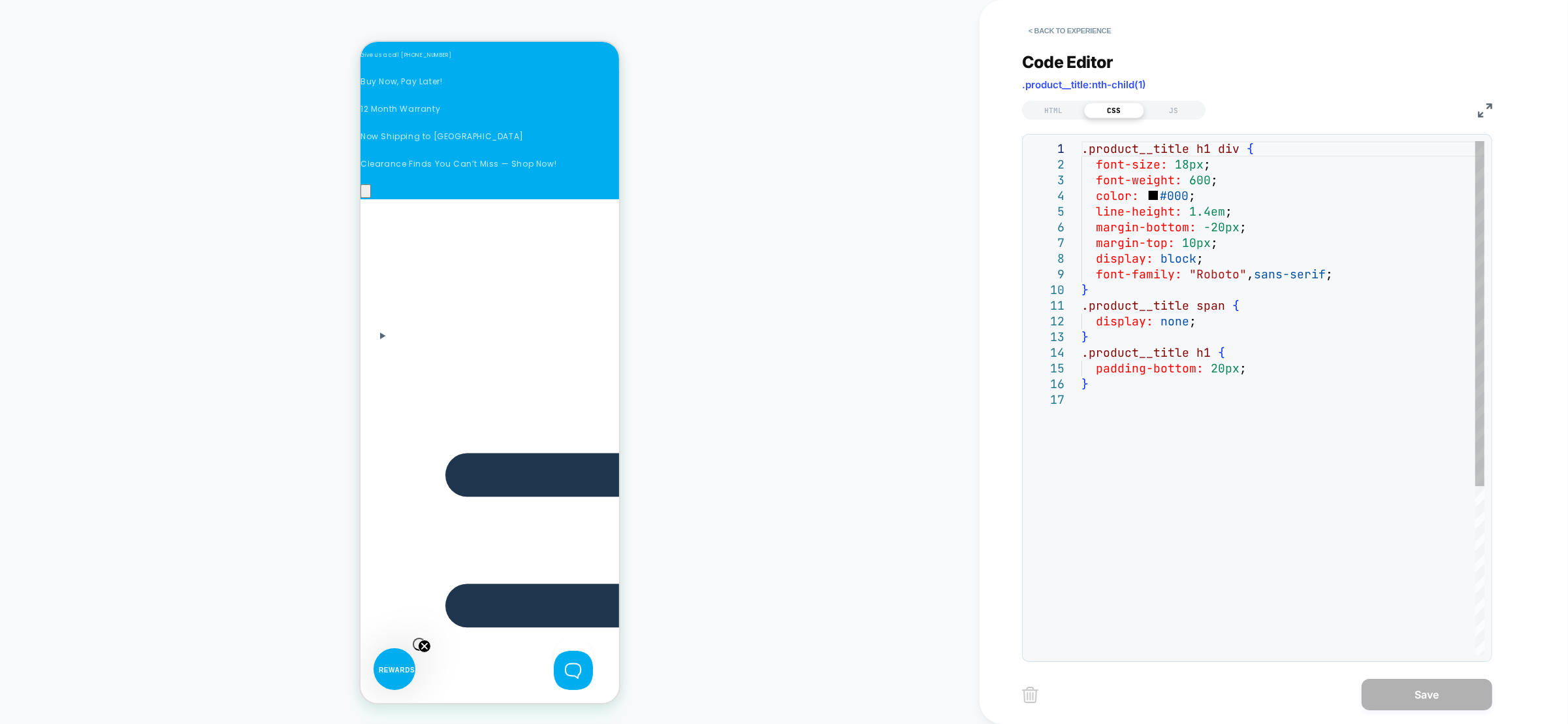
scroll to position [0, 0]
click at [1163, 281] on div ".product__title h1 div { font-size: 18px ; font-weight: 600 ; color: #000 ; lin…" at bounding box center [1283, 523] width 403 height 765
type textarea "**********"
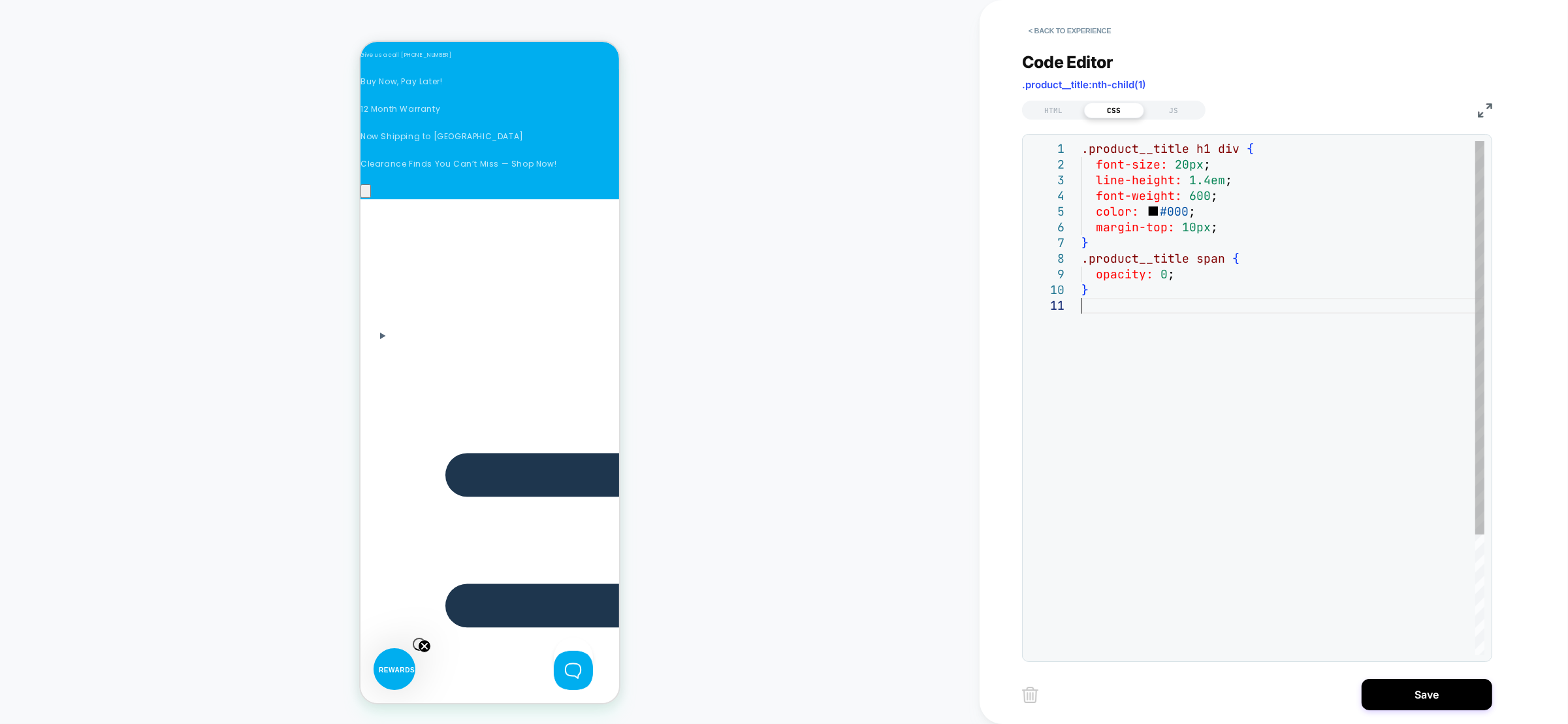
scroll to position [0, 555]
click at [1050, 111] on div "HTML" at bounding box center [1054, 110] width 60 height 16
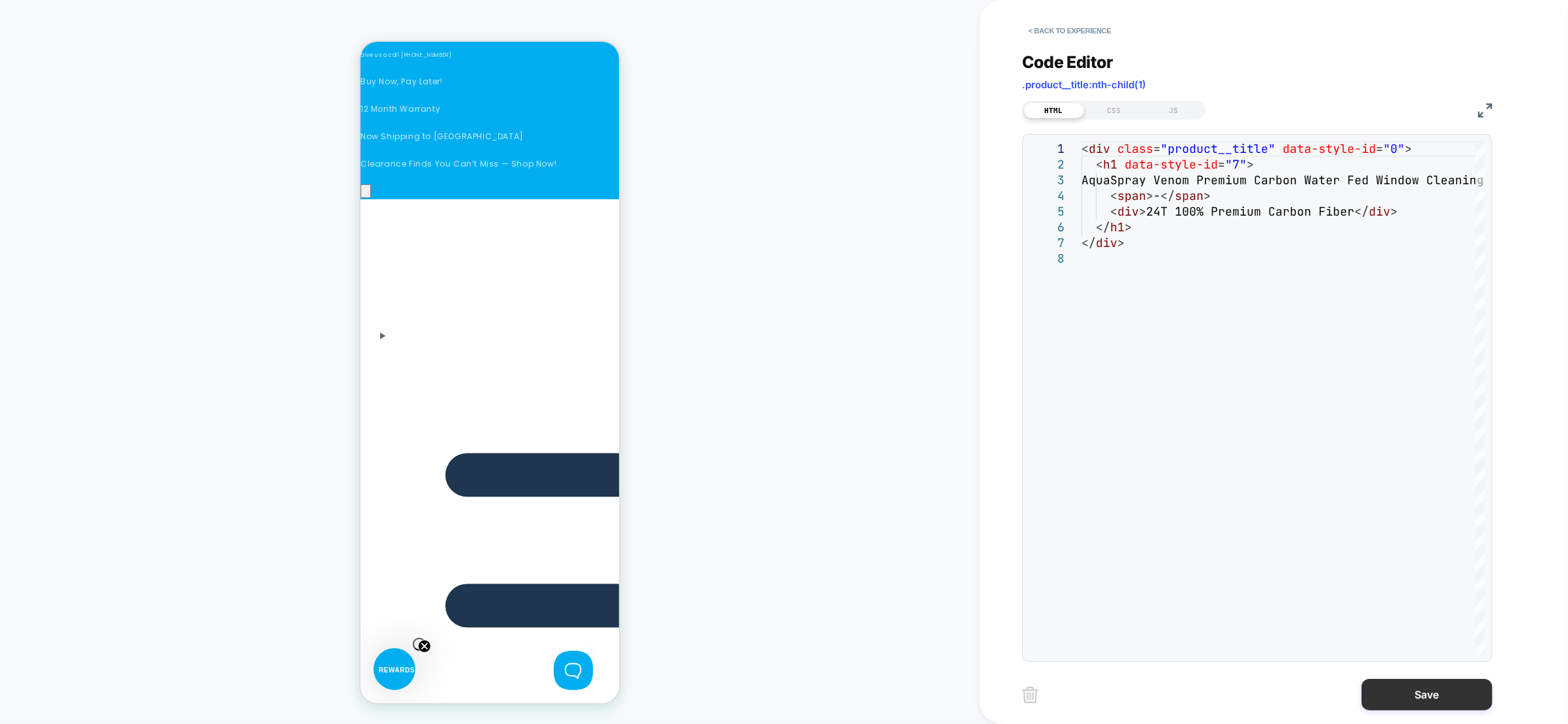
scroll to position [0, 740]
click at [1422, 688] on button "Save" at bounding box center [1427, 694] width 131 height 31
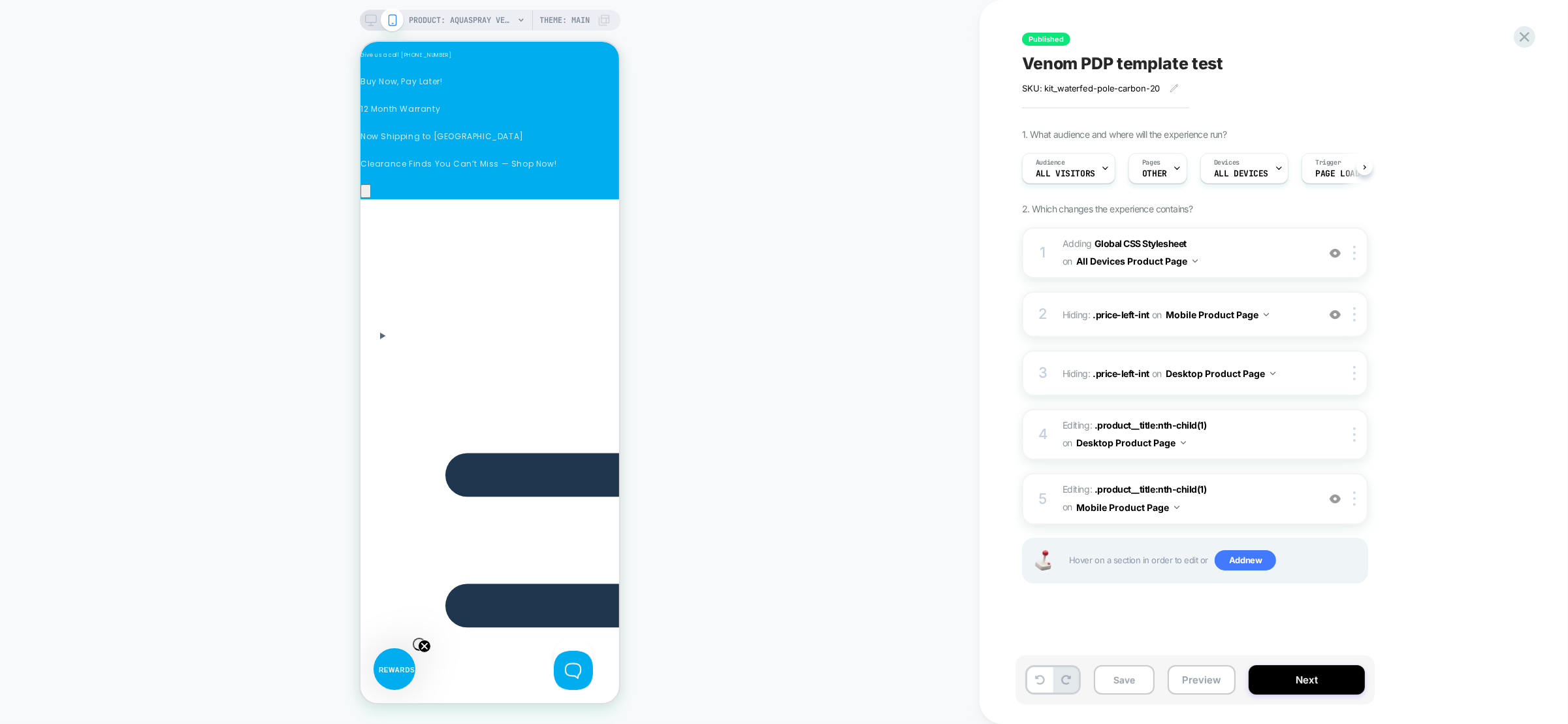
scroll to position [0, 1]
drag, startPoint x: 365, startPoint y: 18, endPoint x: 745, endPoint y: 132, distance: 396.7
click at [365, 19] on icon at bounding box center [370, 20] width 12 height 12
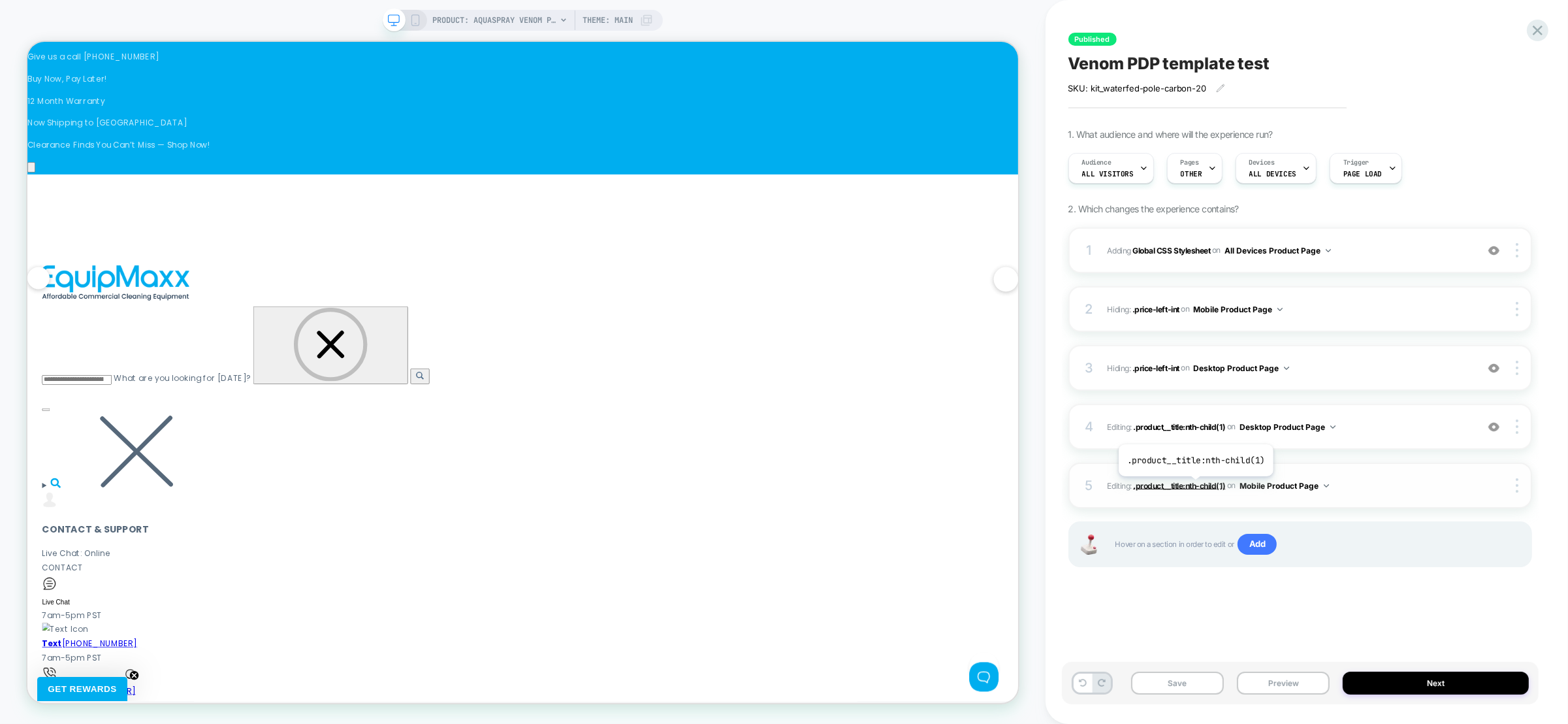
scroll to position [0, 424]
click at [1197, 426] on span ".product__title:nth-child(1)" at bounding box center [1180, 426] width 92 height 10
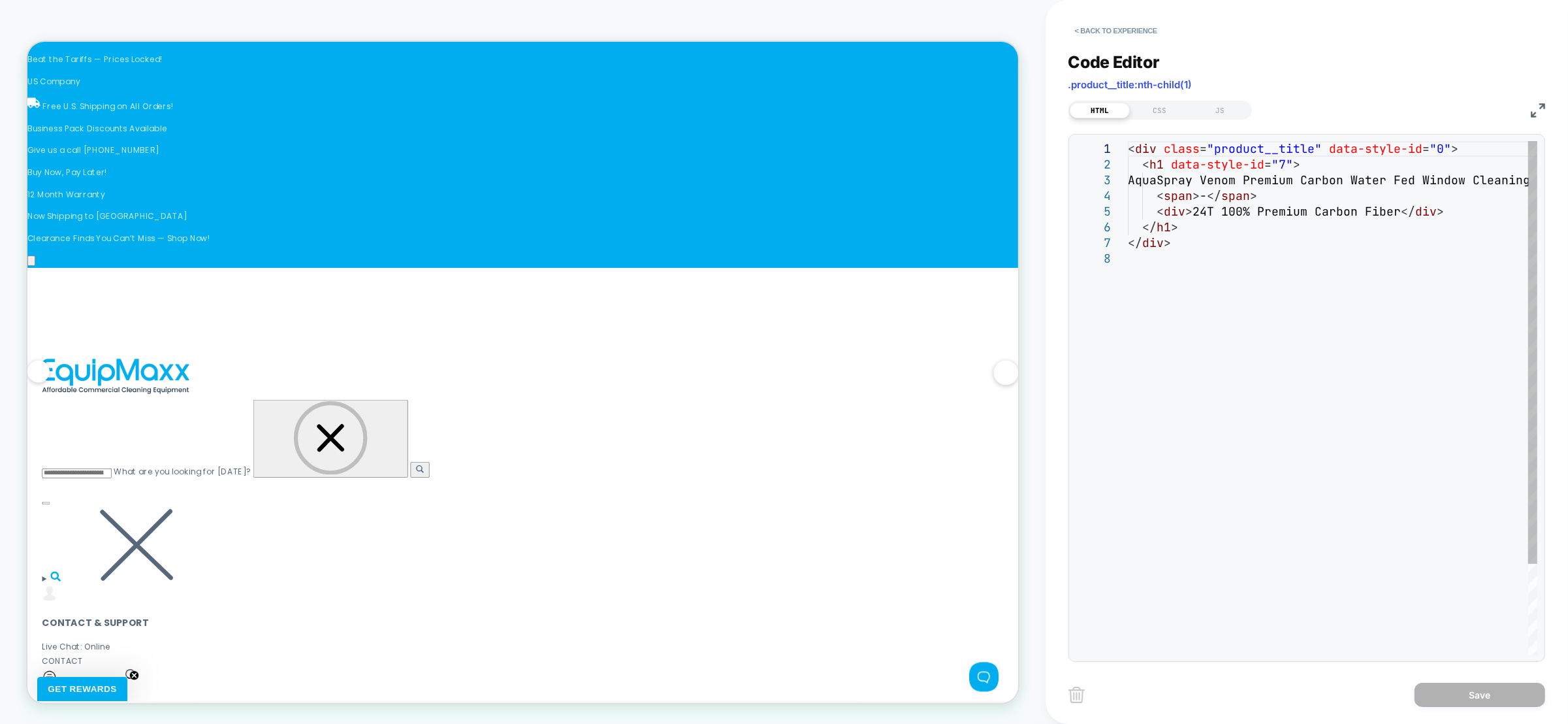
scroll to position [0, 0]
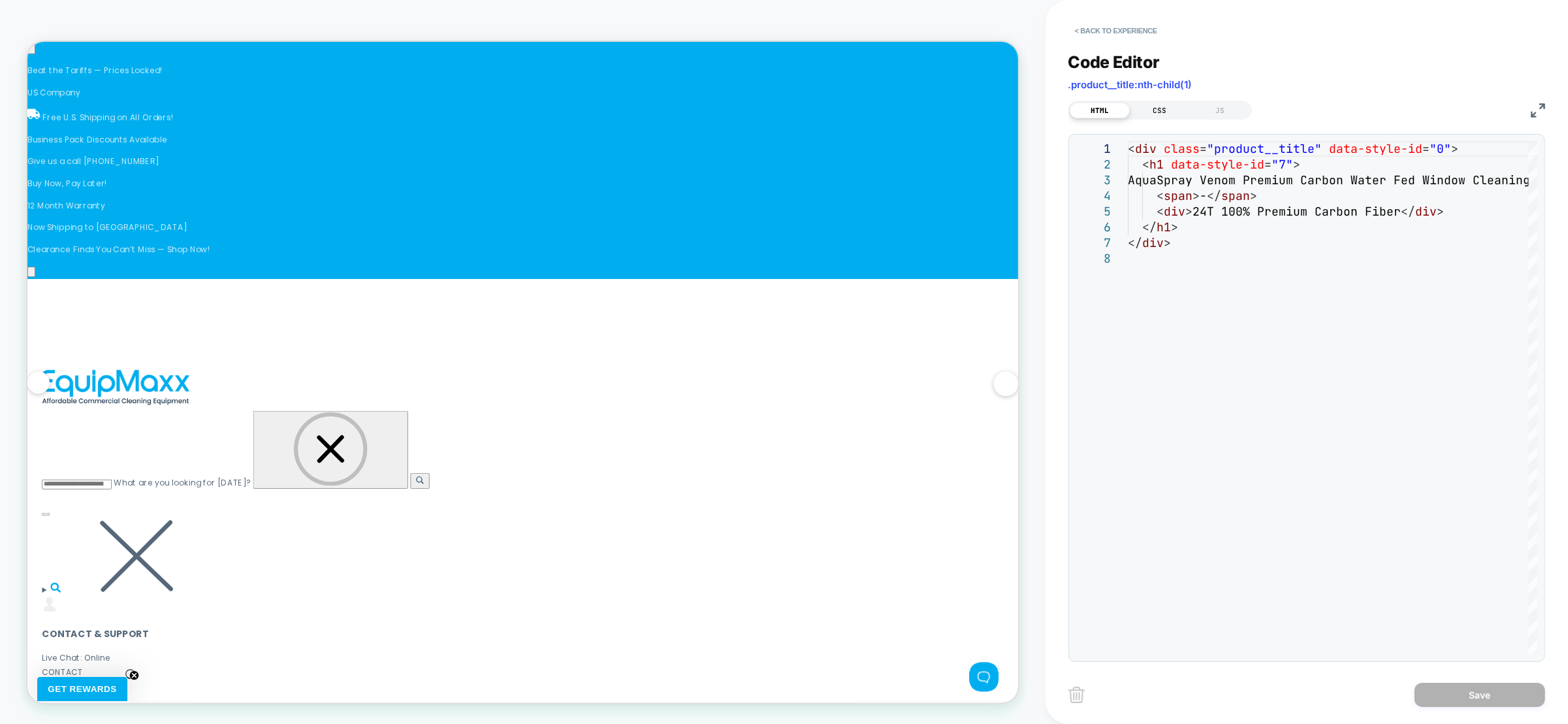
click at [1152, 112] on div "CSS" at bounding box center [1160, 110] width 60 height 16
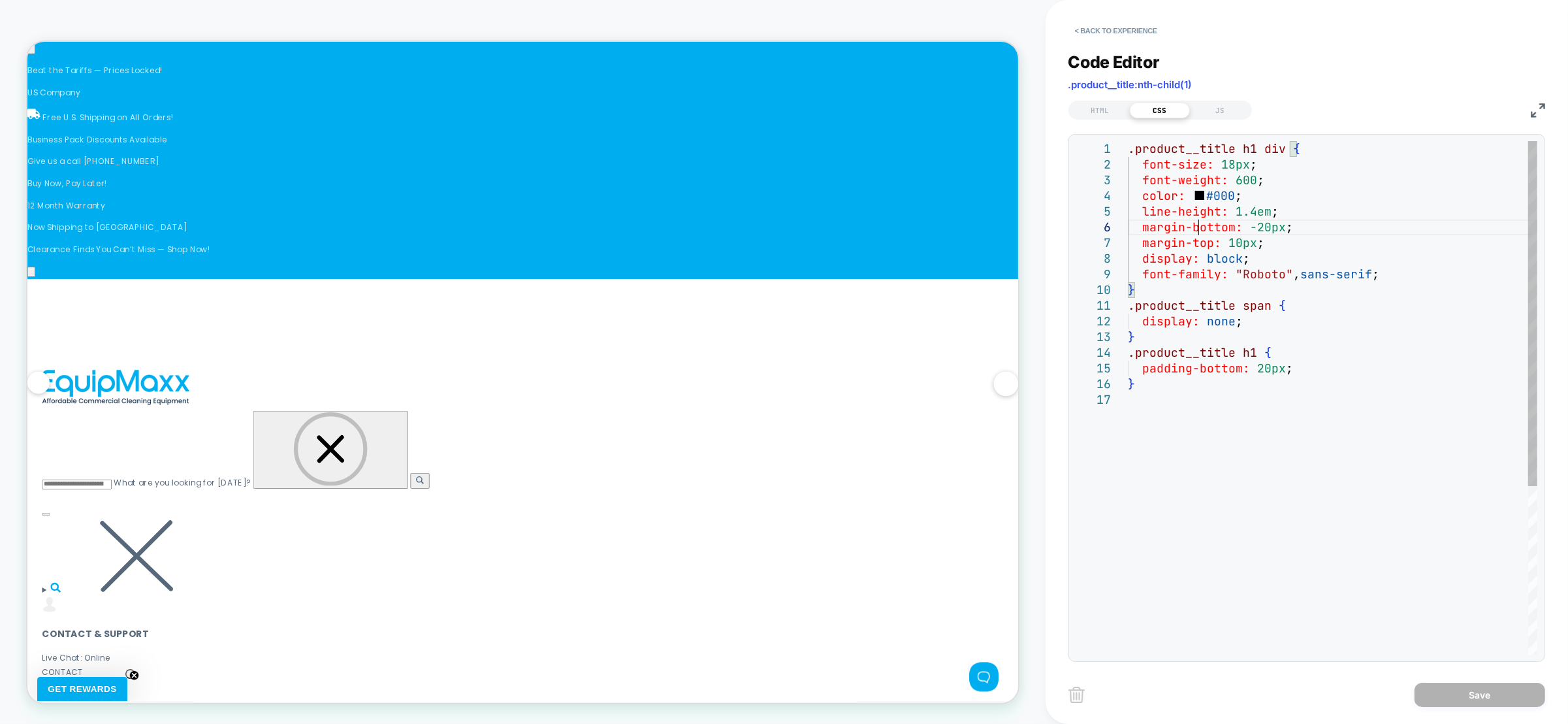
click at [1201, 228] on div ".product__title h1 div { font-size: 18px ; font-weight: 600 ; color: #000 ; lin…" at bounding box center [1333, 523] width 410 height 765
type textarea "**********"
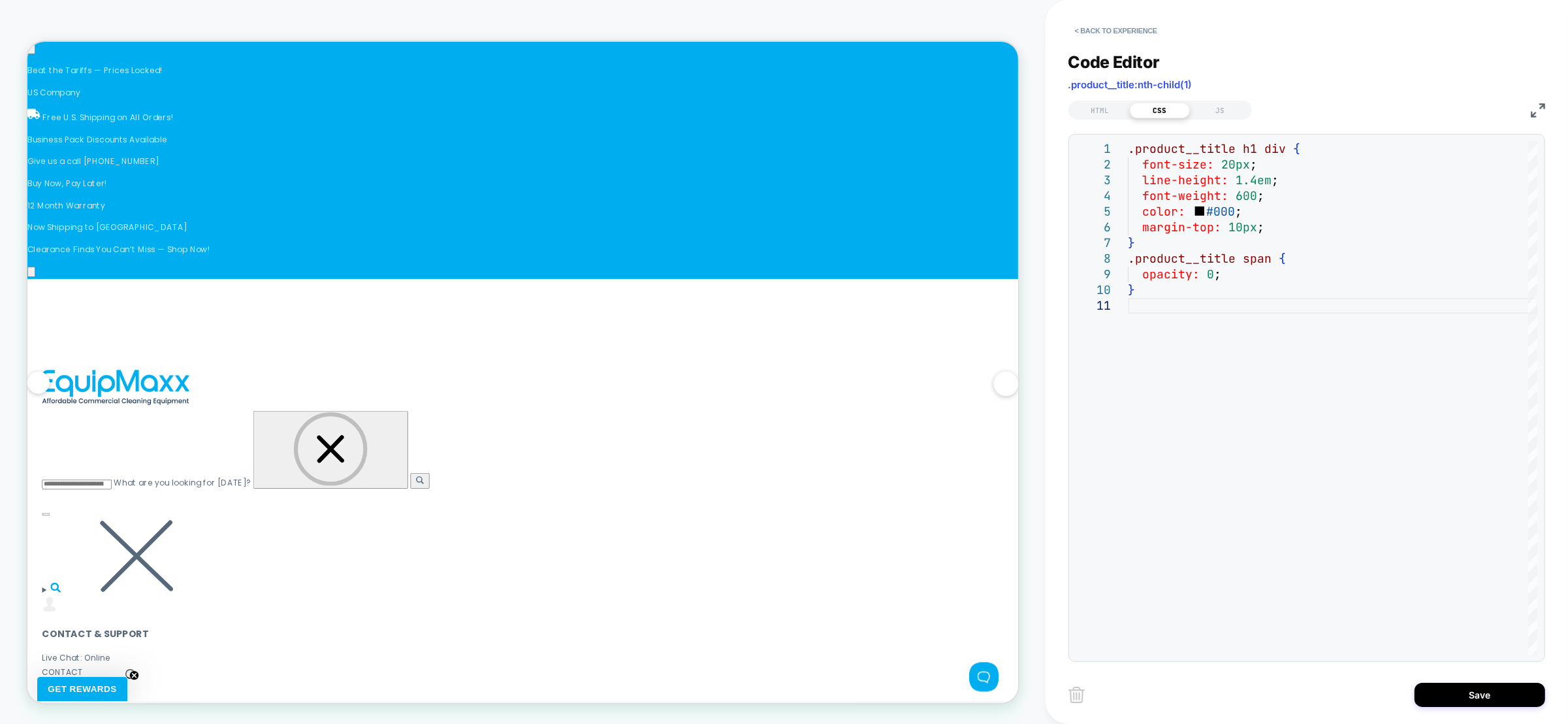
scroll to position [0, 2122]
click at [1212, 303] on div ".product__title h1 div { font-size: 20px ; line-height: 1.4em ; font-weight: 60…" at bounding box center [1333, 476] width 410 height 670
type textarea "**********"
click at [1466, 691] on button "Save" at bounding box center [1480, 695] width 131 height 24
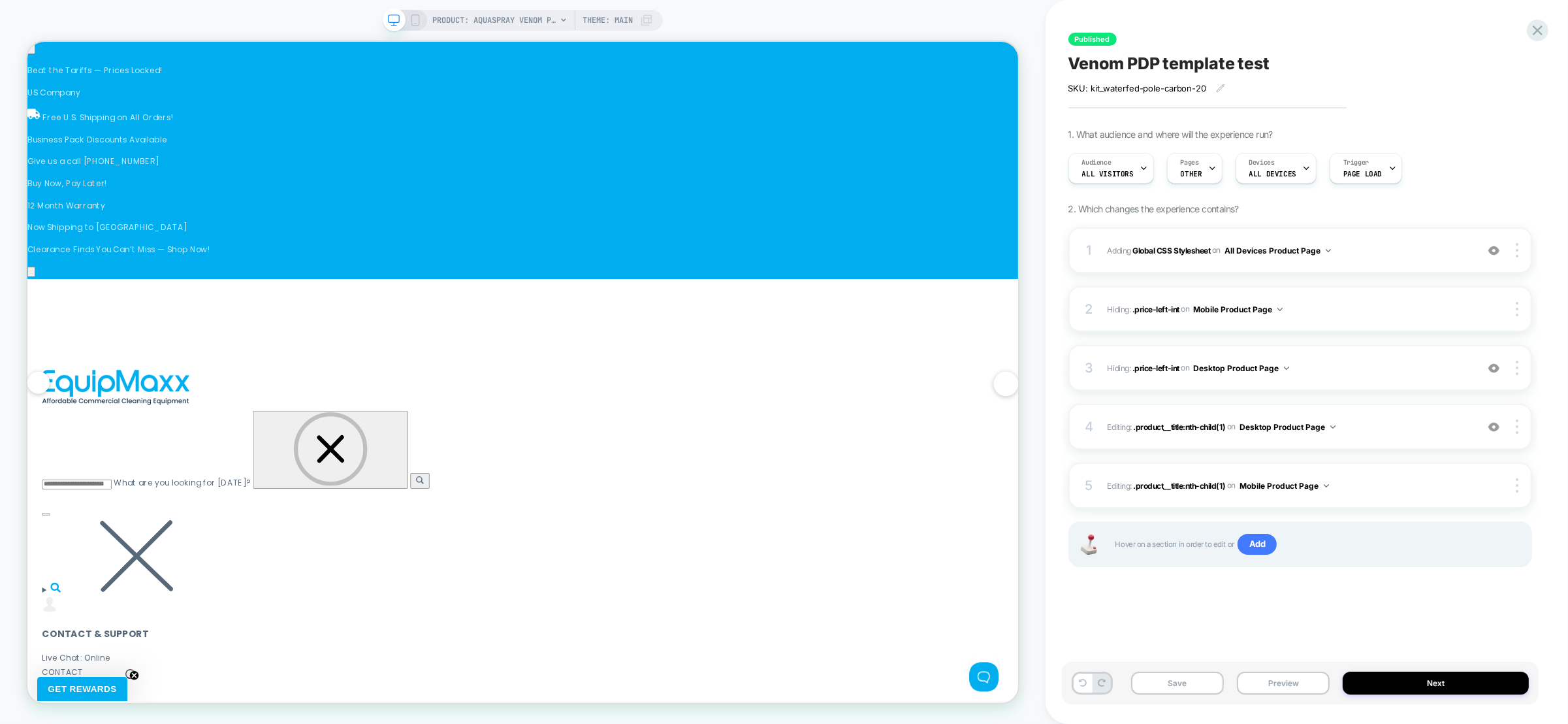
scroll to position [0, 2971]
click at [1507, 678] on button "Next" at bounding box center [1436, 683] width 186 height 23
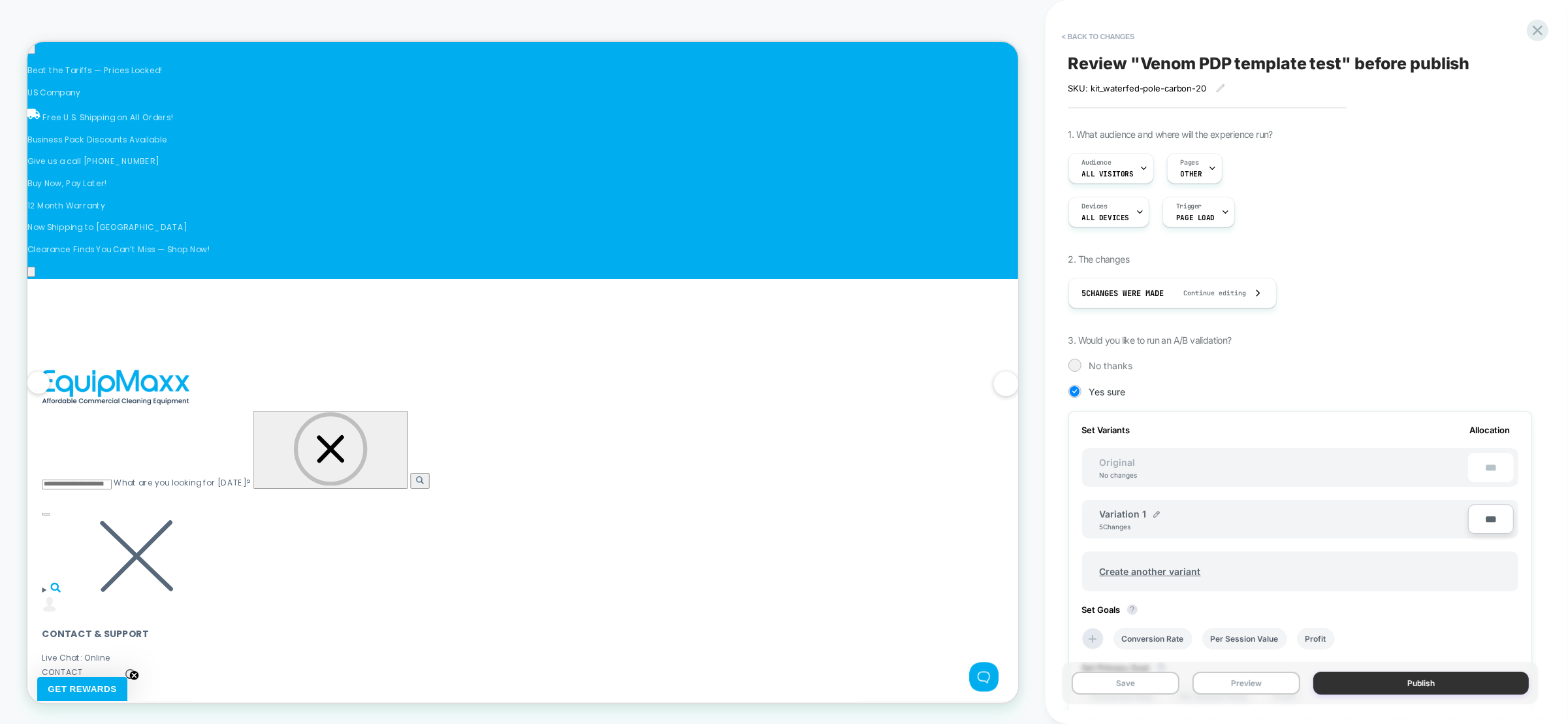
click at [1412, 682] on button "Publish" at bounding box center [1421, 683] width 215 height 23
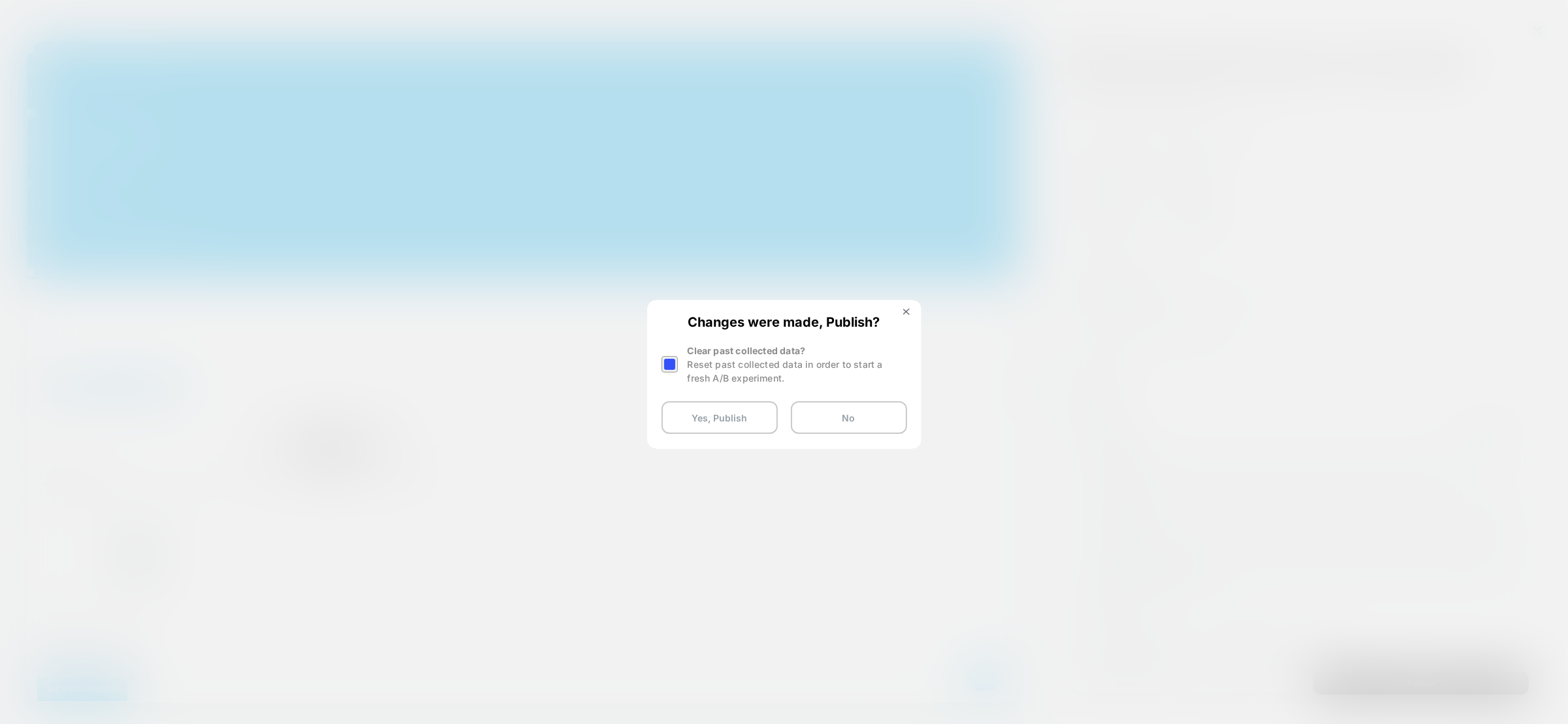
scroll to position [0, 3396]
click at [671, 366] on div at bounding box center [669, 364] width 16 height 16
click at [709, 420] on button "Yes, Publish" at bounding box center [719, 417] width 116 height 33
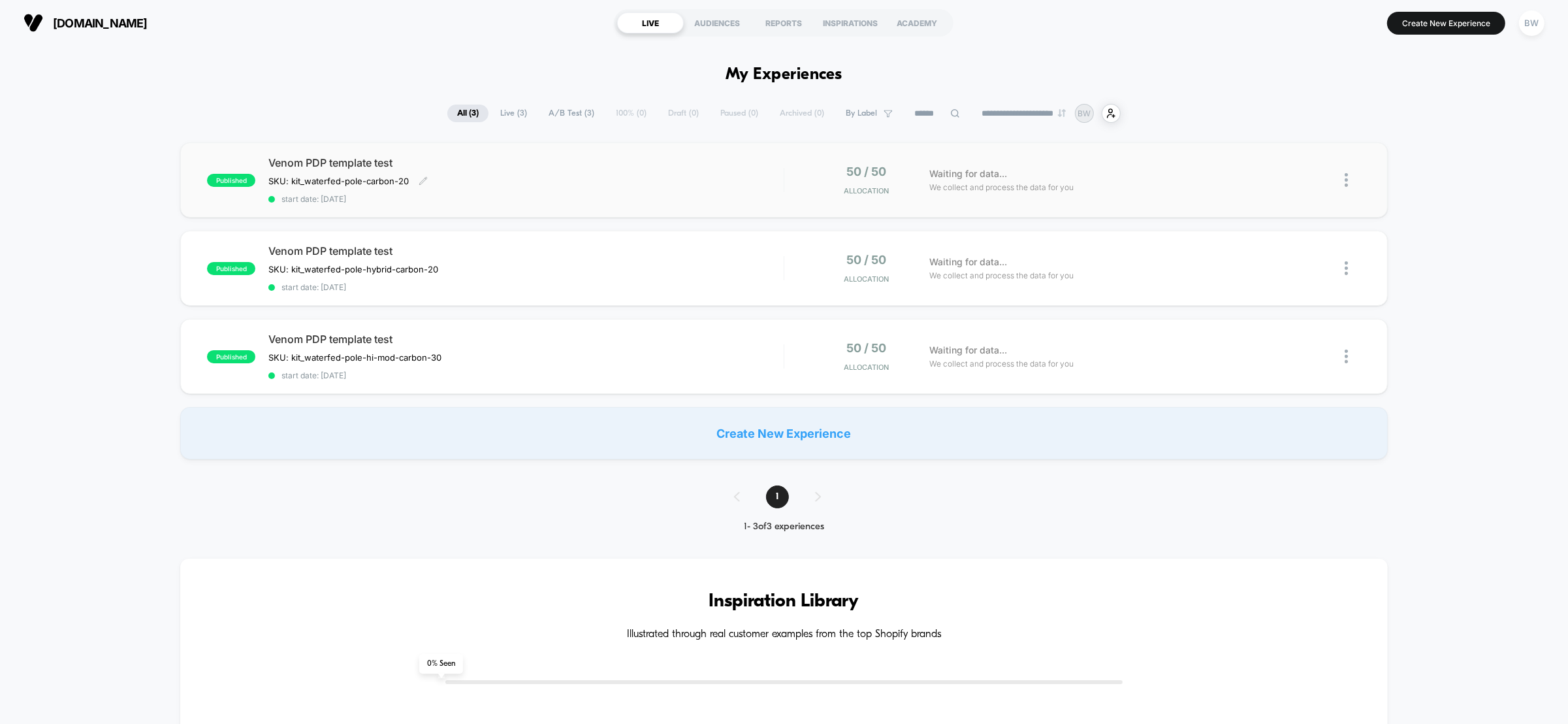
click at [779, 182] on div "Venom PDP template test SKU: kit_waterfed-pole-carbon-20 Click to edit experien…" at bounding box center [526, 180] width 516 height 48
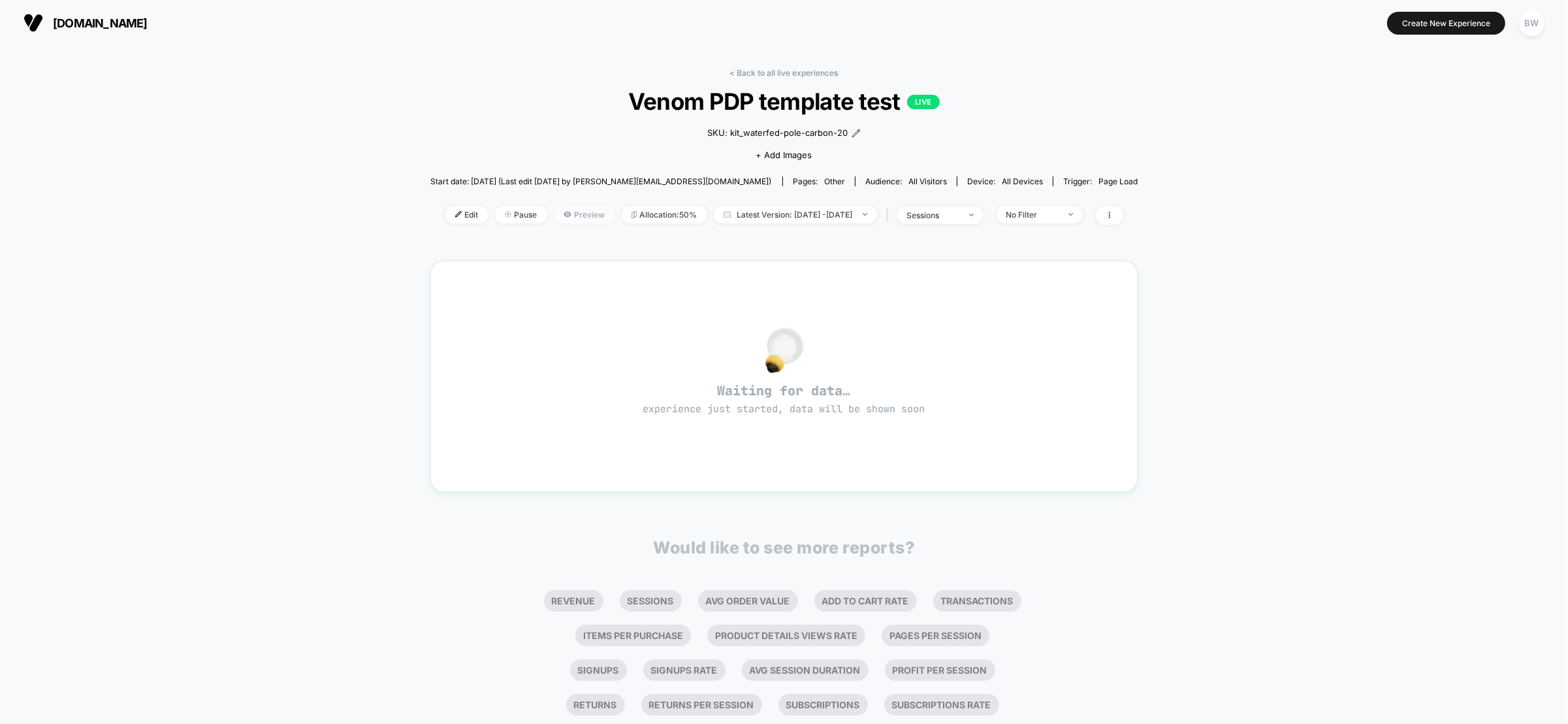
click at [558, 211] on span "Preview" at bounding box center [585, 214] width 61 height 18
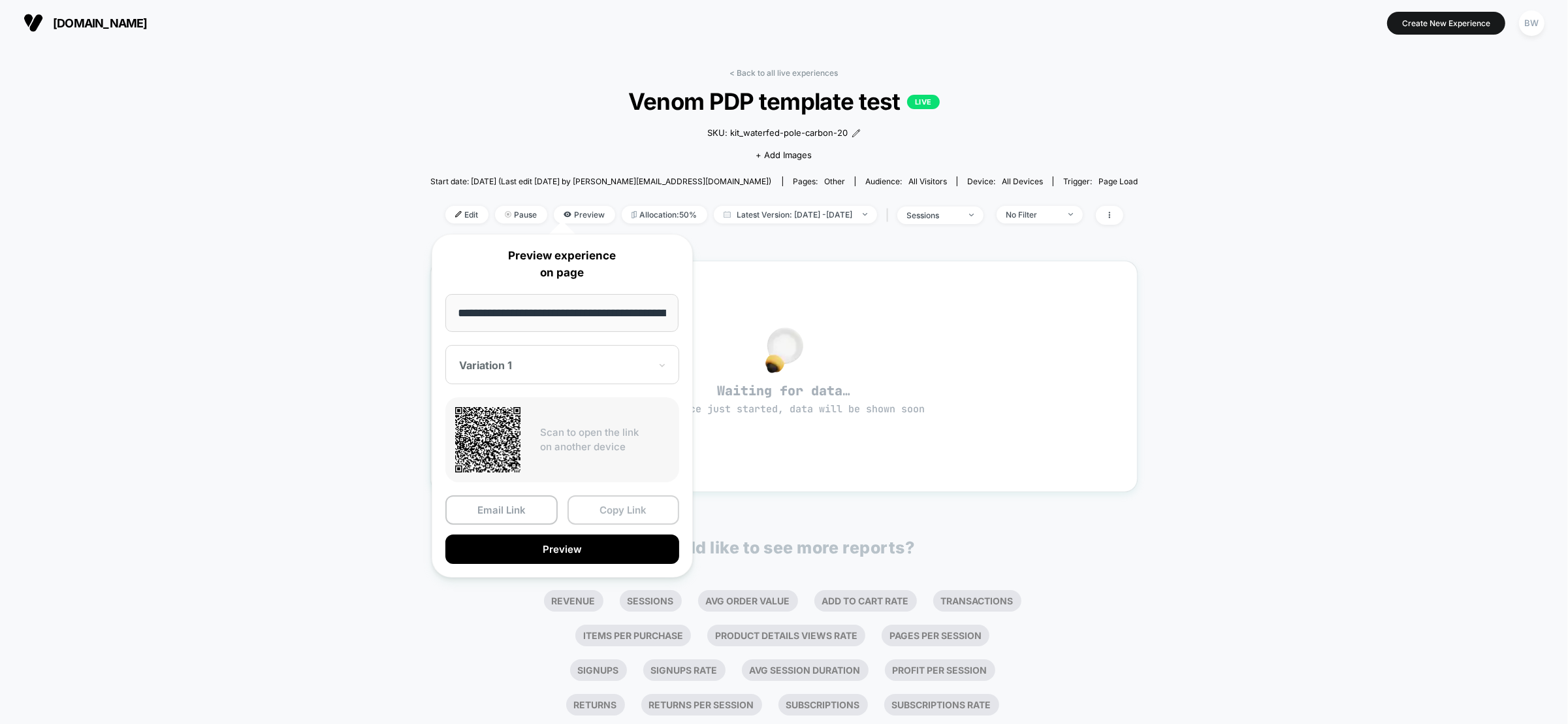
click at [629, 513] on button "Copy Link" at bounding box center [624, 509] width 112 height 29
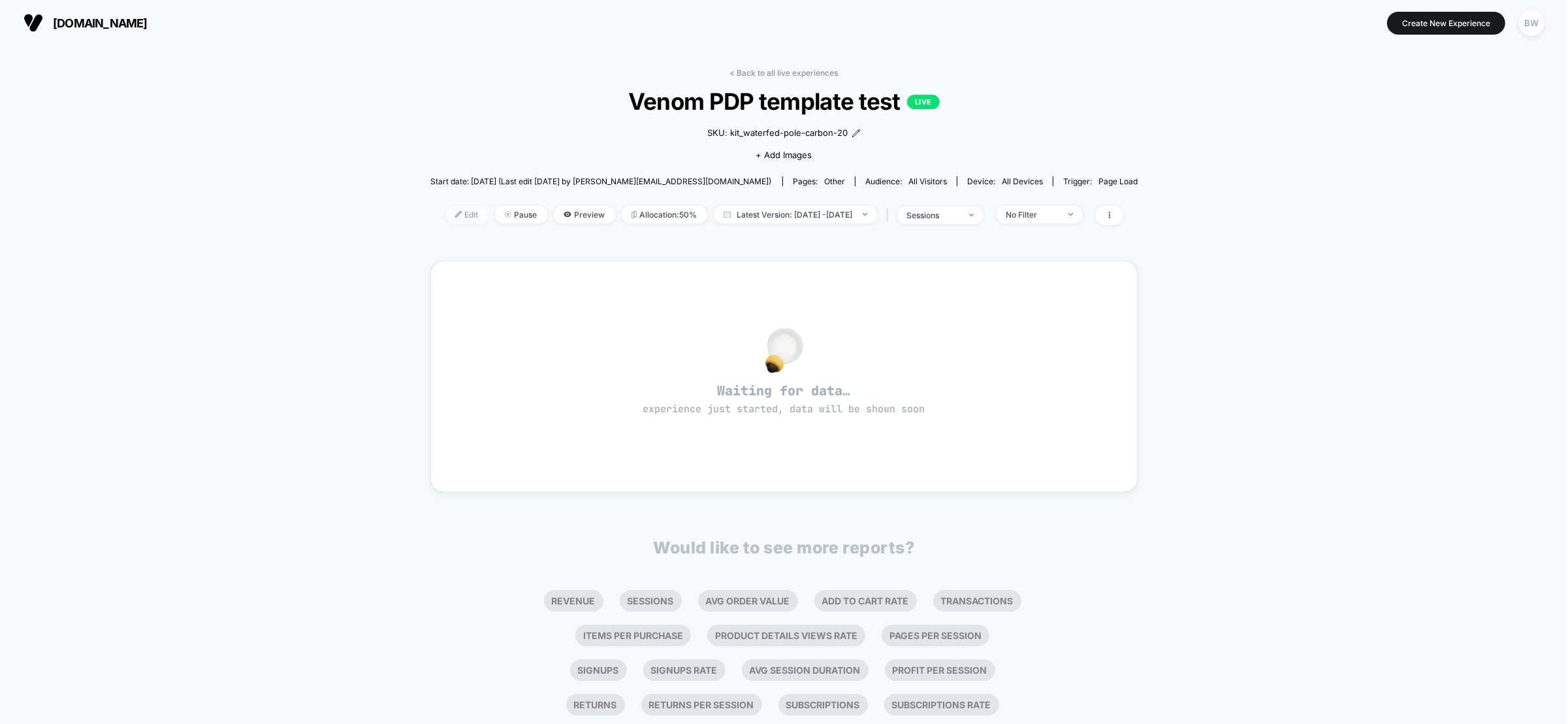
click at [455, 212] on img at bounding box center [458, 214] width 6 height 6
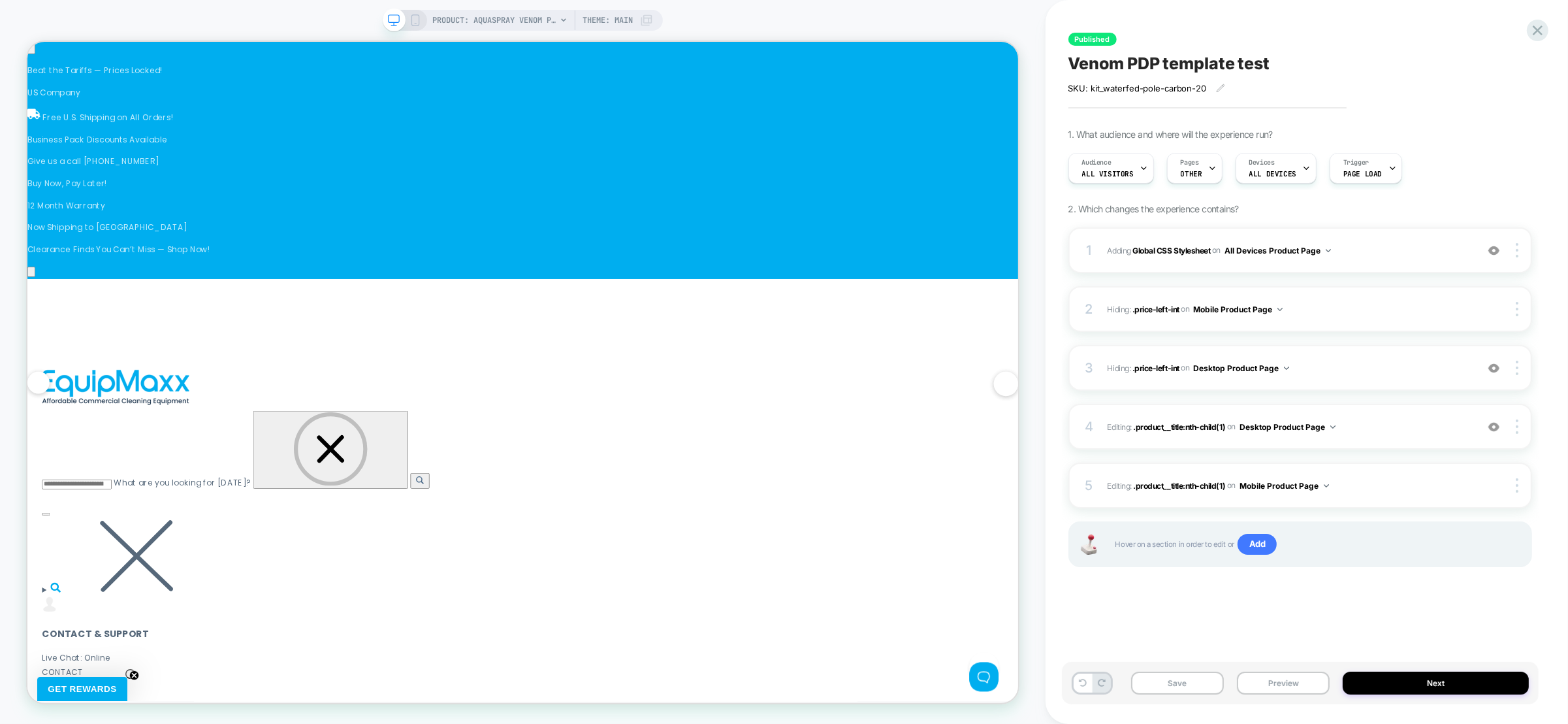
scroll to position [0, 424]
click at [1191, 430] on span ".product__title:nth-child(1)" at bounding box center [1180, 426] width 92 height 10
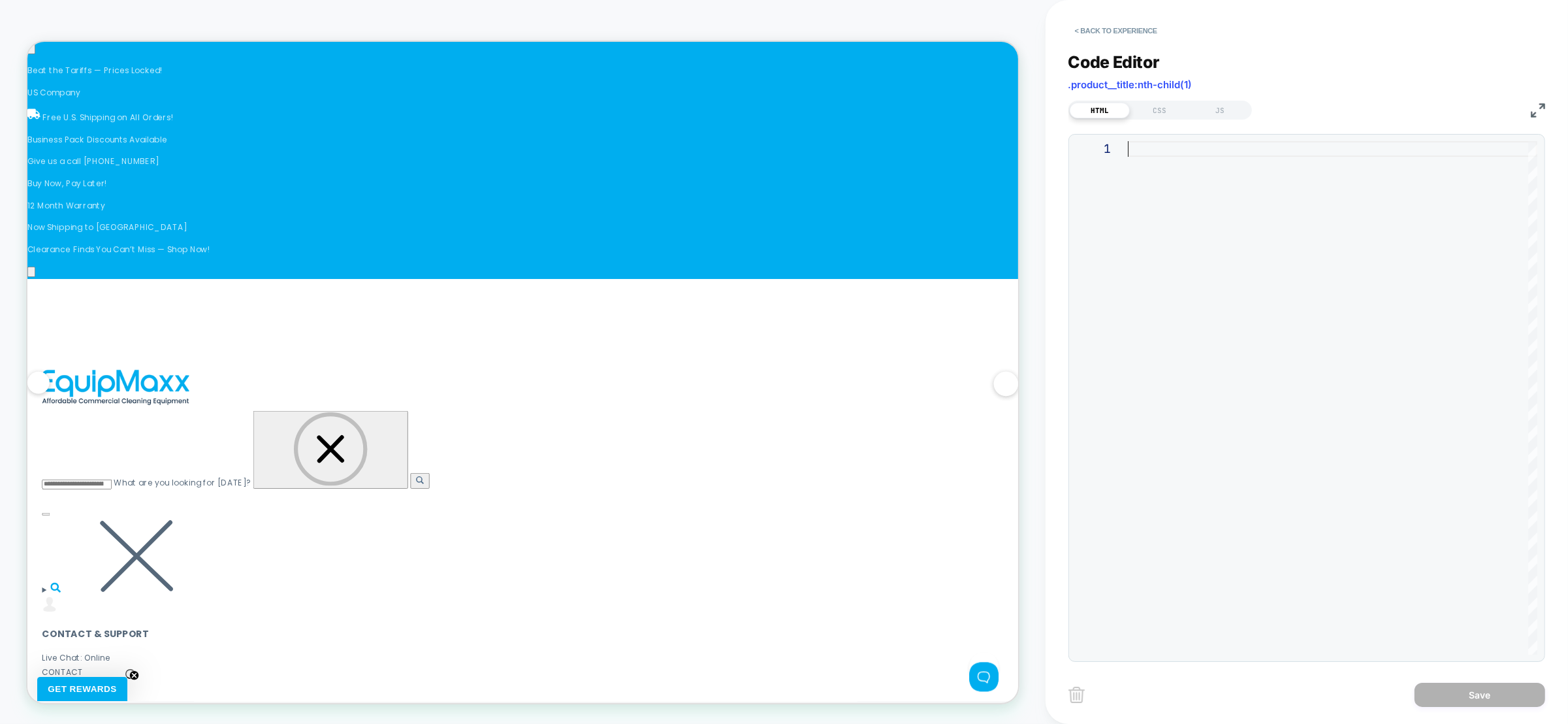
click at [1191, 430] on div at bounding box center [1333, 398] width 410 height 513
click at [1134, 35] on button "< Back to experience" at bounding box center [1116, 30] width 95 height 21
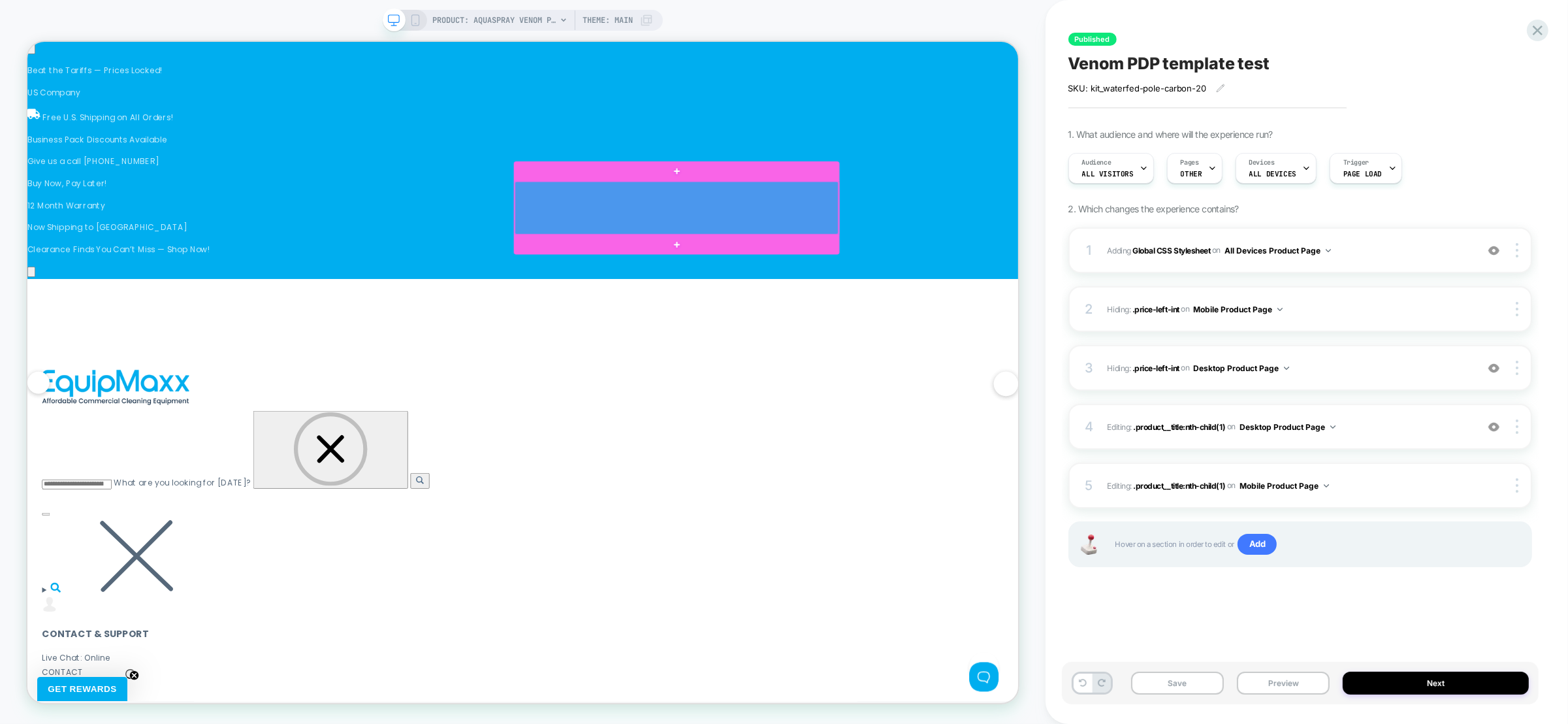
scroll to position [0, 1273]
drag, startPoint x: 892, startPoint y: 270, endPoint x: 843, endPoint y: 261, distance: 49.8
click at [843, 261] on div at bounding box center [892, 263] width 432 height 70
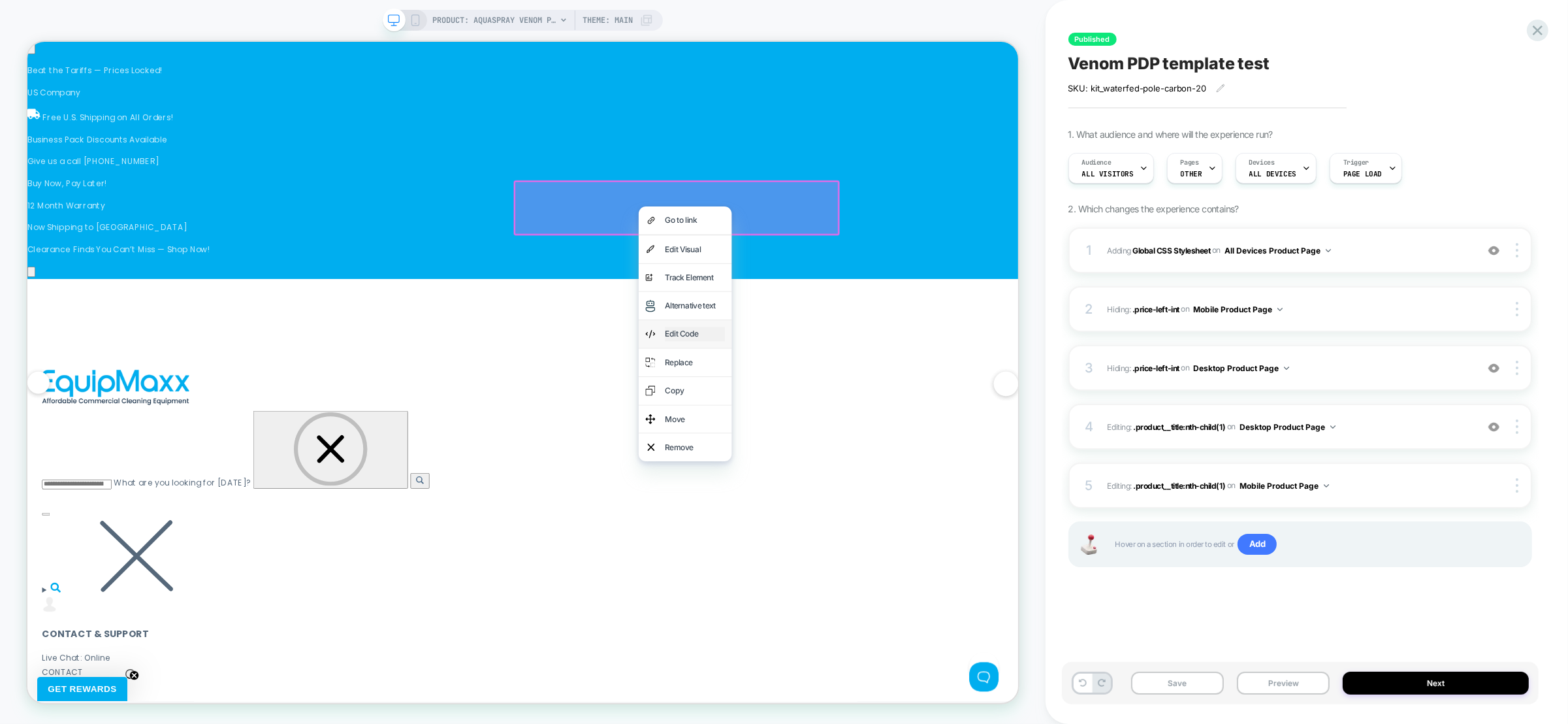
click at [919, 432] on div "Edit Code" at bounding box center [917, 431] width 80 height 19
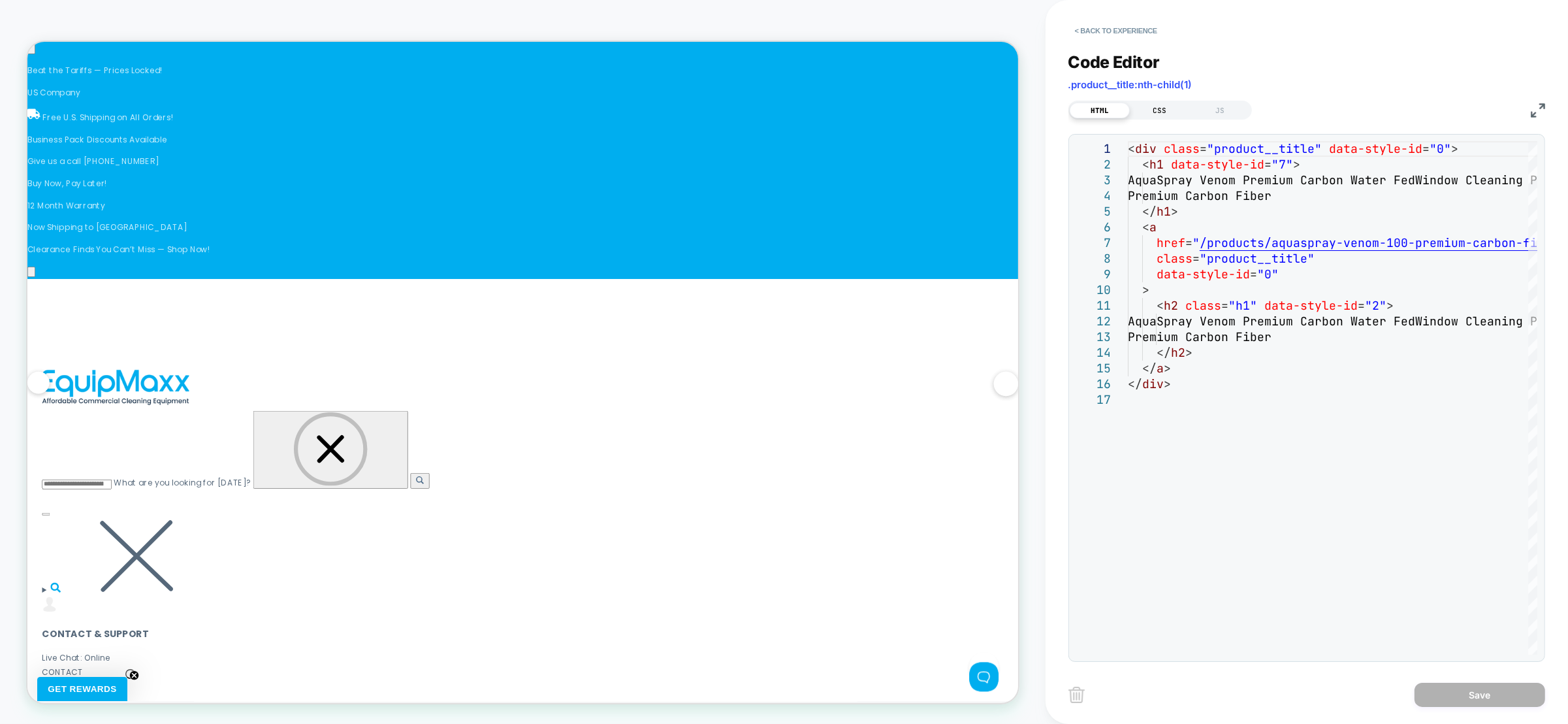
click at [1170, 112] on div "CSS" at bounding box center [1160, 110] width 60 height 16
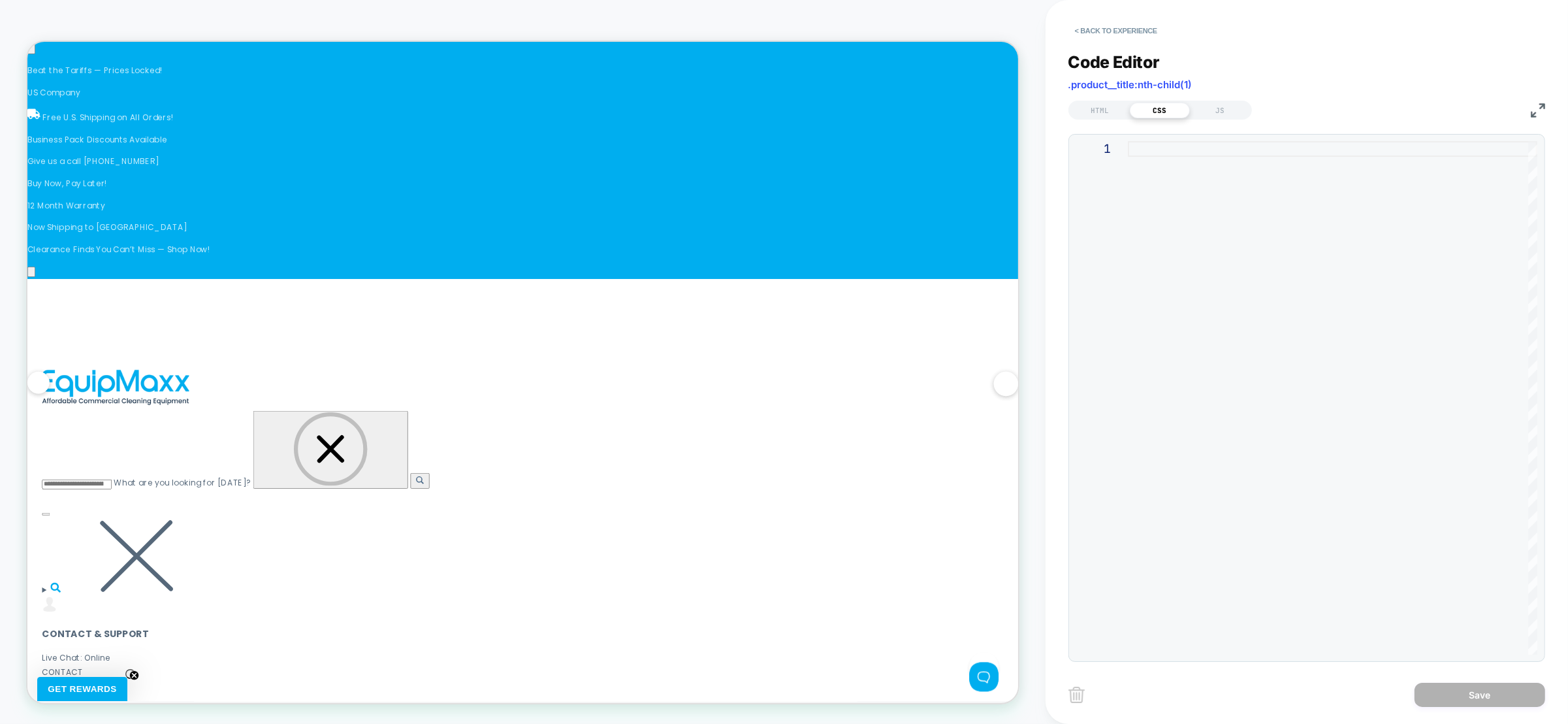
scroll to position [0, 1697]
click at [1106, 110] on div "HTML" at bounding box center [1099, 110] width 60 height 16
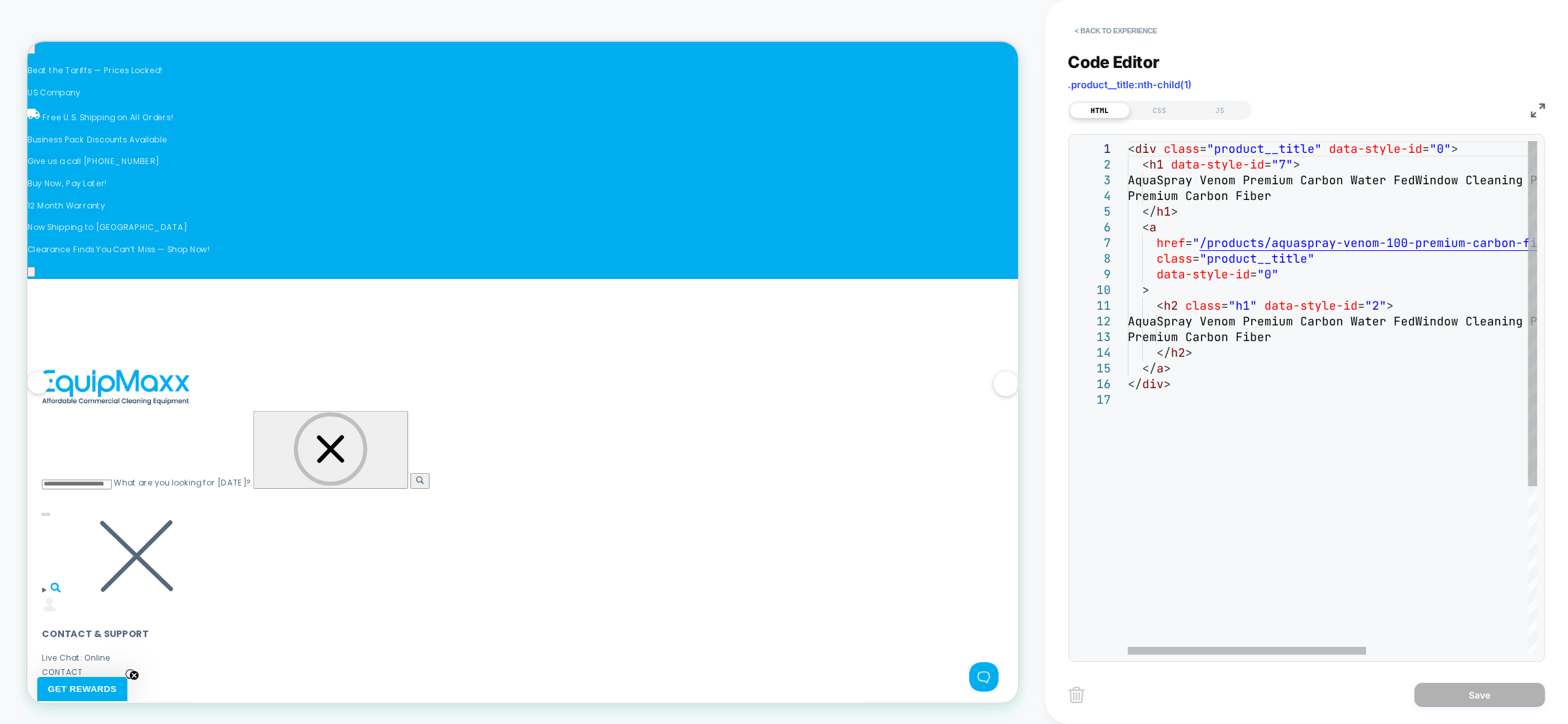
scroll to position [0, 0]
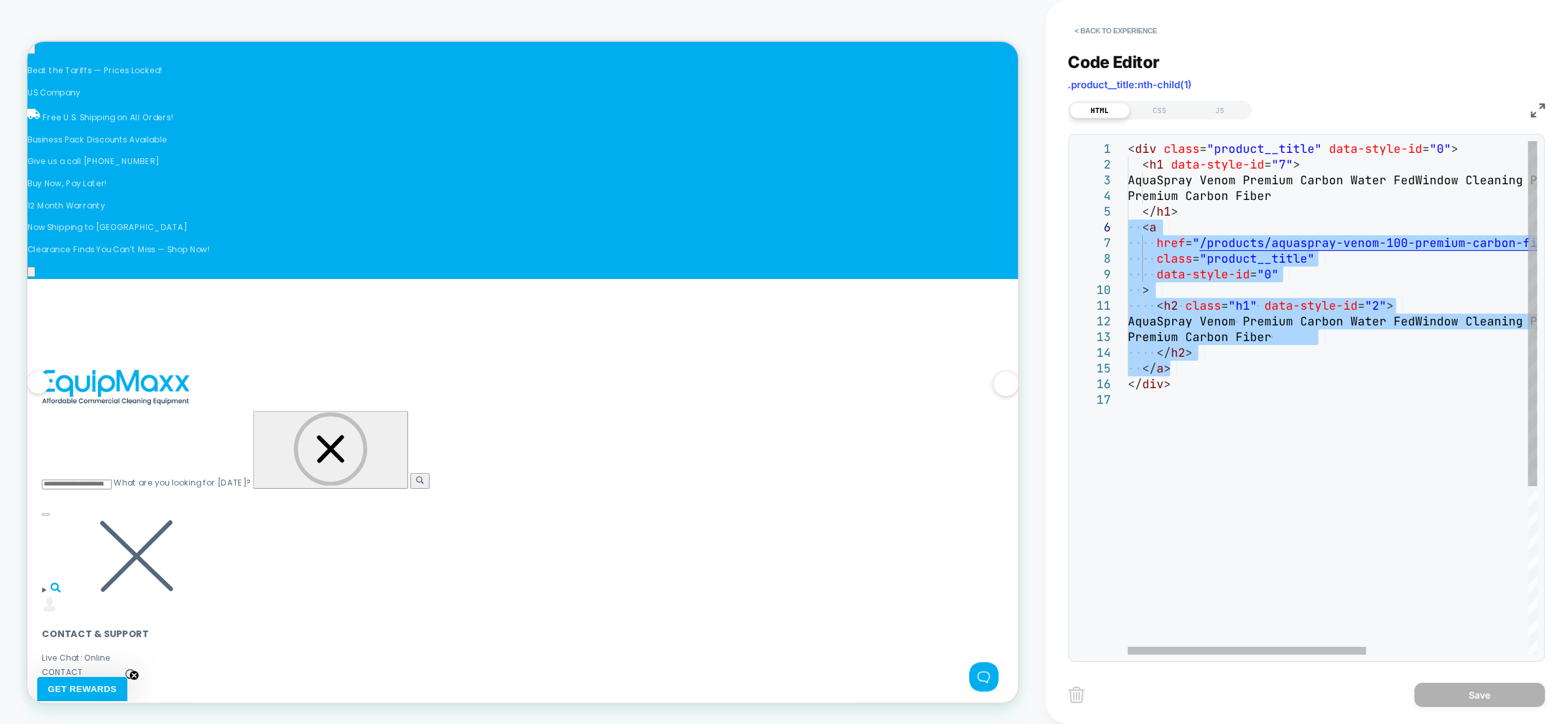
drag, startPoint x: 1188, startPoint y: 368, endPoint x: 1121, endPoint y: 228, distance: 155.2
click at [1128, 228] on div "< div class = "product__title" data-style-id = "0" > < h1 data-style-id = "7" >…" at bounding box center [1471, 523] width 686 height 765
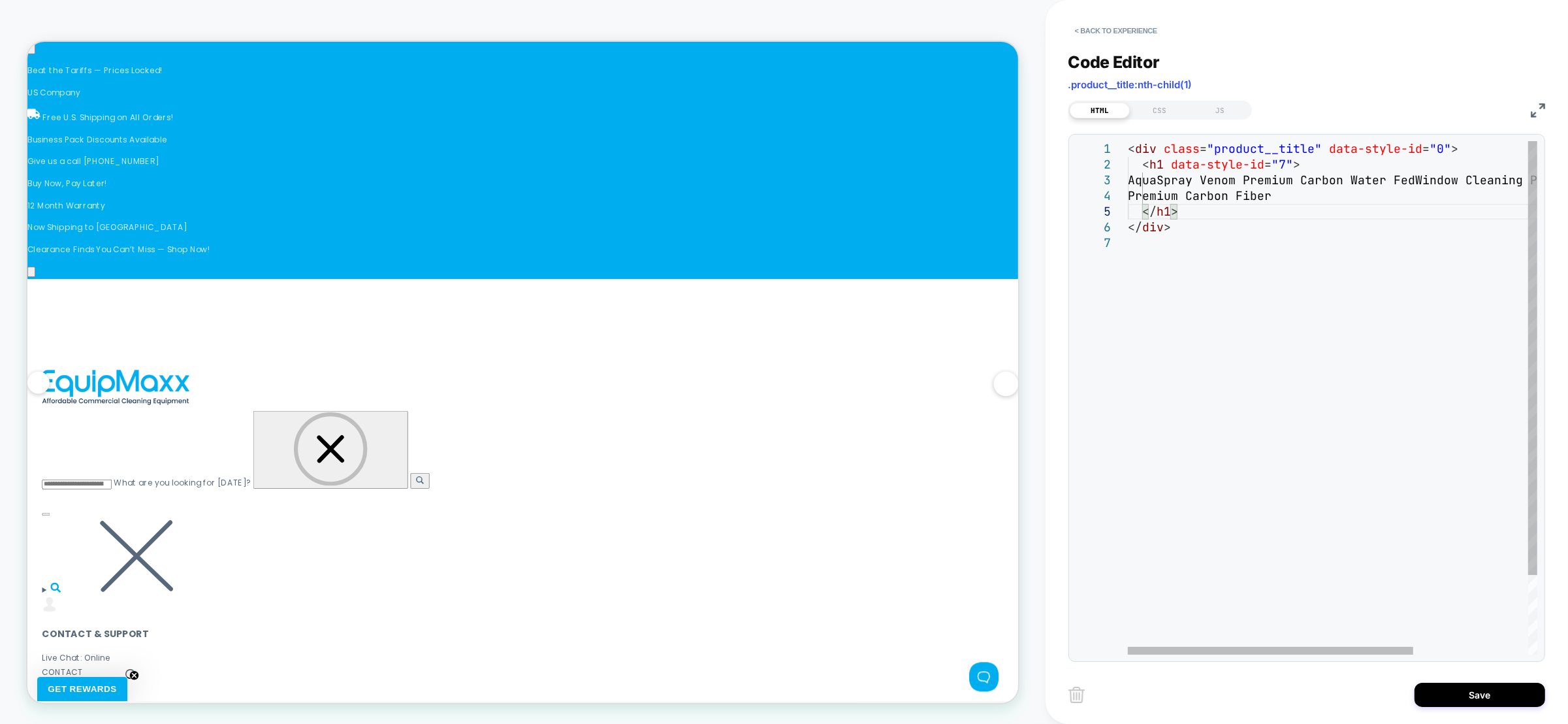
scroll to position [0, 3396]
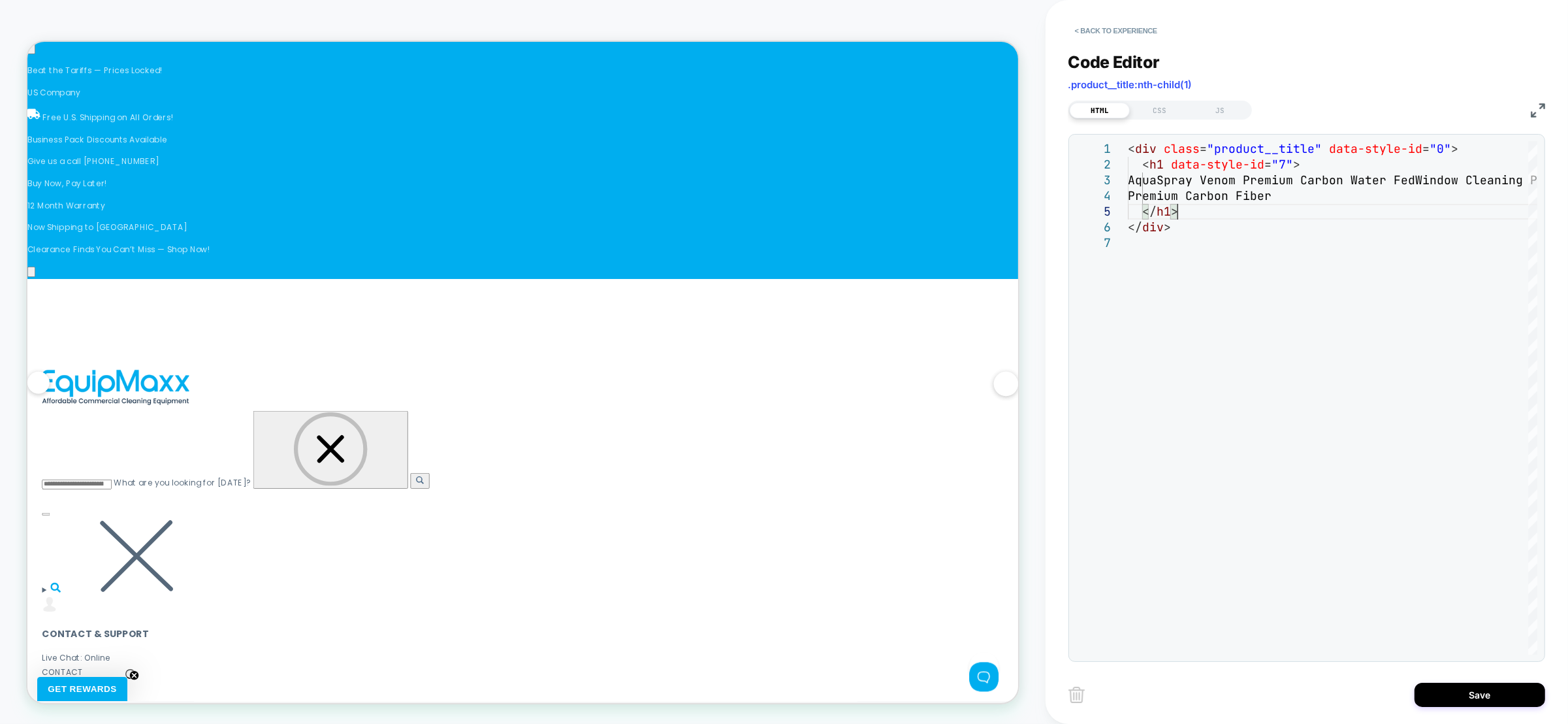
type textarea "**********"
click at [1174, 117] on div "HTML CSS JS" at bounding box center [1161, 110] width 183 height 19
click at [1166, 110] on div "CSS" at bounding box center [1160, 110] width 60 height 16
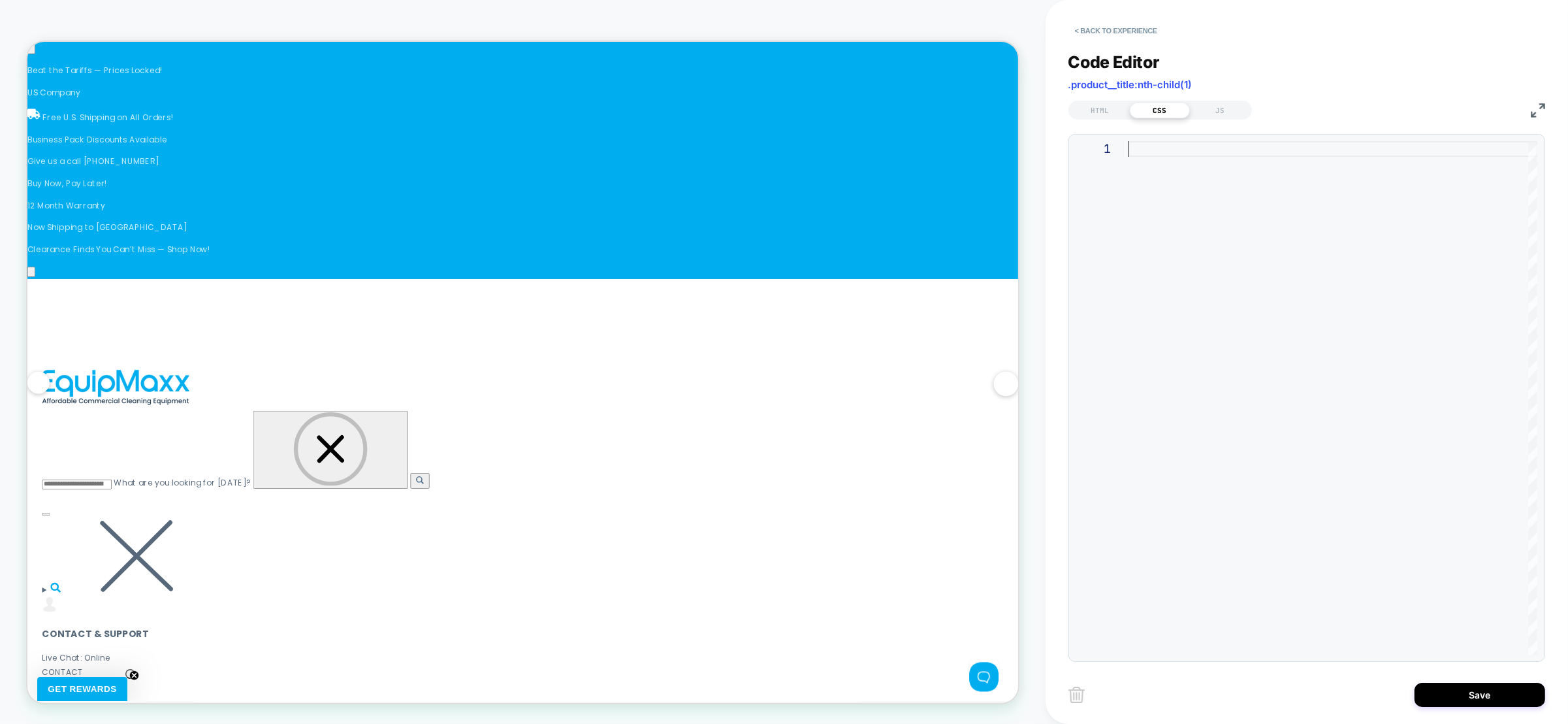
click at [1172, 217] on div at bounding box center [1333, 398] width 410 height 513
type textarea "**********"
click at [1108, 107] on div "HTML" at bounding box center [1099, 110] width 60 height 16
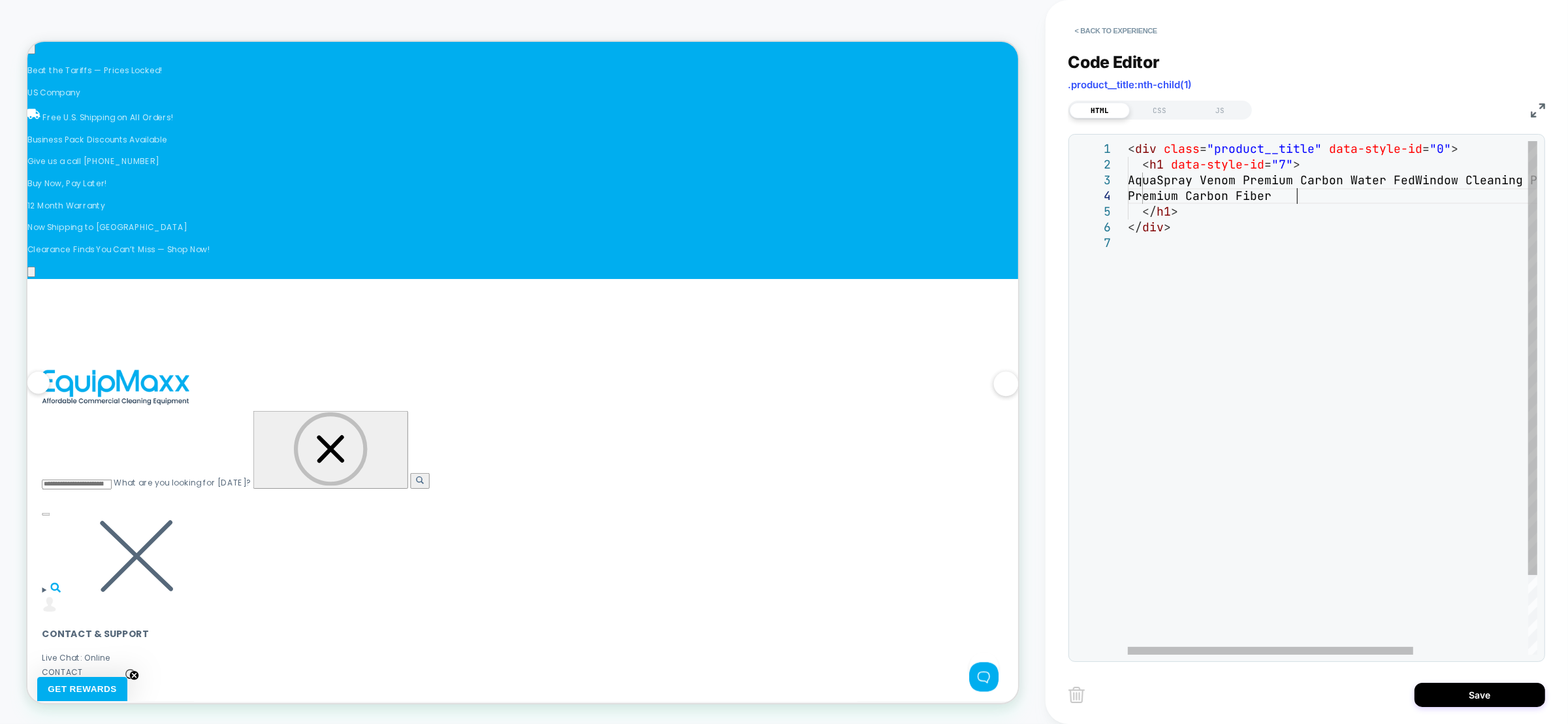
click at [1311, 195] on div "< div class = "product__title" data-style-id = "0" > < h1 data-style-id = "7" >…" at bounding box center [1414, 444] width 573 height 607
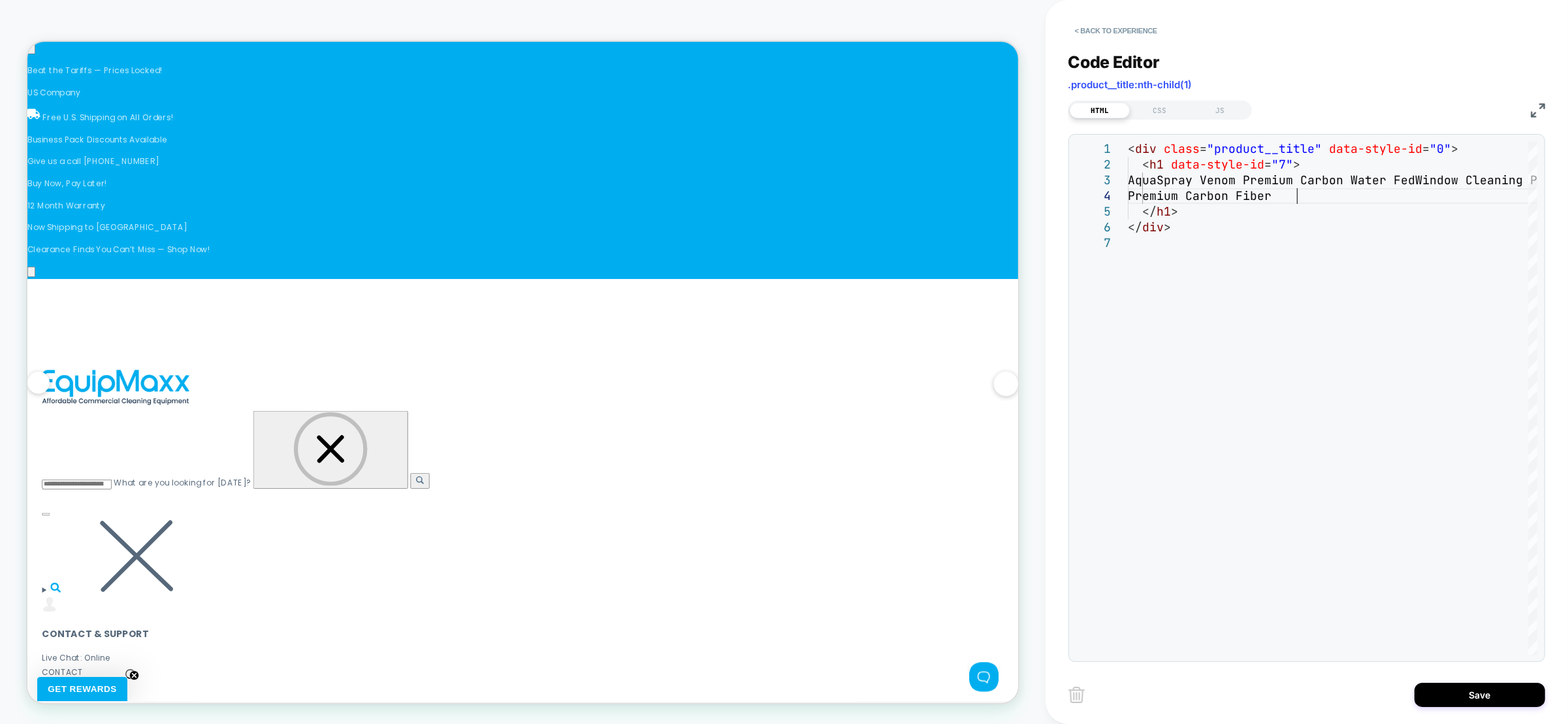
scroll to position [0, 1697]
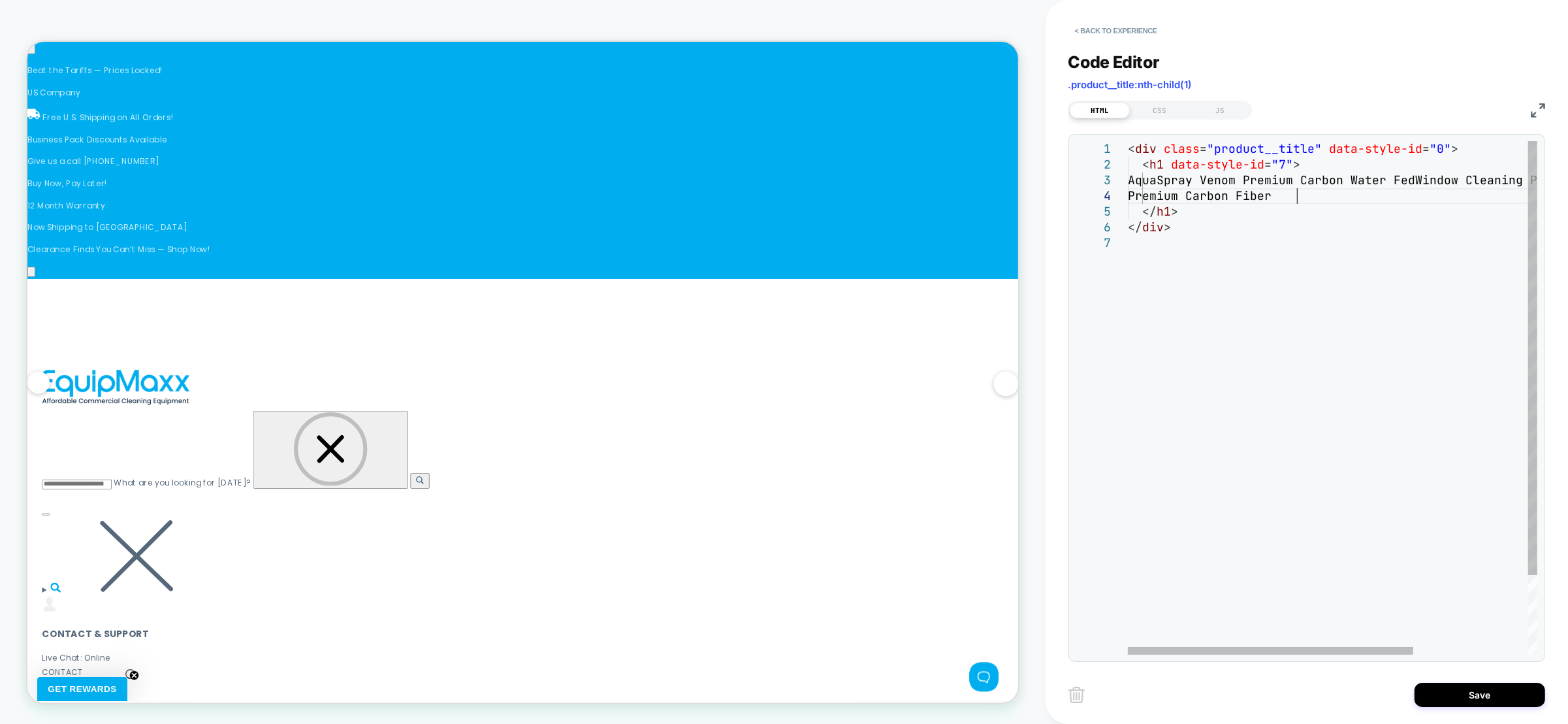
click at [1305, 196] on div "< div class = "product__title" data-style-id = "0" > < h1 data-style-id = "7" >…" at bounding box center [1414, 444] width 573 height 607
drag, startPoint x: 1305, startPoint y: 196, endPoint x: 1289, endPoint y: 196, distance: 16.0
click at [1289, 196] on div "< div class = "product__title" data-style-id = "0" > < h1 data-style-id = "7" >…" at bounding box center [1414, 444] width 573 height 607
click at [1308, 196] on div "< div class = "product__title" data-style-id = "0" > < h1 data-style-id = "7" >…" at bounding box center [1414, 444] width 573 height 607
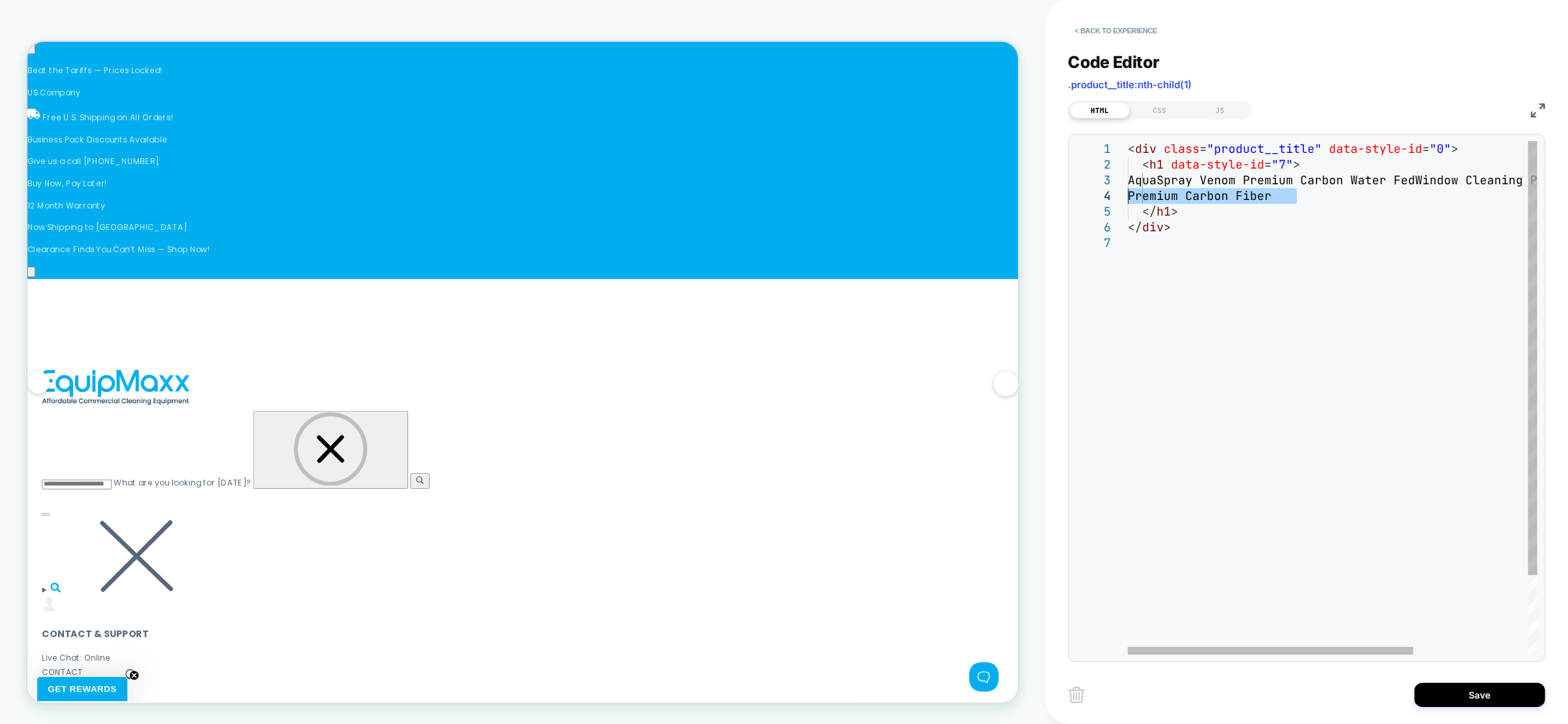
drag, startPoint x: 1310, startPoint y: 196, endPoint x: 1096, endPoint y: 191, distance: 214.1
click at [1128, 191] on div "< div class = "product__title" data-style-id = "0" > < h1 data-style-id = "7" >…" at bounding box center [1414, 444] width 573 height 607
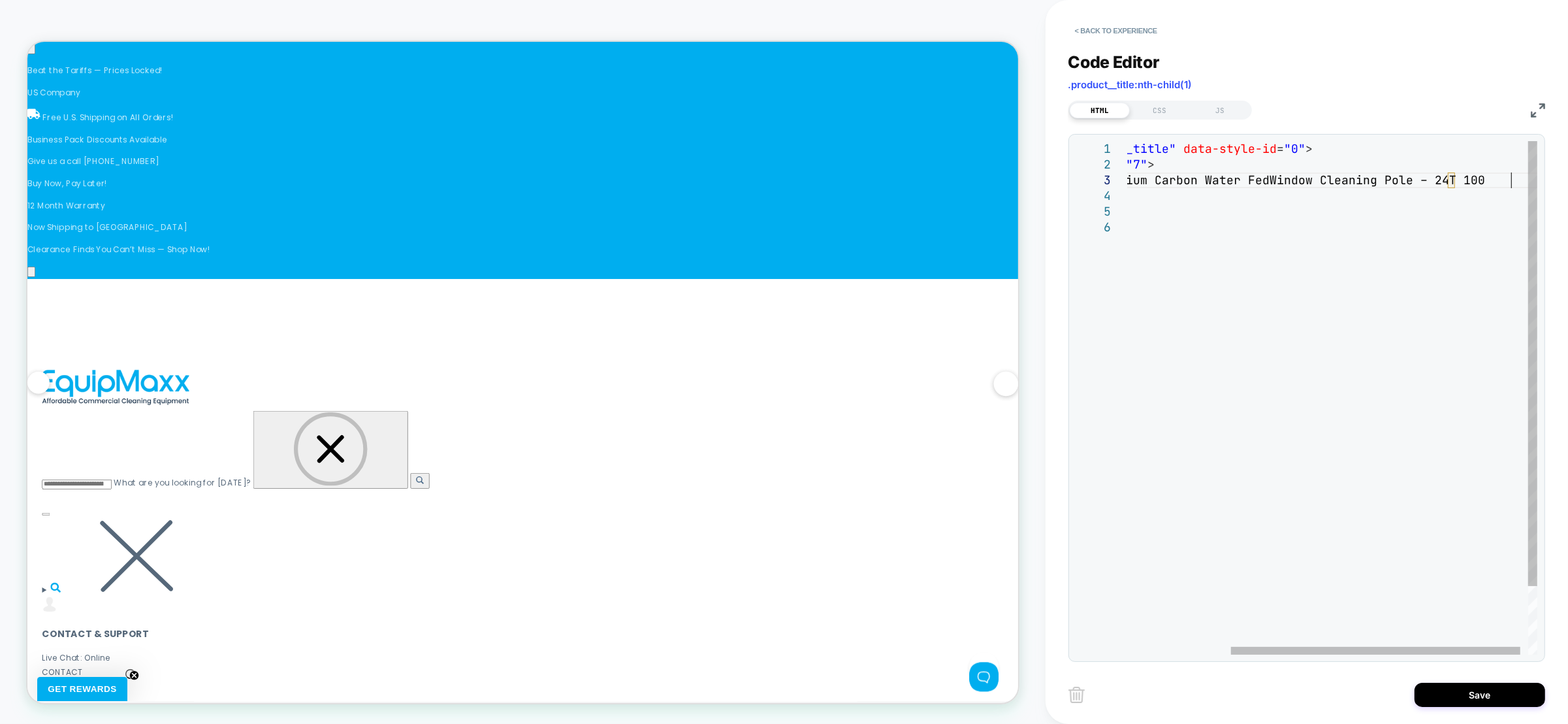
scroll to position [0, 2546]
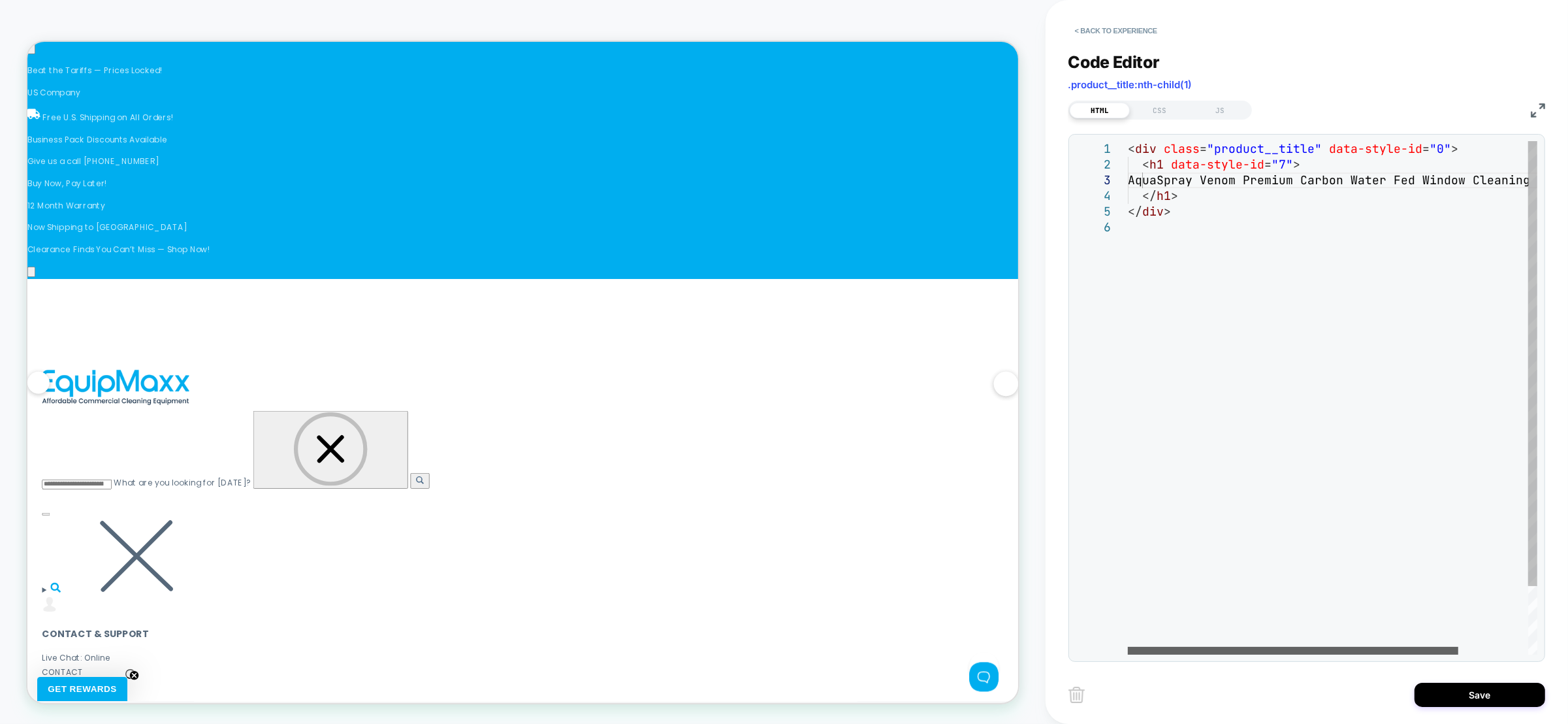
click at [1128, 646] on div at bounding box center [1293, 650] width 331 height 8
click at [1142, 199] on div "< div class = "product__title" data-style-id = "0" > < h1 data-style-id = "7" >…" at bounding box center [1375, 437] width 496 height 592
click at [1172, 196] on div "< div class = "product__title" data-style-id = "0" > < h1 data-style-id = "7" >…" at bounding box center [1375, 444] width 496 height 607
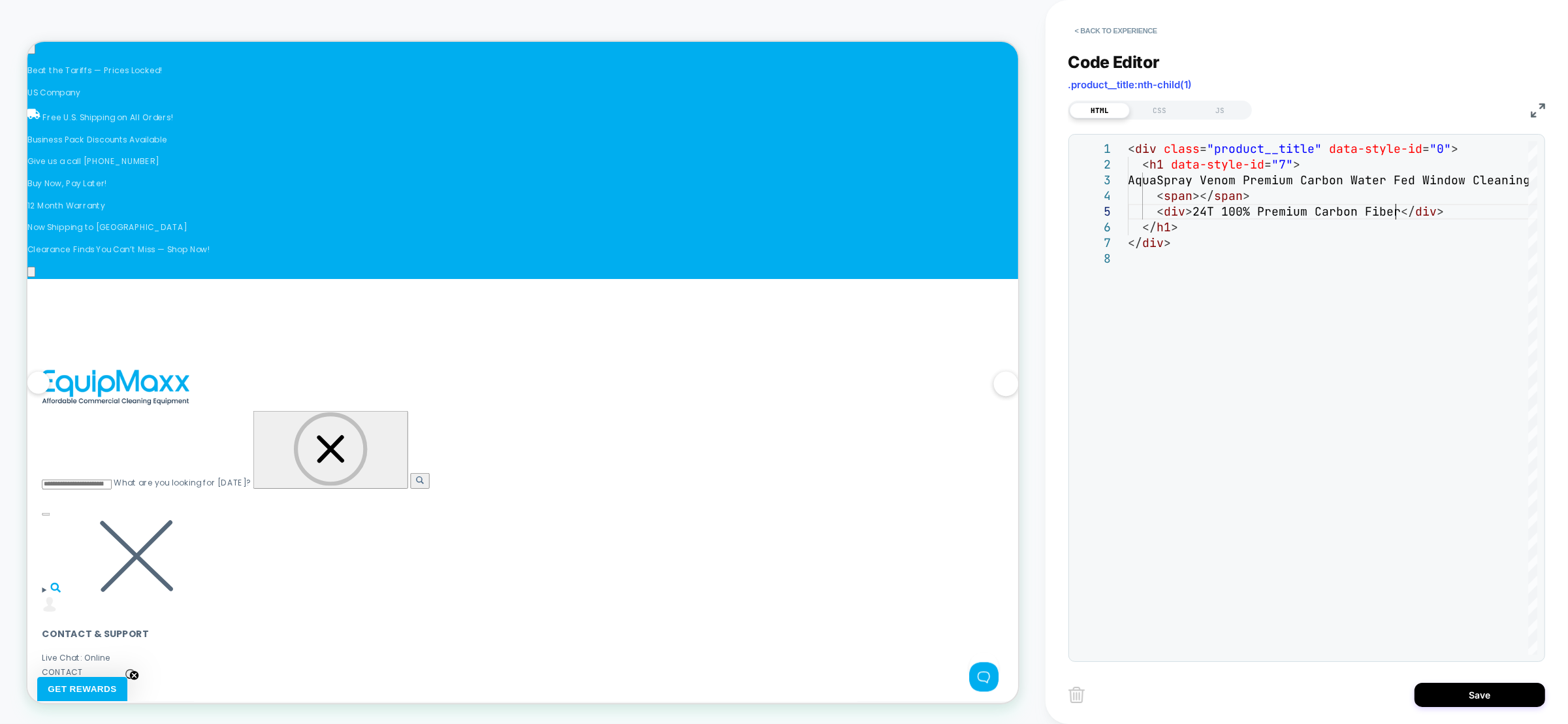
scroll to position [0, 1697]
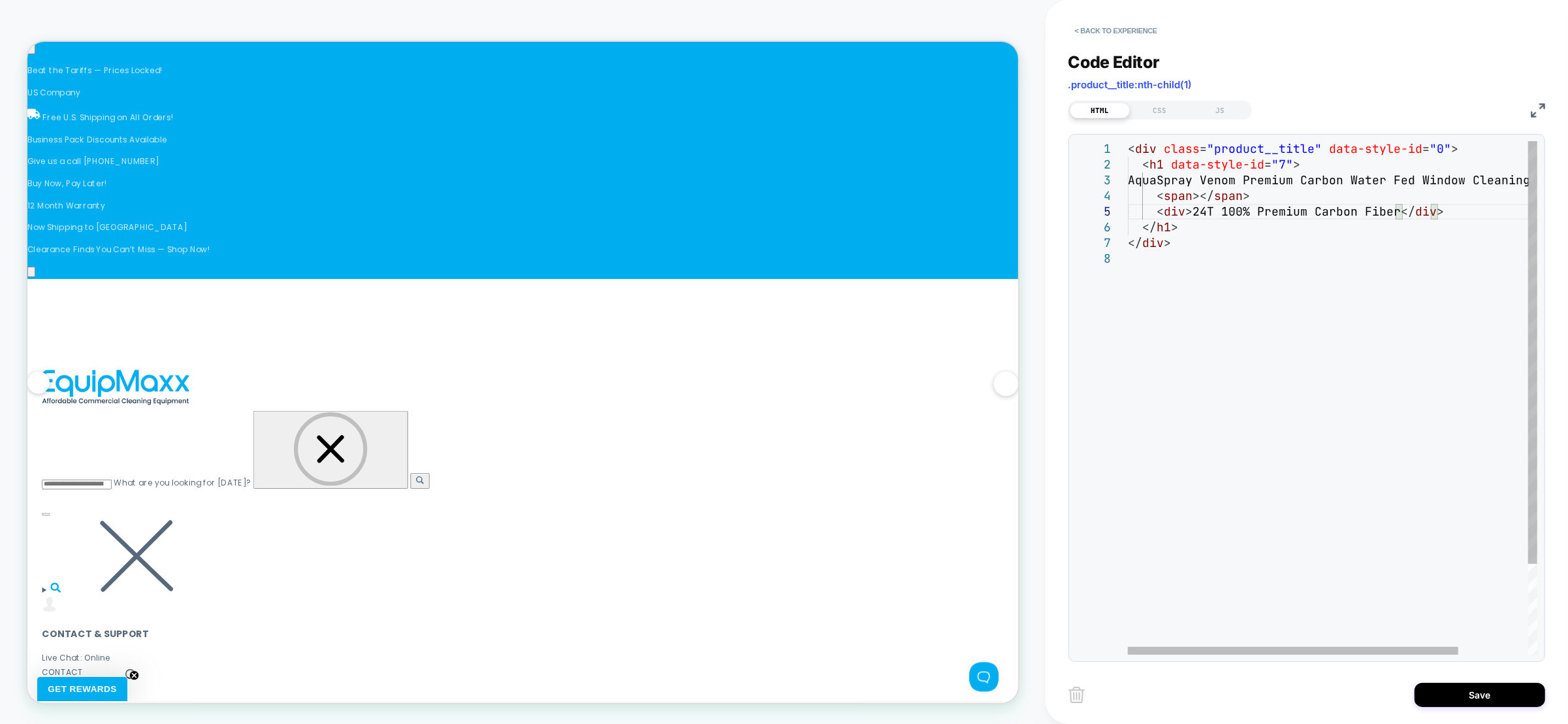
click at [1199, 198] on div "< div class = "product__title" data-style-id = "0" > < h1 data-style-id = "7" >…" at bounding box center [1375, 452] width 496 height 623
click at [1203, 196] on div "< div class = "product__title" data-style-id = "0" > < h1 data-style-id = "7" >…" at bounding box center [1375, 452] width 496 height 623
click at [1200, 196] on div "< div class = "product__title" data-style-id = "0" > < h1 data-style-id = "7" >…" at bounding box center [1375, 452] width 496 height 623
click at [1237, 238] on div "< div class = "product__title" data-style-id = "0" > < h1 data-style-id = "7" >…" at bounding box center [1375, 452] width 496 height 623
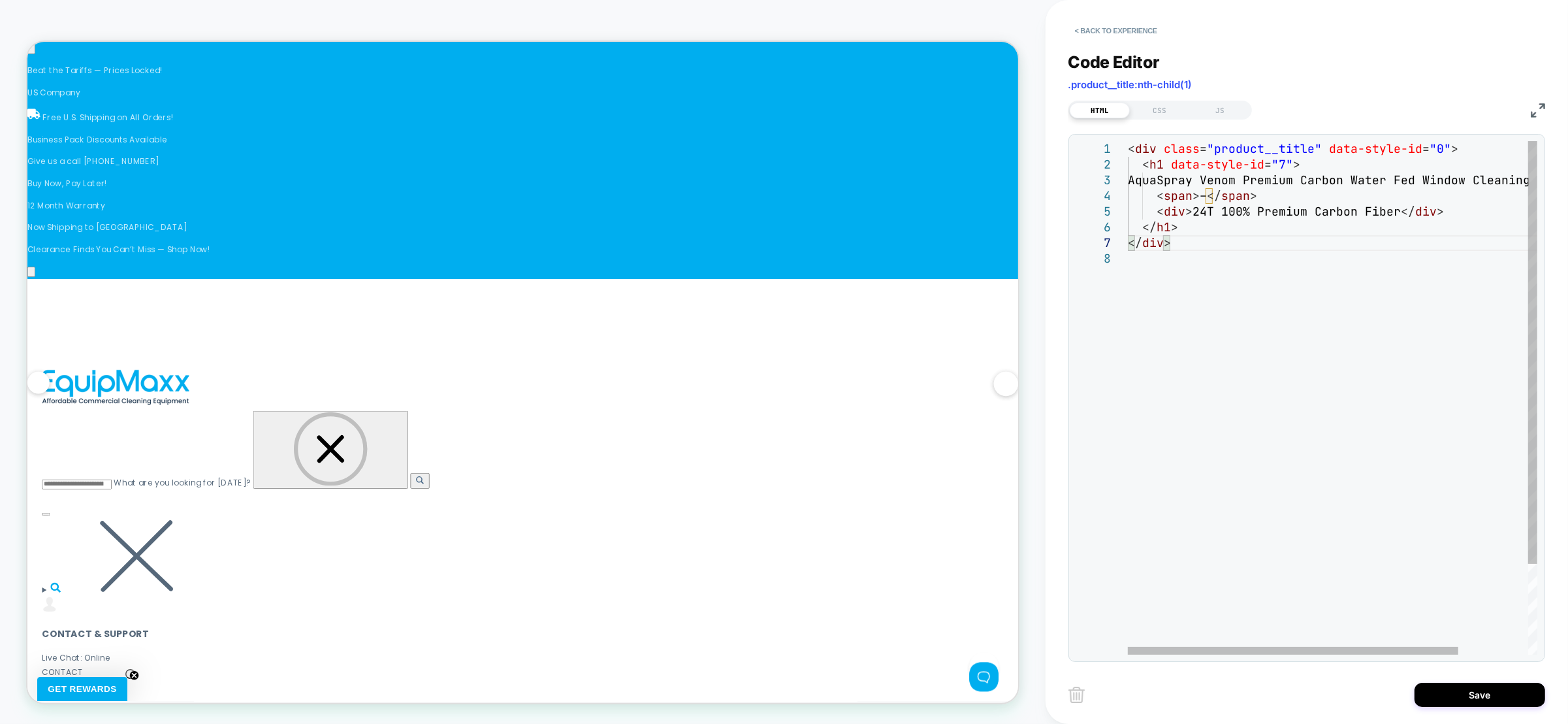
scroll to position [0, 2122]
click at [1262, 146] on div "< div class = "product__title" data-style-id = "0" > < h1 data-style-id = "7" >…" at bounding box center [1375, 452] width 496 height 623
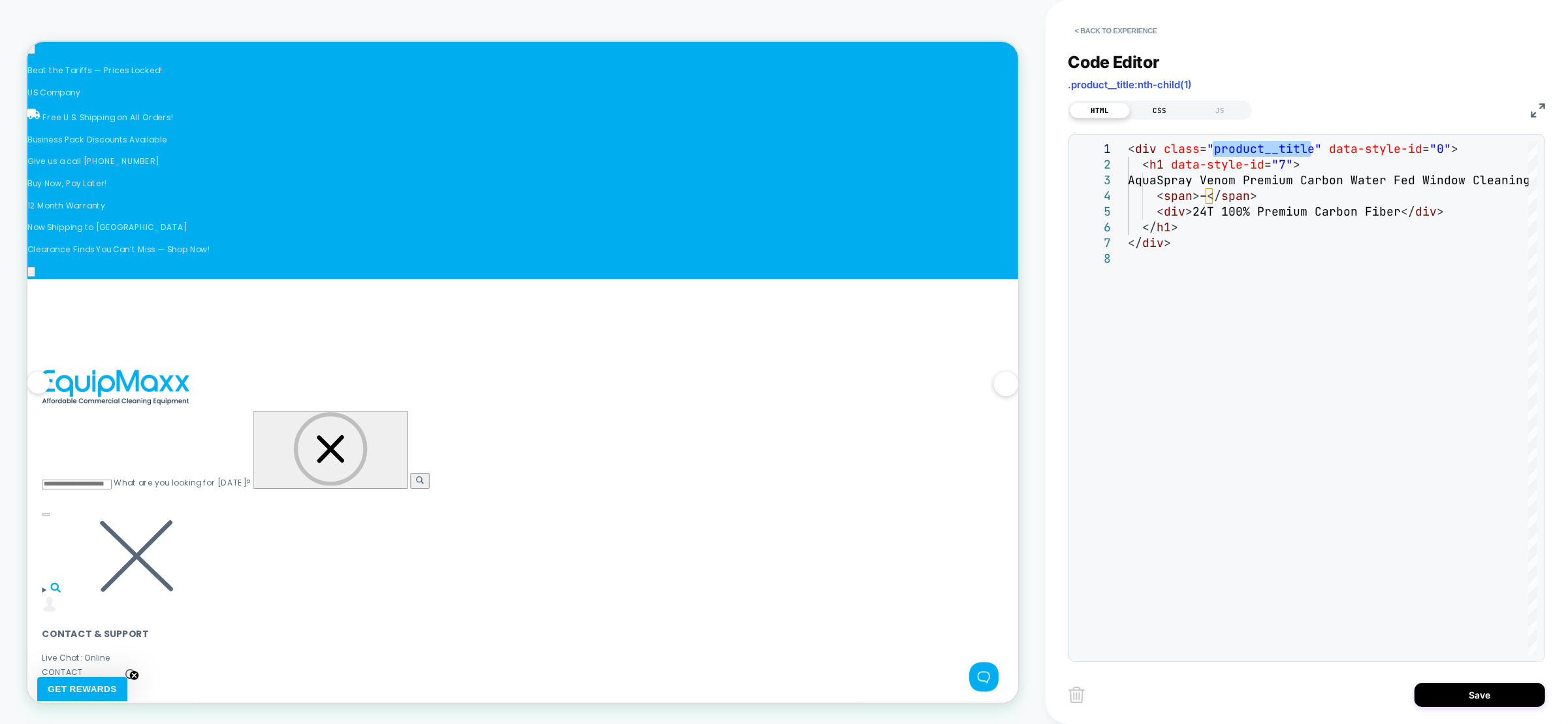
type textarea "**********"
click at [1158, 108] on div "CSS" at bounding box center [1160, 110] width 60 height 16
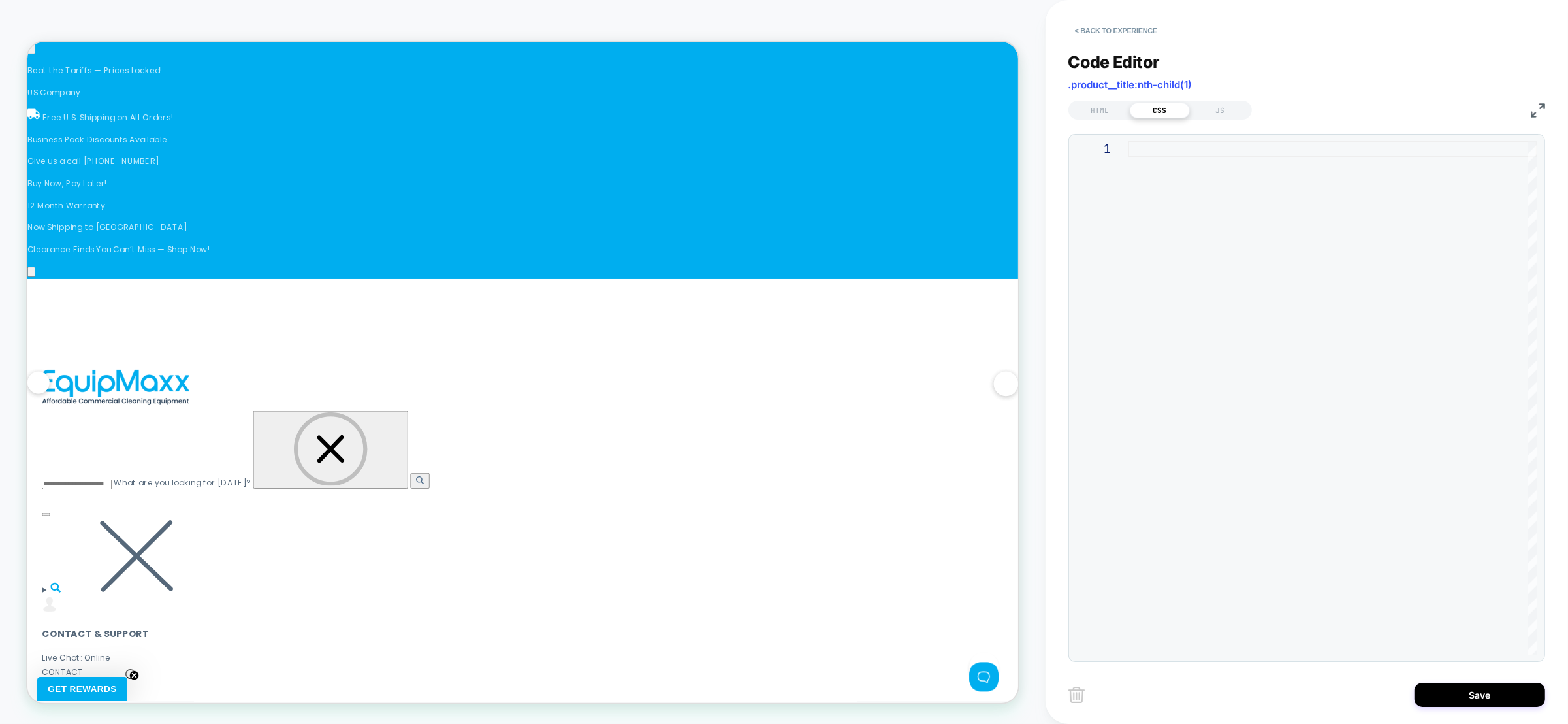
click at [1178, 188] on div at bounding box center [1333, 398] width 410 height 513
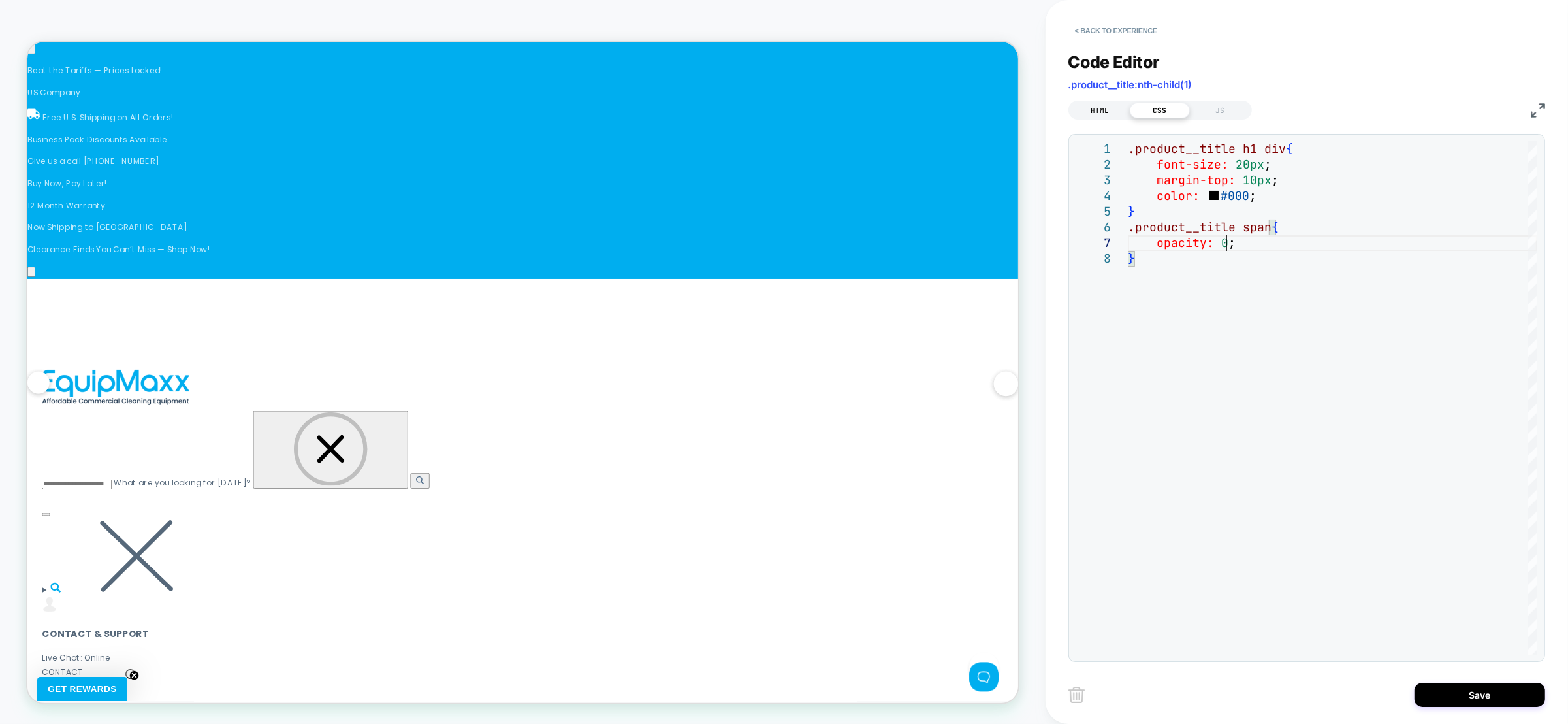
type textarea "**********"
click at [1108, 112] on div "HTML" at bounding box center [1099, 110] width 60 height 16
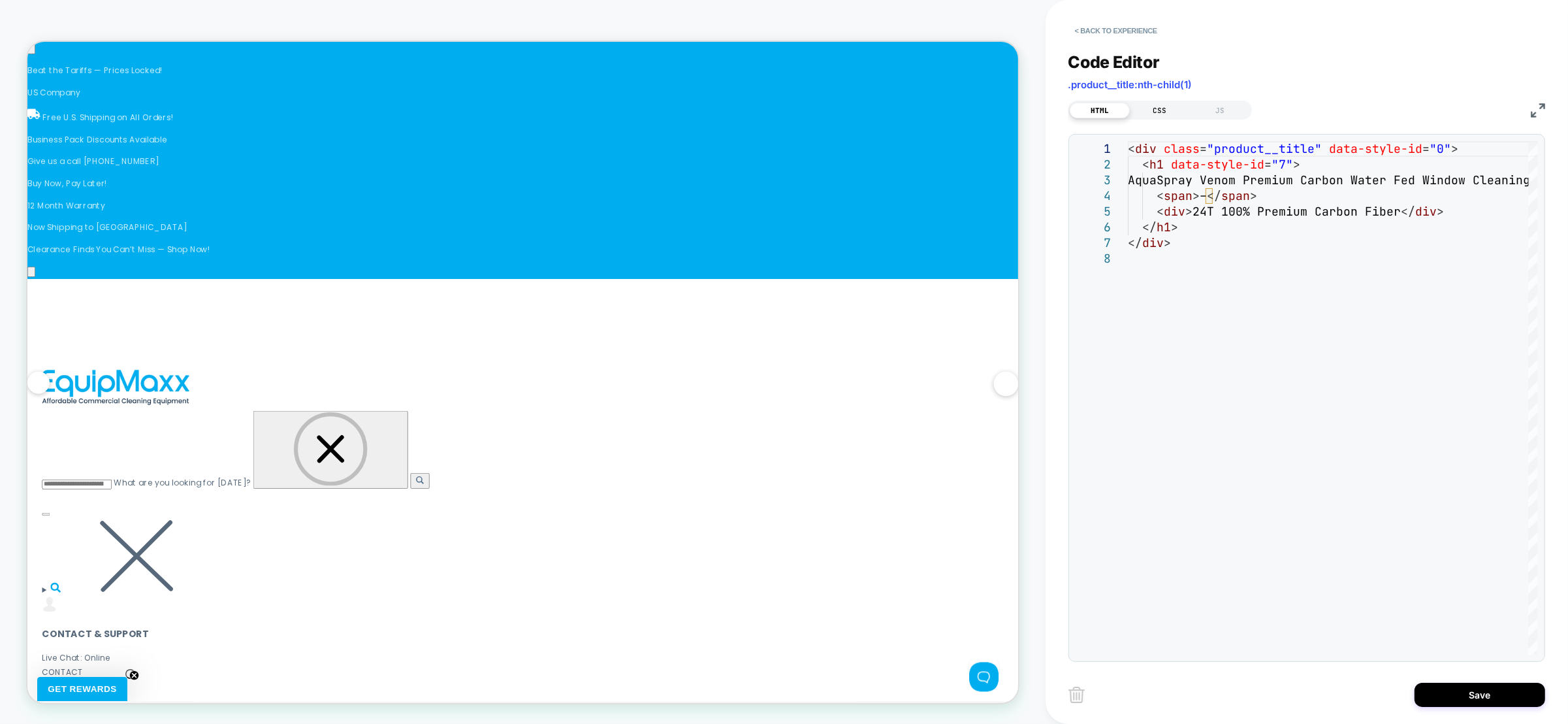
click at [1165, 111] on div "CSS" at bounding box center [1160, 110] width 60 height 16
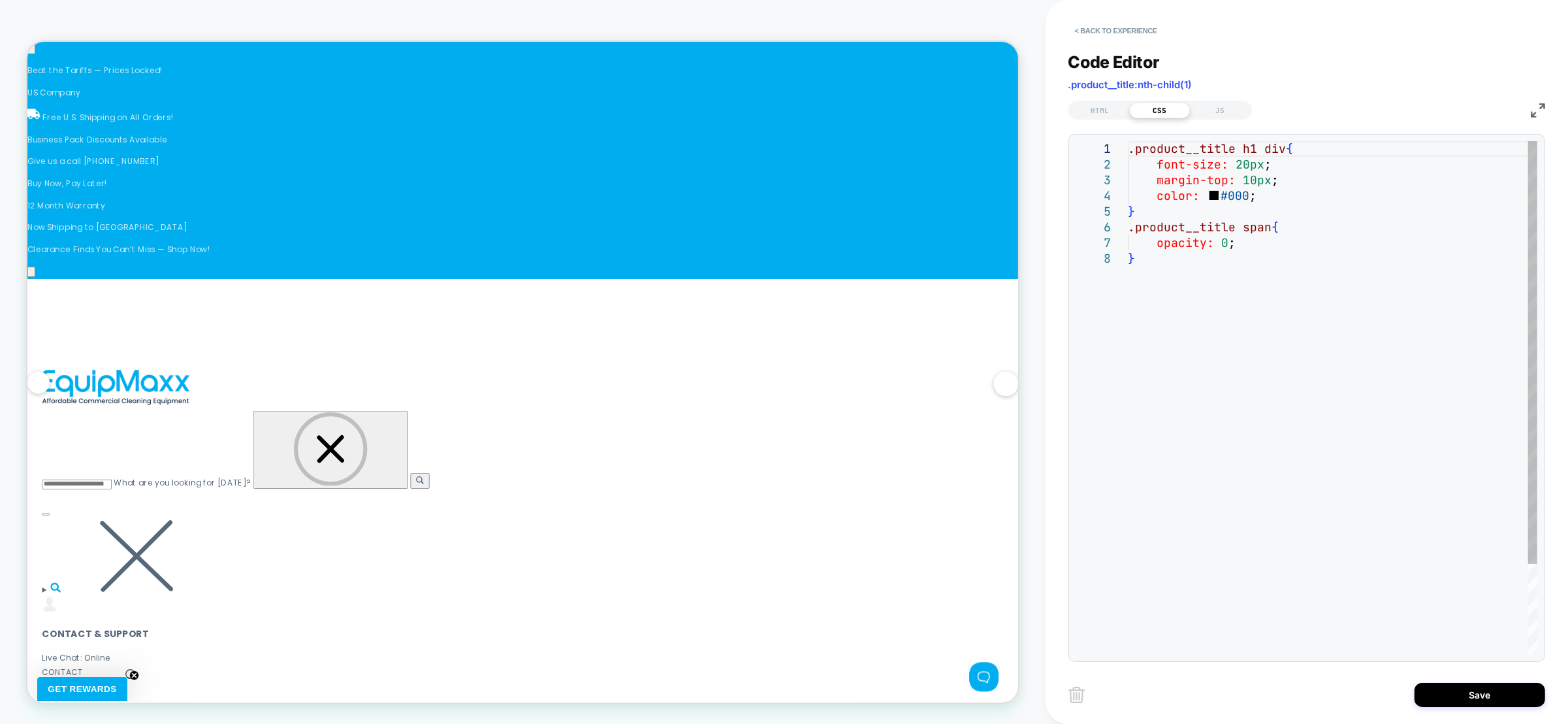
scroll to position [0, 5]
click at [1220, 321] on div ".product__title h1 div { font-size: 20px ; margin-top: 10px ; color: #000 ; } .…" at bounding box center [1333, 452] width 410 height 623
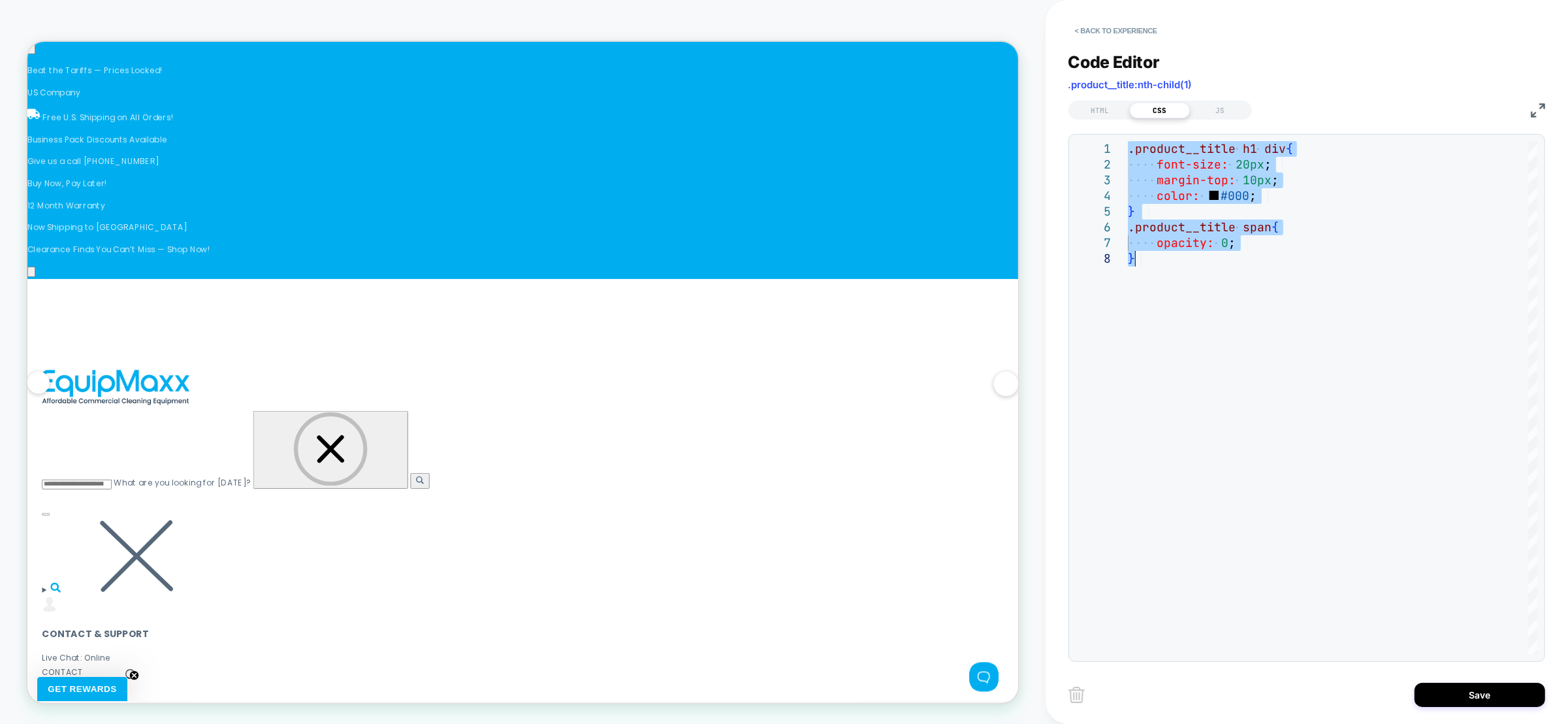
scroll to position [0, 2971]
click at [1110, 110] on div "HTML" at bounding box center [1099, 110] width 60 height 16
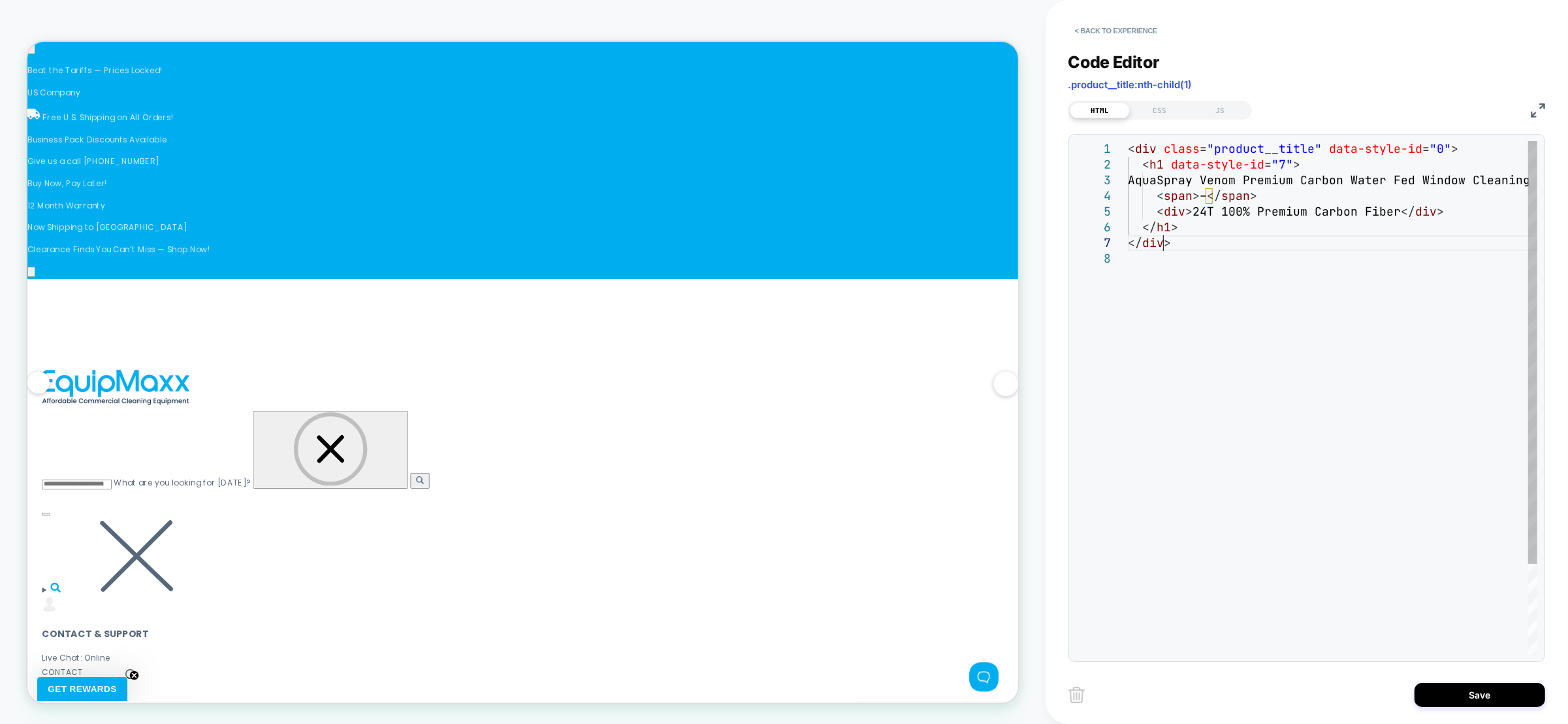
click at [1165, 242] on div "< div class = "product__title" data-style-id = "0" > < h1 data-style-id = "7" >…" at bounding box center [1333, 452] width 410 height 623
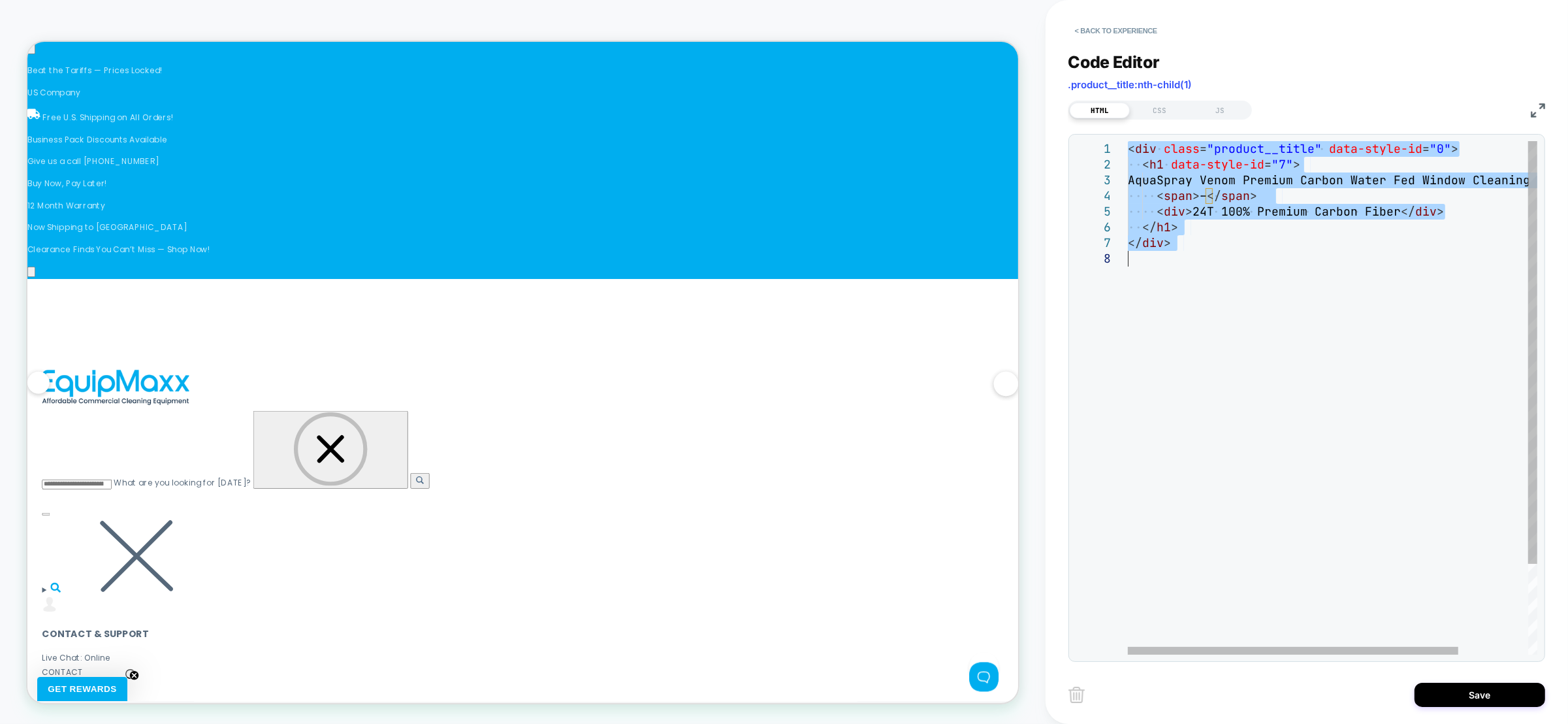
scroll to position [0, 0]
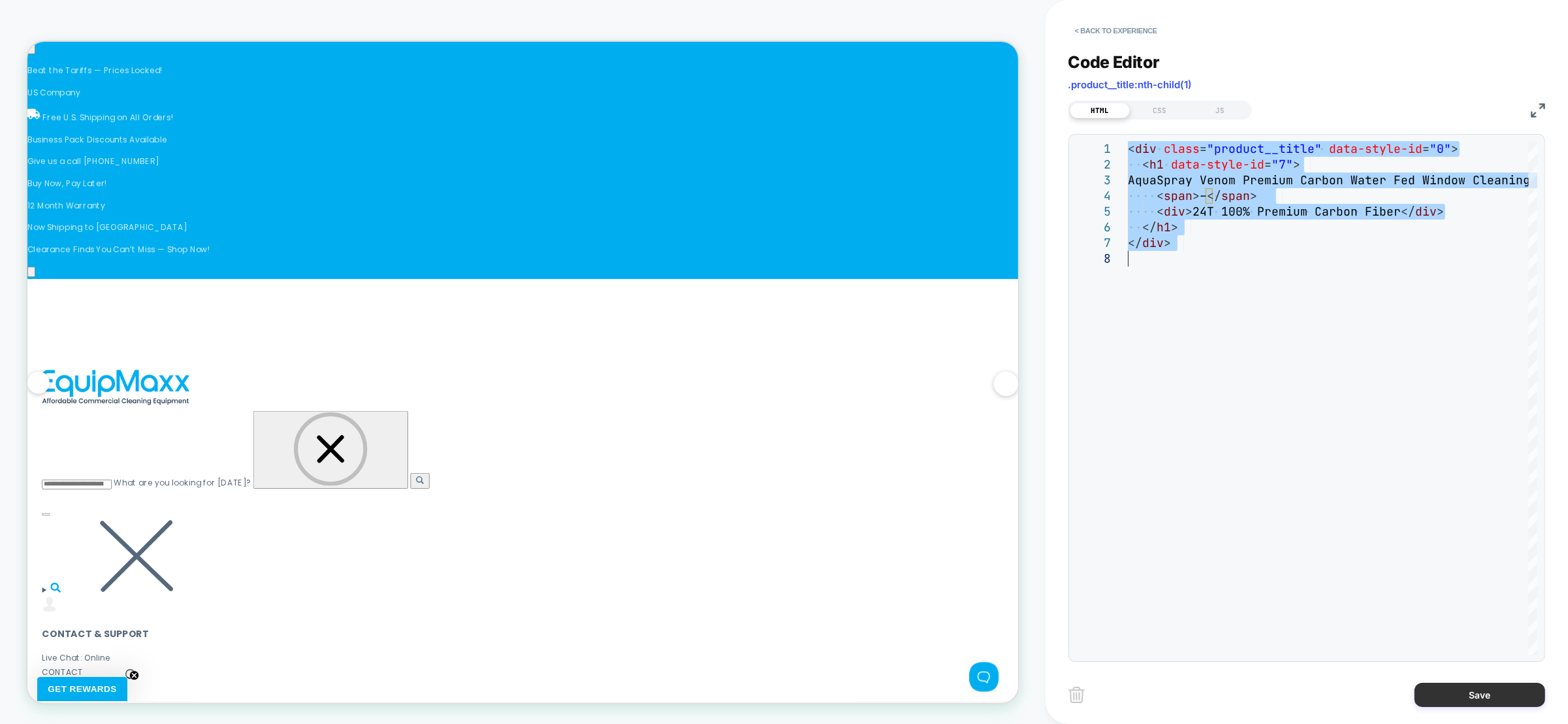
click at [1457, 688] on button "Save" at bounding box center [1480, 695] width 131 height 24
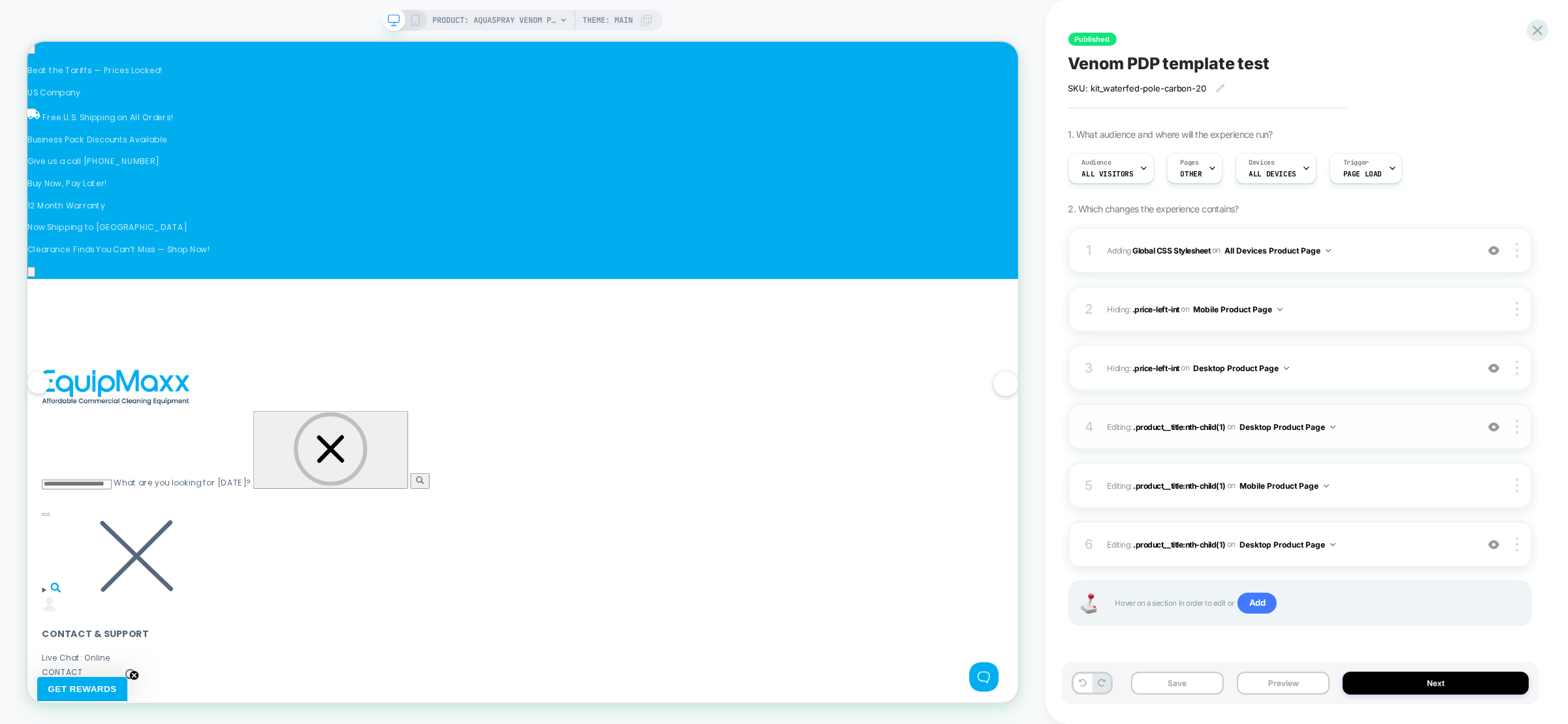
click at [1498, 430] on img at bounding box center [1494, 427] width 11 height 11
click at [1520, 431] on div at bounding box center [1518, 427] width 25 height 14
click at [1439, 462] on div "Delete" at bounding box center [1440, 463] width 116 height 36
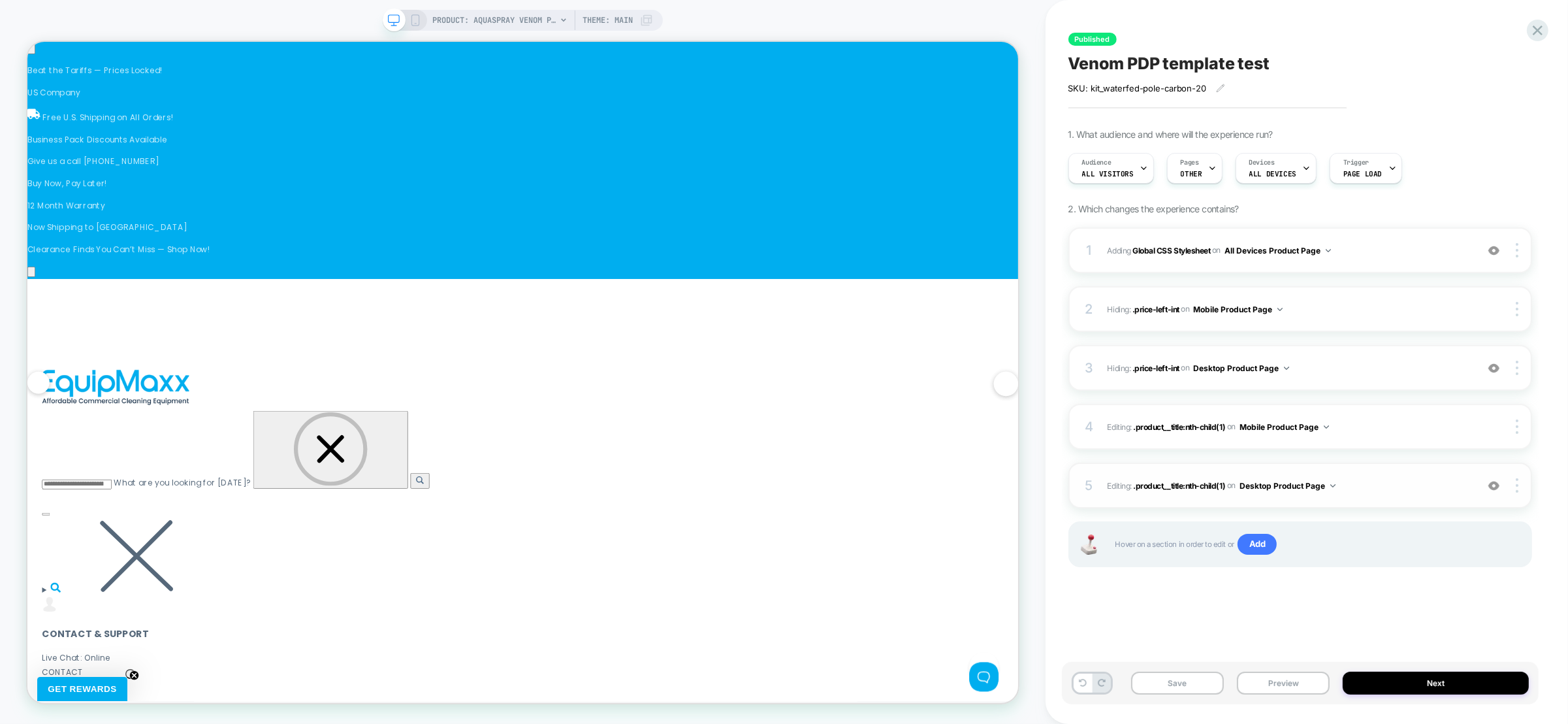
scroll to position [0, 848]
click at [405, 16] on div at bounding box center [405, 20] width 33 height 12
click at [410, 16] on icon at bounding box center [415, 20] width 12 height 12
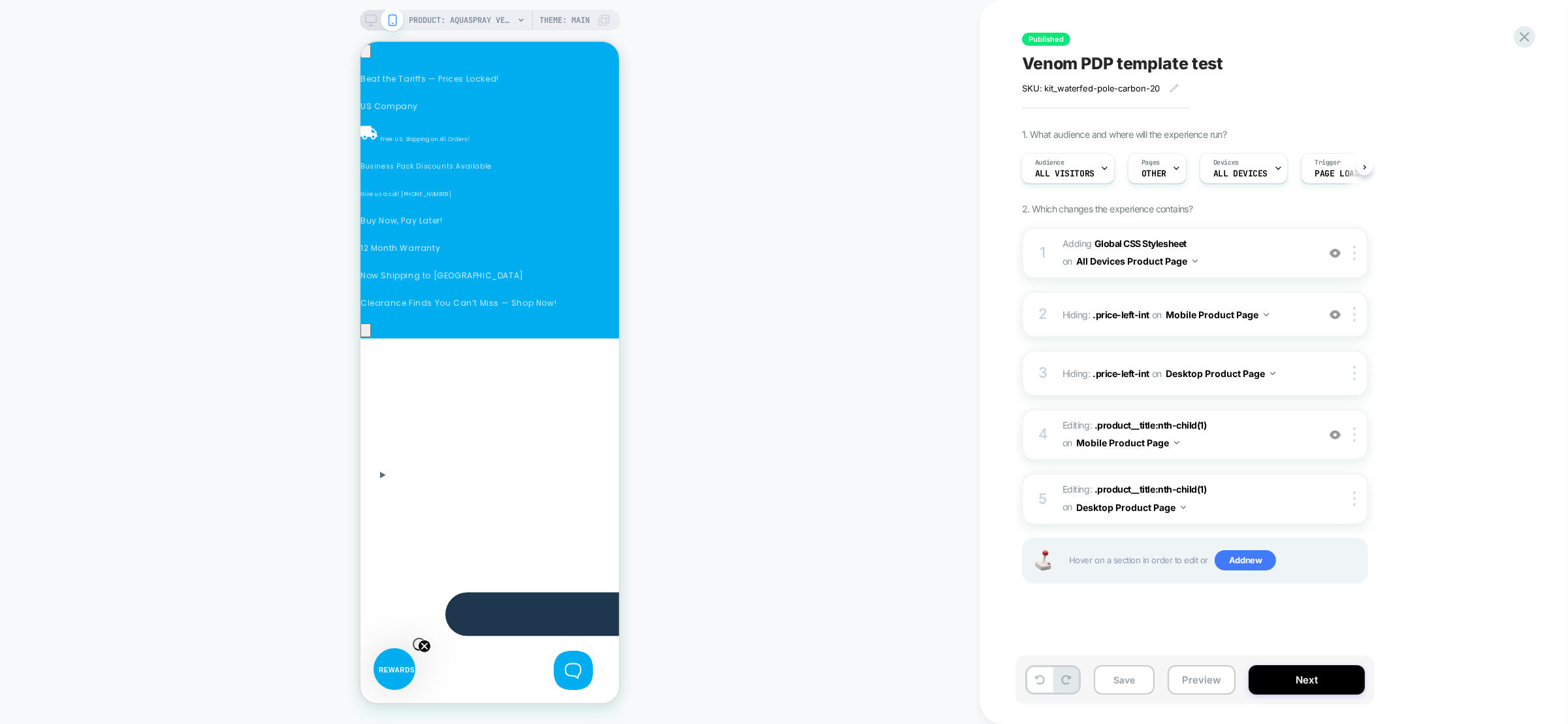
scroll to position [0, 185]
click at [1336, 433] on img at bounding box center [1335, 435] width 11 height 11
click at [1334, 434] on img at bounding box center [1335, 435] width 11 height 11
click at [1355, 437] on img at bounding box center [1355, 435] width 3 height 14
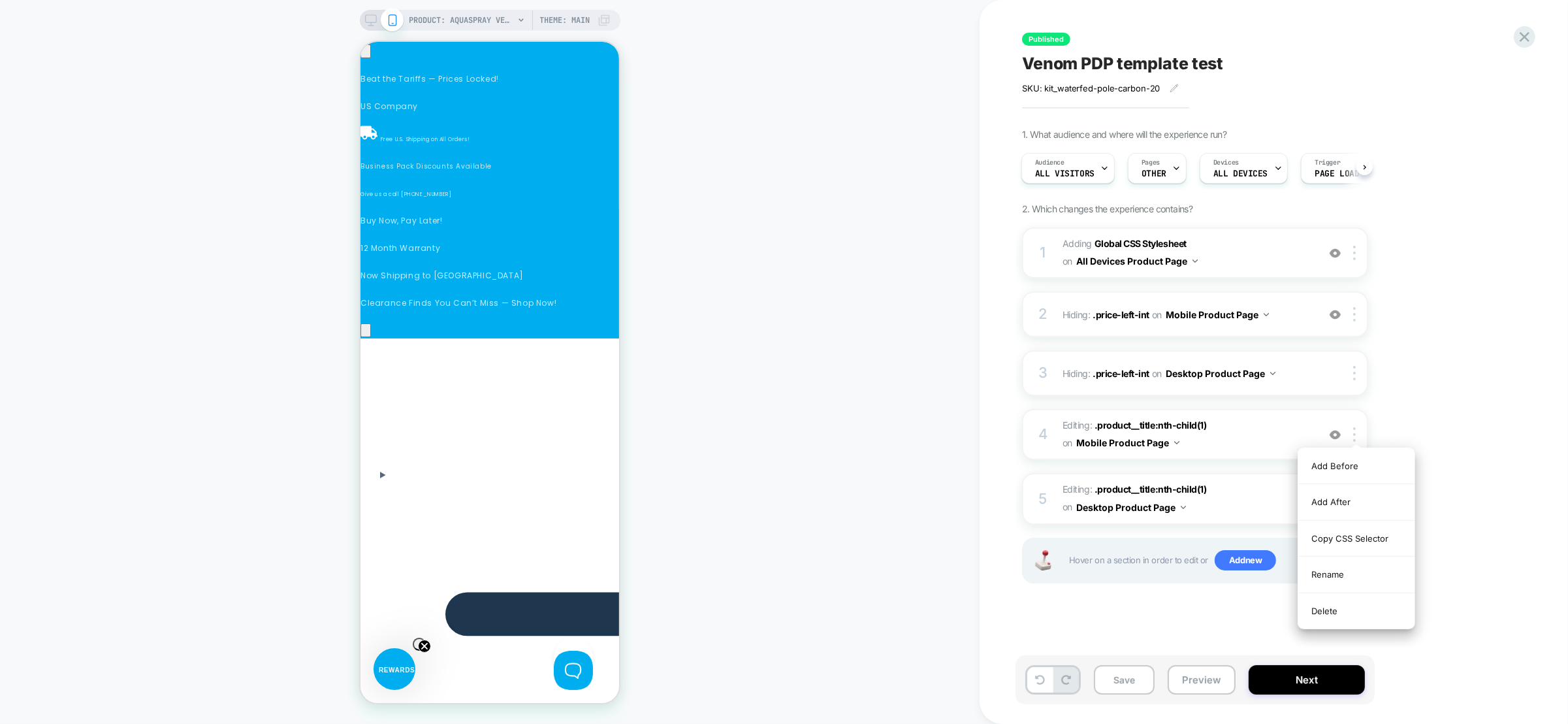
click at [1327, 605] on div "Delete" at bounding box center [1356, 611] width 116 height 36
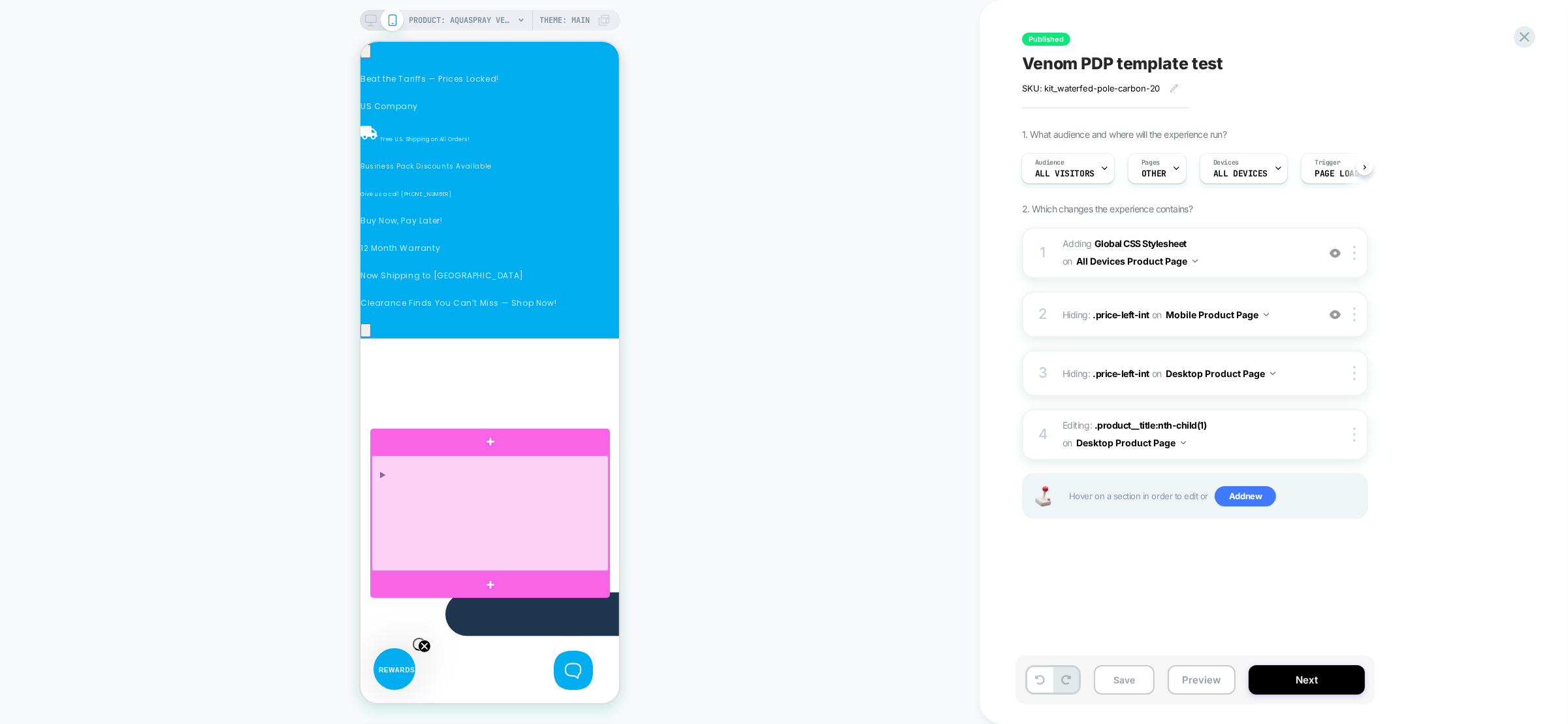
drag, startPoint x: 457, startPoint y: 496, endPoint x: 426, endPoint y: 517, distance: 37.4
drag, startPoint x: 426, startPoint y: 517, endPoint x: 370, endPoint y: 510, distance: 56.4
drag, startPoint x: 370, startPoint y: 510, endPoint x: 509, endPoint y: 540, distance: 142.2
drag, startPoint x: 509, startPoint y: 540, endPoint x: 433, endPoint y: 507, distance: 82.9
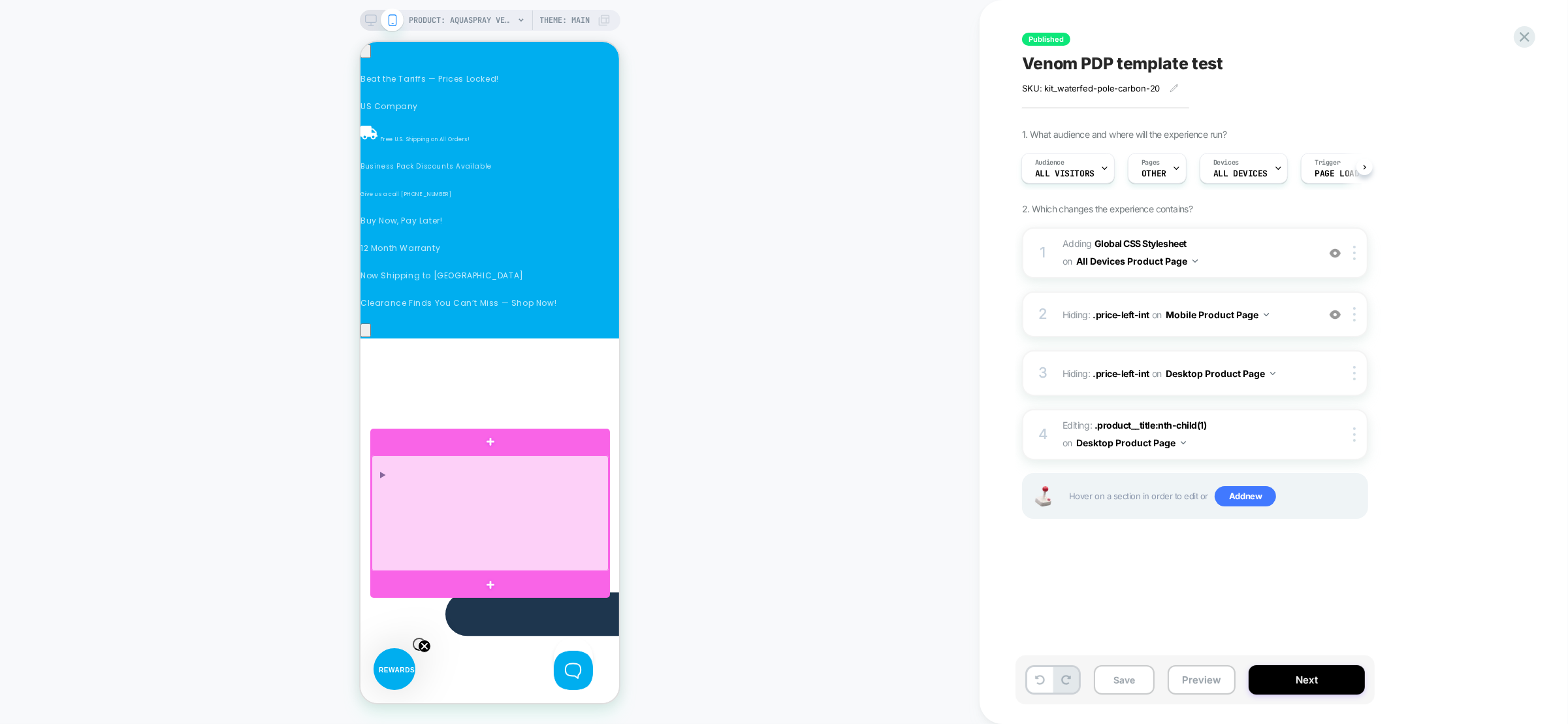
click at [434, 513] on div at bounding box center [489, 513] width 237 height 116
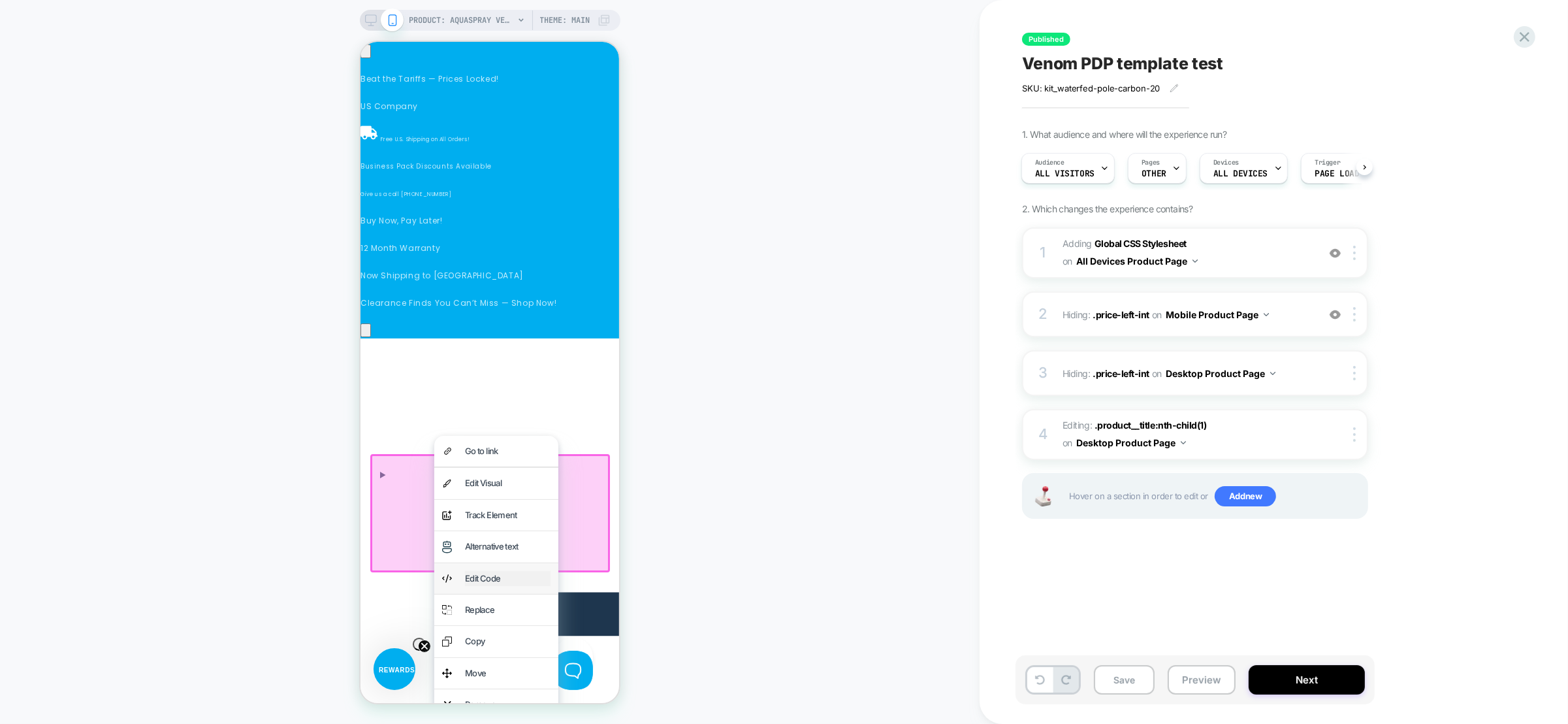
scroll to position [0, 740]
click at [489, 575] on div "Edit Code" at bounding box center [507, 578] width 85 height 15
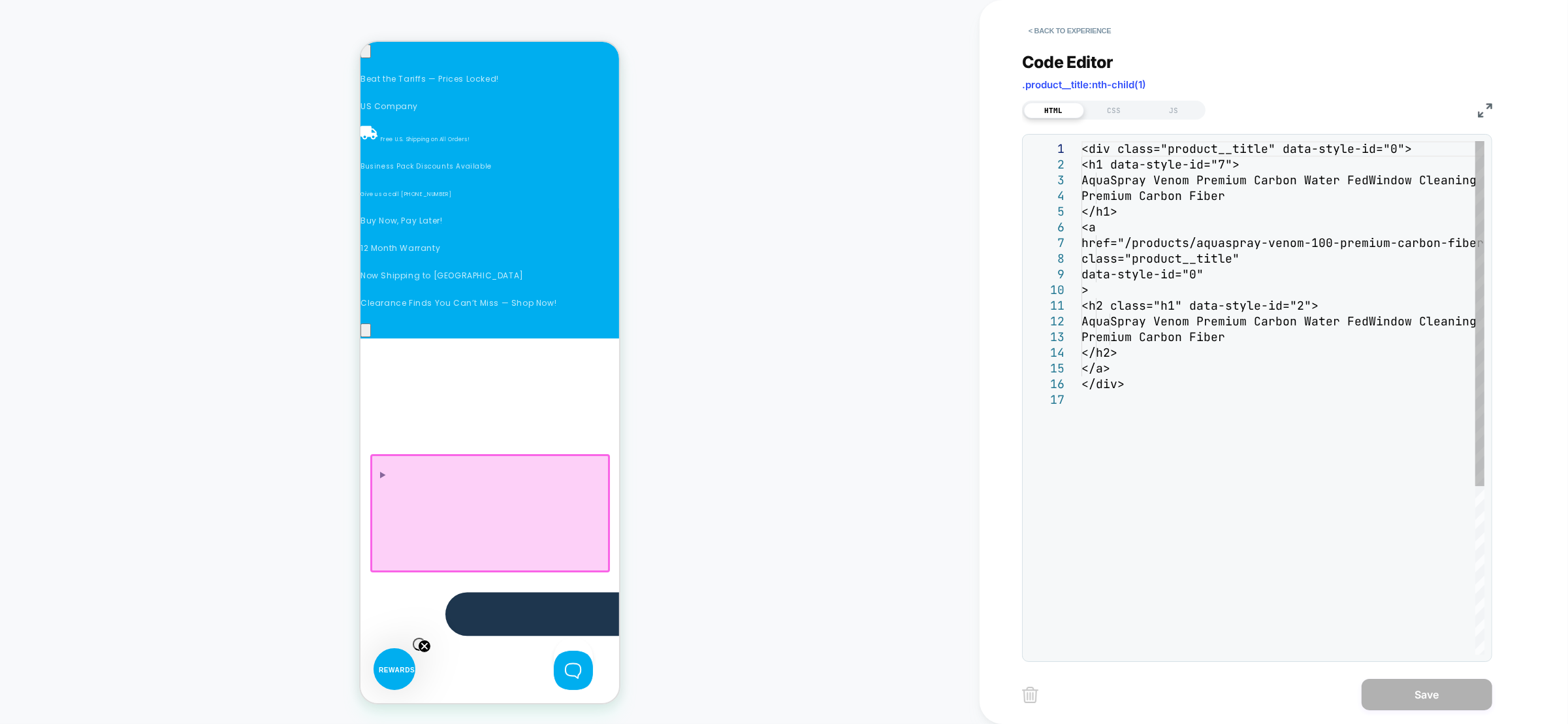
scroll to position [140, 0]
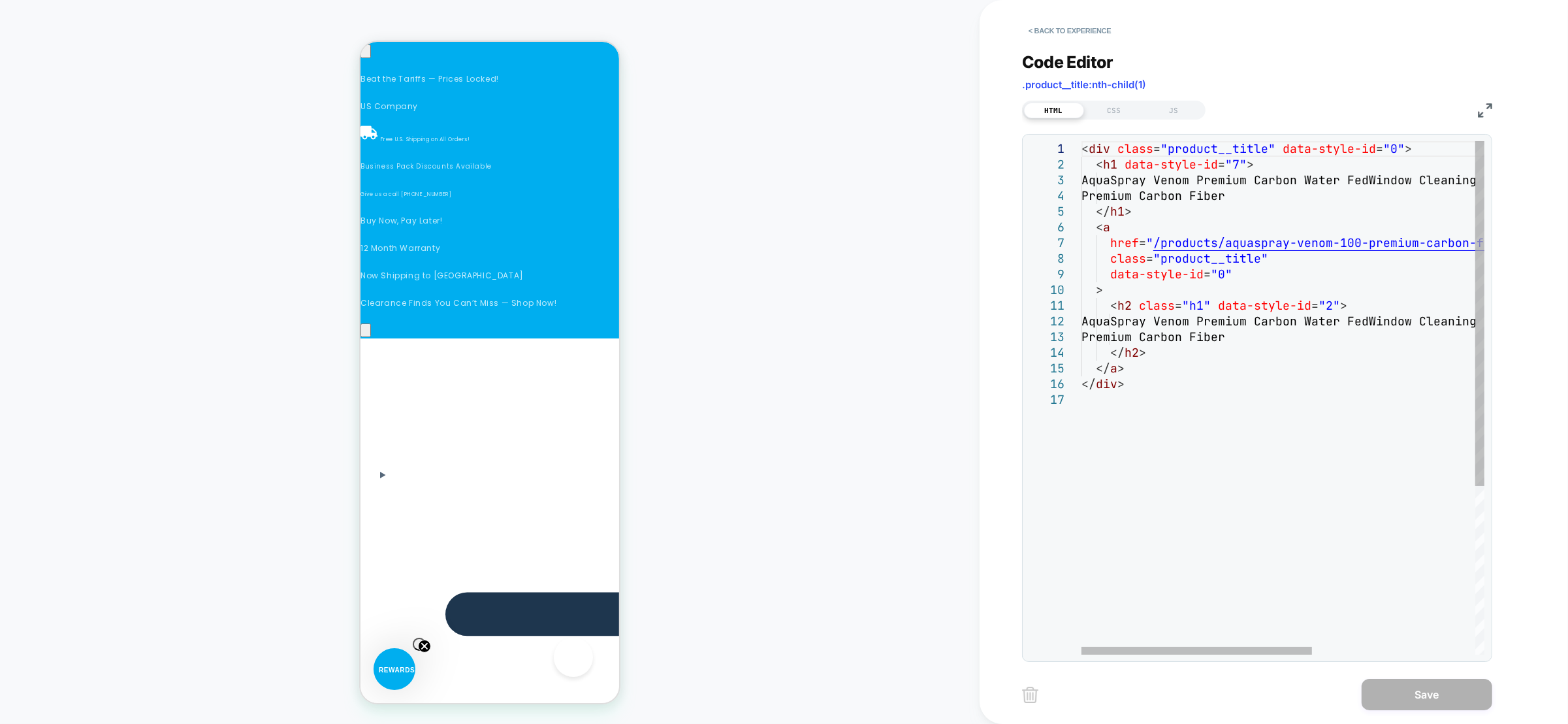
click at [1183, 365] on div "< div class = "product__title" data-style-id = "0" > < h1 data-style-id = "7" >…" at bounding box center [1424, 523] width 686 height 765
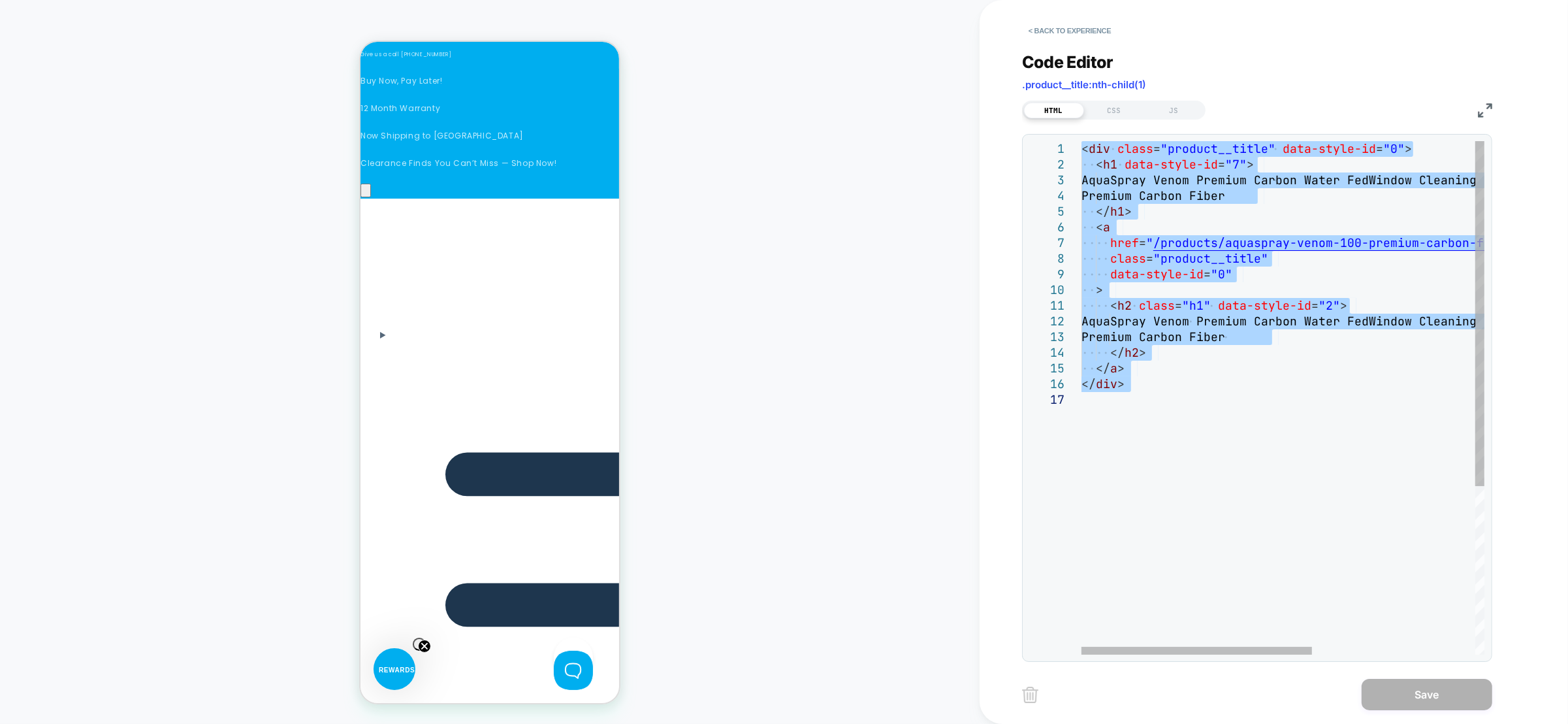
type textarea "**********"
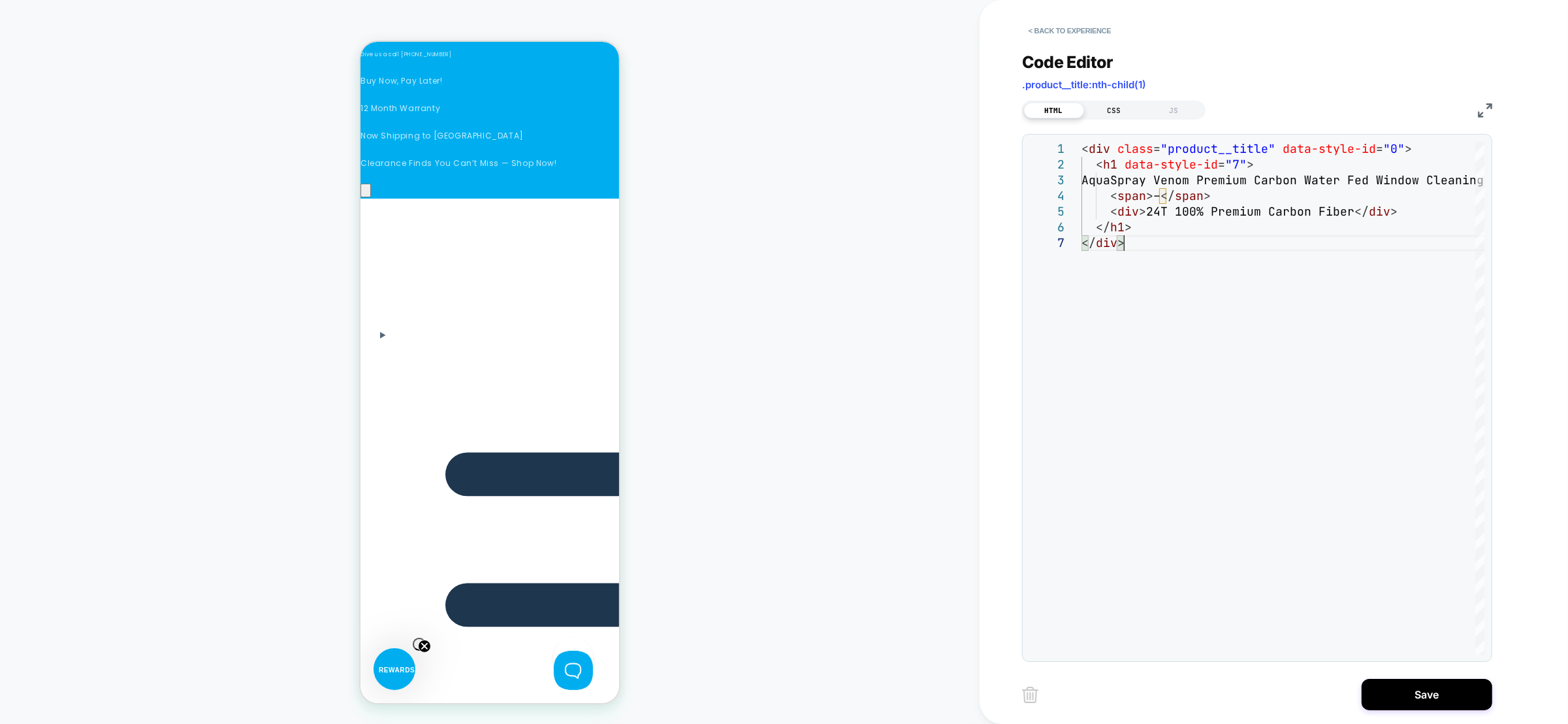
click at [1121, 110] on div "CSS" at bounding box center [1114, 110] width 60 height 16
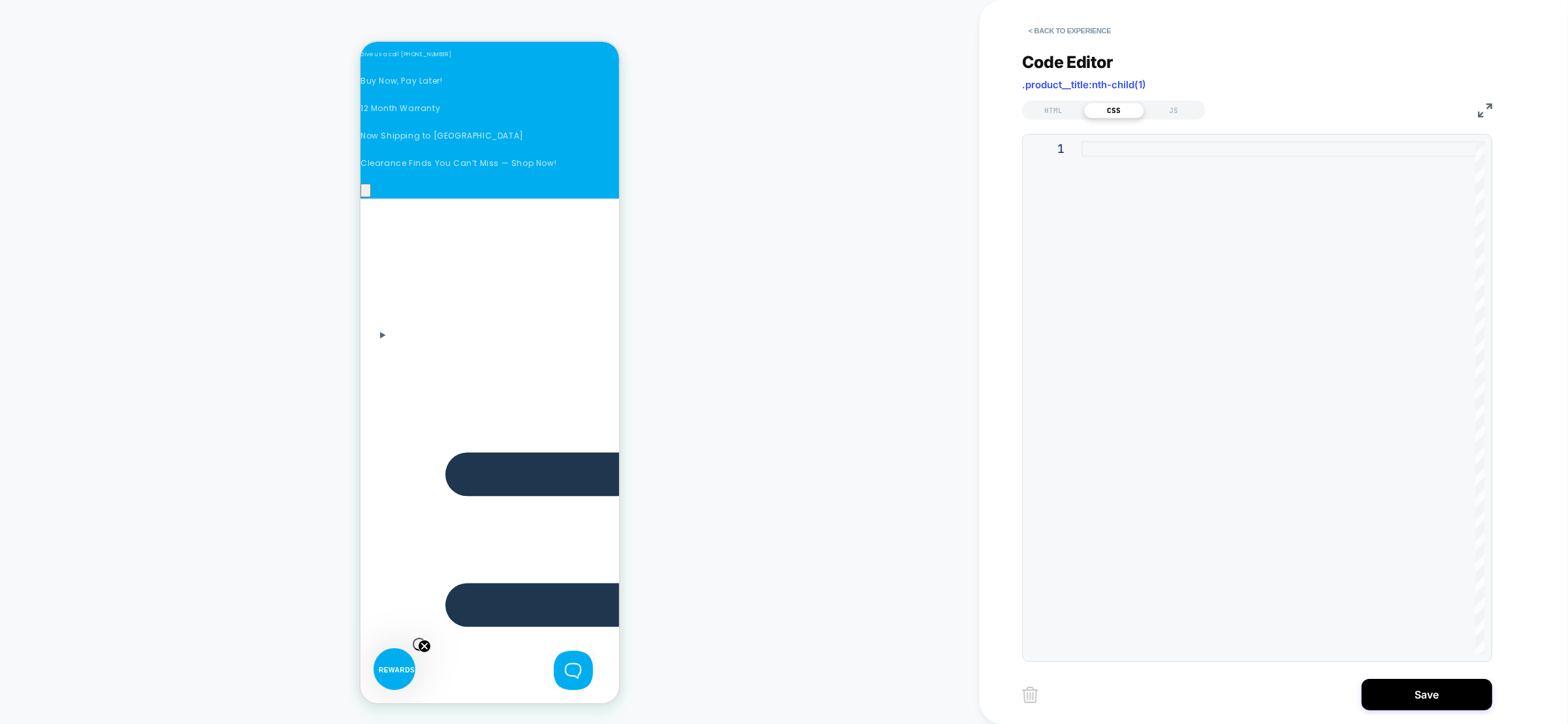
scroll to position [0, 1111]
click at [1137, 196] on div at bounding box center [1283, 398] width 403 height 513
type textarea "**********"
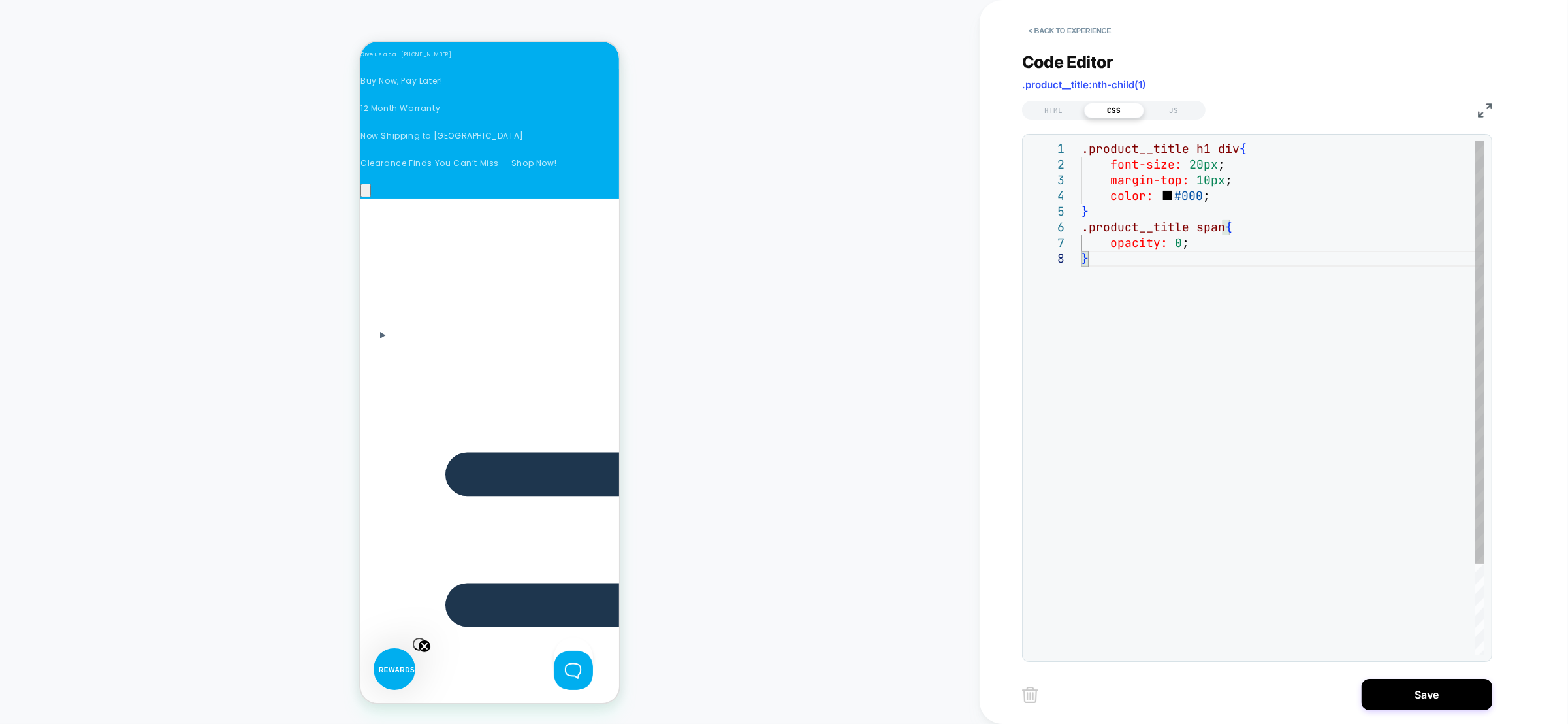
scroll to position [0, 1296]
click at [1443, 698] on button "Save" at bounding box center [1427, 694] width 131 height 31
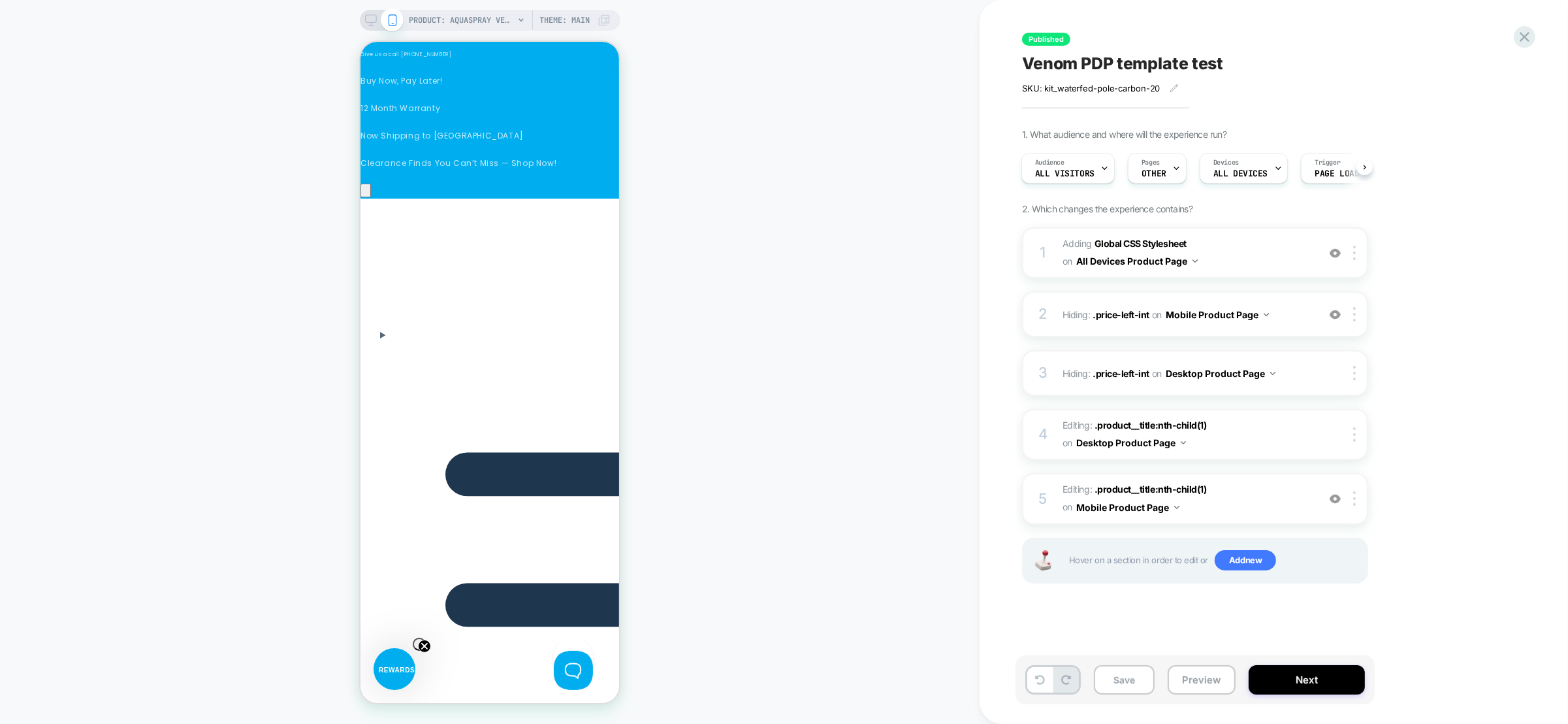
scroll to position [0, 0]
click at [1286, 678] on button "Next" at bounding box center [1306, 679] width 116 height 29
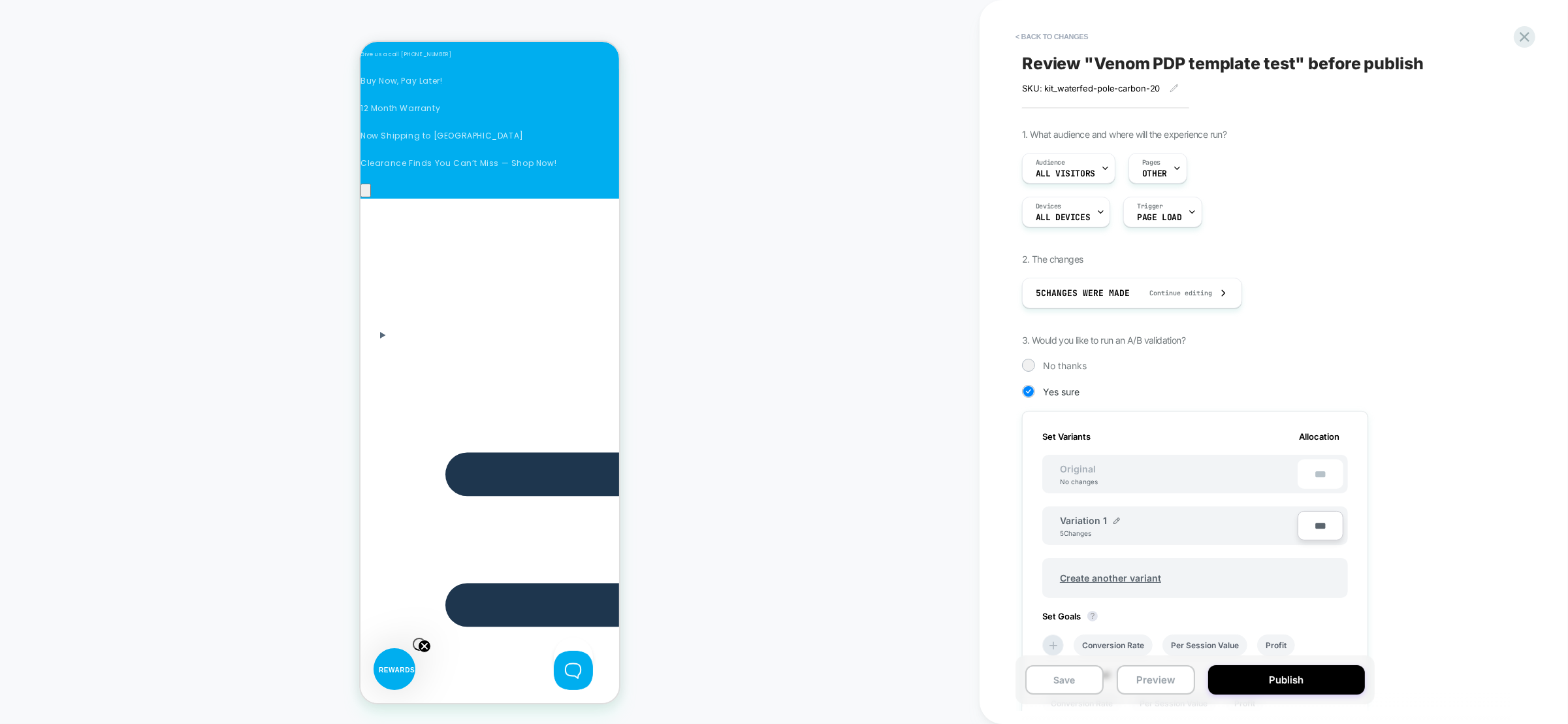
scroll to position [0, 185]
click at [1286, 678] on button "Publish" at bounding box center [1286, 679] width 156 height 29
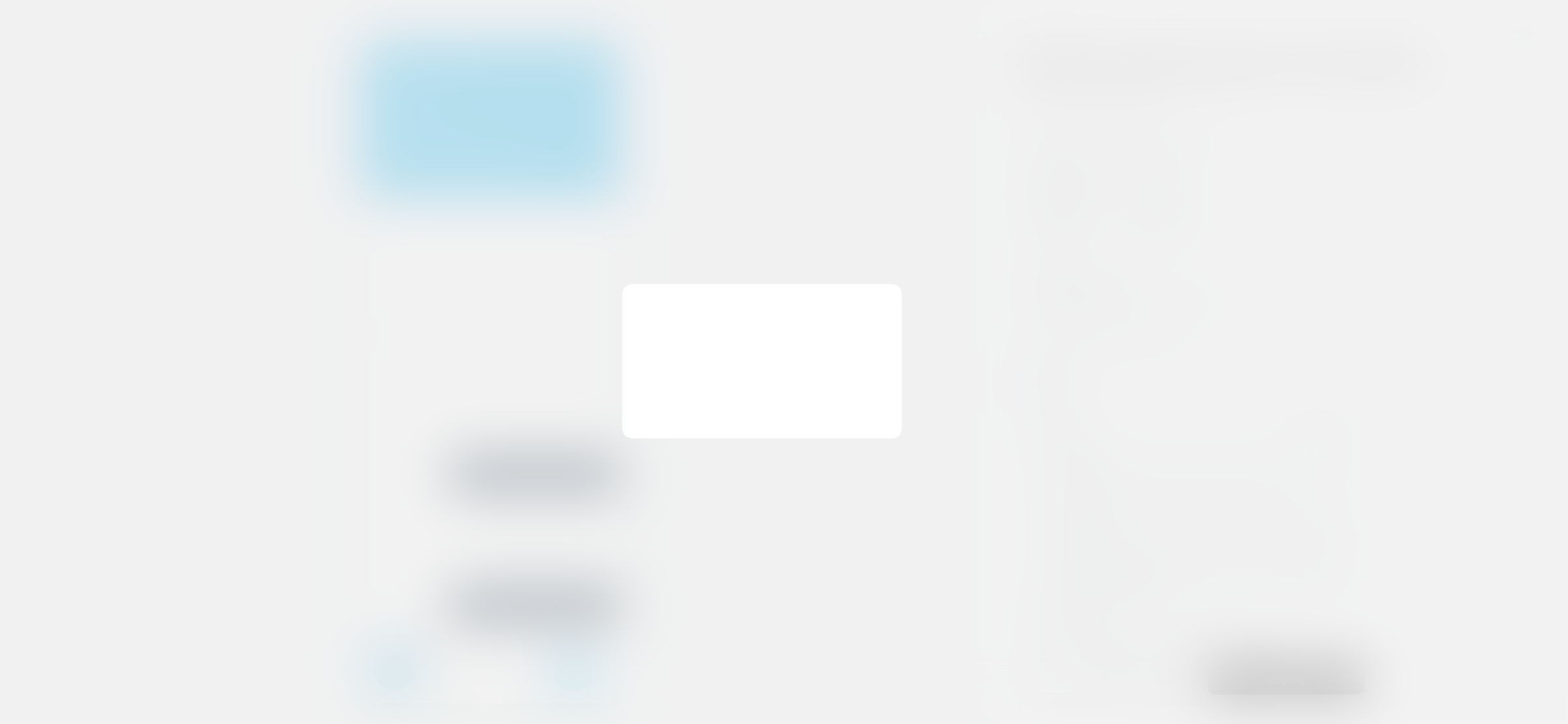
scroll to position [0, 370]
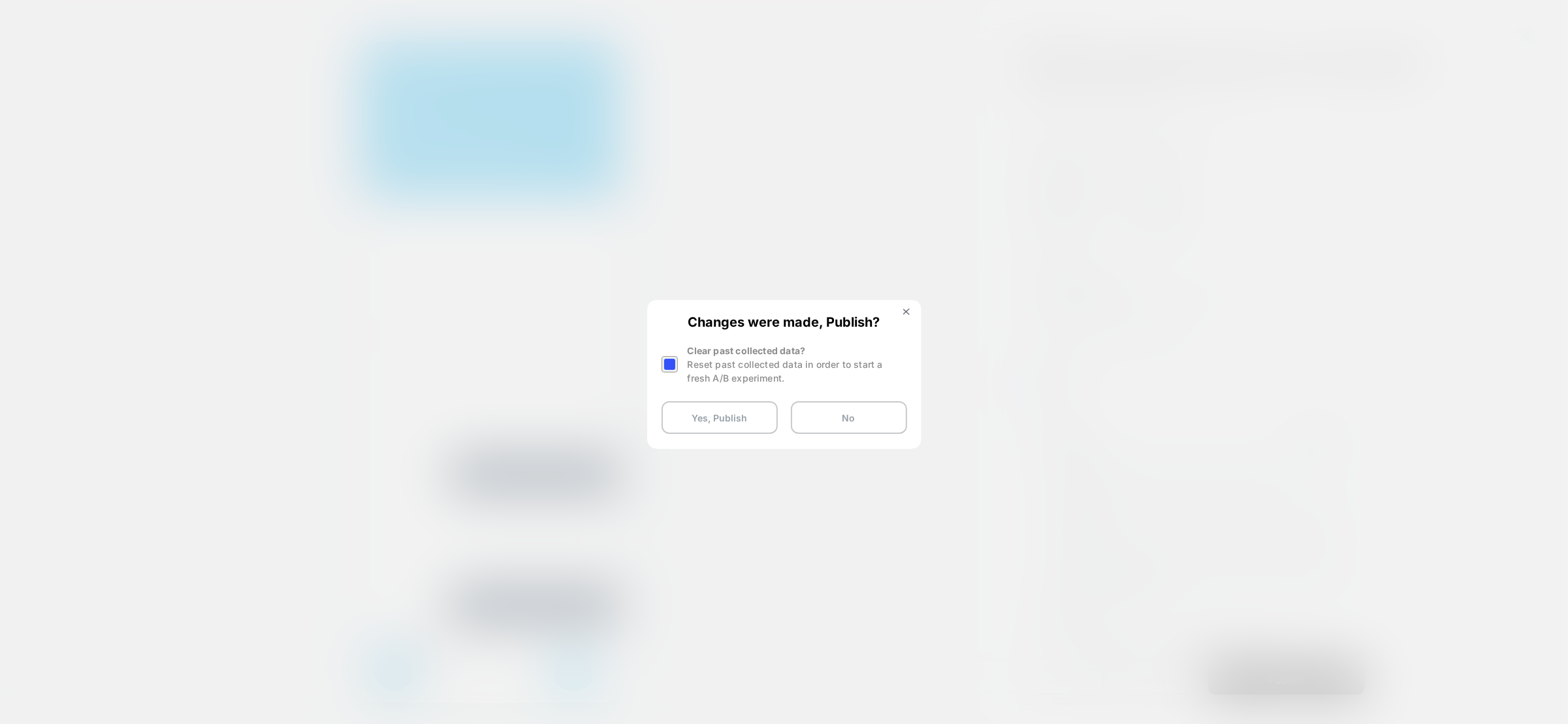
click at [663, 358] on div at bounding box center [669, 364] width 16 height 16
click at [703, 411] on button "Yes, Publish" at bounding box center [719, 417] width 116 height 33
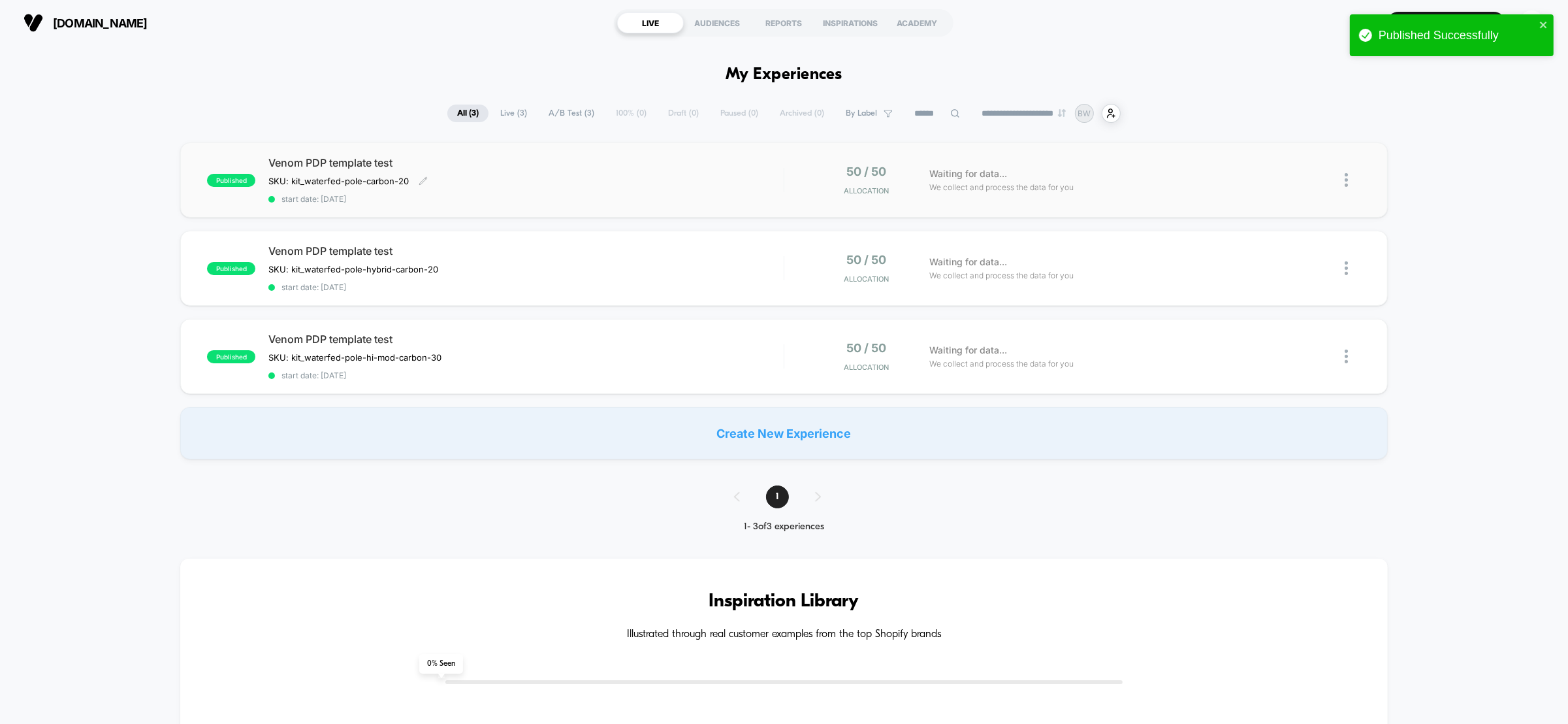
click at [671, 189] on div "Venom PDP template test SKU: kit_waterfed-pole-carbon-20 Click to edit experien…" at bounding box center [526, 180] width 516 height 48
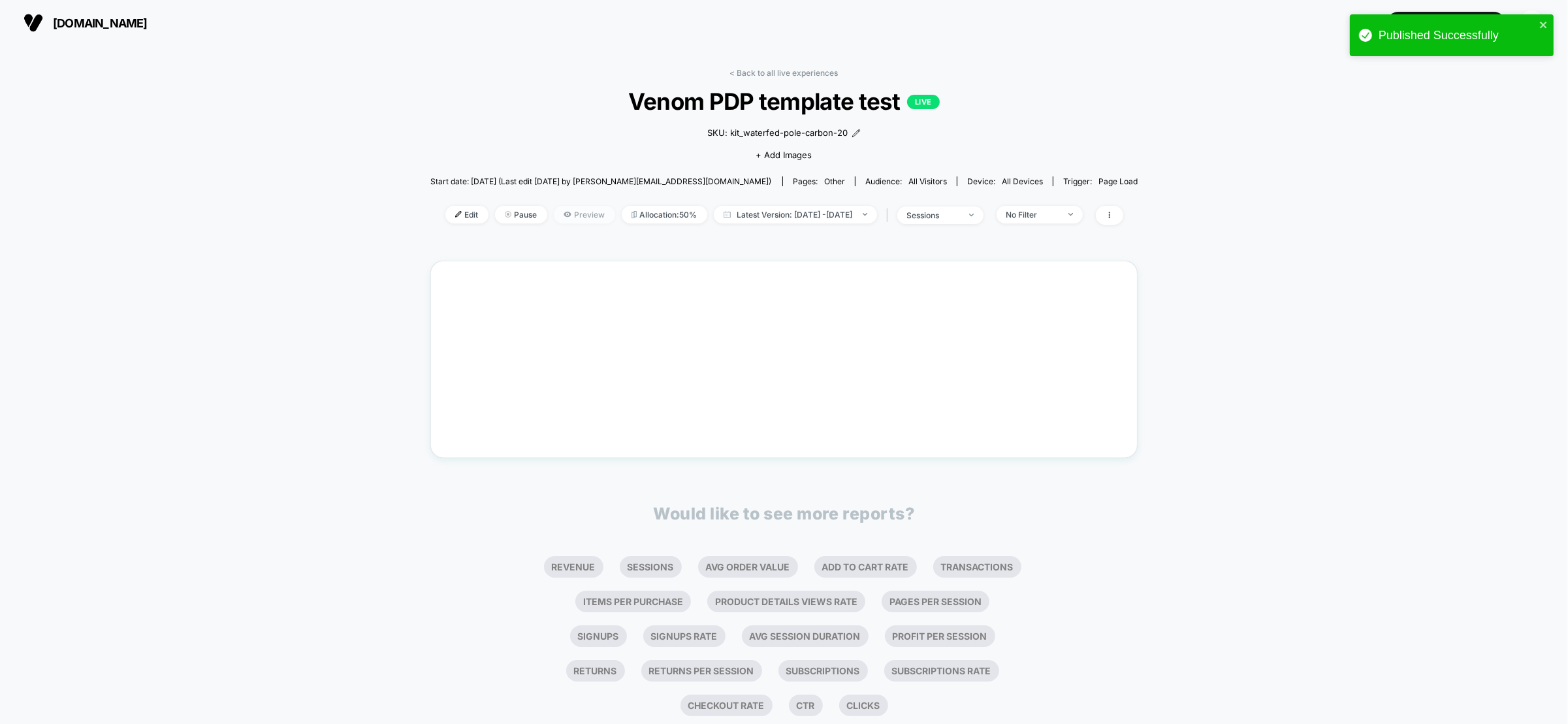
click at [557, 217] on span "Preview" at bounding box center [585, 214] width 61 height 18
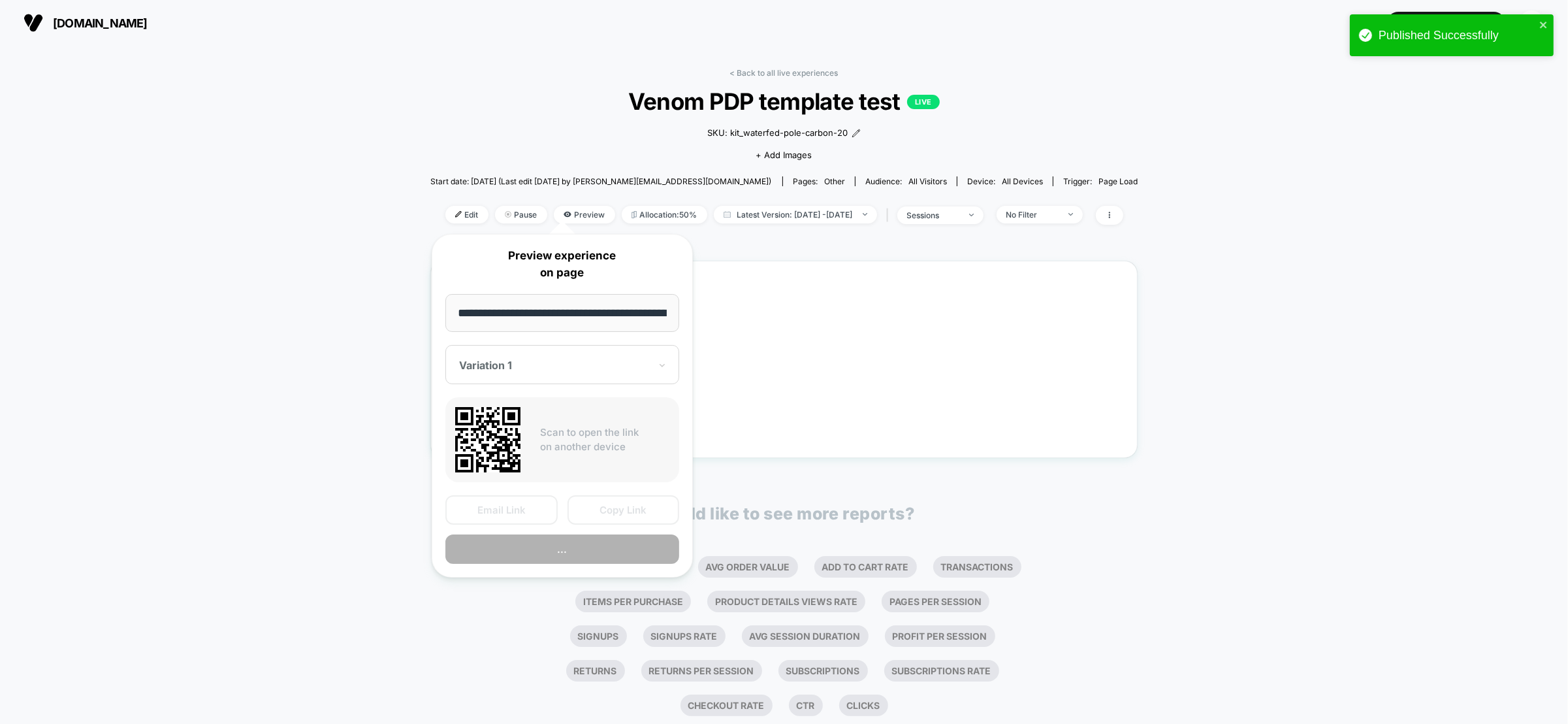
scroll to position [0, 393]
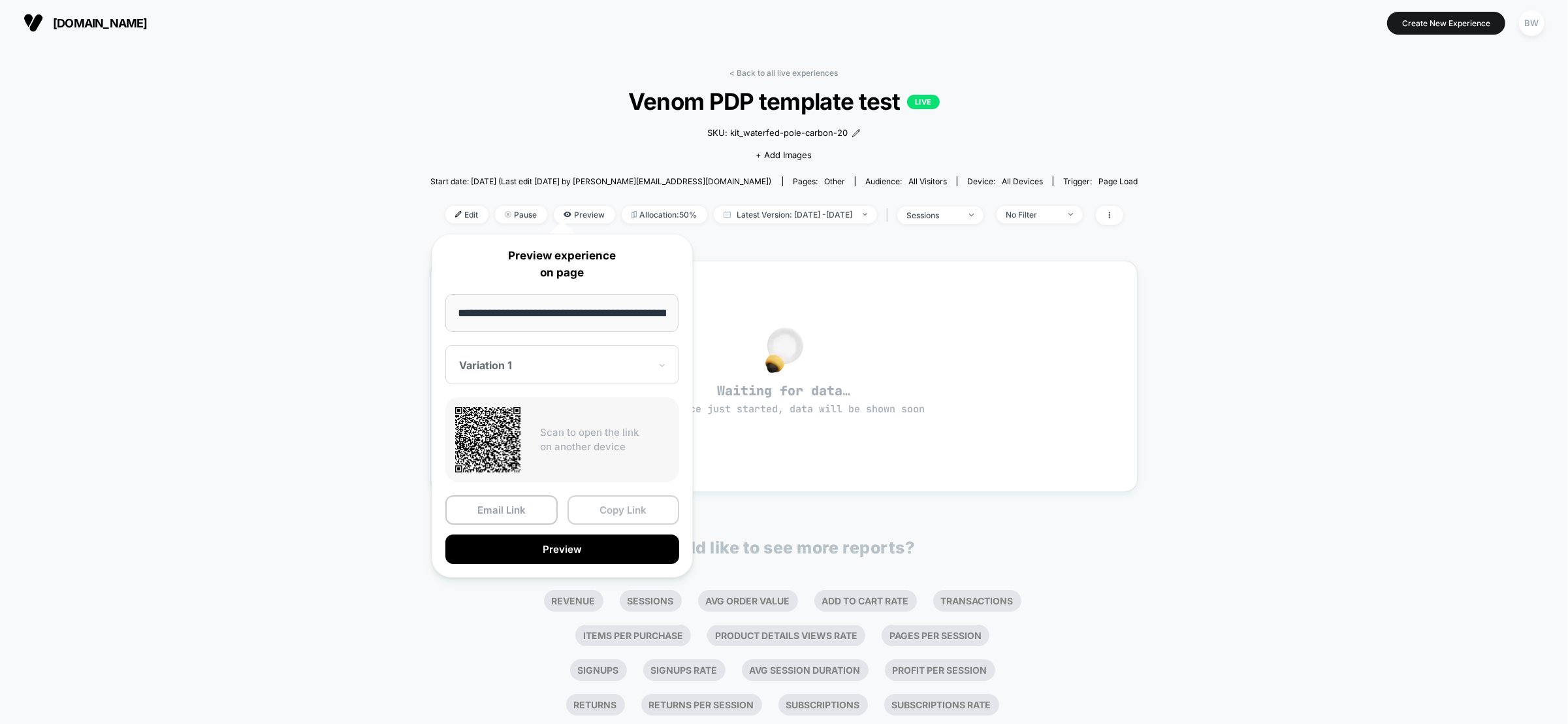
click at [622, 509] on button "Copy Link" at bounding box center [624, 509] width 112 height 29
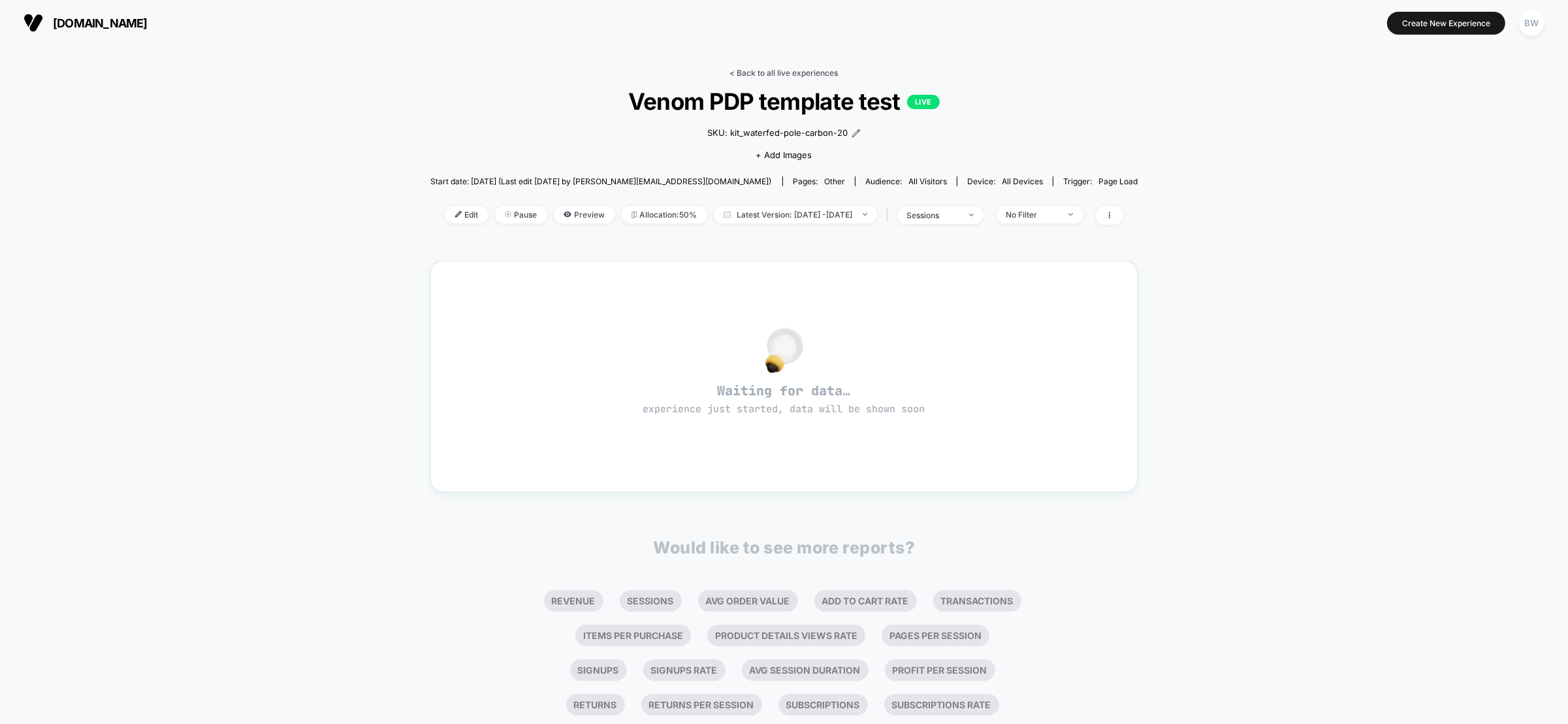
click at [804, 71] on link "< Back to all live experiences" at bounding box center [784, 73] width 108 height 10
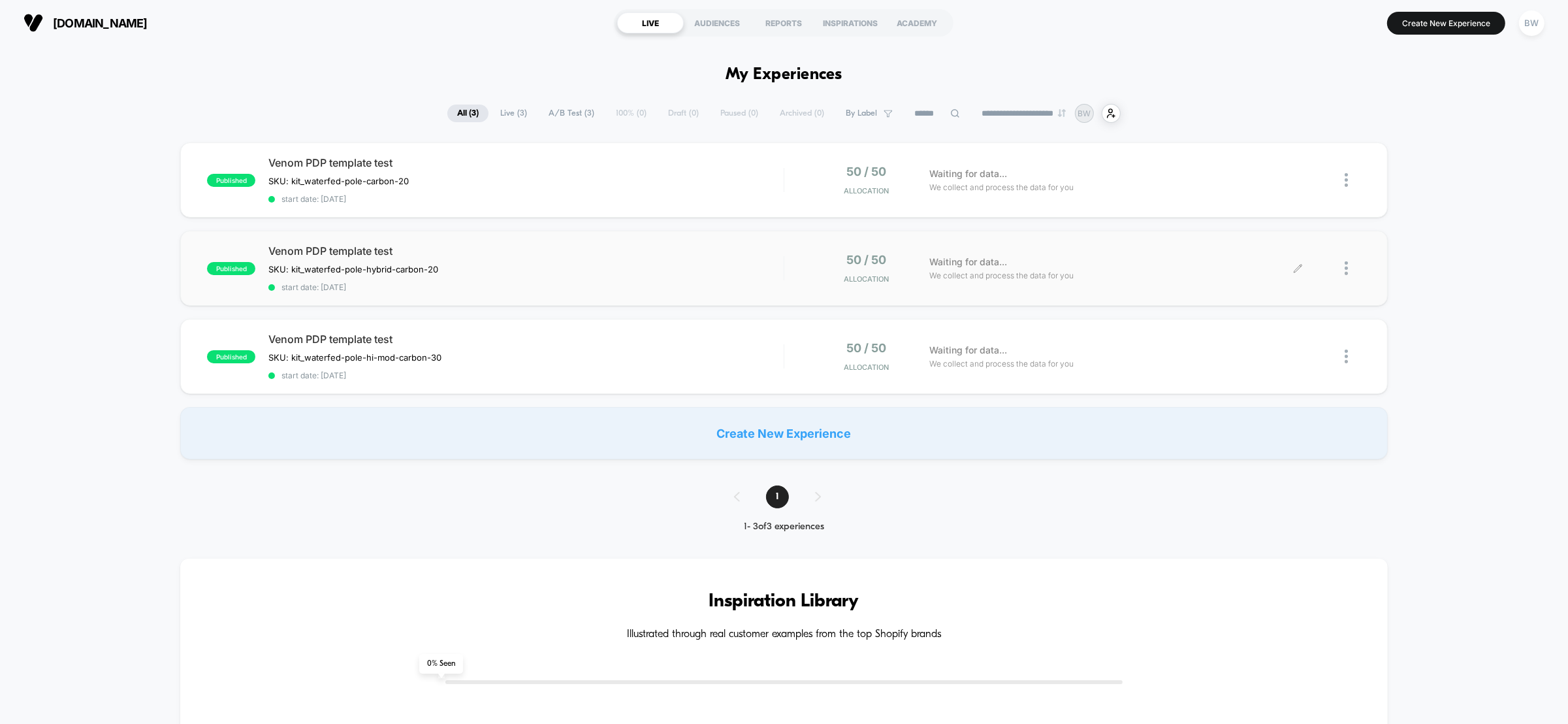
click at [1304, 266] on div at bounding box center [1330, 267] width 63 height 31
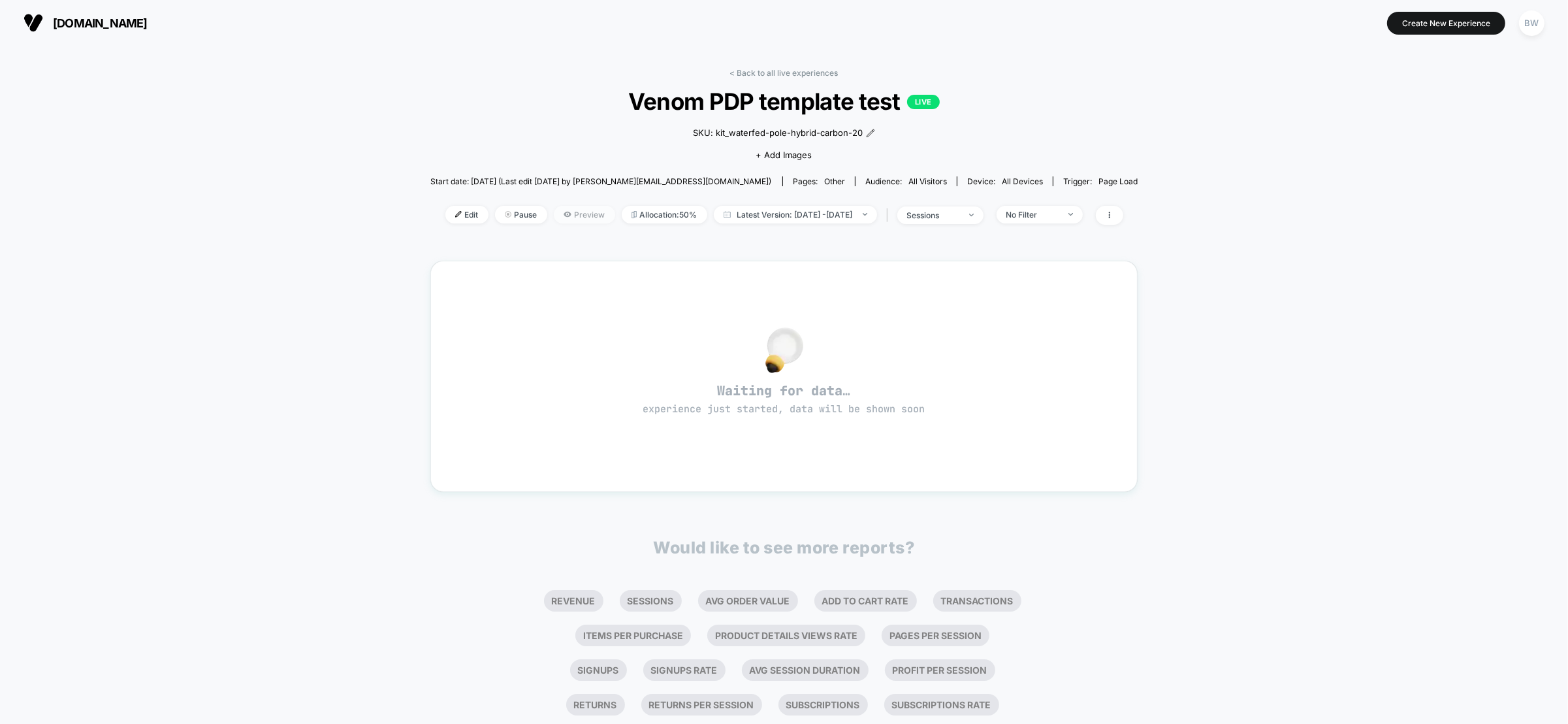
click at [556, 213] on span "Preview" at bounding box center [585, 214] width 61 height 18
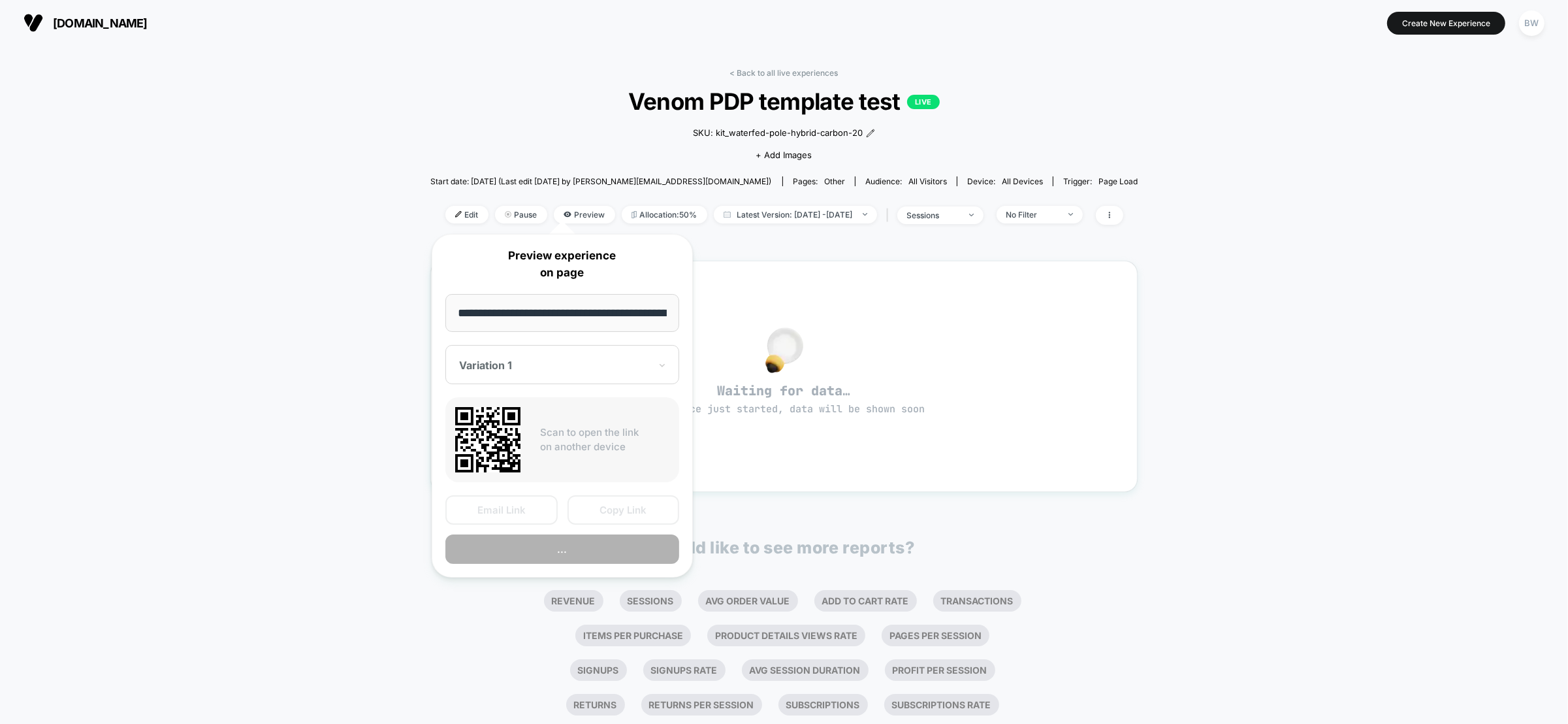
scroll to position [0, 417]
click at [613, 509] on button "Copy Link" at bounding box center [624, 509] width 112 height 29
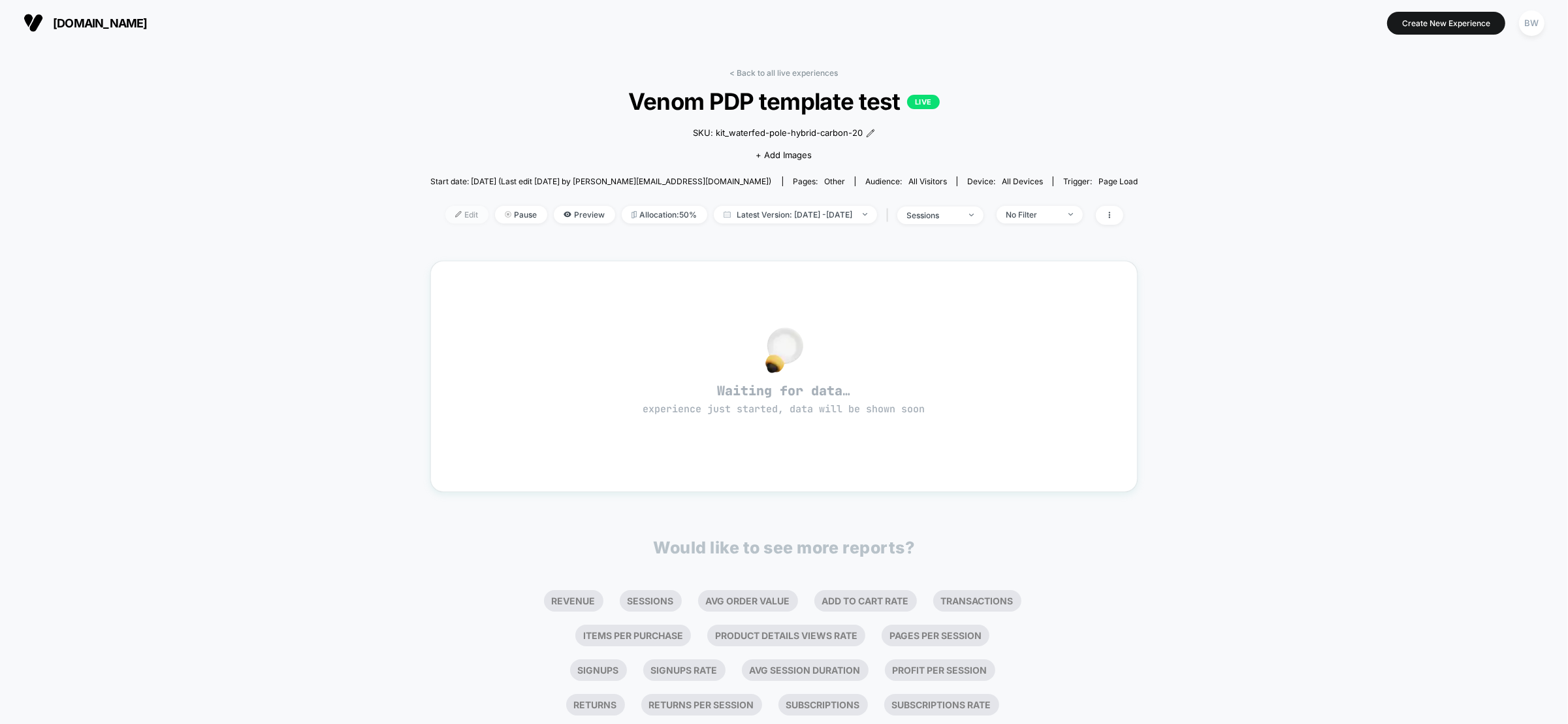
click at [445, 211] on span "Edit" at bounding box center [466, 214] width 43 height 18
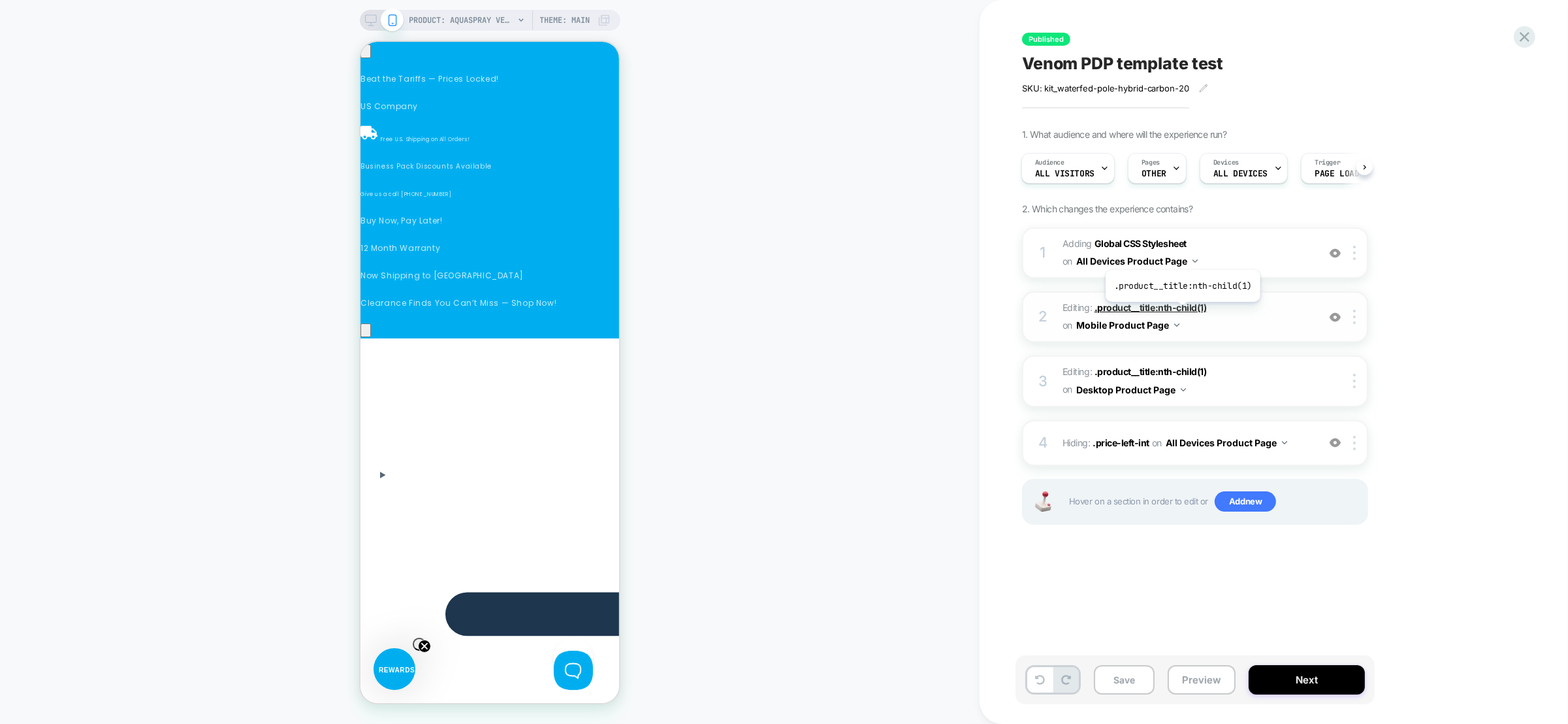
click at [1182, 312] on span ".product__title:nth-child(1)" at bounding box center [1151, 307] width 112 height 11
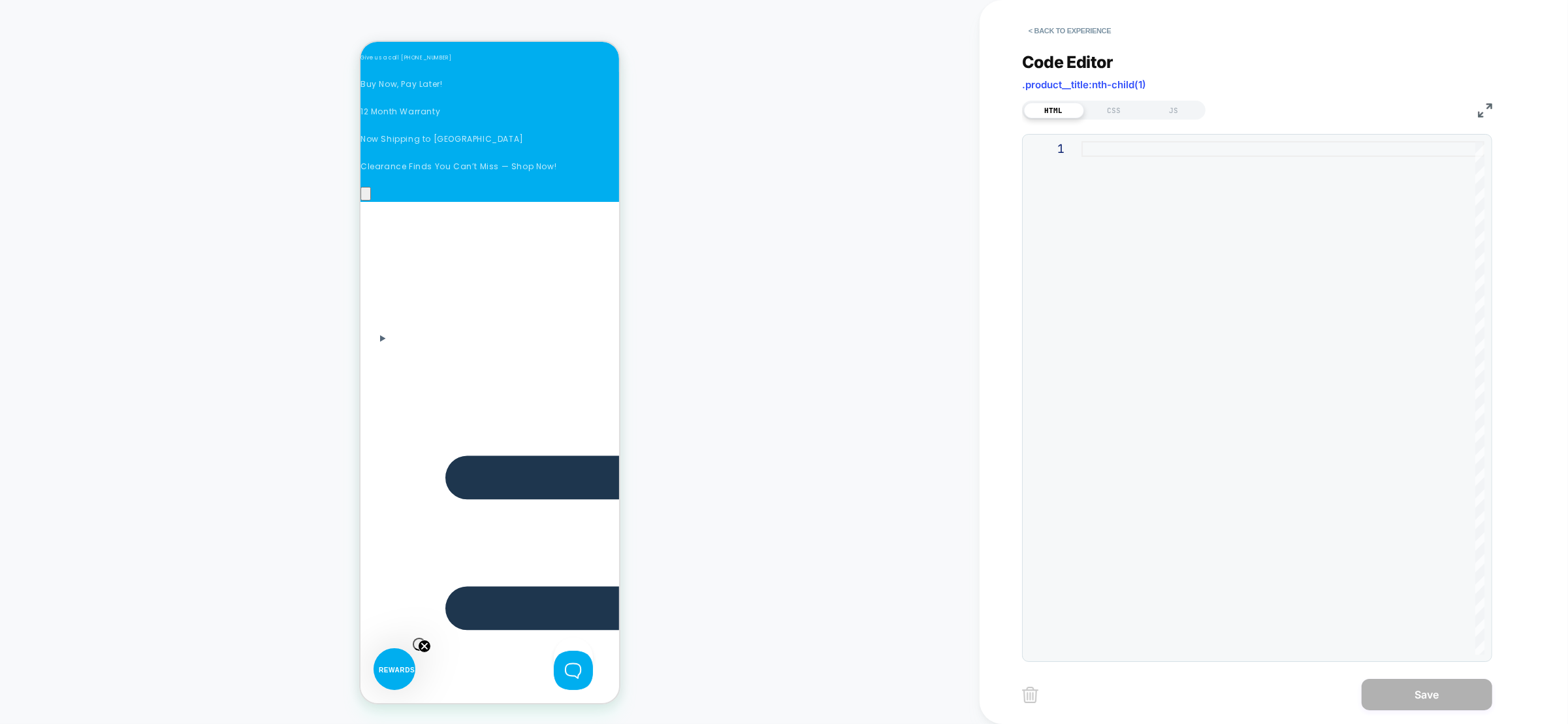
scroll to position [140, 0]
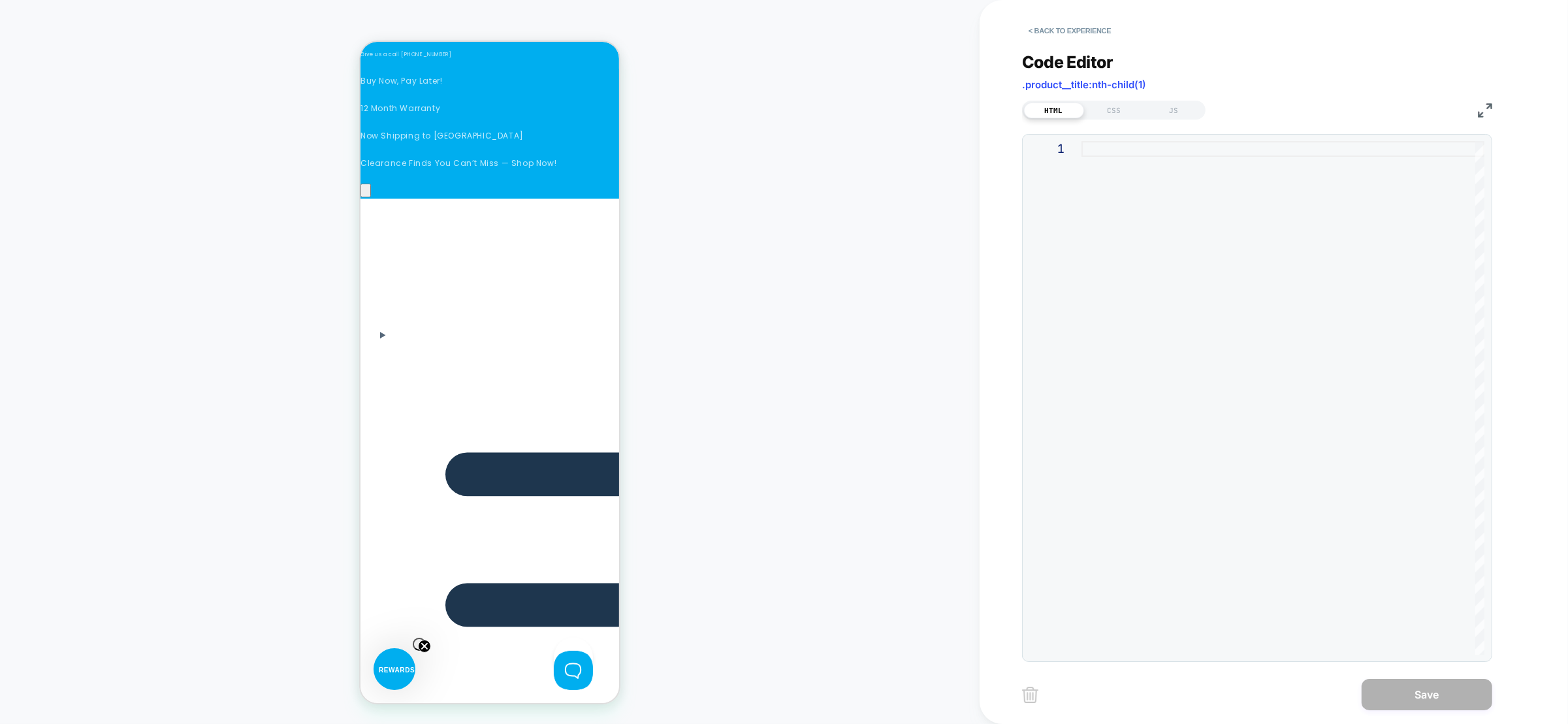
click at [1196, 244] on div at bounding box center [1283, 398] width 403 height 513
type textarea "**********"
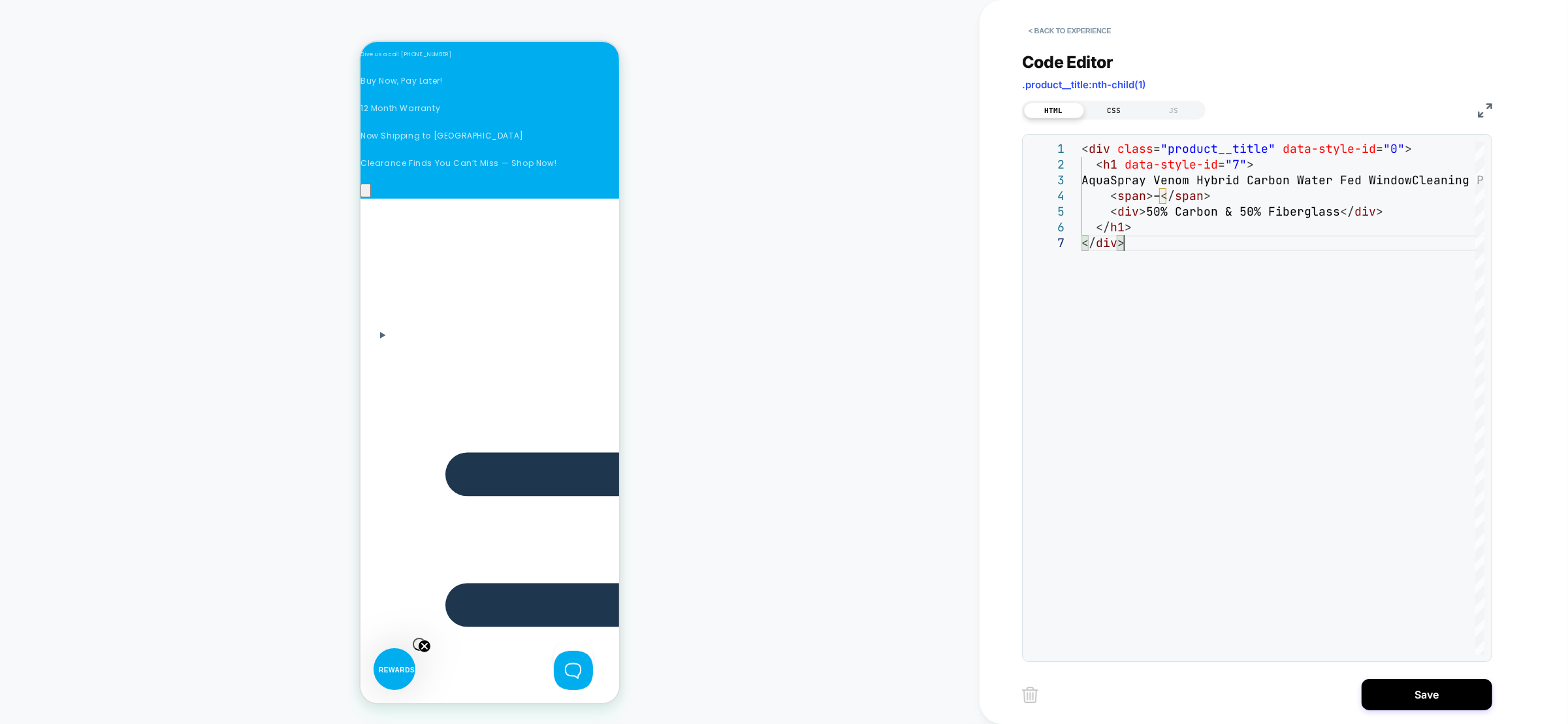
click at [1121, 106] on div "CSS" at bounding box center [1114, 110] width 60 height 16
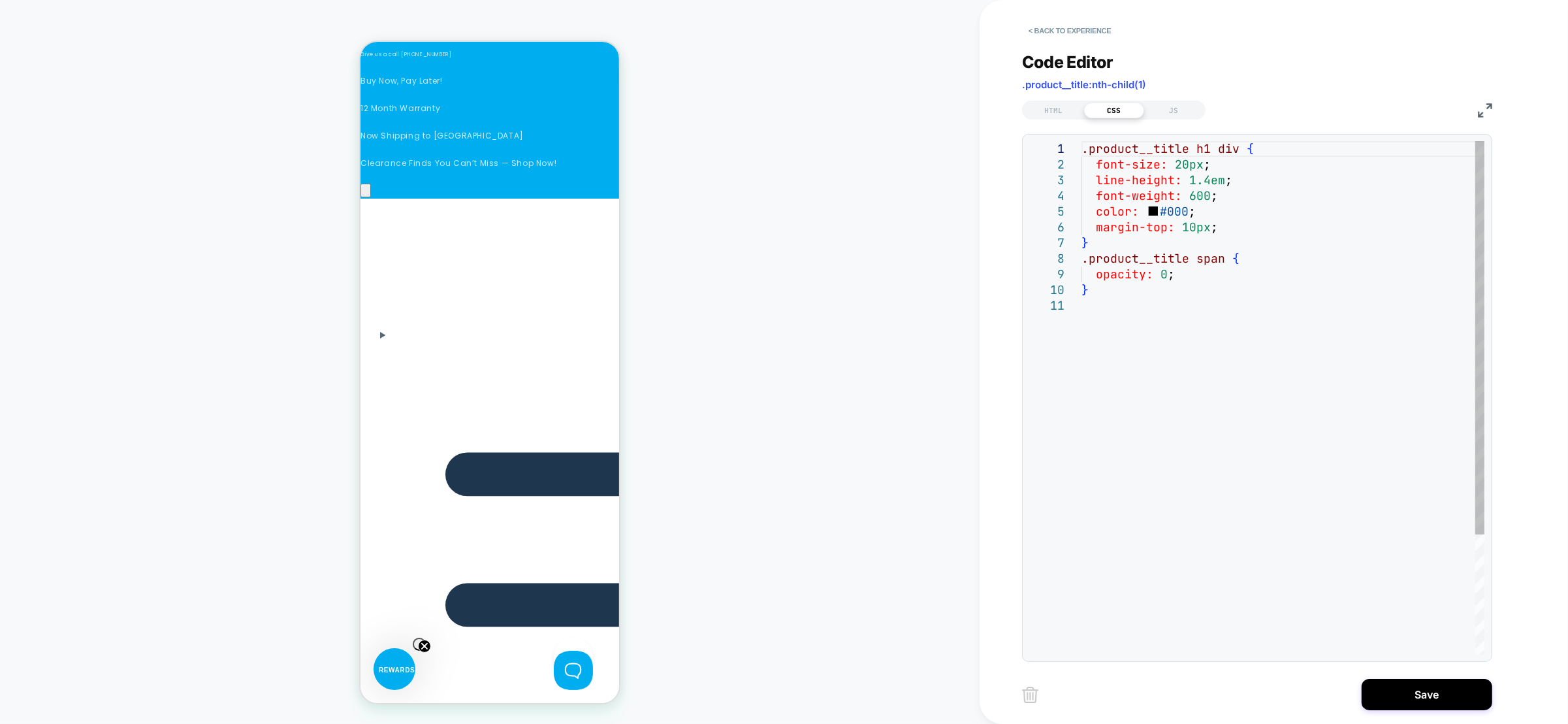
scroll to position [0, 0]
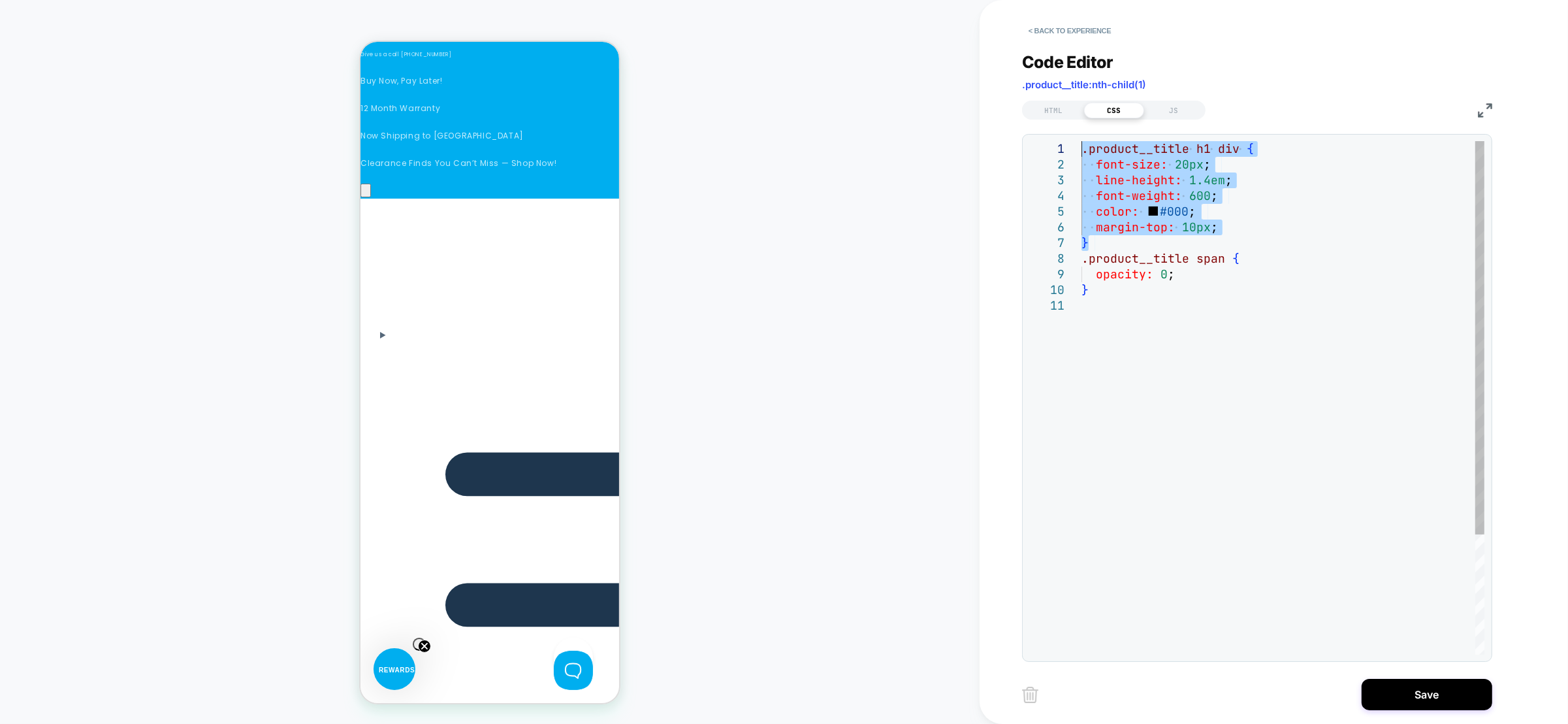
drag, startPoint x: 1105, startPoint y: 237, endPoint x: 1064, endPoint y: 148, distance: 98.0
click at [1082, 148] on div ".product__title h1 div { font-size: 20px ; line-height: 1.4em ; font-weight: 60…" at bounding box center [1283, 476] width 403 height 670
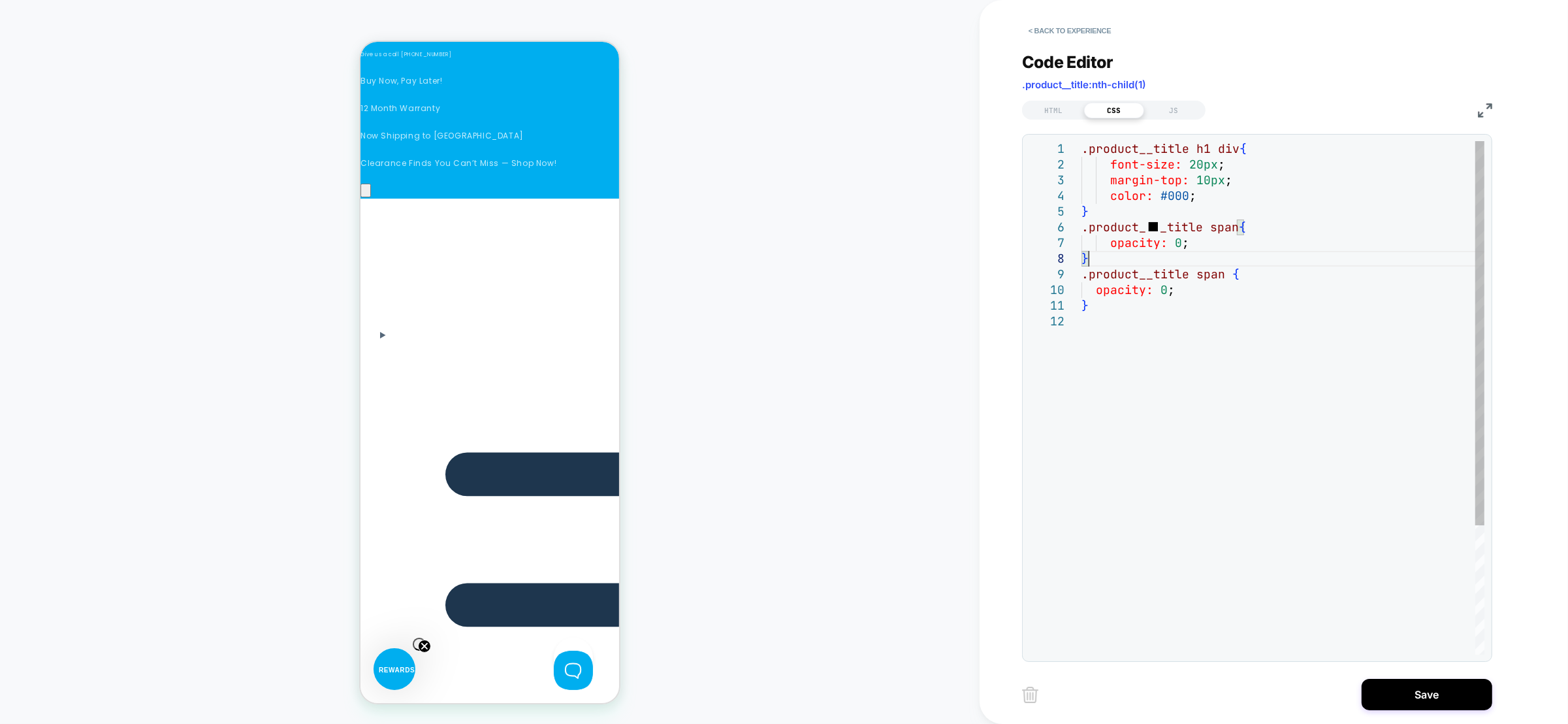
scroll to position [0, 926]
click at [1278, 245] on div ".product__title h1 div { font-size: 20px ; margin-top: 10px ; color: #000 ; } .…" at bounding box center [1283, 484] width 403 height 686
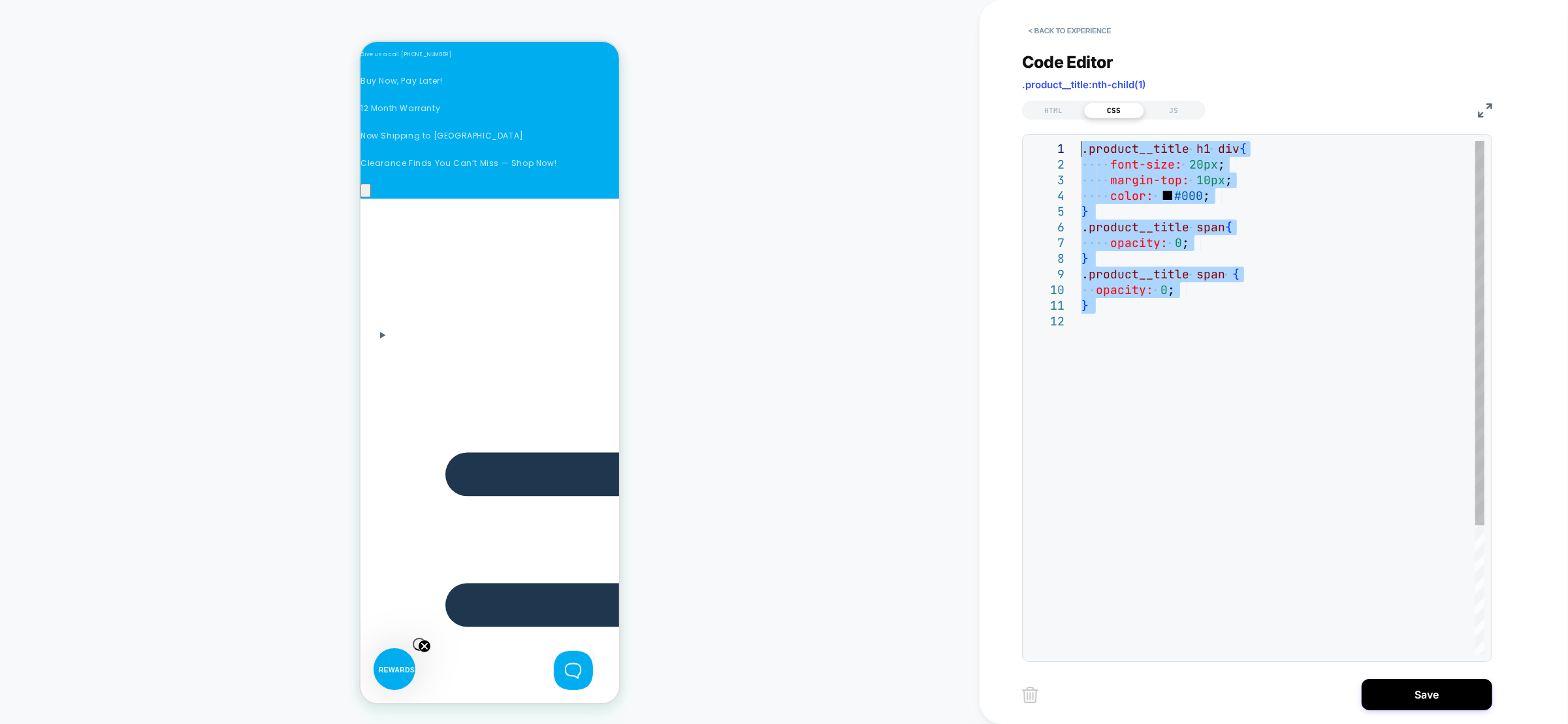
scroll to position [0, 1111]
drag, startPoint x: 1188, startPoint y: 316, endPoint x: 1028, endPoint y: 130, distance: 245.3
click at [1082, 141] on div ".product__title h1 div { font-size: 20px ; margin-top: 10px ; color: #000 ; } .…" at bounding box center [1283, 484] width 403 height 686
type textarea "**********"
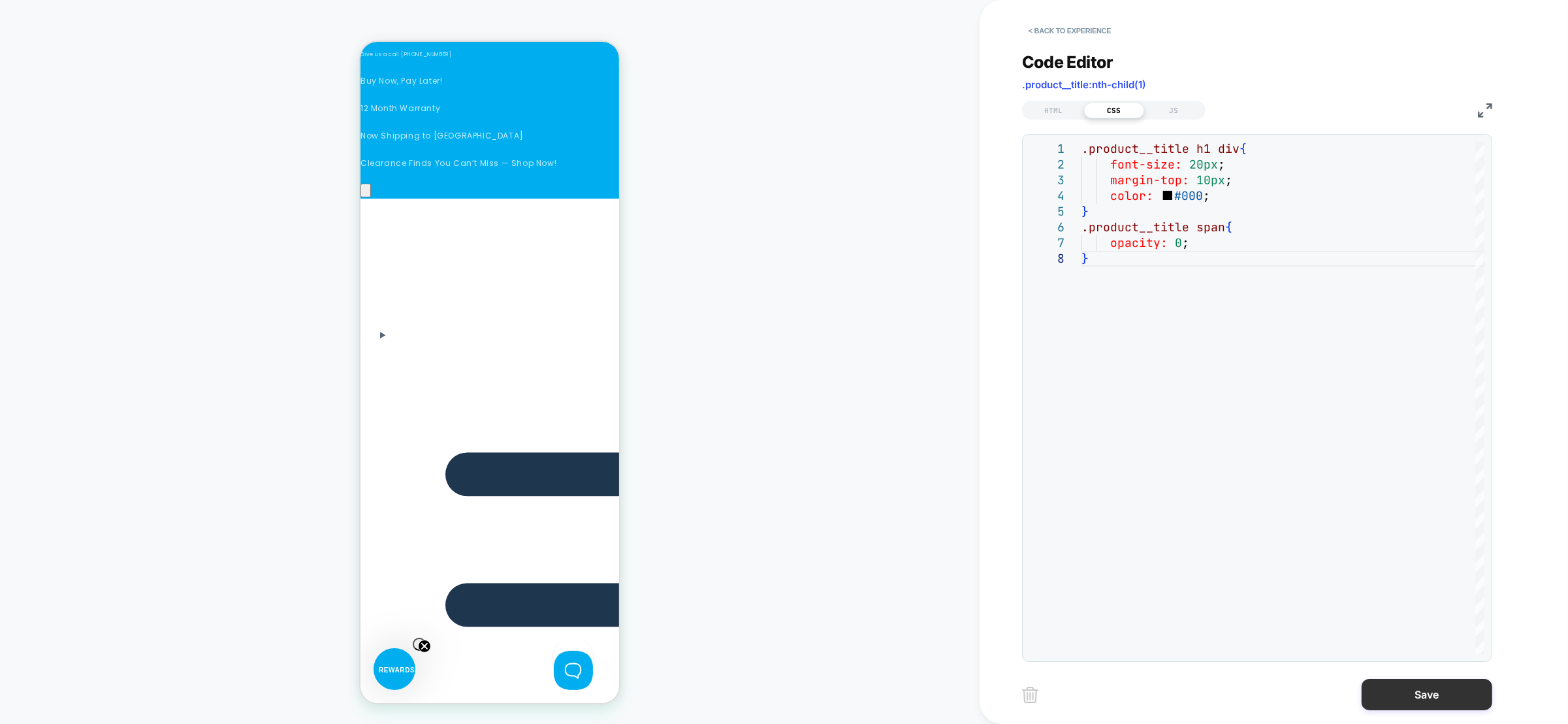
click at [1441, 693] on button "Save" at bounding box center [1427, 694] width 131 height 31
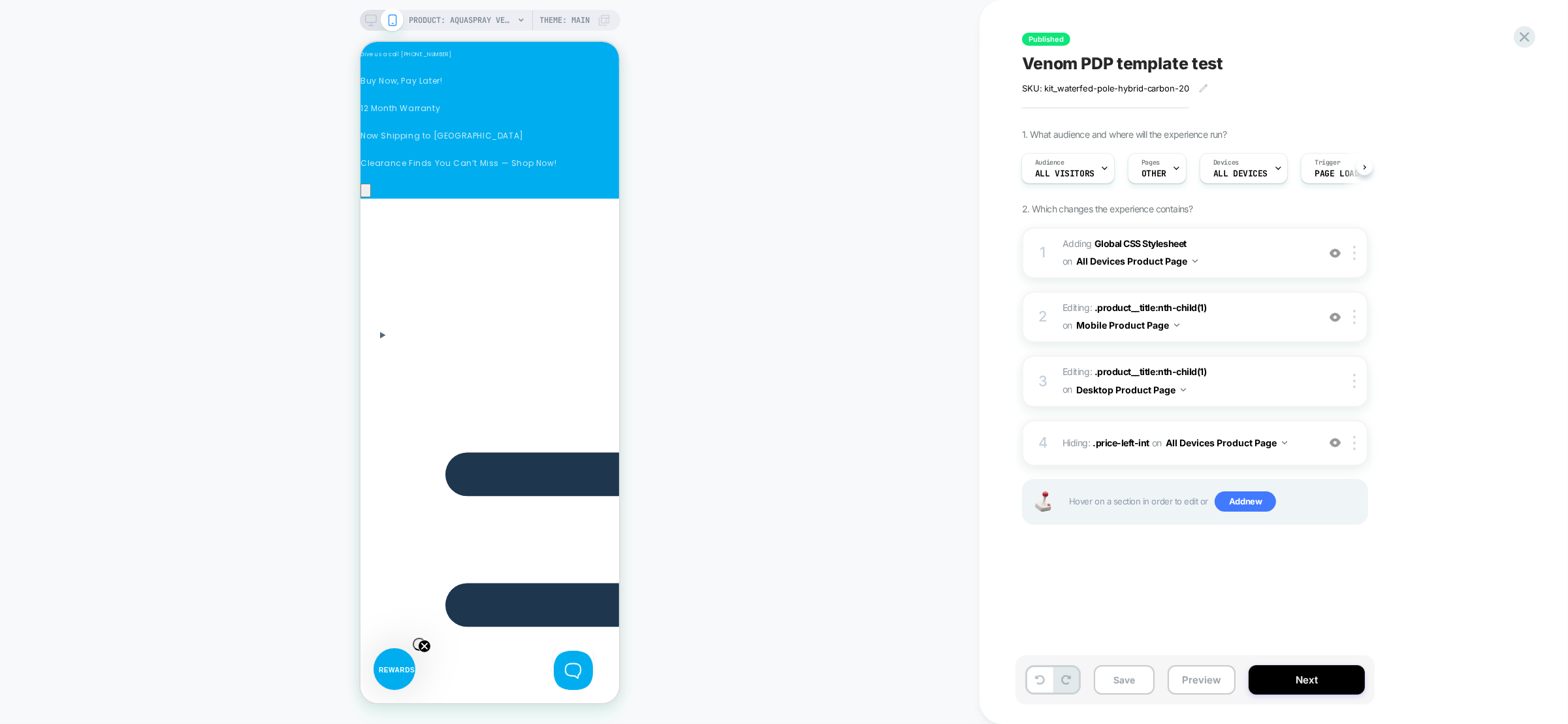
scroll to position [0, 1296]
drag, startPoint x: 370, startPoint y: 18, endPoint x: 917, endPoint y: 220, distance: 583.1
click at [370, 18] on icon at bounding box center [370, 20] width 12 height 12
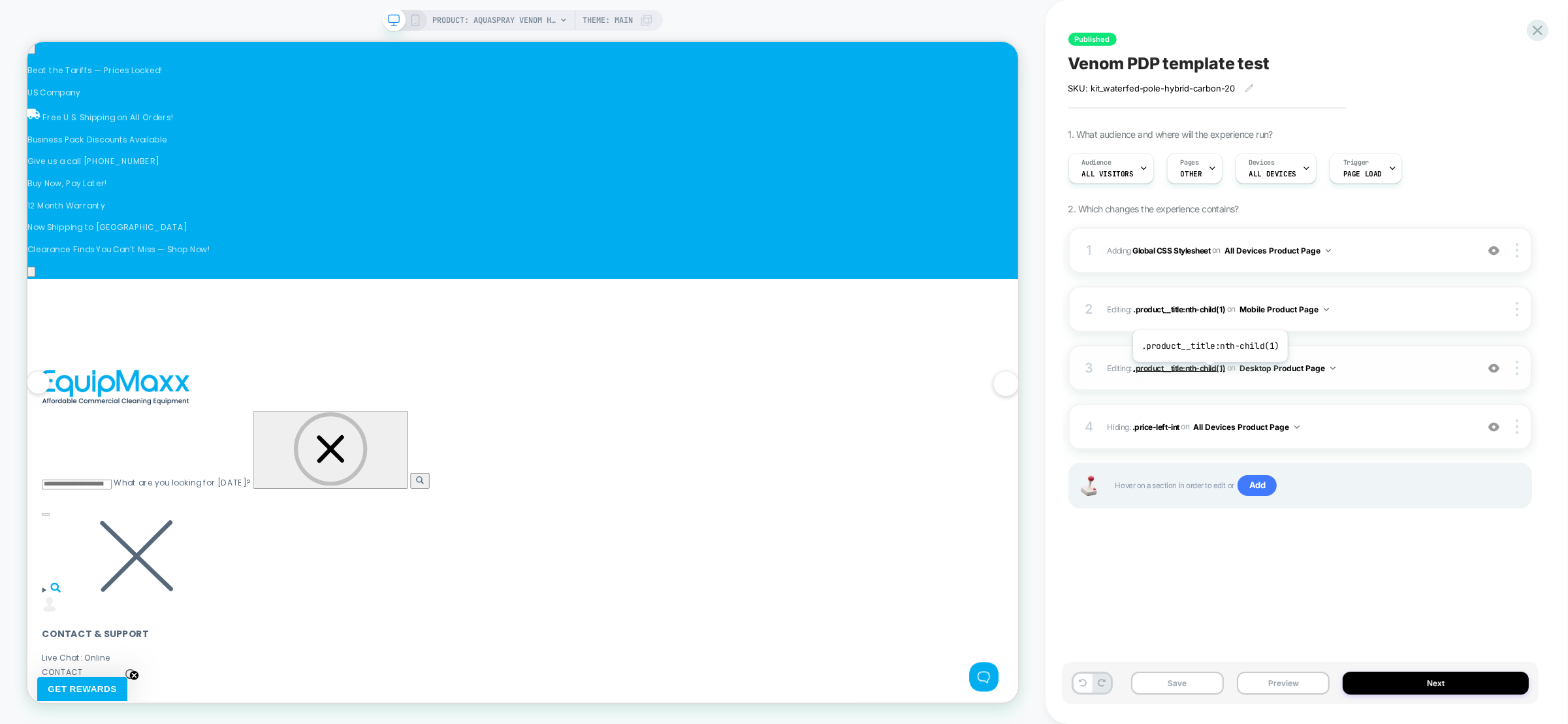
click at [1209, 371] on span ".product__title:nth-child(1)" at bounding box center [1180, 368] width 92 height 10
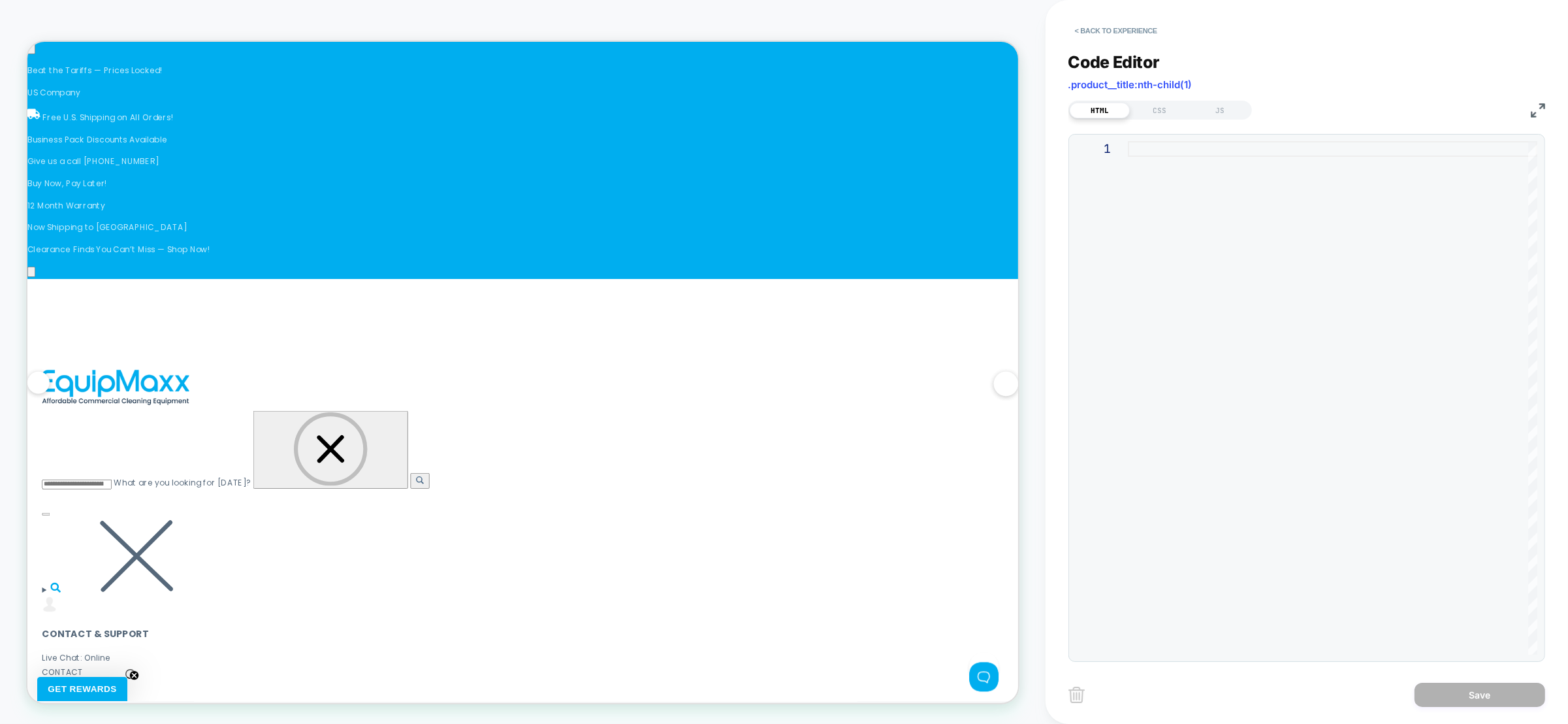
scroll to position [0, 848]
click at [1196, 285] on div at bounding box center [1333, 398] width 410 height 513
type textarea "**********"
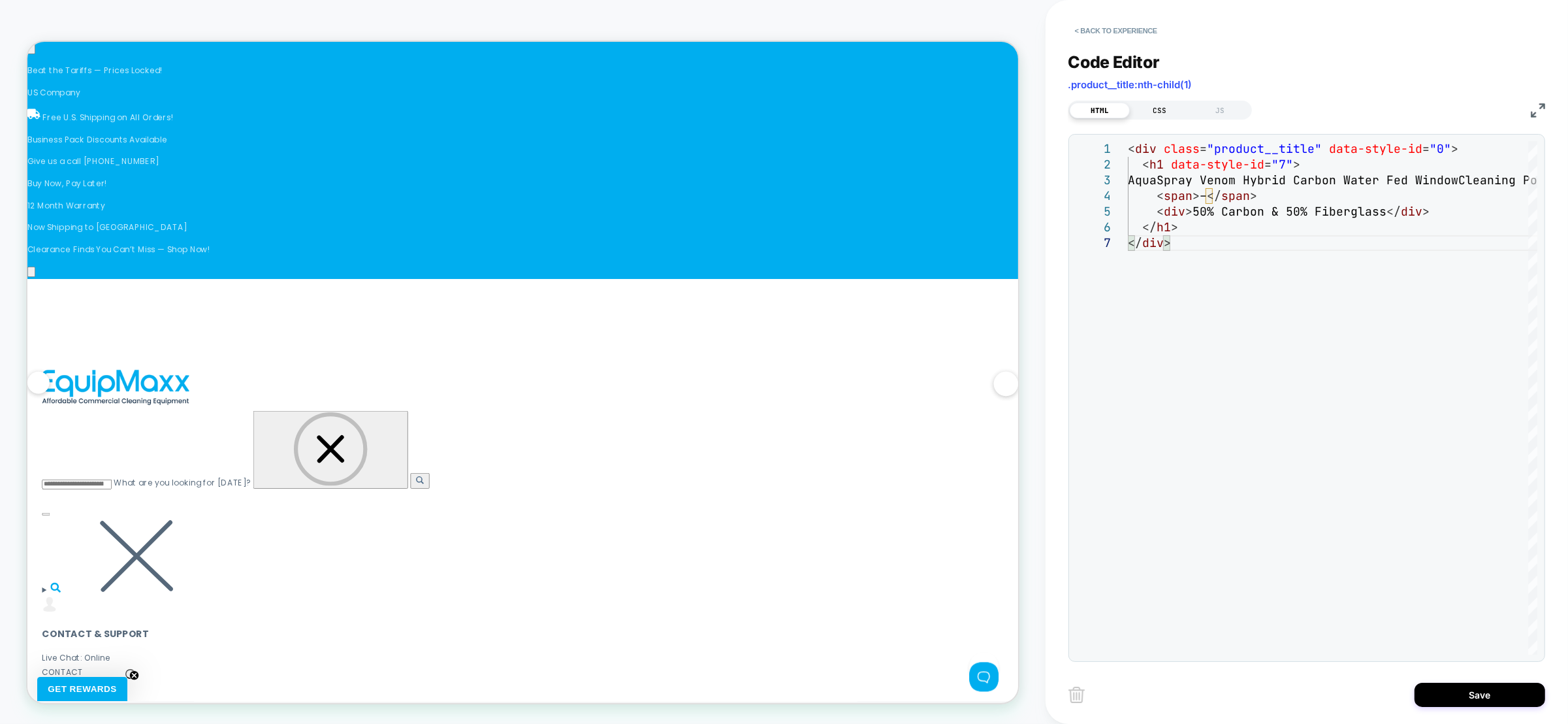
click at [1161, 113] on div "CSS" at bounding box center [1160, 110] width 60 height 16
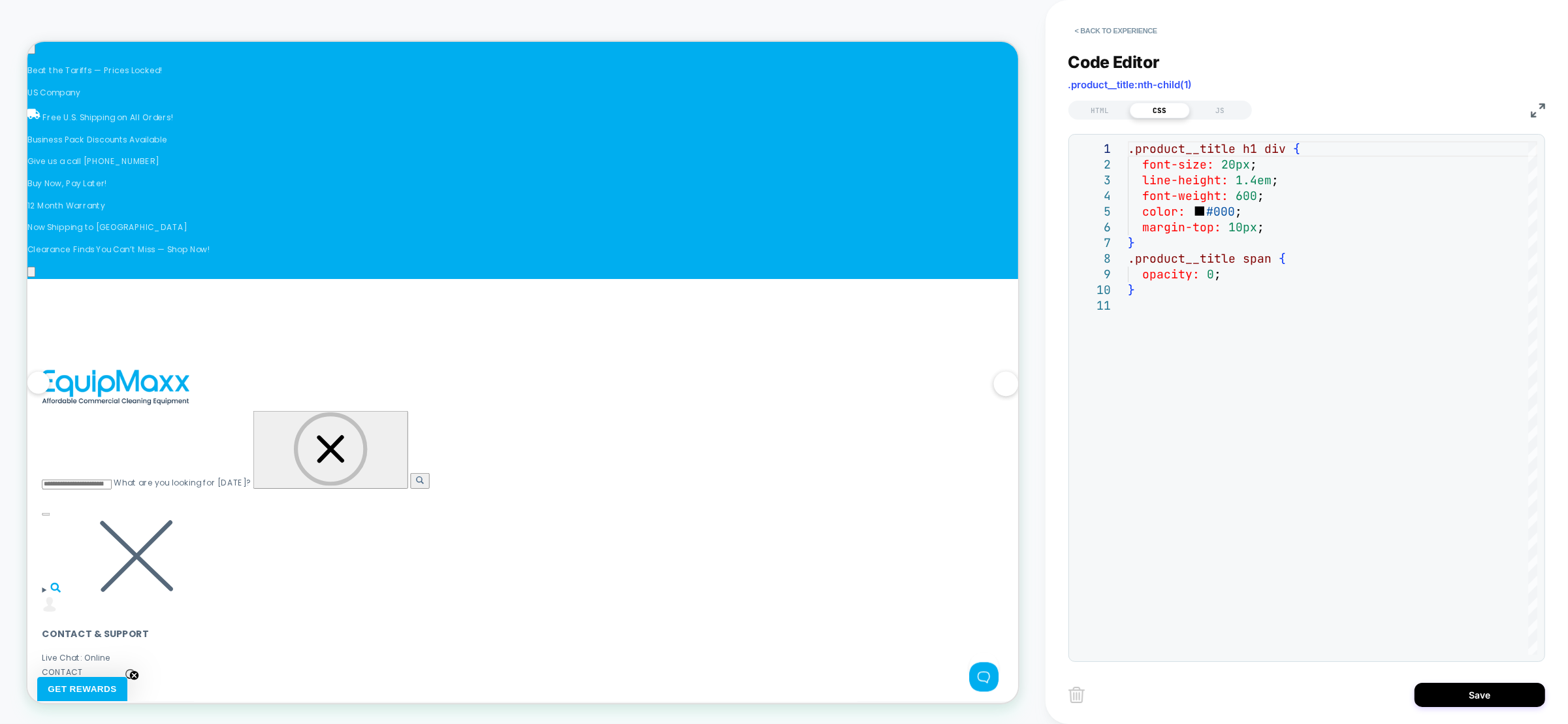
scroll to position [0, 1273]
click at [1097, 108] on div "HTML" at bounding box center [1099, 110] width 60 height 16
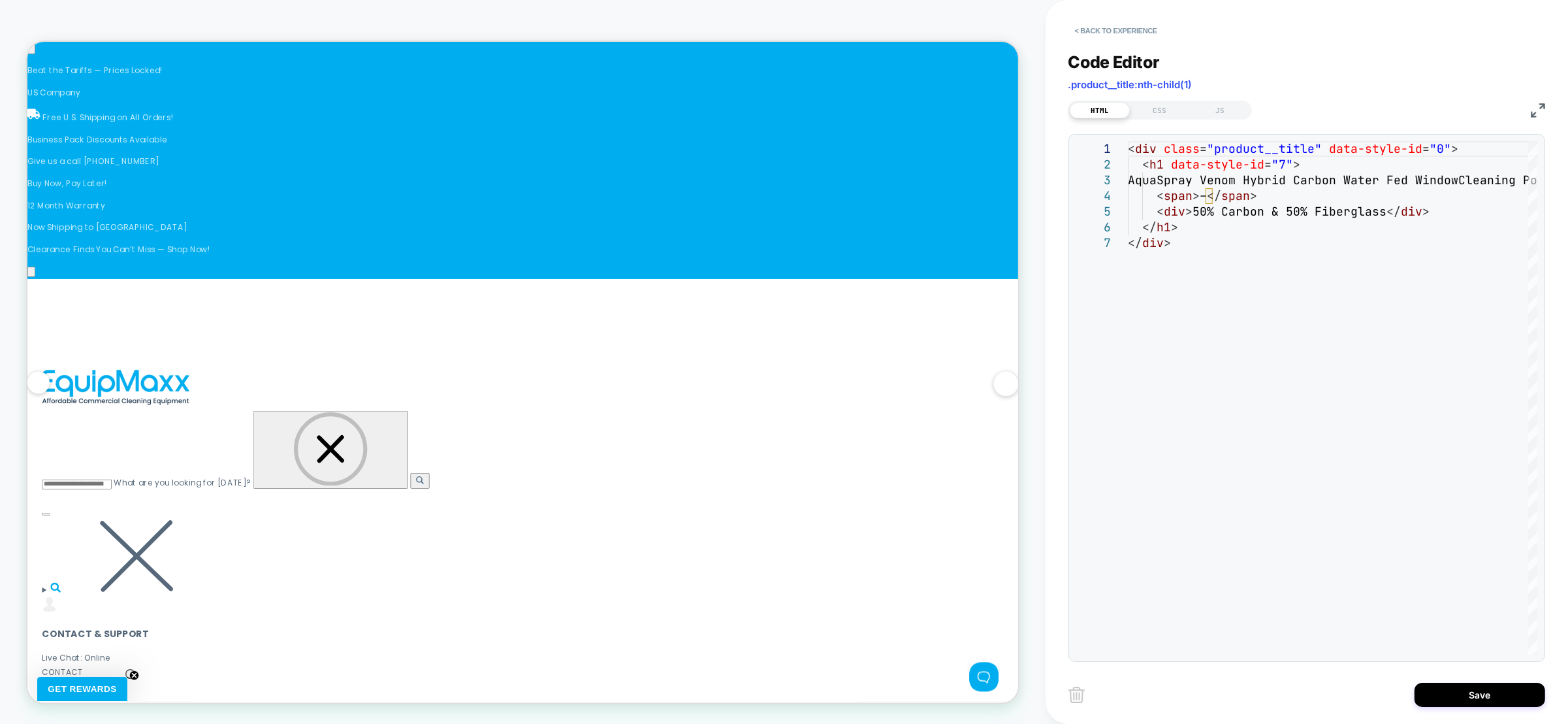
scroll to position [0, 1697]
click at [1444, 692] on button "Save" at bounding box center [1480, 695] width 131 height 24
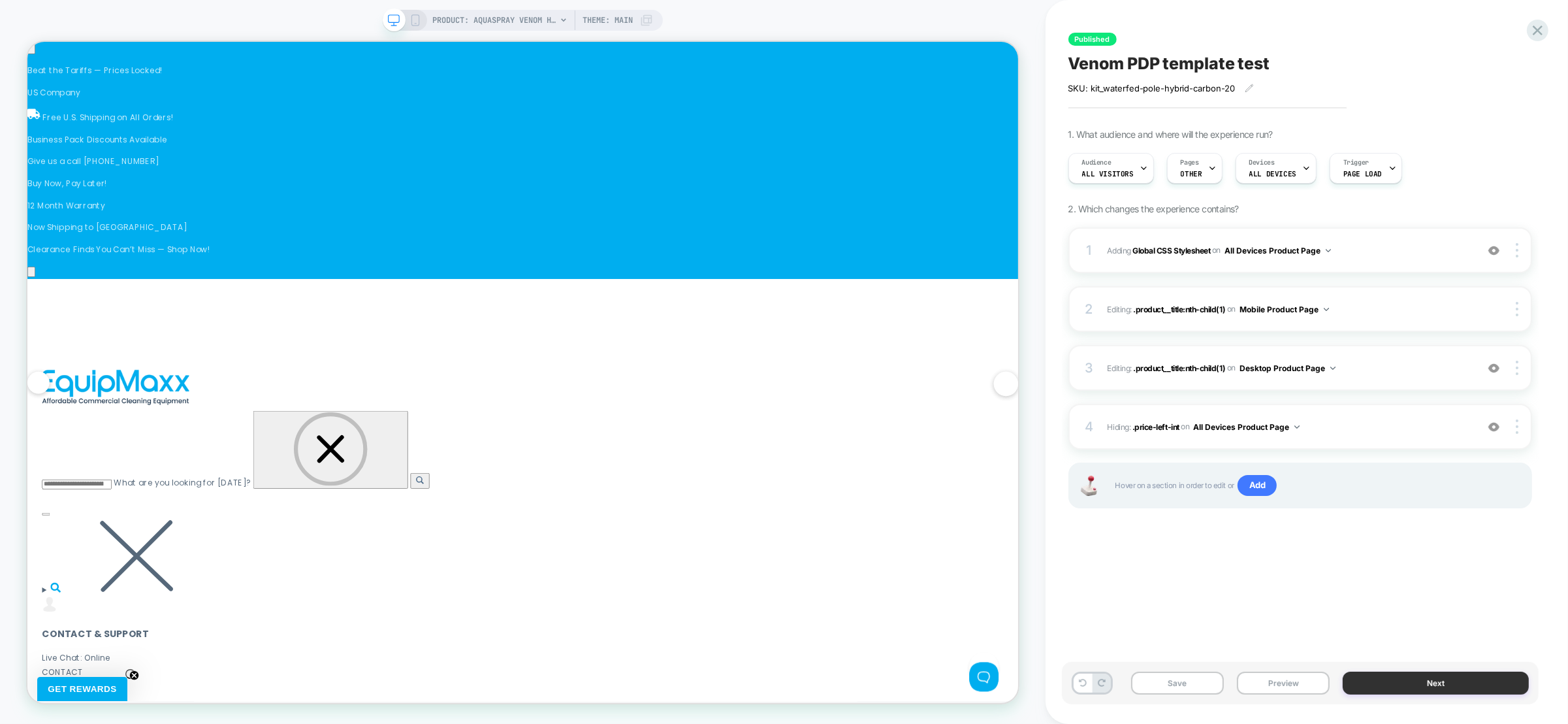
click at [1439, 691] on button "Next" at bounding box center [1436, 683] width 186 height 23
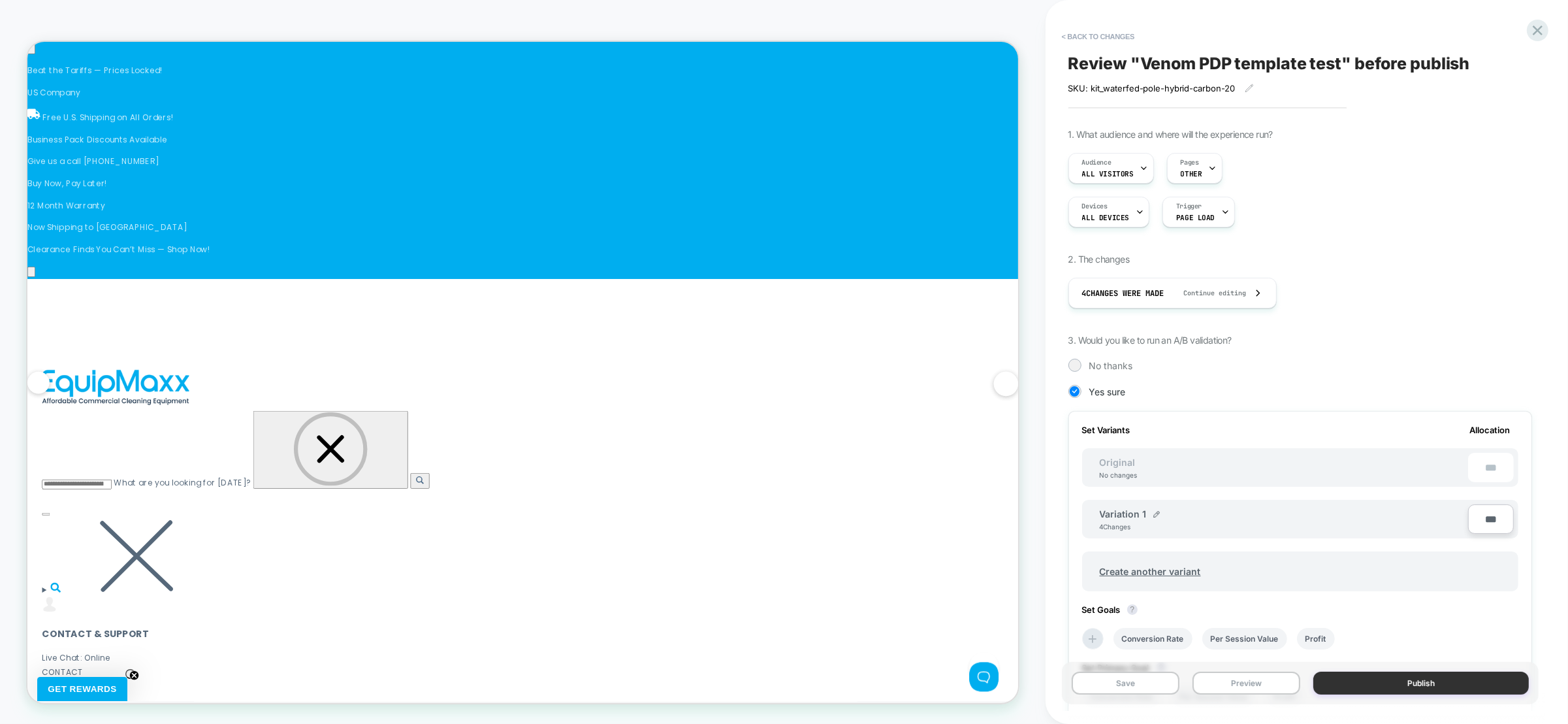
click at [1449, 685] on button "Publish" at bounding box center [1421, 683] width 215 height 23
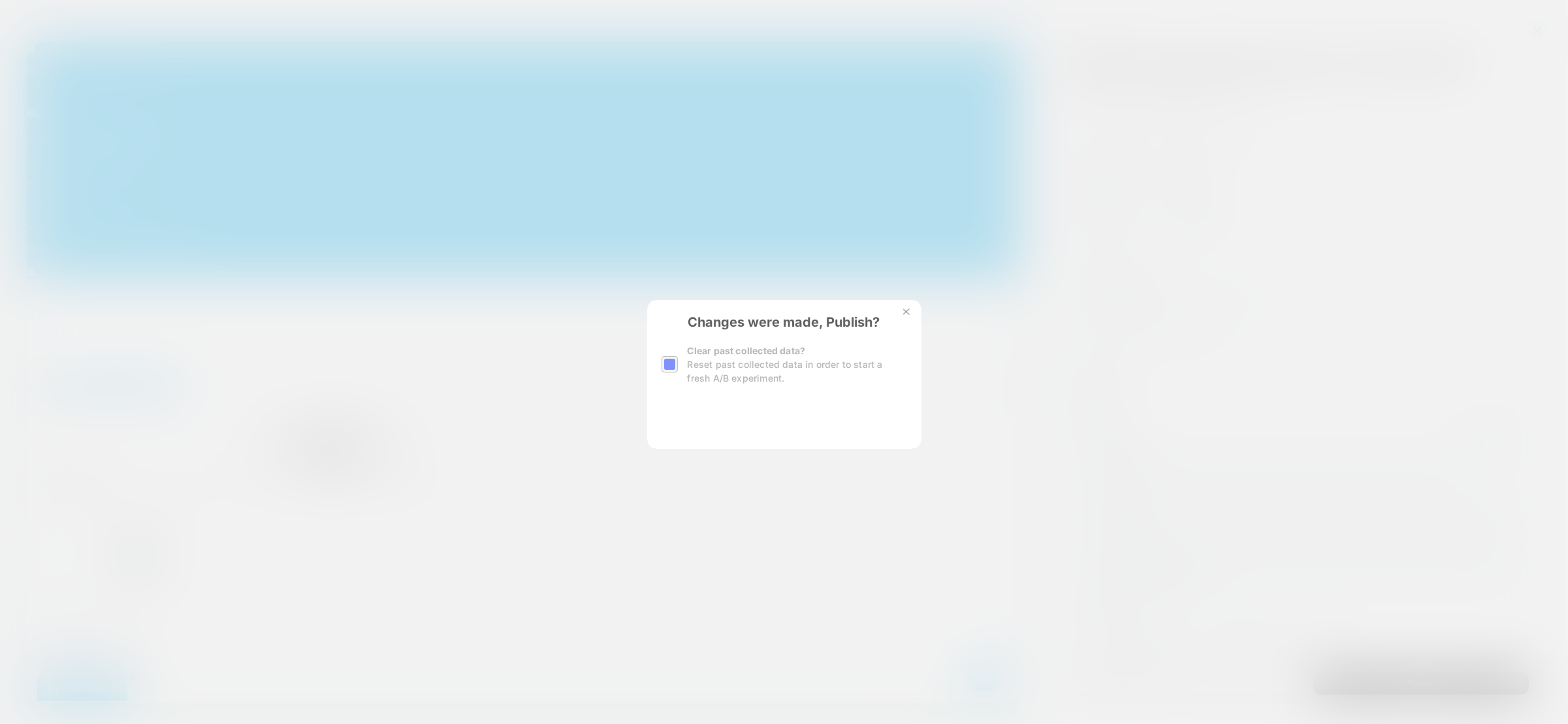
scroll to position [0, 2122]
click at [683, 361] on div "Clear past collected data? Reset past collected data in order to start a fresh …" at bounding box center [784, 364] width 245 height 41
click at [668, 363] on div at bounding box center [669, 364] width 16 height 16
click at [691, 408] on button "Yes, Publish" at bounding box center [719, 417] width 116 height 33
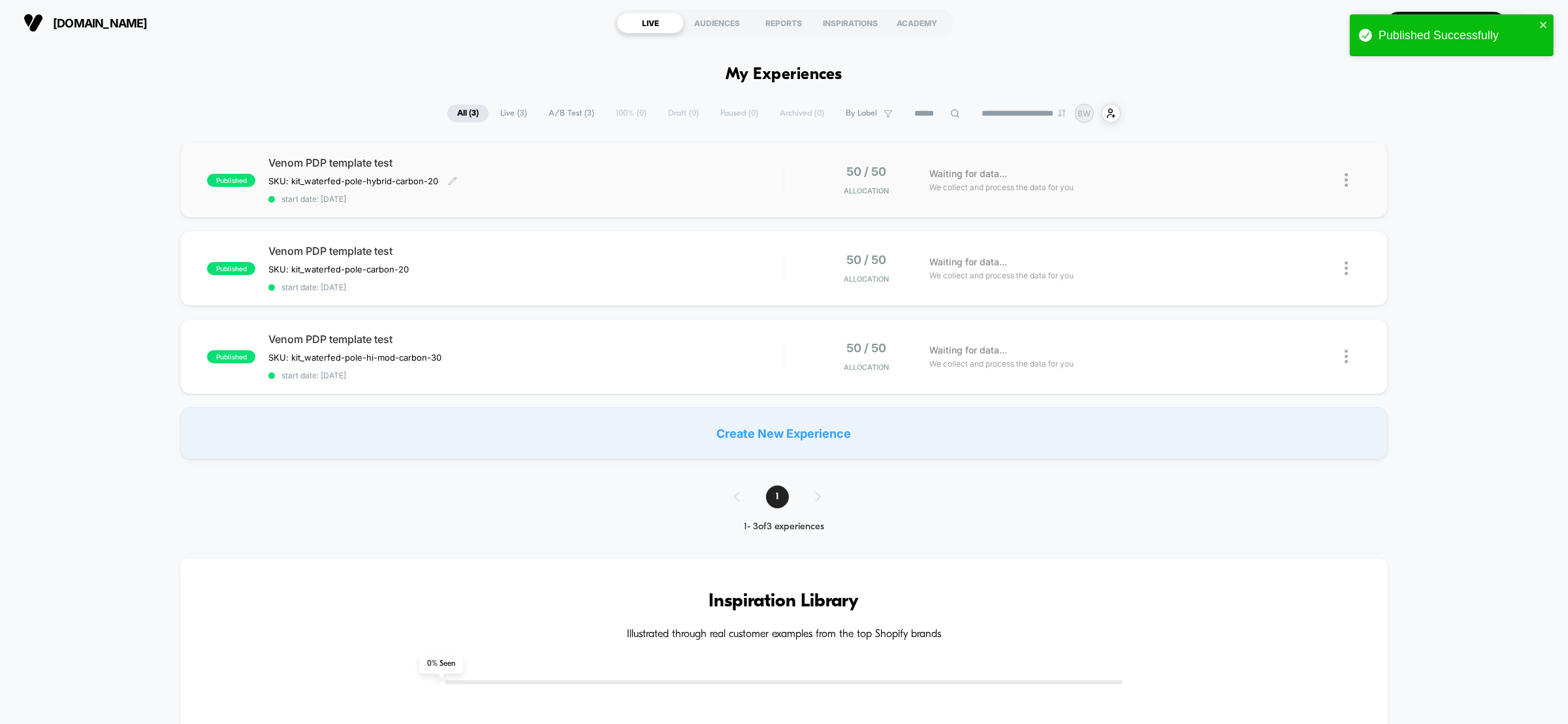
click at [731, 177] on div "Venom PDP template test SKU: kit_waterfed-pole-hybrid-carbon-20 Click to edit e…" at bounding box center [526, 180] width 516 height 48
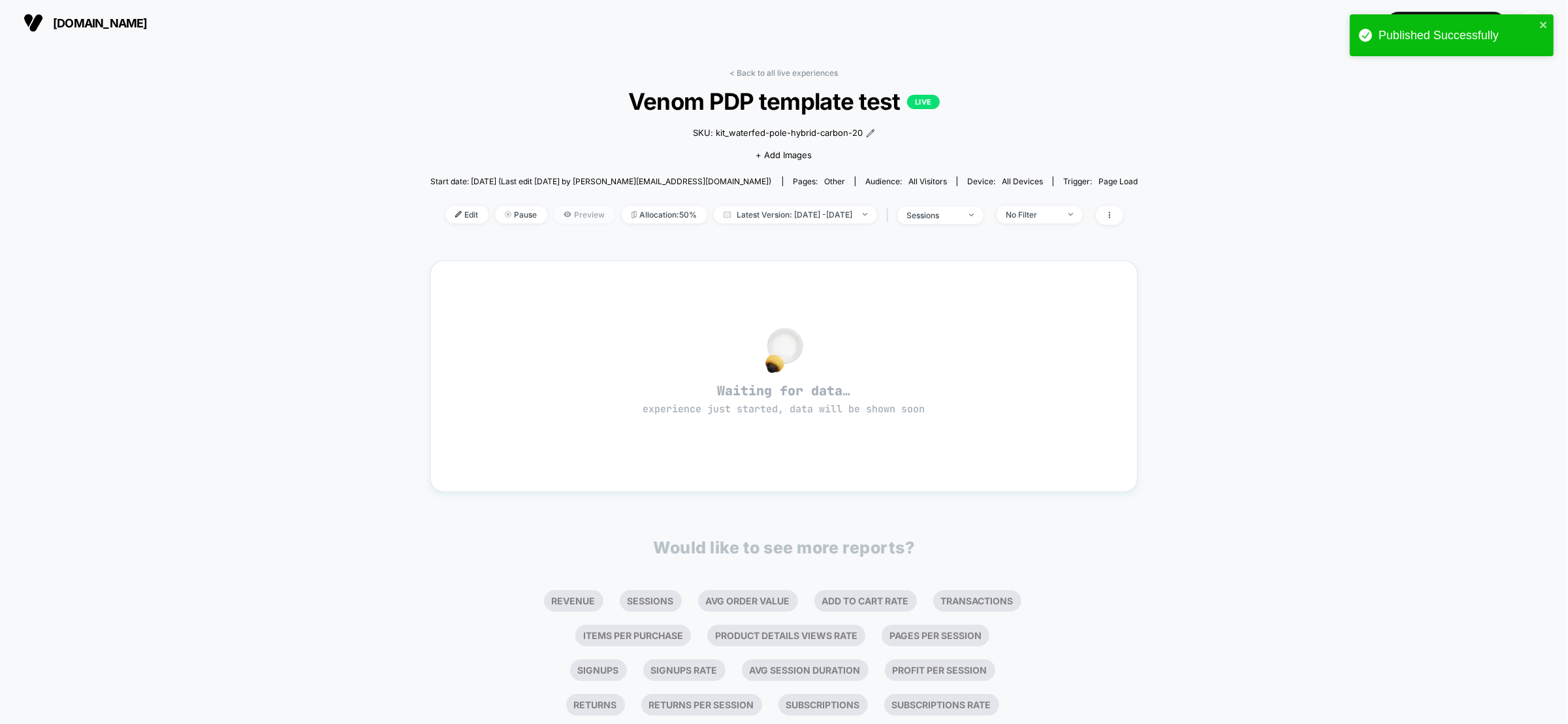
click at [562, 211] on span "Preview" at bounding box center [585, 214] width 61 height 18
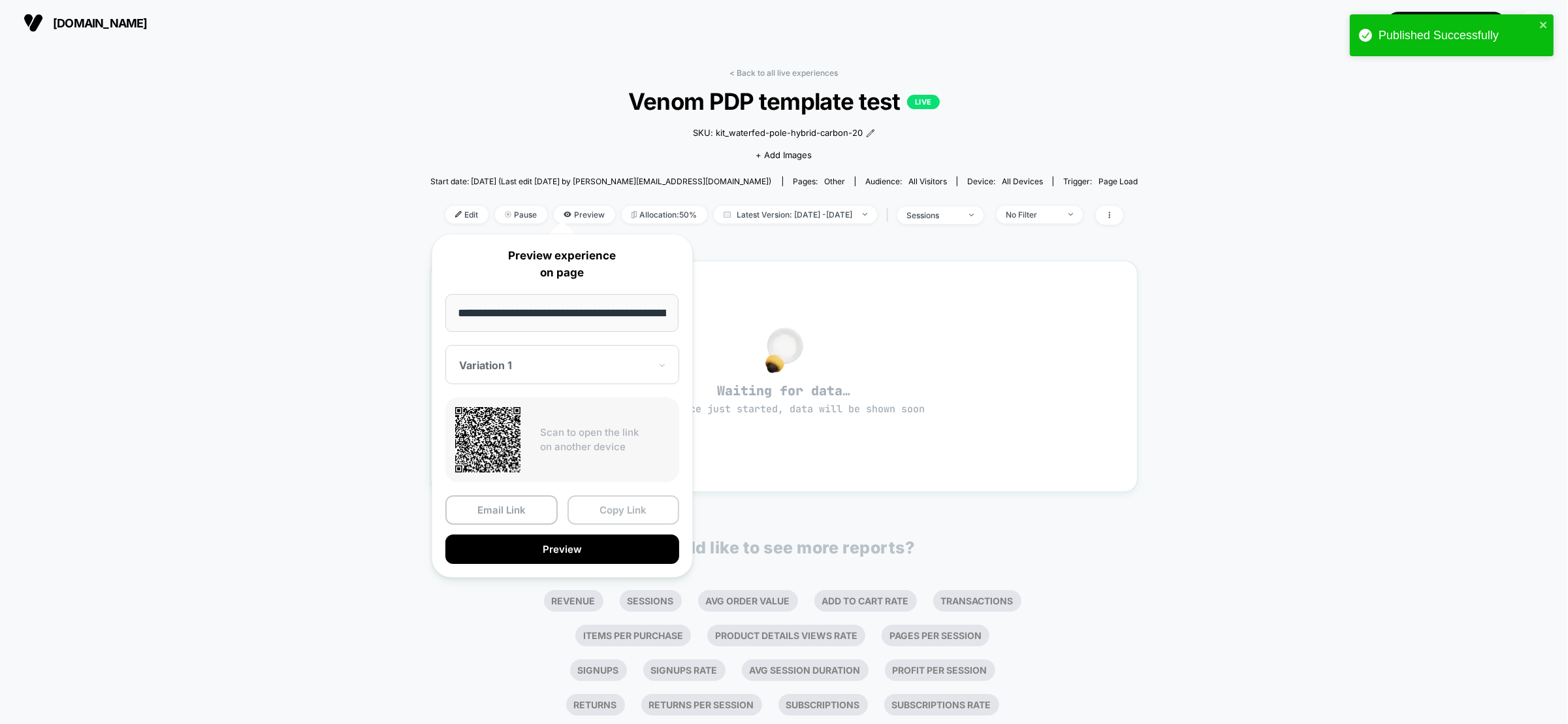
click at [622, 504] on button "Copy Link" at bounding box center [624, 509] width 112 height 29
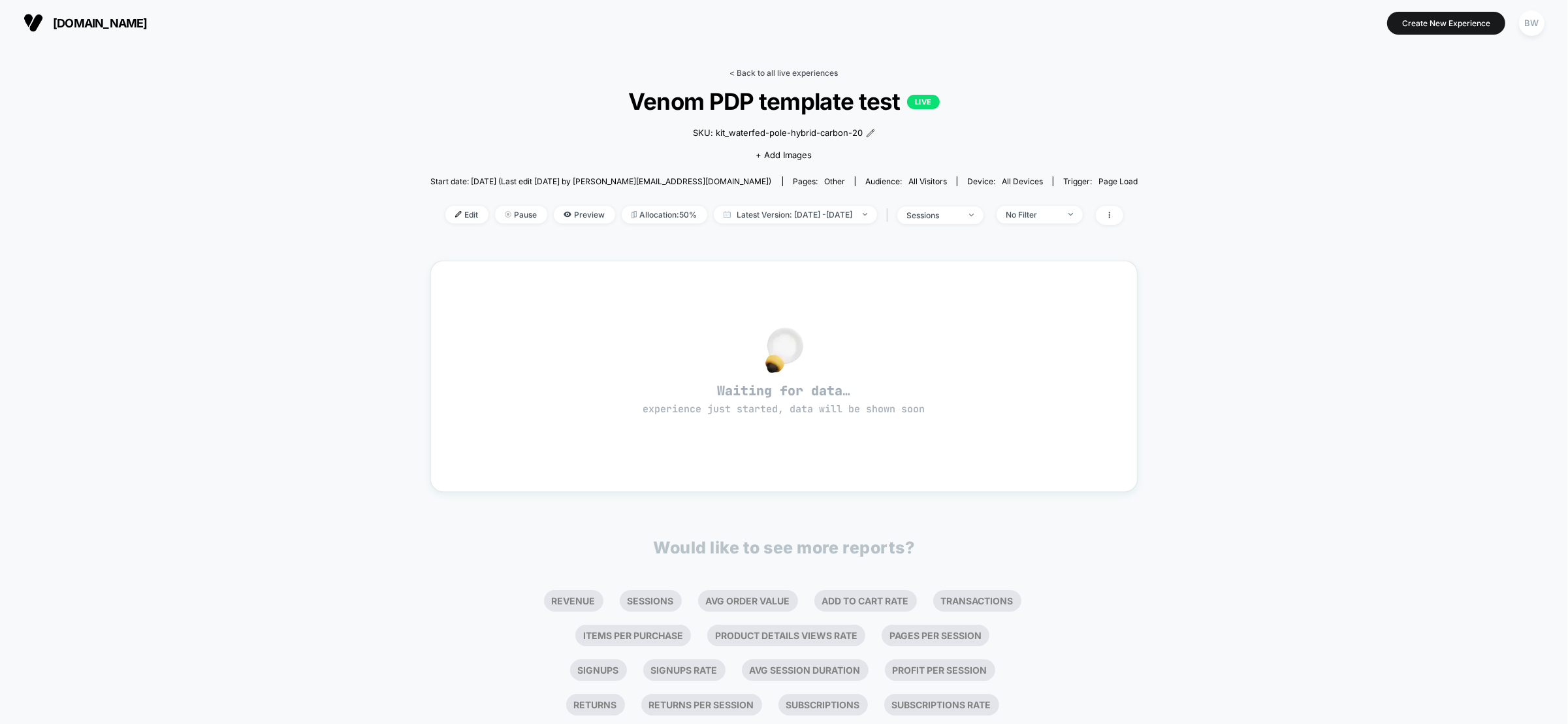
click at [784, 70] on link "< Back to all live experiences" at bounding box center [784, 73] width 108 height 10
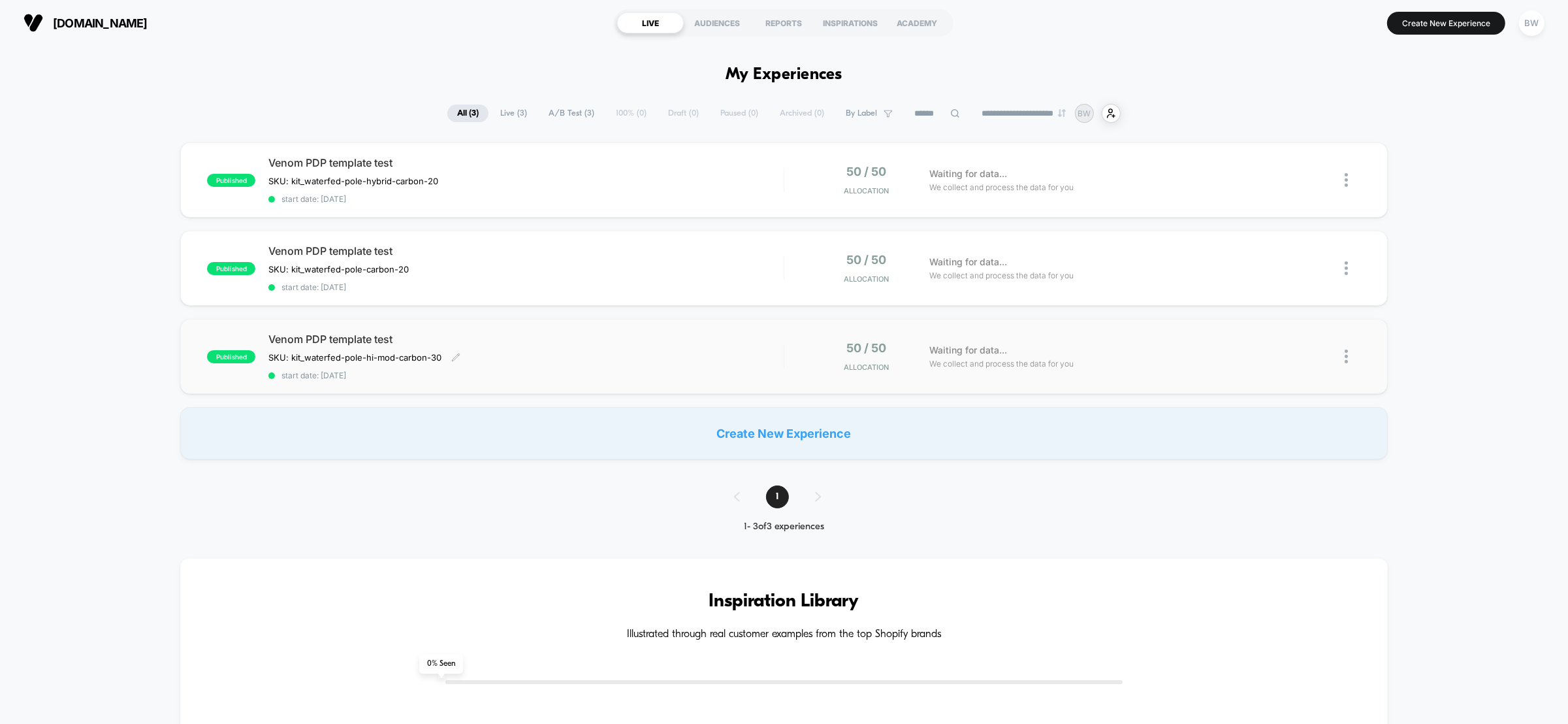
click at [717, 365] on div "Venom PDP template test SKU: kit_waterfed-pole-hi-mod-carbon-30﻿ Click to edit …" at bounding box center [526, 356] width 516 height 48
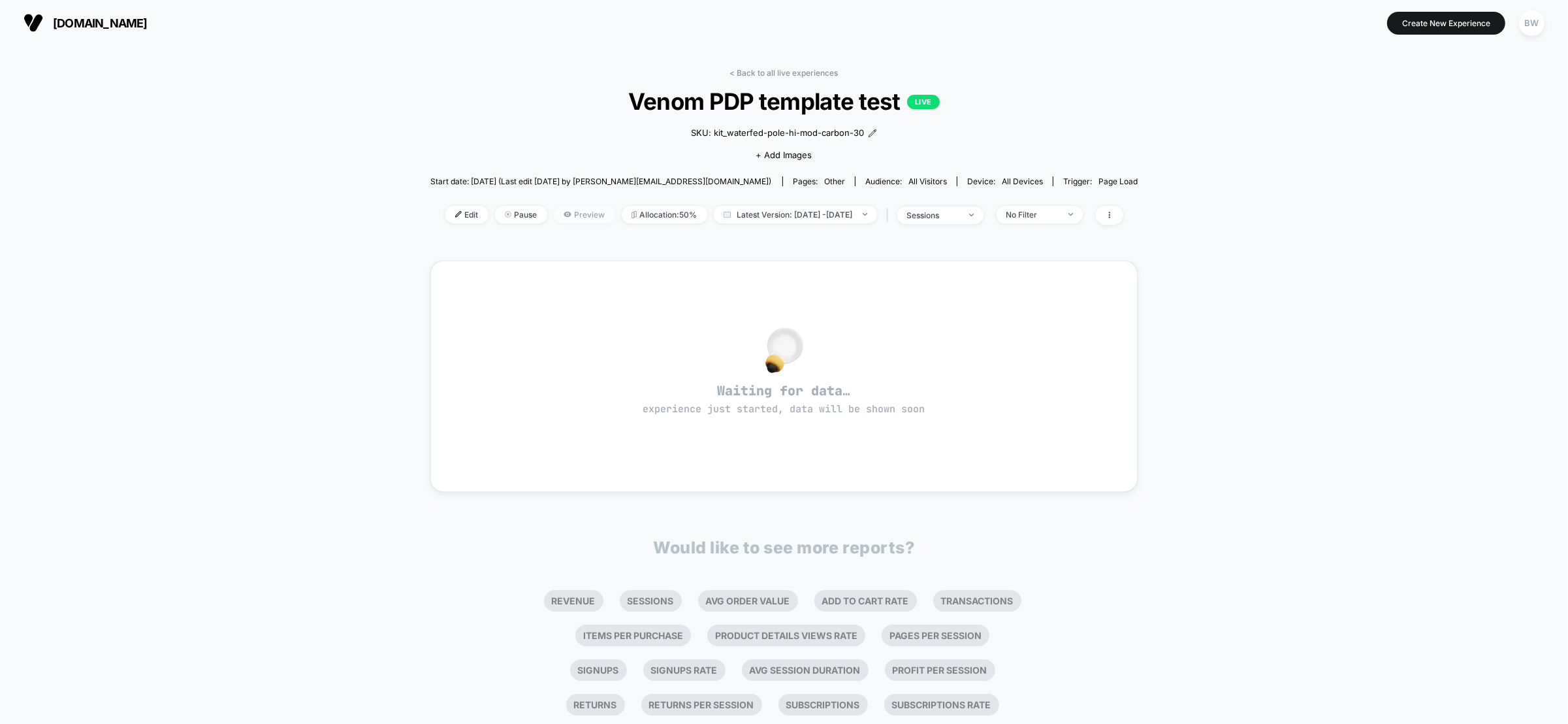
click at [576, 212] on span "Preview" at bounding box center [585, 214] width 61 height 18
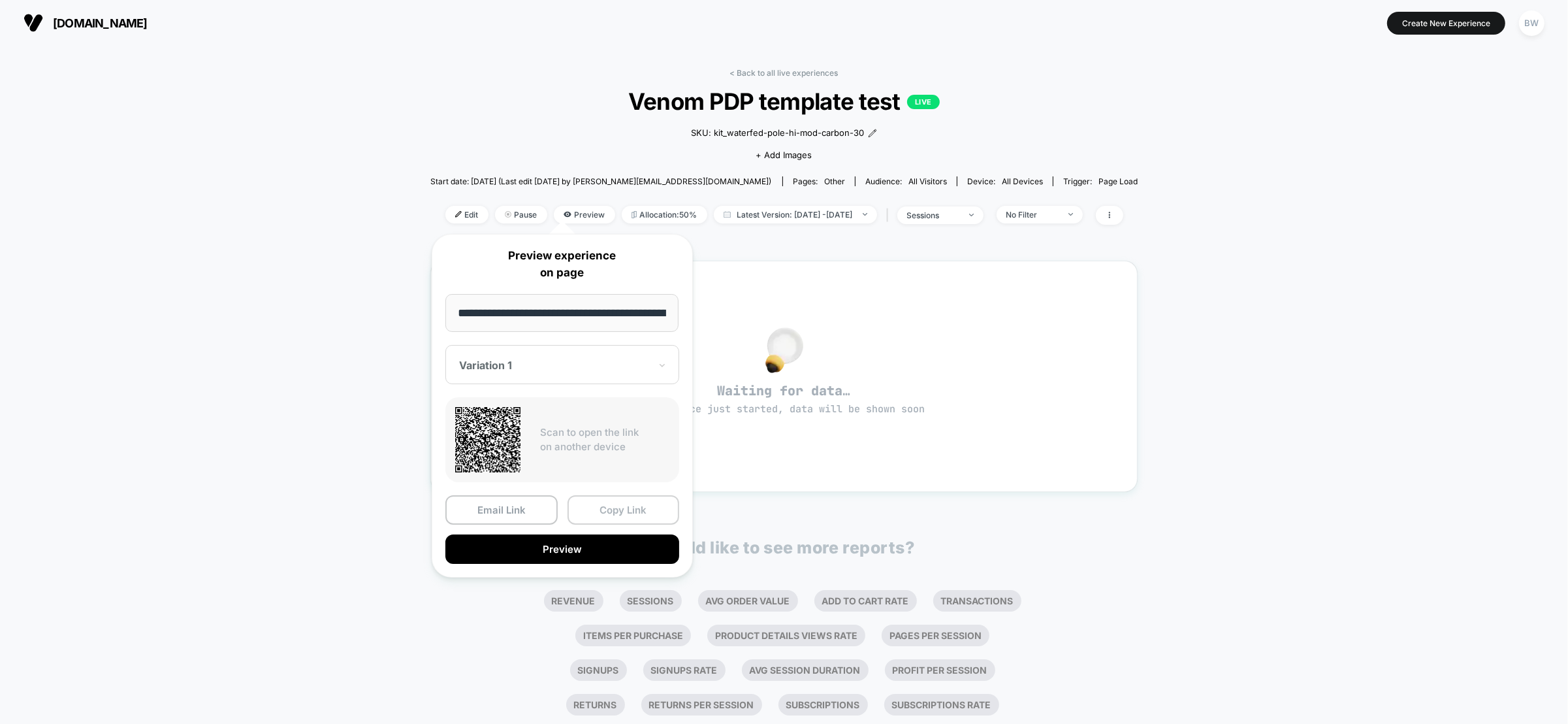
click at [629, 511] on button "Copy Link" at bounding box center [624, 509] width 112 height 29
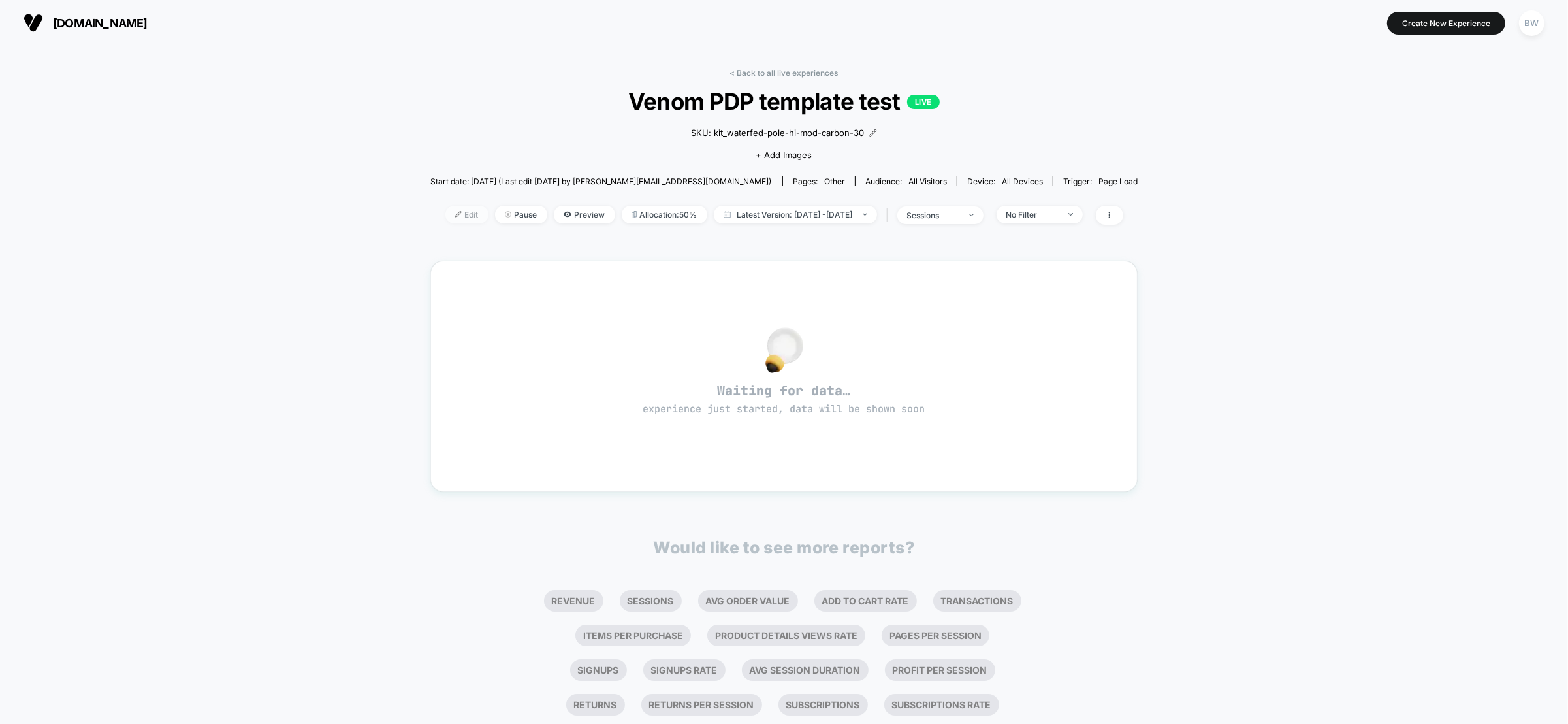
click at [445, 218] on span "Edit" at bounding box center [466, 214] width 43 height 18
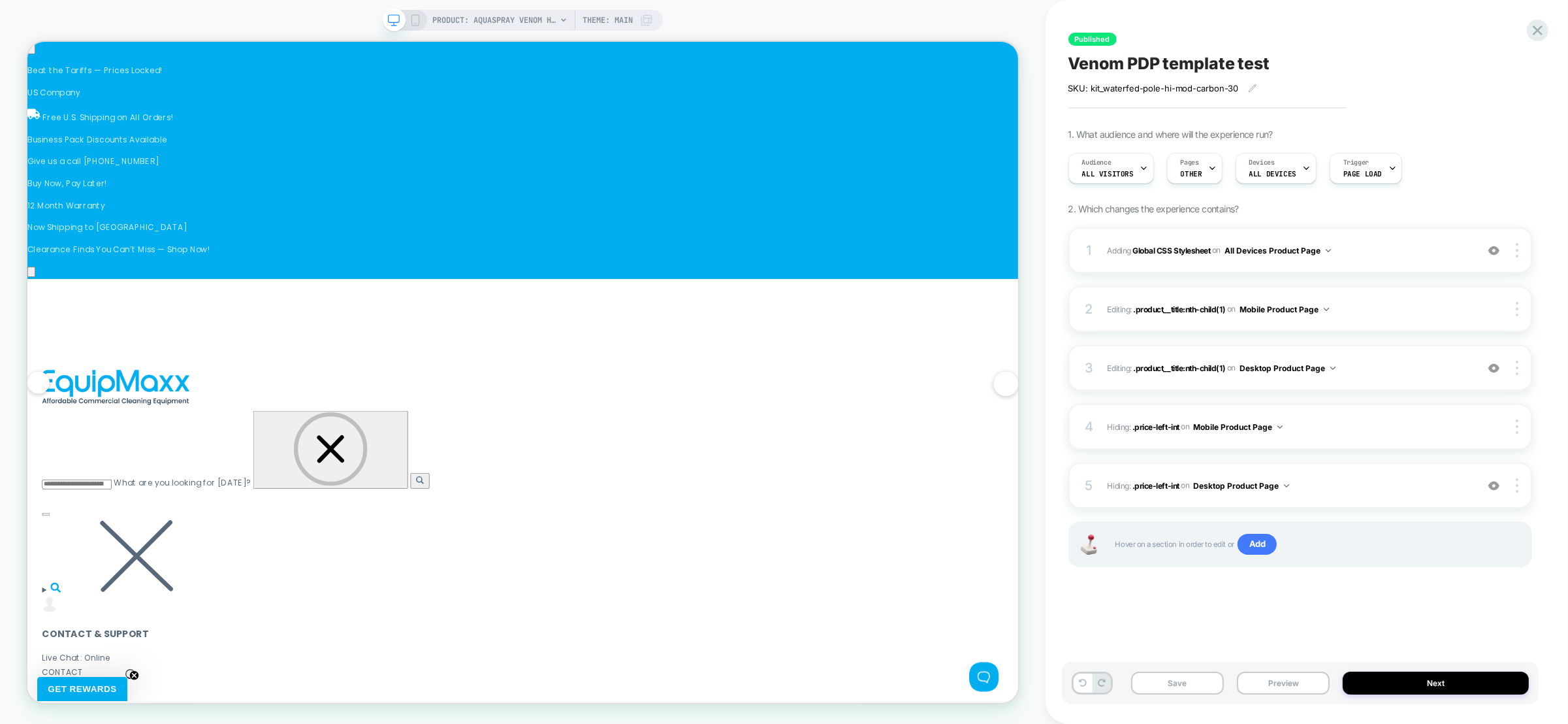
scroll to position [0, 2546]
click at [1174, 368] on span ".product__title:nth-child(1)" at bounding box center [1180, 368] width 92 height 10
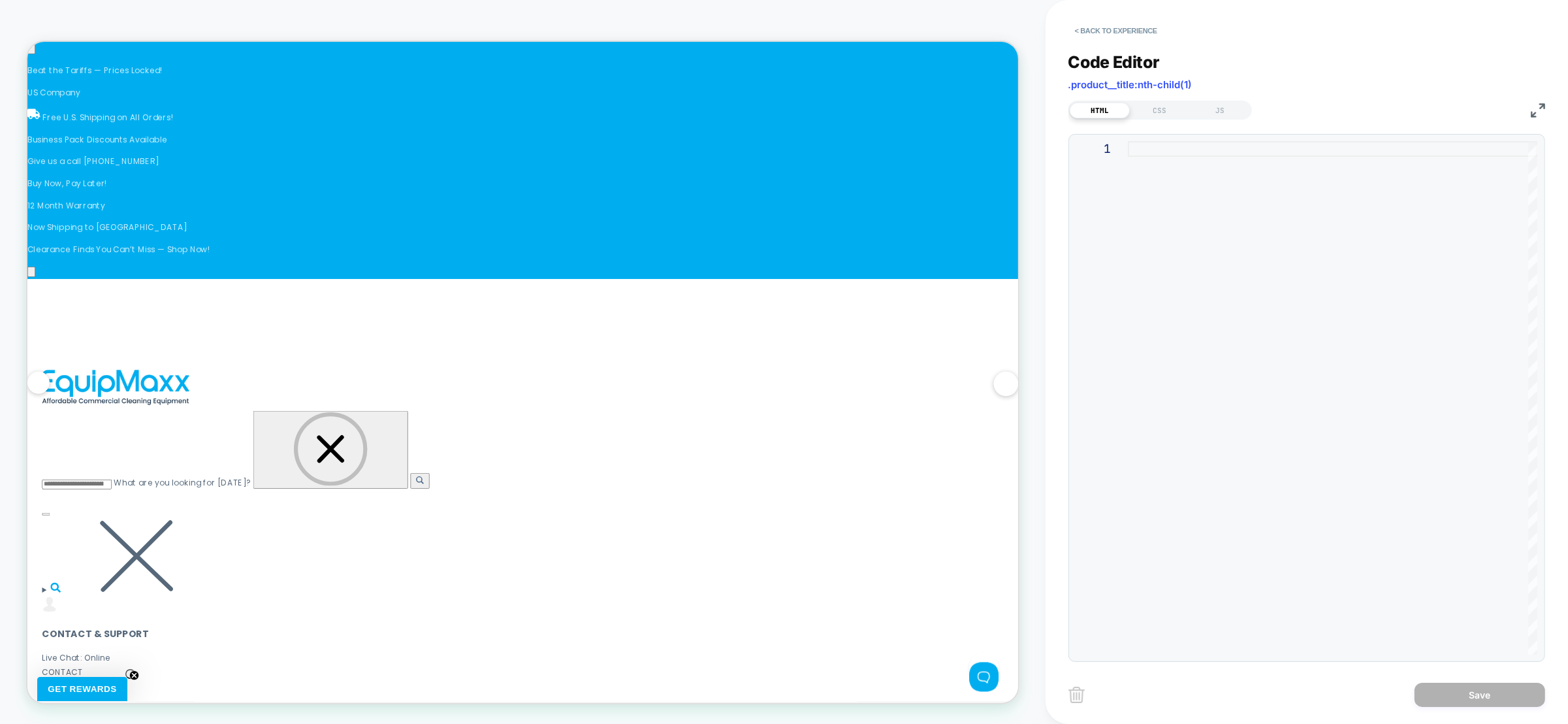
click at [1207, 239] on div at bounding box center [1333, 398] width 410 height 513
type textarea "**********"
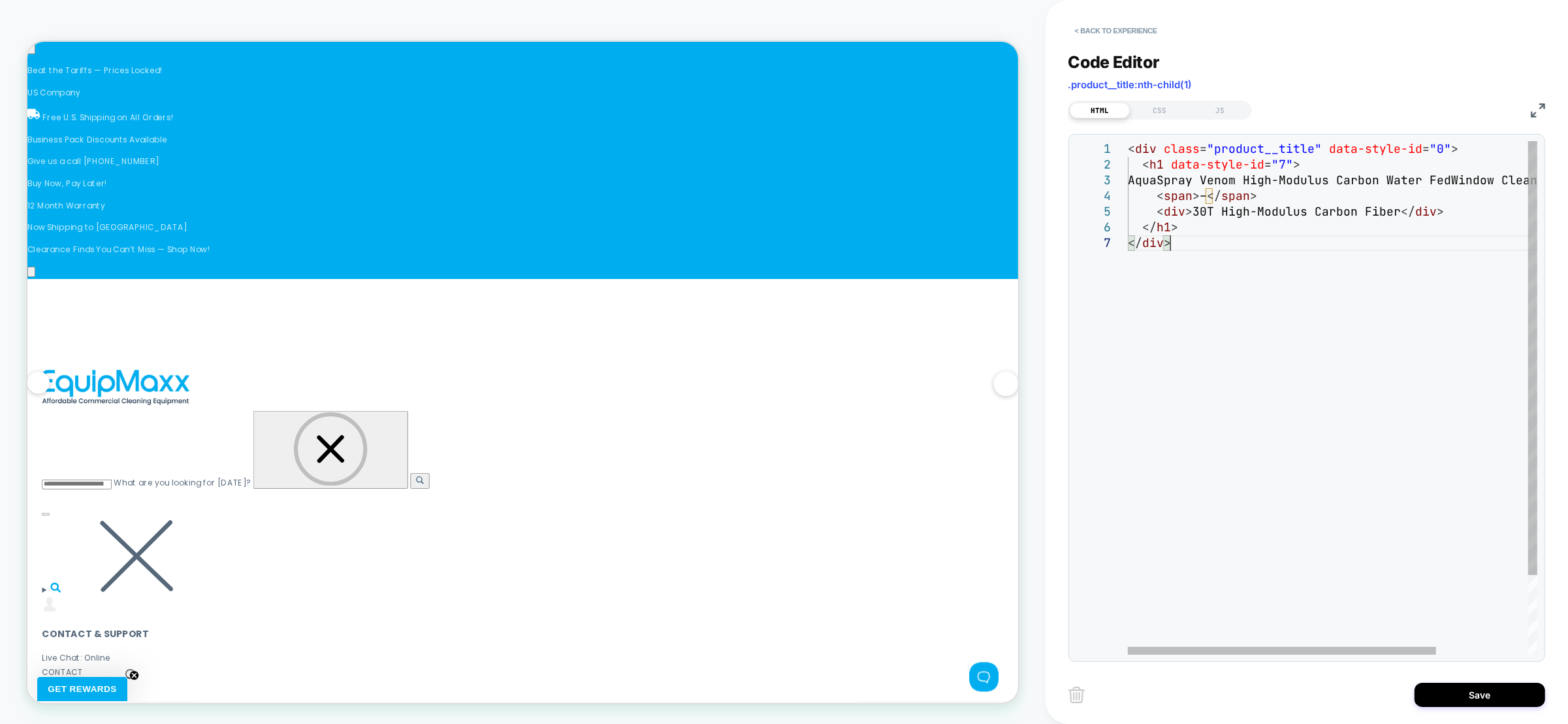
scroll to position [0, 2971]
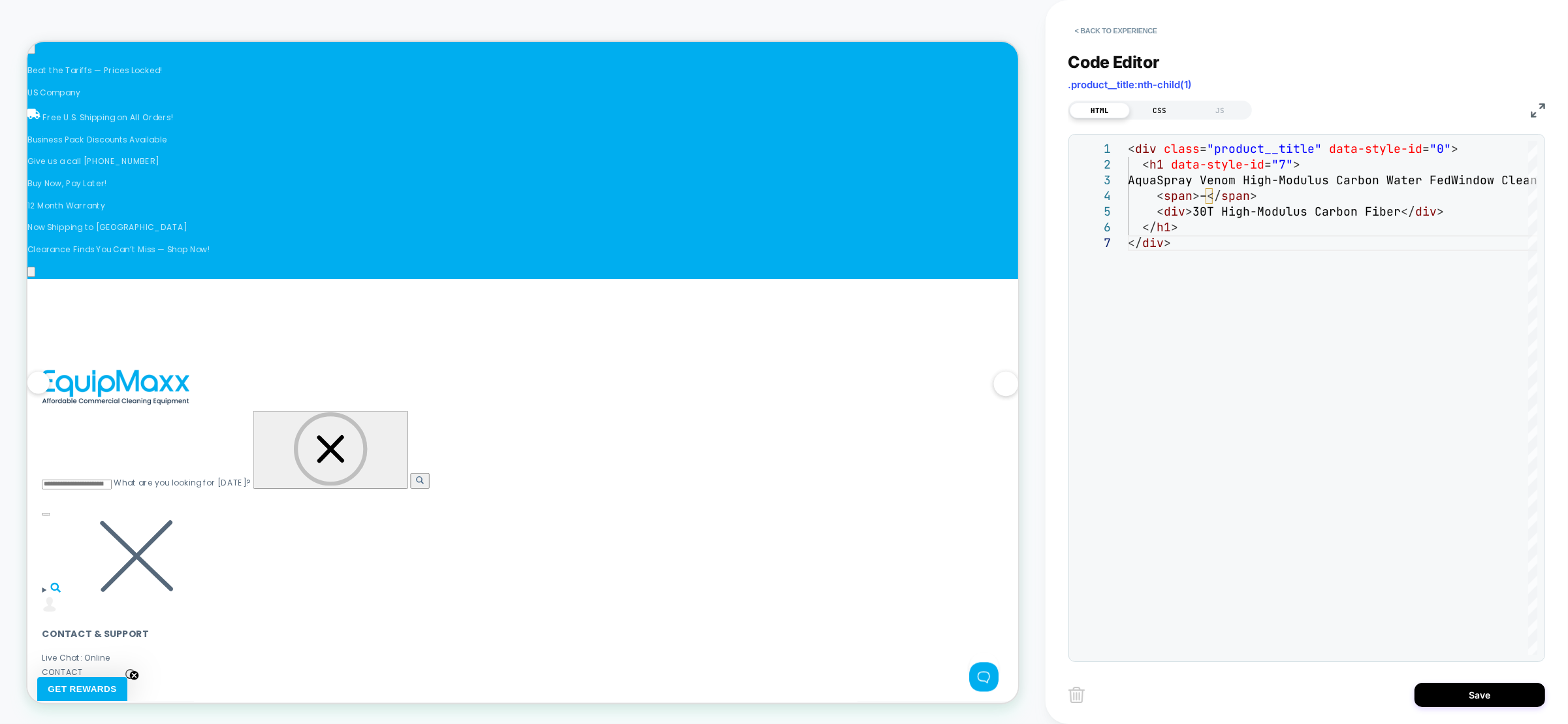
click at [1162, 114] on div "CSS" at bounding box center [1160, 110] width 60 height 16
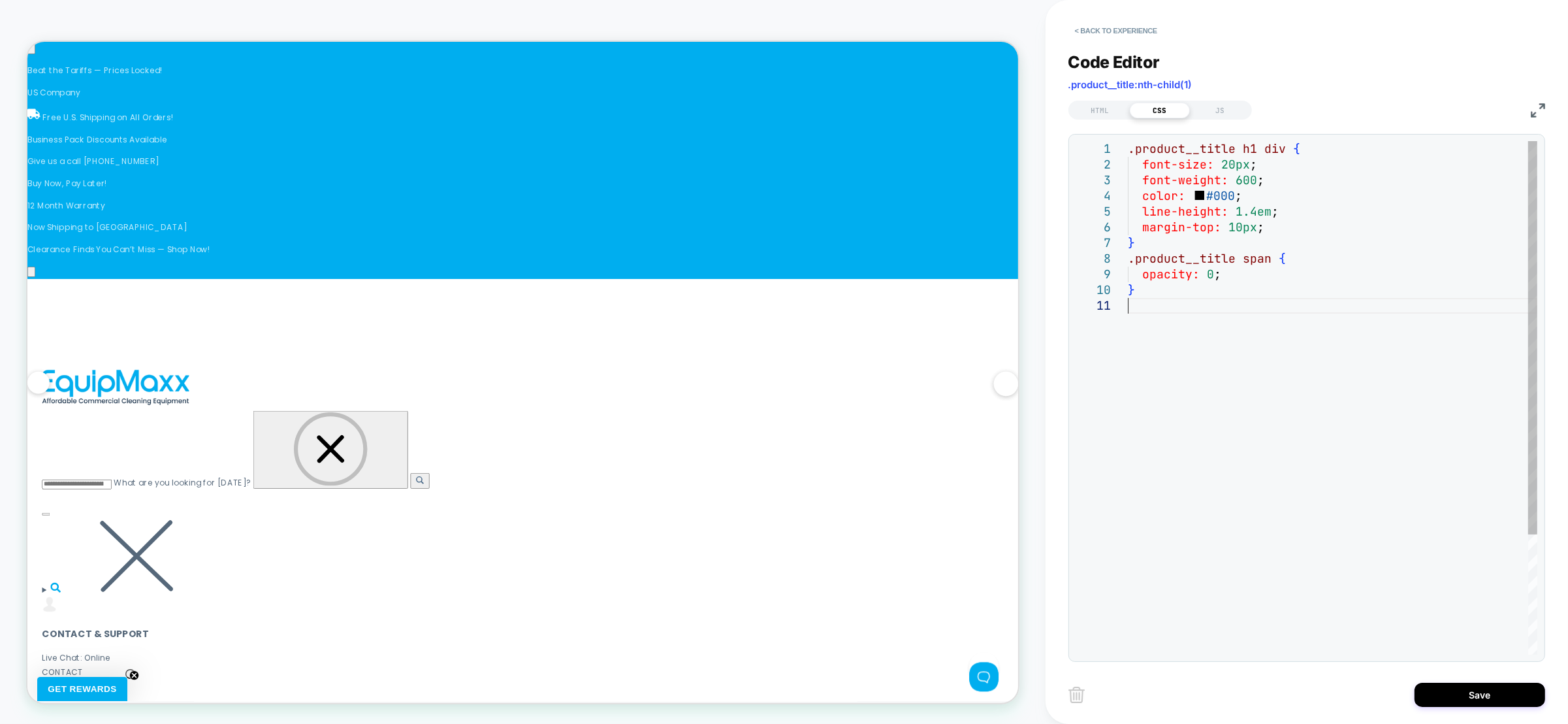
scroll to position [0, 0]
click at [1183, 344] on div ".product__title h1 div { font-size: 20px ; font-weight: 600 ; color: #000 ; lin…" at bounding box center [1333, 476] width 410 height 670
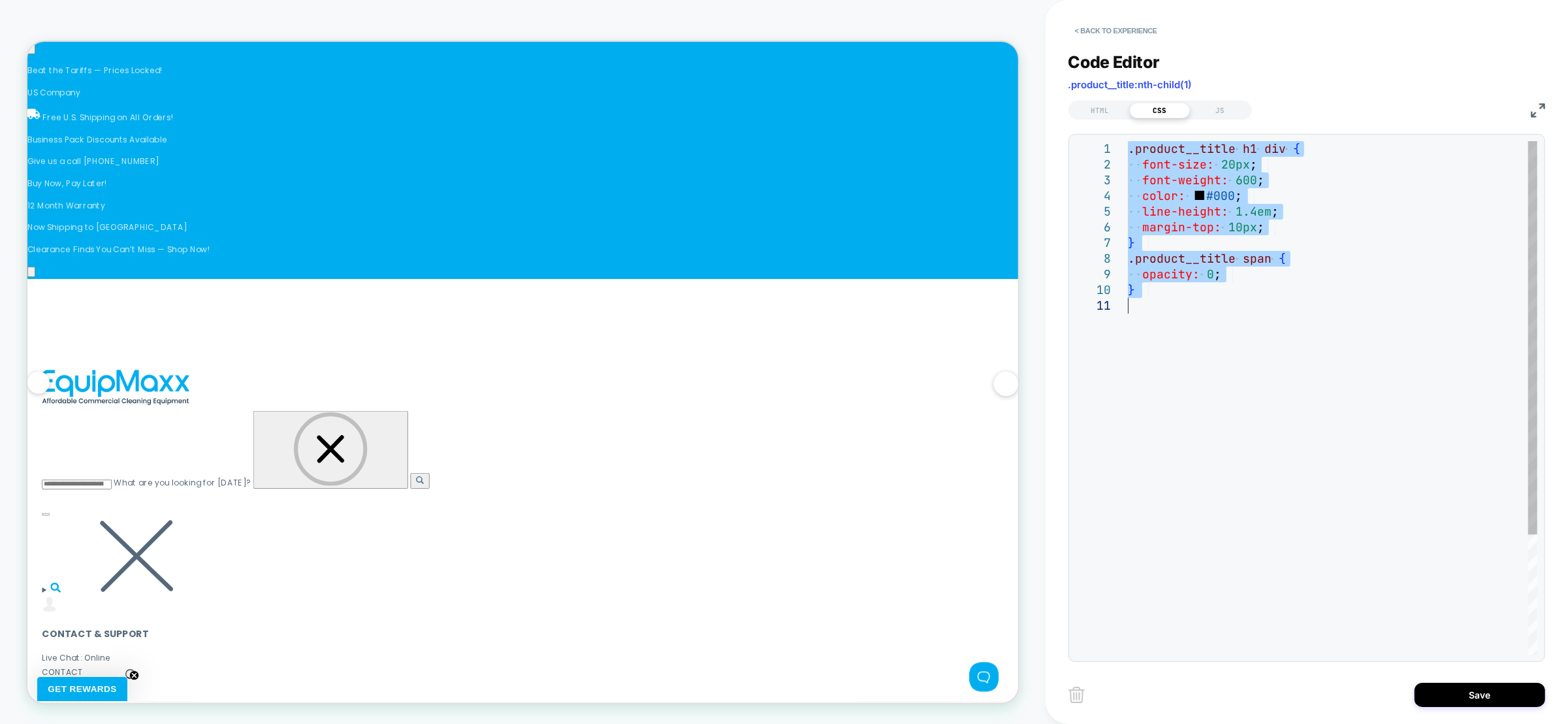
type textarea "**********"
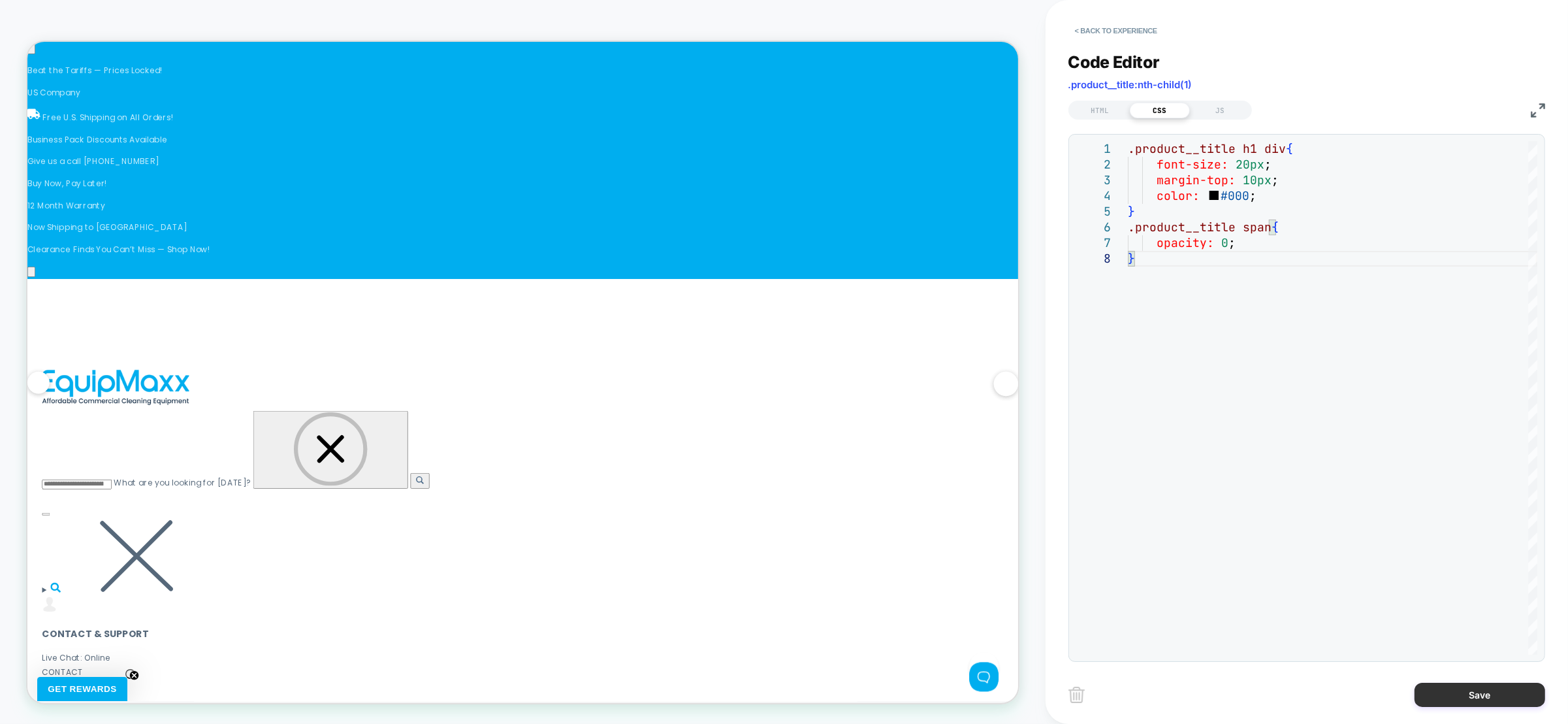
click at [1453, 701] on button "Save" at bounding box center [1480, 695] width 131 height 24
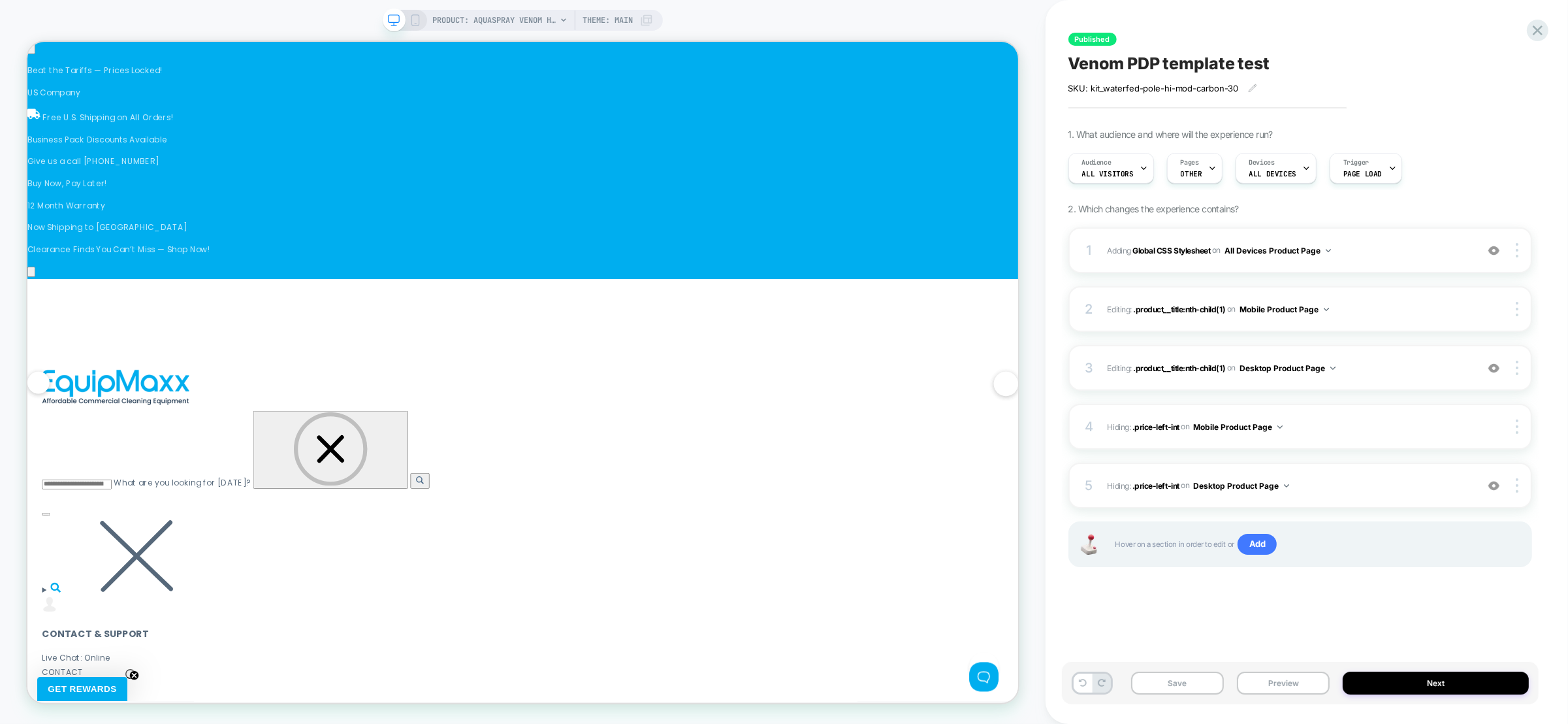
click at [410, 20] on icon at bounding box center [415, 20] width 12 height 12
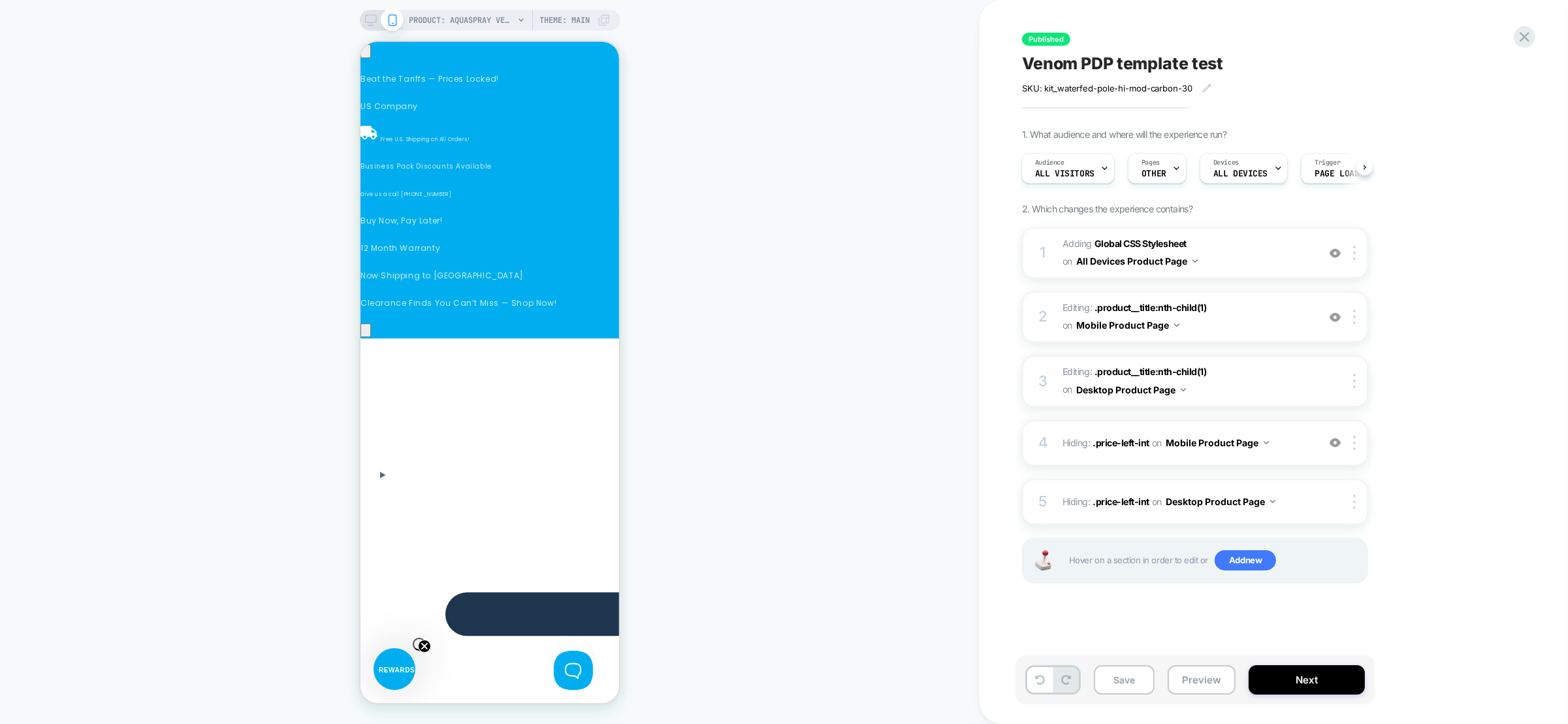
scroll to position [0, 185]
click at [1141, 307] on span ".product__title:nth-child(1)" at bounding box center [1151, 307] width 112 height 11
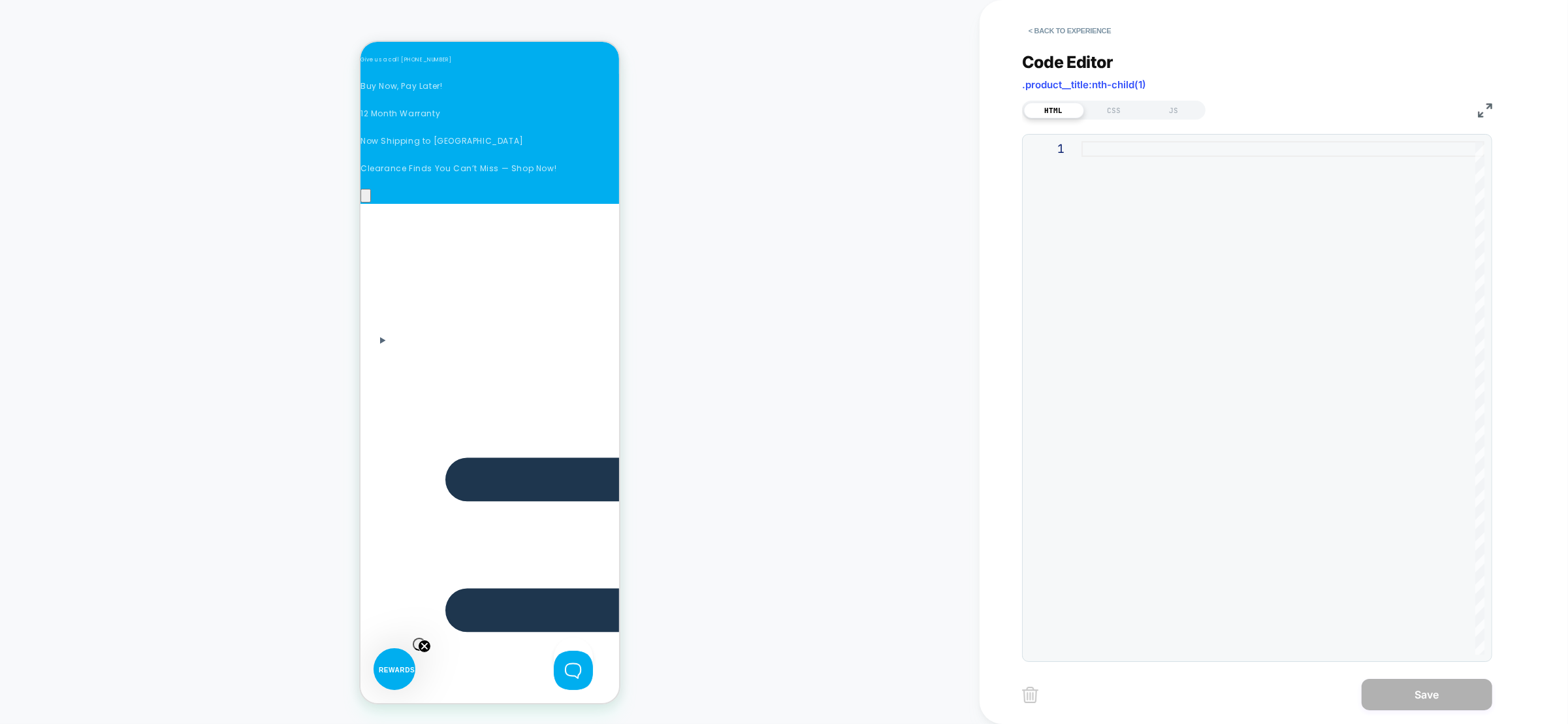
scroll to position [140, 0]
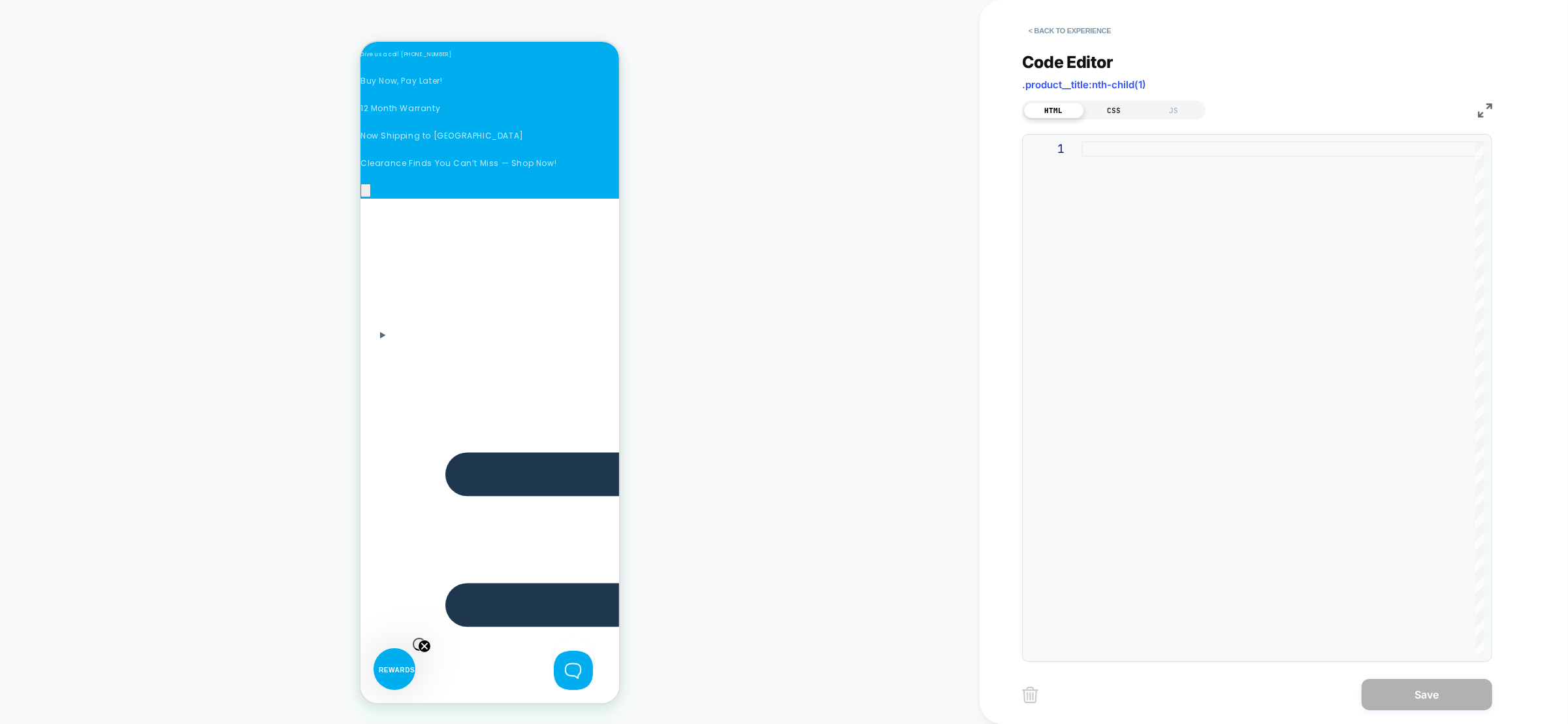
click at [1109, 115] on div "CSS" at bounding box center [1114, 110] width 60 height 16
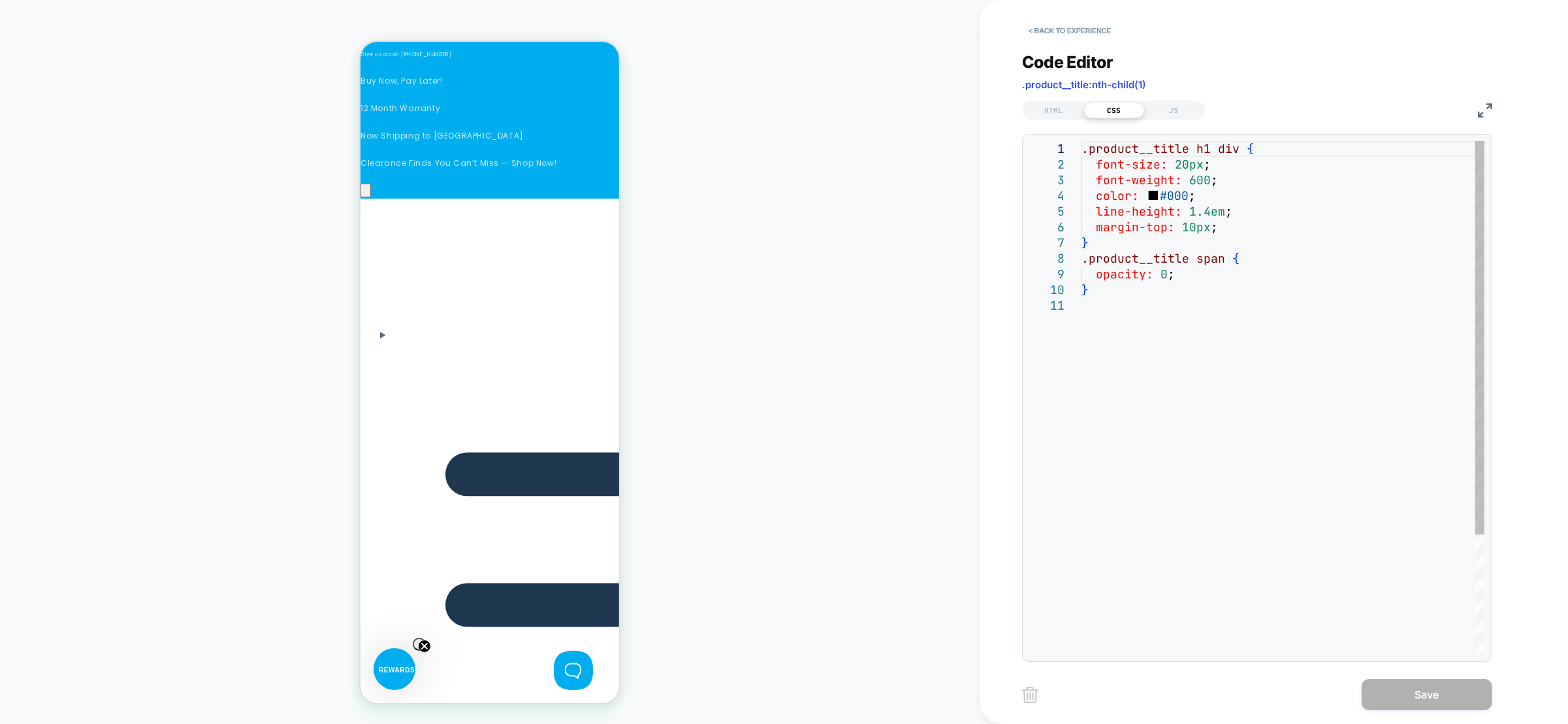
scroll to position [0, 0]
click at [1138, 220] on div ".product__title h1 div { font-size: 20px ; font-weight: 600 ; color: #000 ; lin…" at bounding box center [1283, 476] width 403 height 670
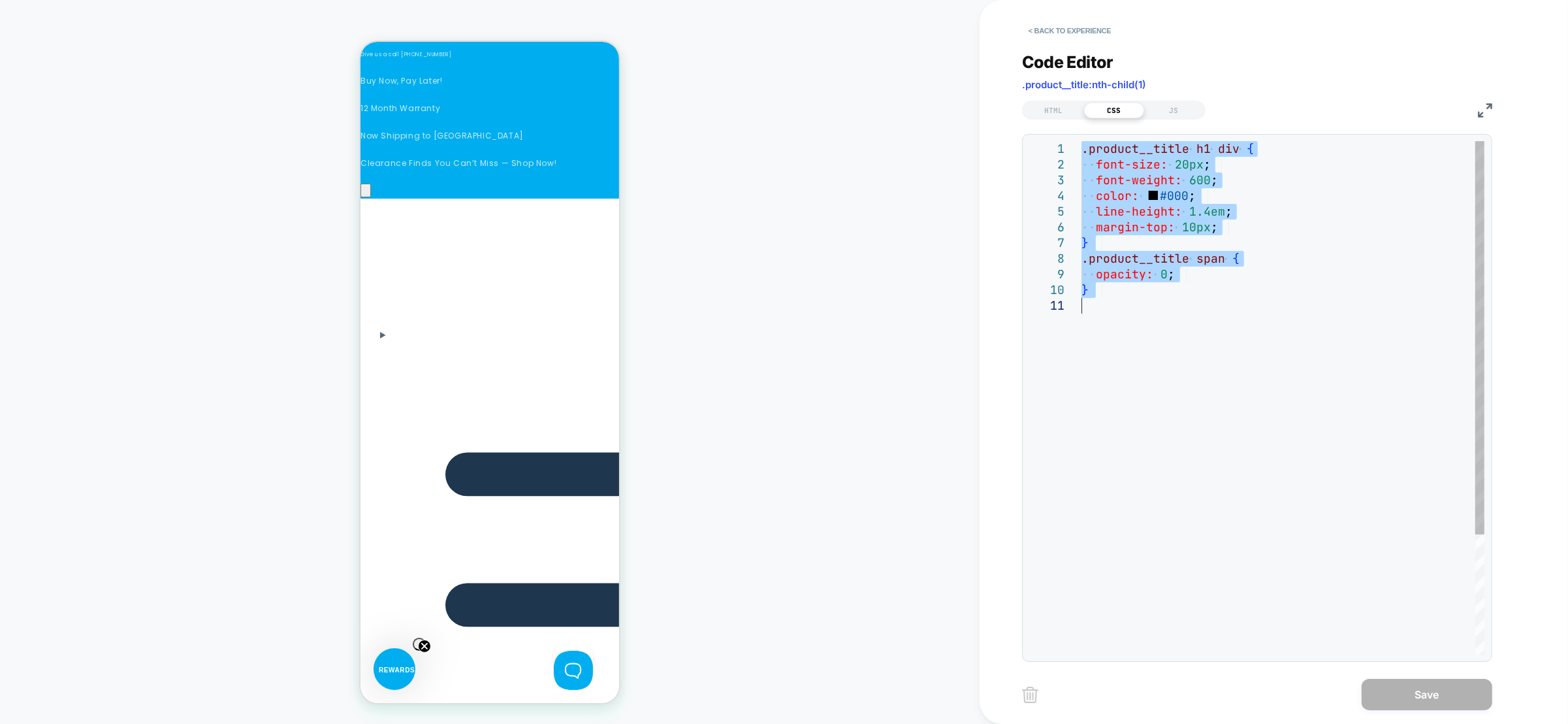
type textarea "**********"
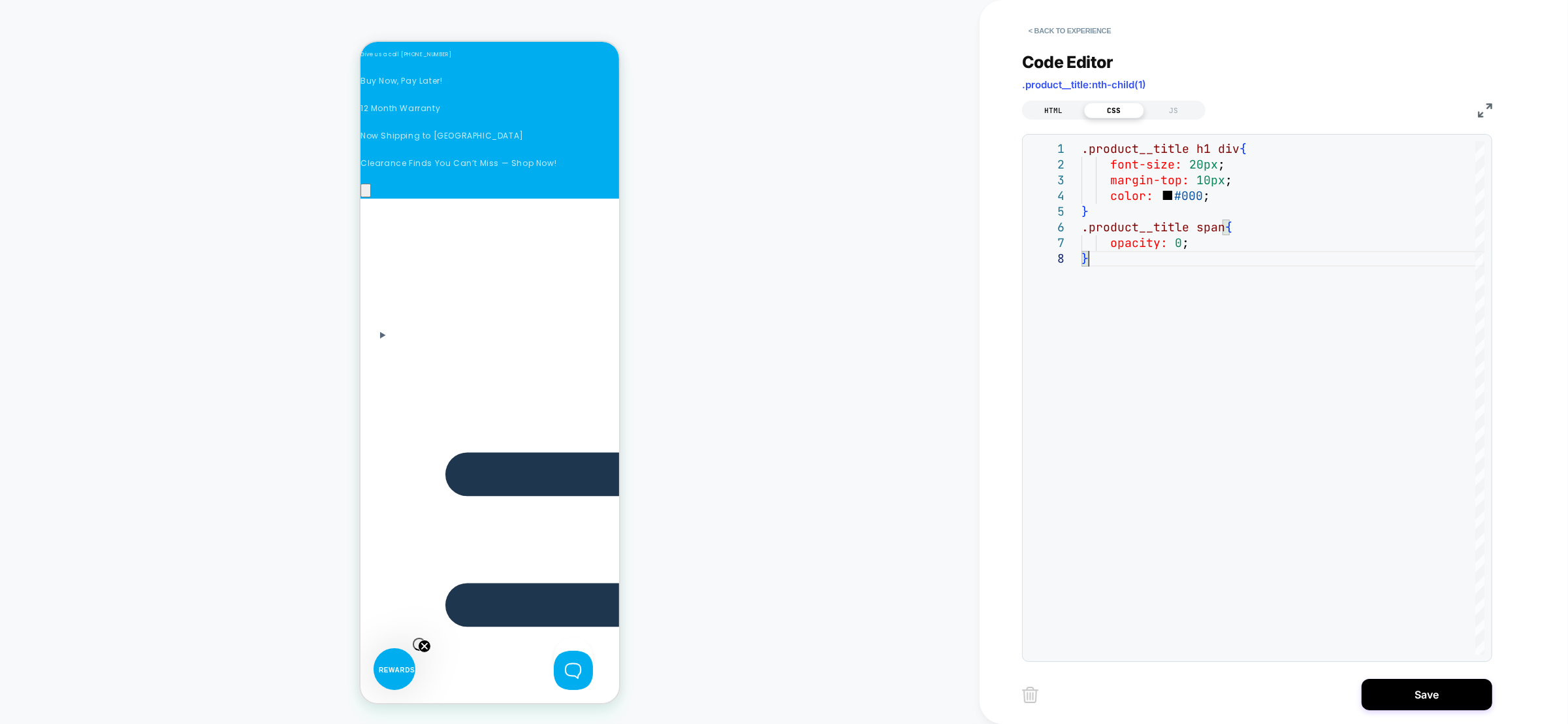
scroll to position [0, 555]
click at [1060, 114] on div "HTML" at bounding box center [1054, 110] width 60 height 16
click at [1099, 260] on div at bounding box center [1283, 398] width 403 height 513
type textarea "**********"
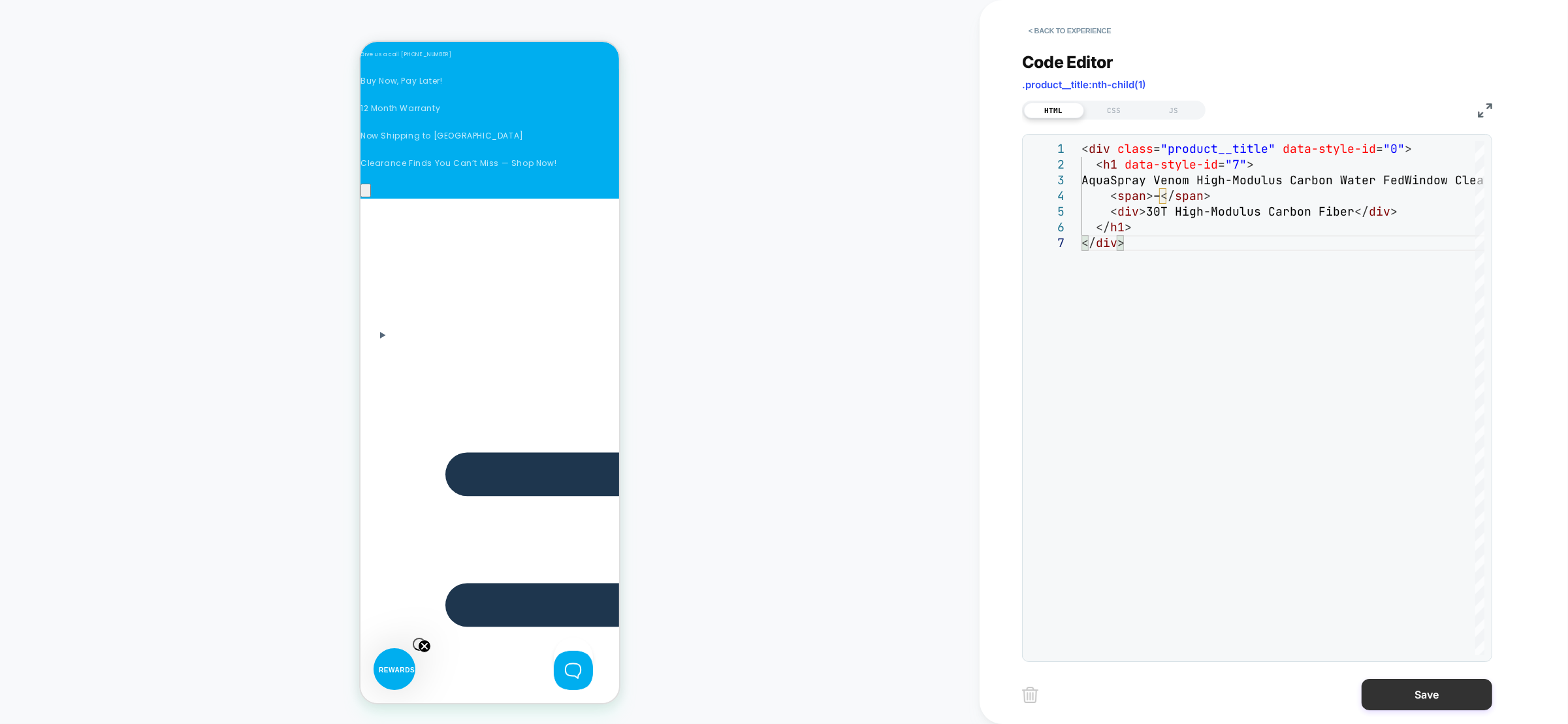
click at [1441, 698] on button "Save" at bounding box center [1427, 694] width 131 height 31
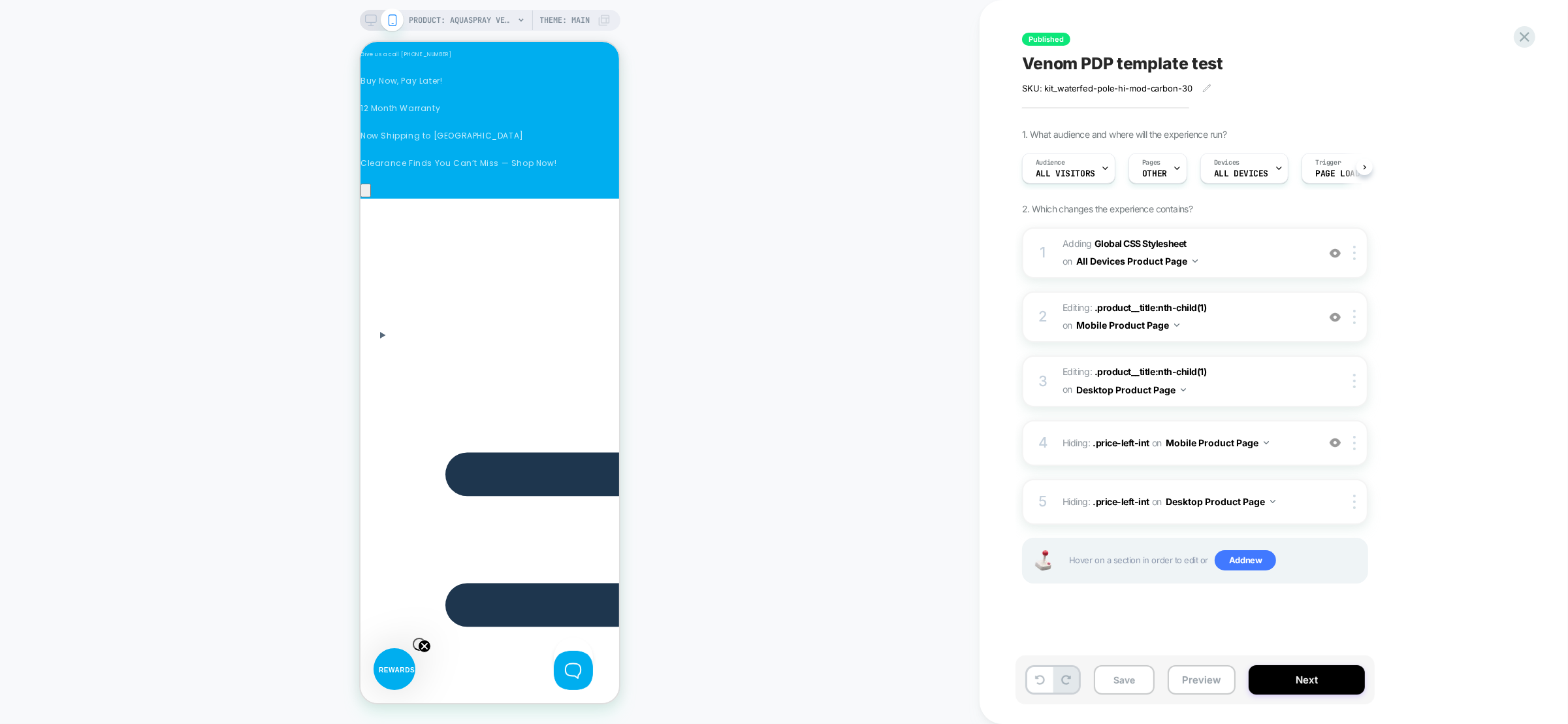
scroll to position [0, 1]
click at [1328, 676] on button "Next" at bounding box center [1306, 679] width 116 height 29
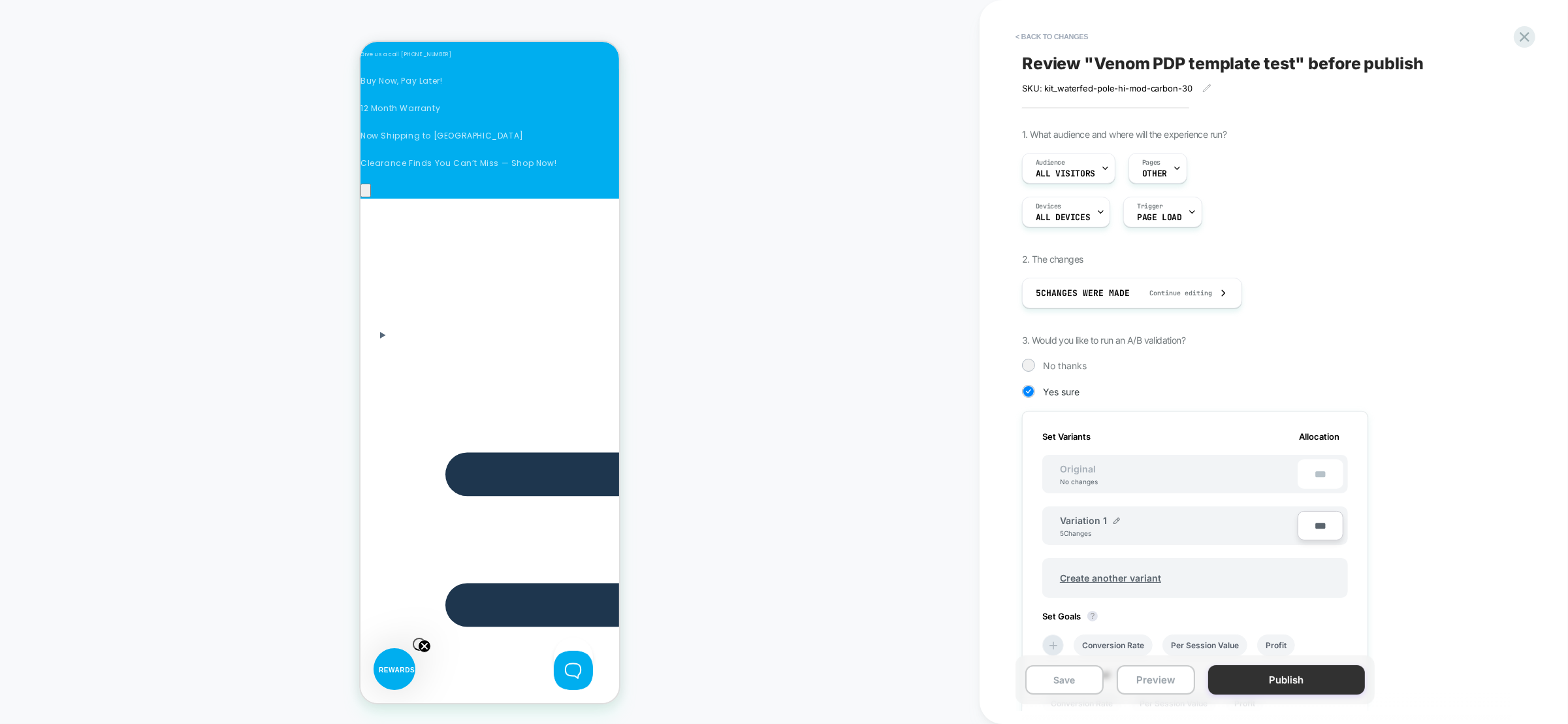
click at [1318, 680] on button "Publish" at bounding box center [1286, 679] width 156 height 29
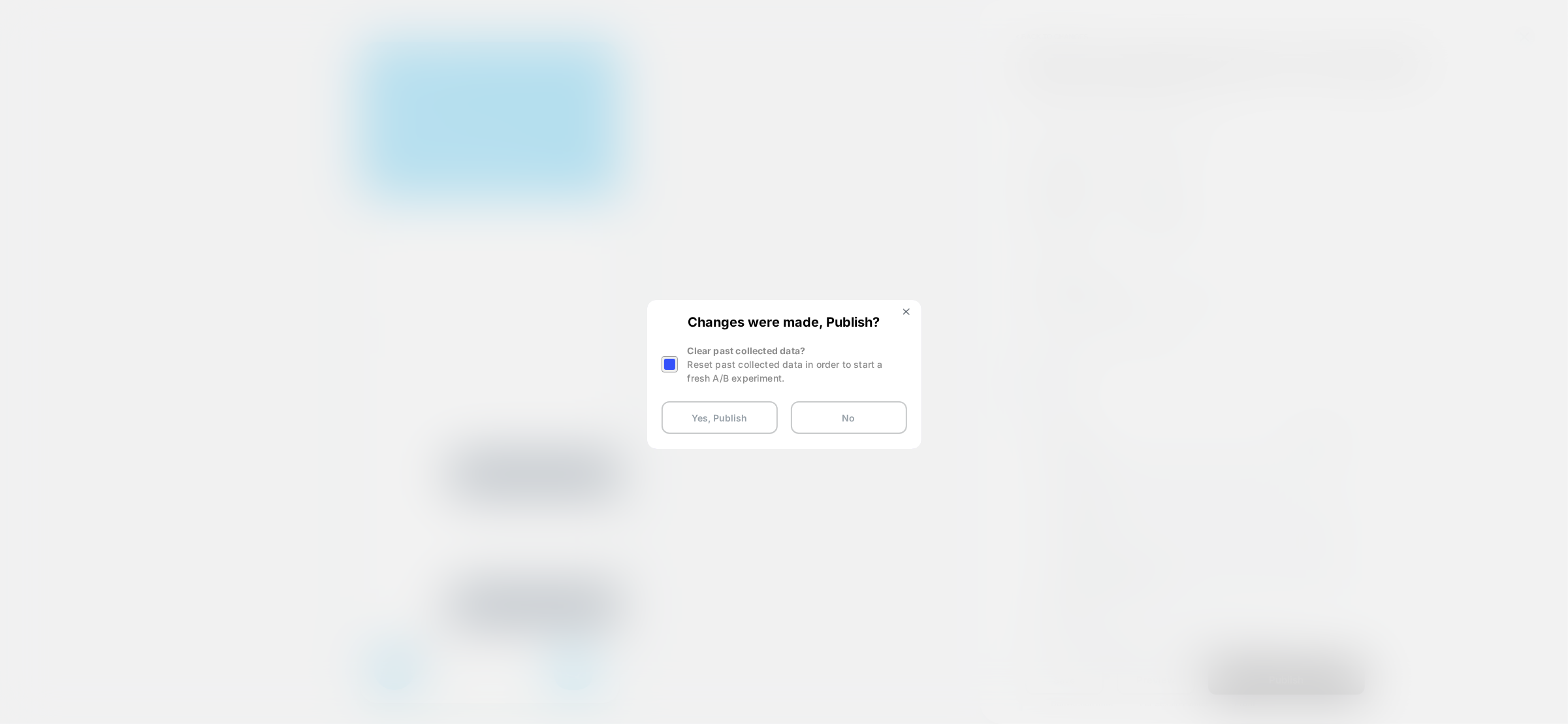
click at [670, 363] on div at bounding box center [669, 364] width 16 height 16
click at [690, 421] on button "Yes, Publish" at bounding box center [719, 417] width 116 height 33
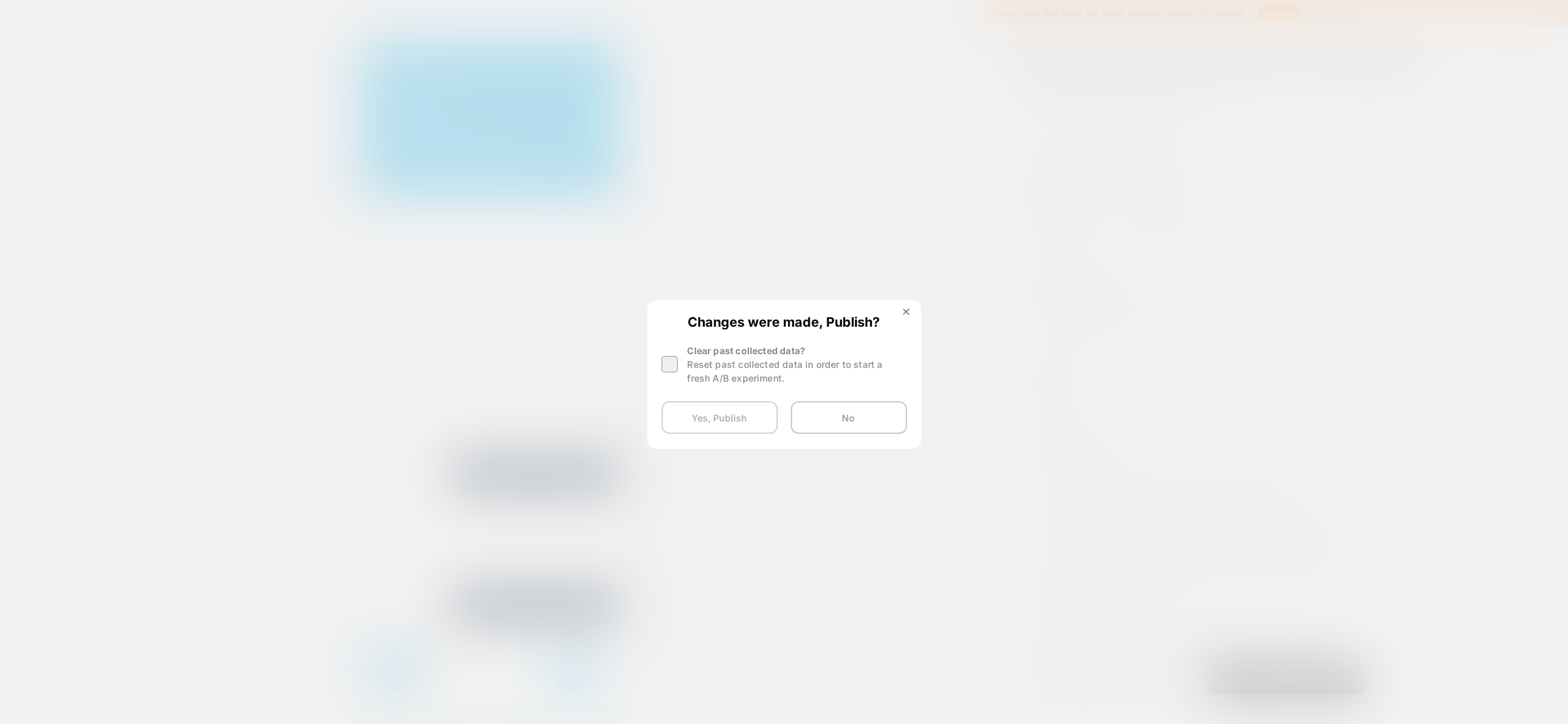
scroll to position [0, 926]
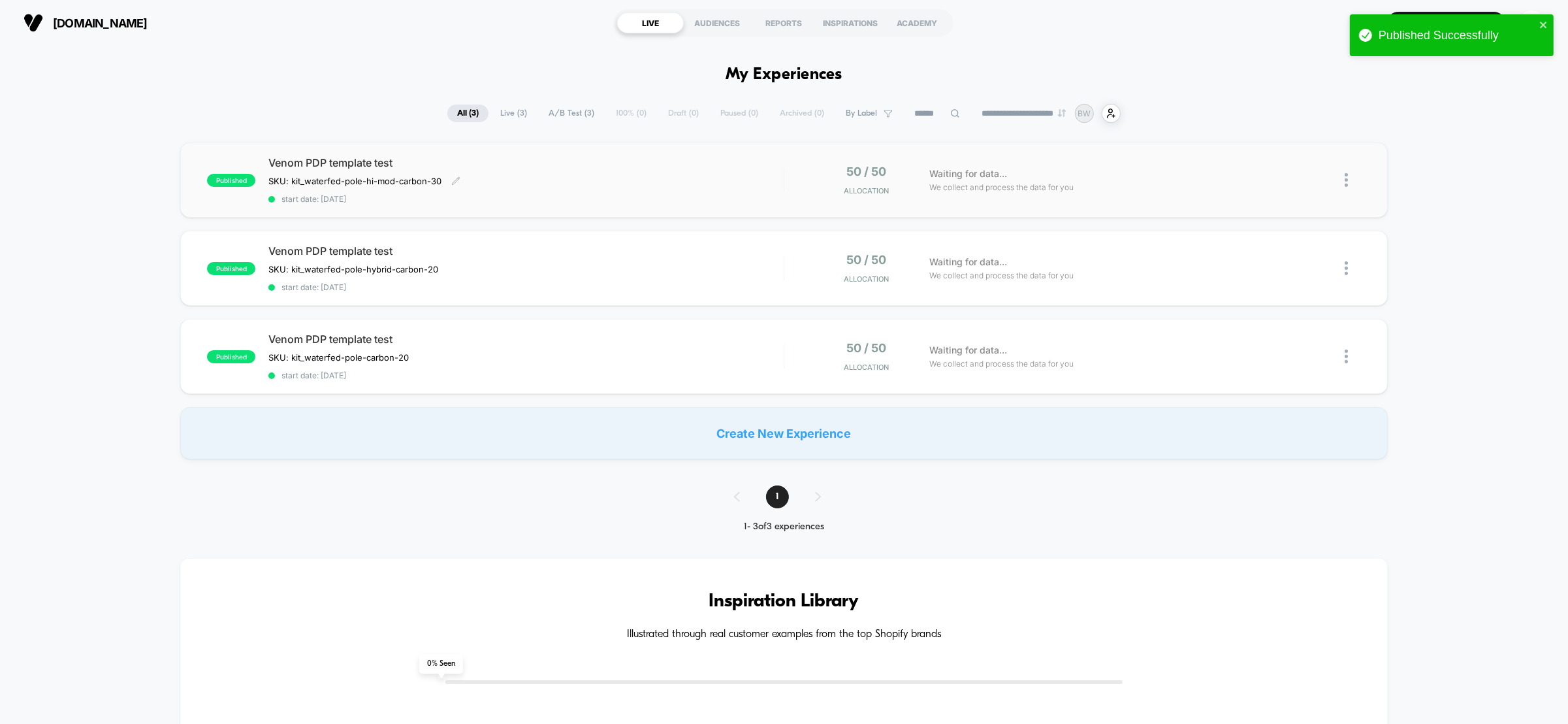
click at [647, 186] on div "Venom PDP template test SKU: kit_waterfed-pole-hi-mod-carbon-30﻿ Click to edit …" at bounding box center [526, 180] width 516 height 48
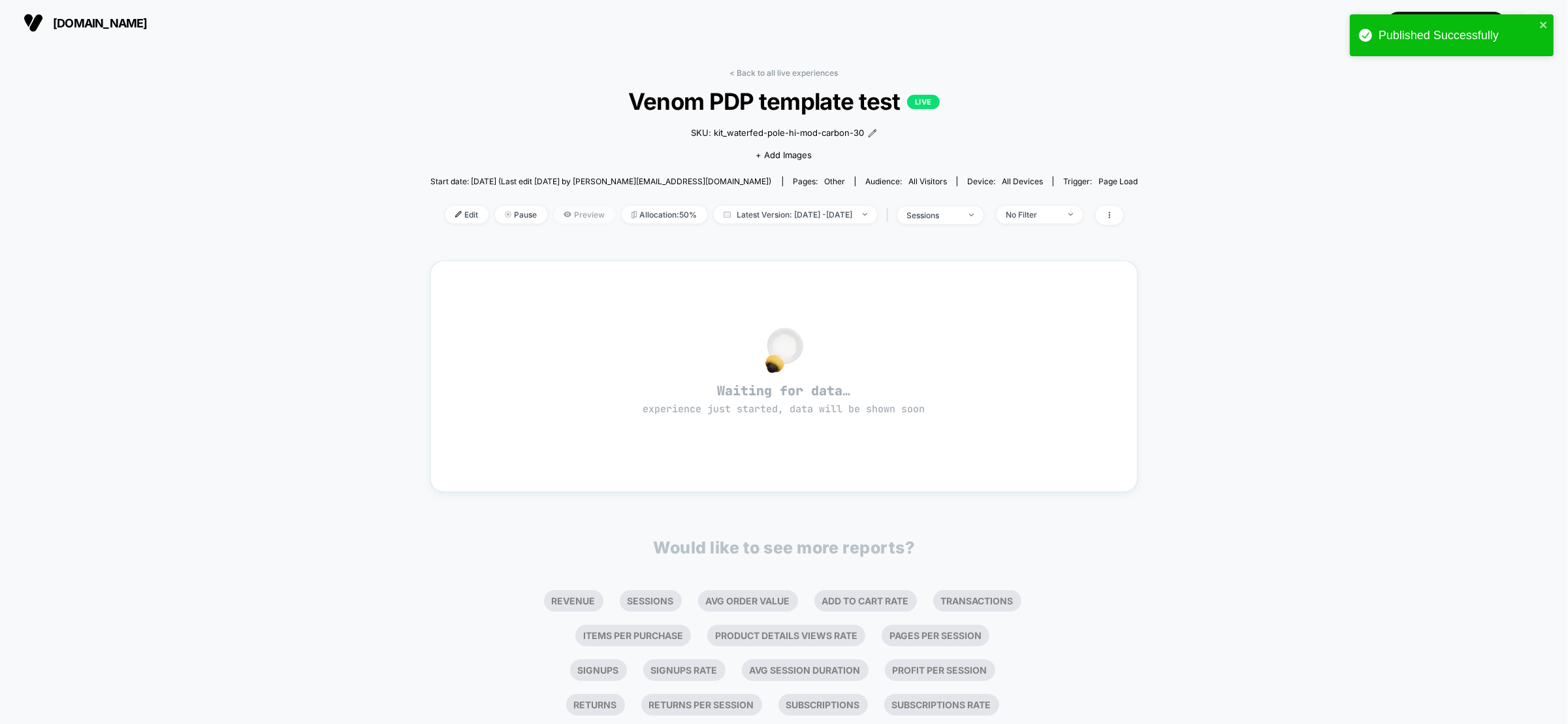
click at [567, 210] on span "Preview" at bounding box center [585, 214] width 61 height 18
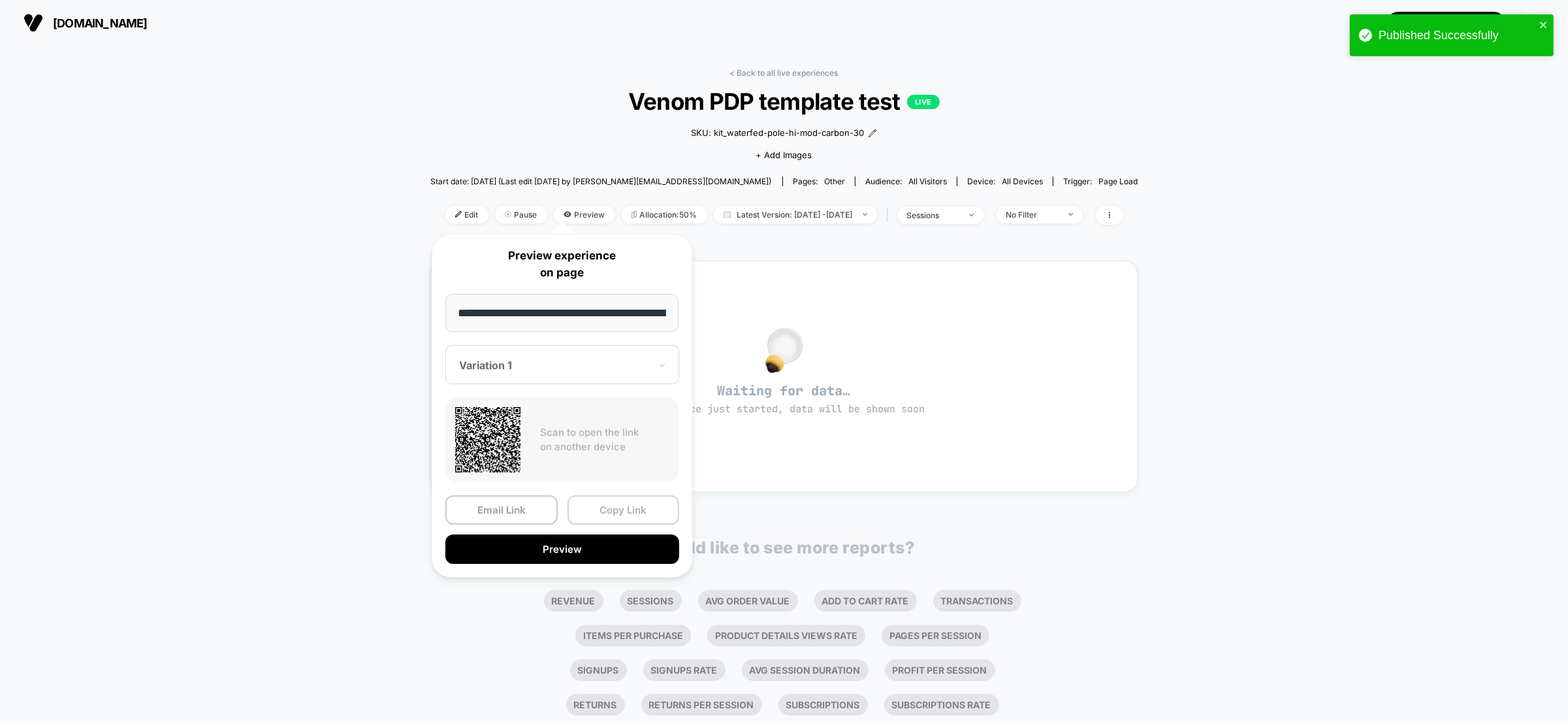
click at [631, 508] on button "Copy Link" at bounding box center [624, 509] width 112 height 29
